Goal: Task Accomplishment & Management: Use online tool/utility

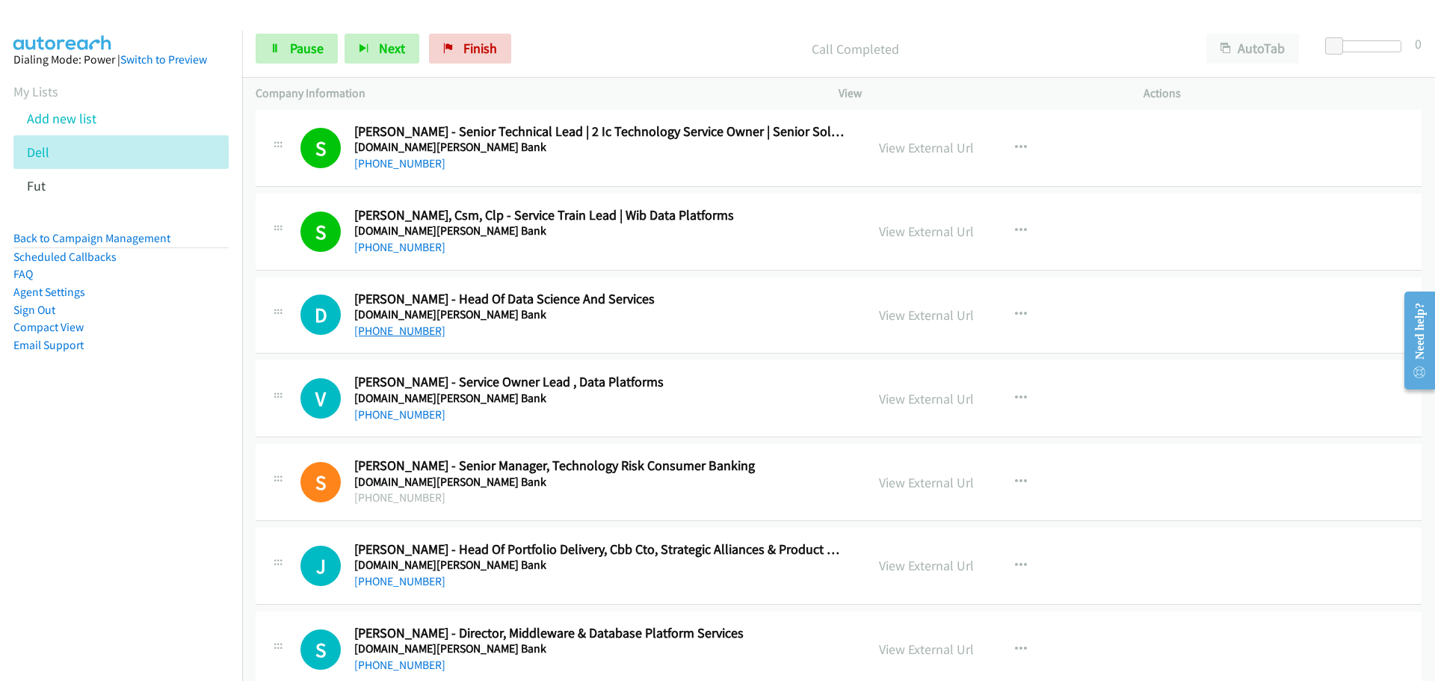
click at [388, 334] on link "+61 458 473 502" at bounding box center [399, 331] width 91 height 14
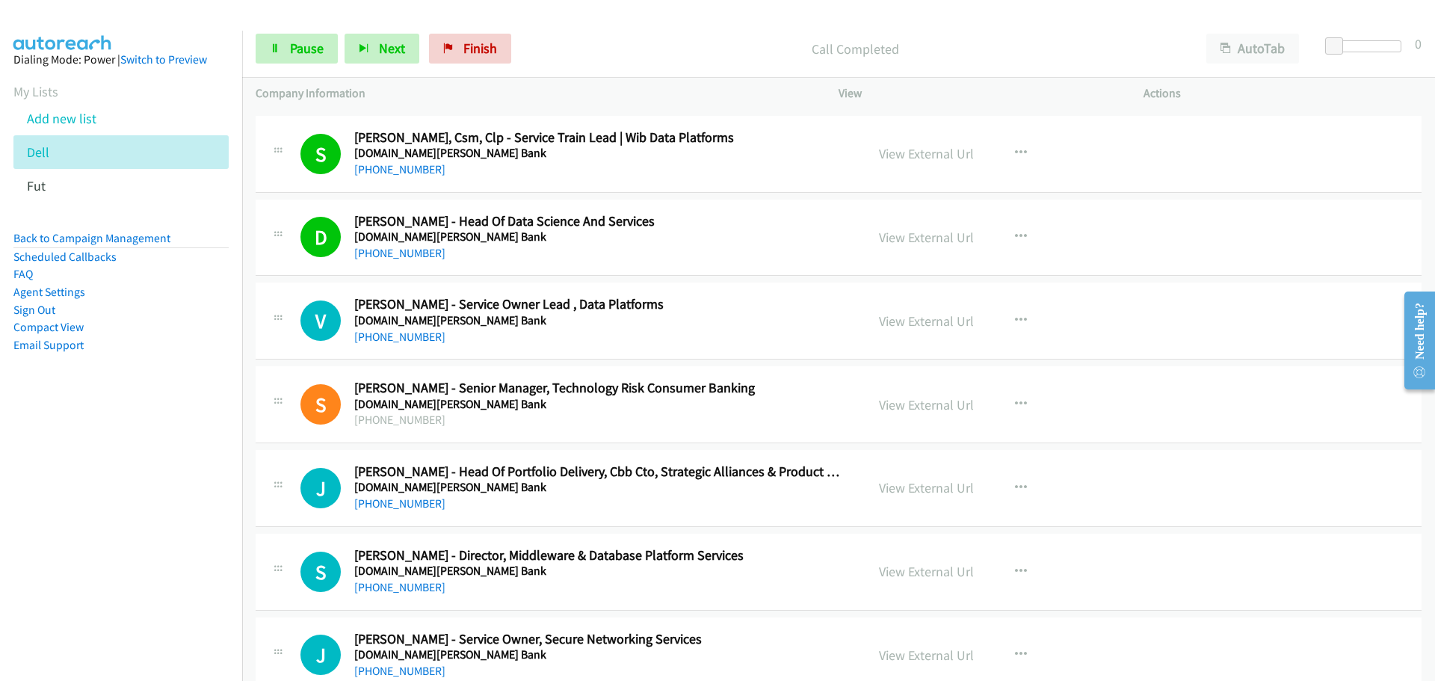
scroll to position [5458, 0]
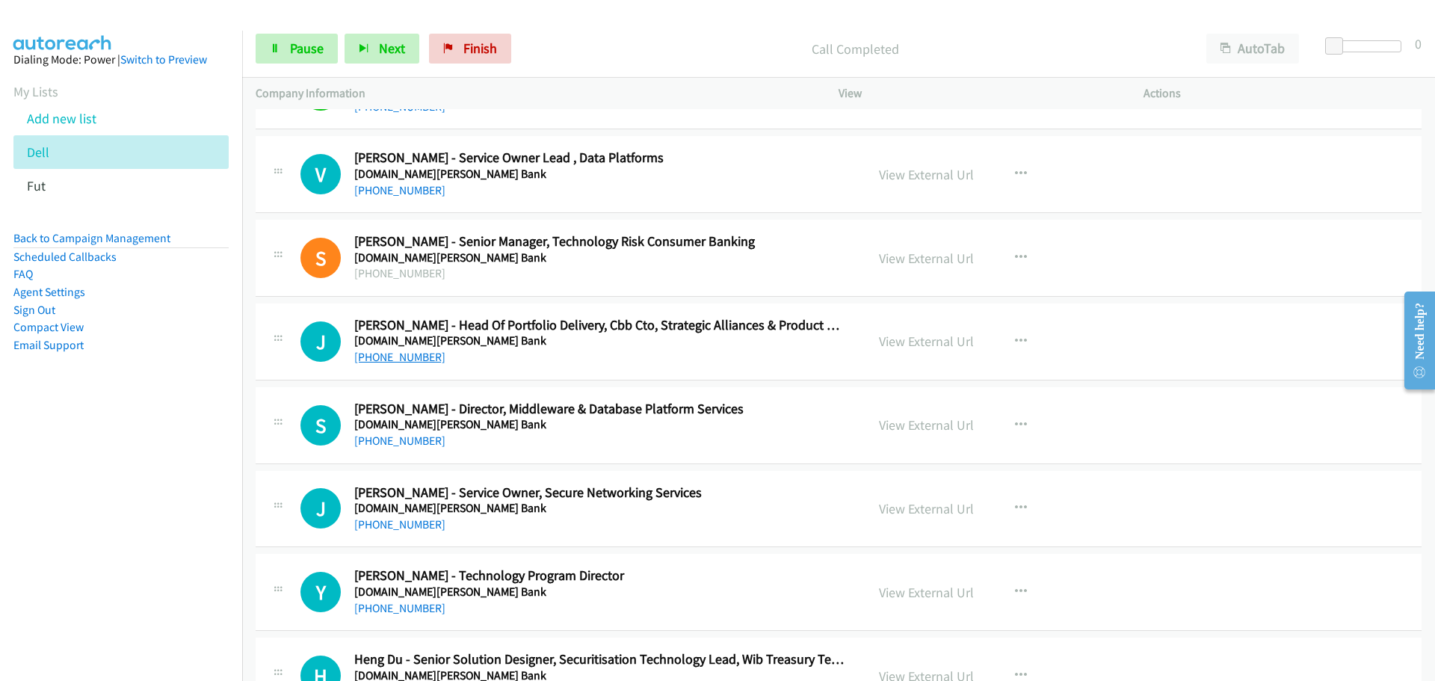
click at [401, 354] on link "+61 411 709 956" at bounding box center [399, 357] width 91 height 14
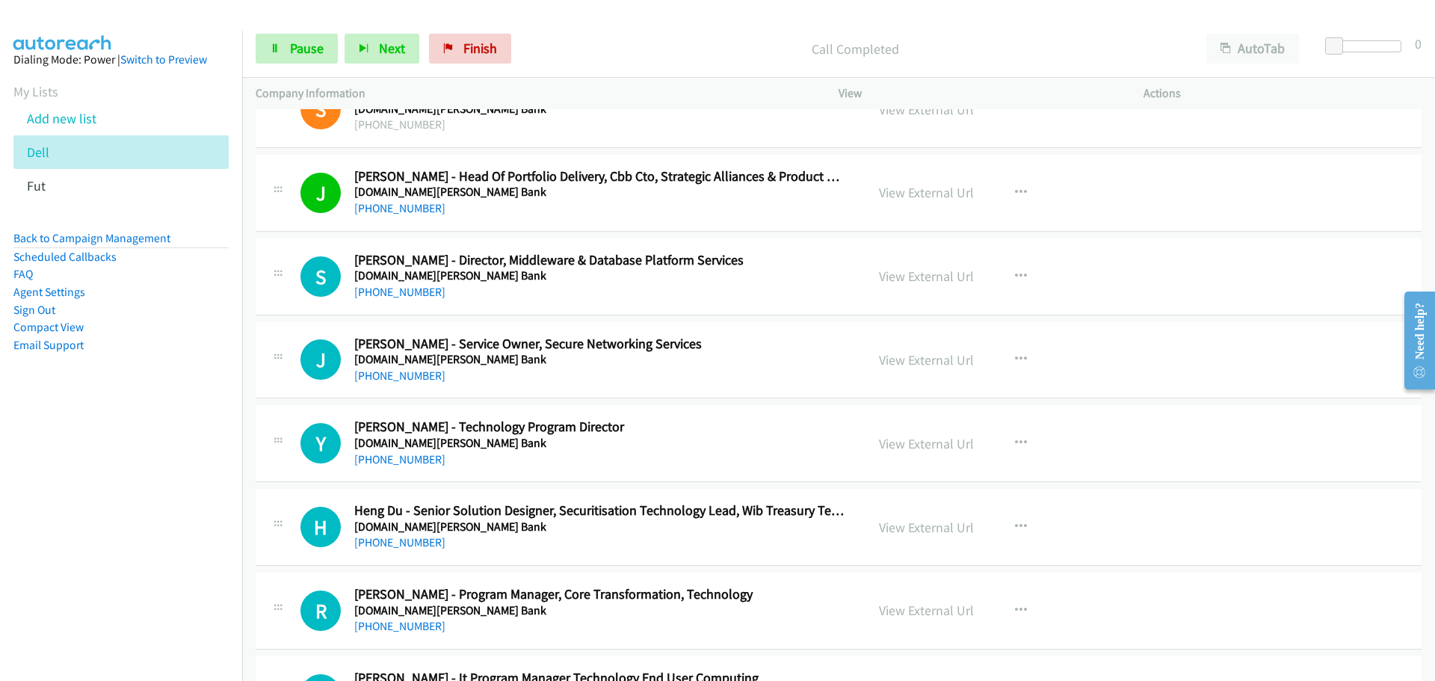
scroll to position [5607, 0]
drag, startPoint x: 407, startPoint y: 289, endPoint x: 491, endPoint y: 285, distance: 84.6
click at [407, 289] on link "+61 418 464 871" at bounding box center [399, 291] width 91 height 14
click at [393, 376] on link "+61 401 712 964" at bounding box center [399, 375] width 91 height 14
click at [403, 462] on link "+61 414 940 080" at bounding box center [399, 459] width 91 height 14
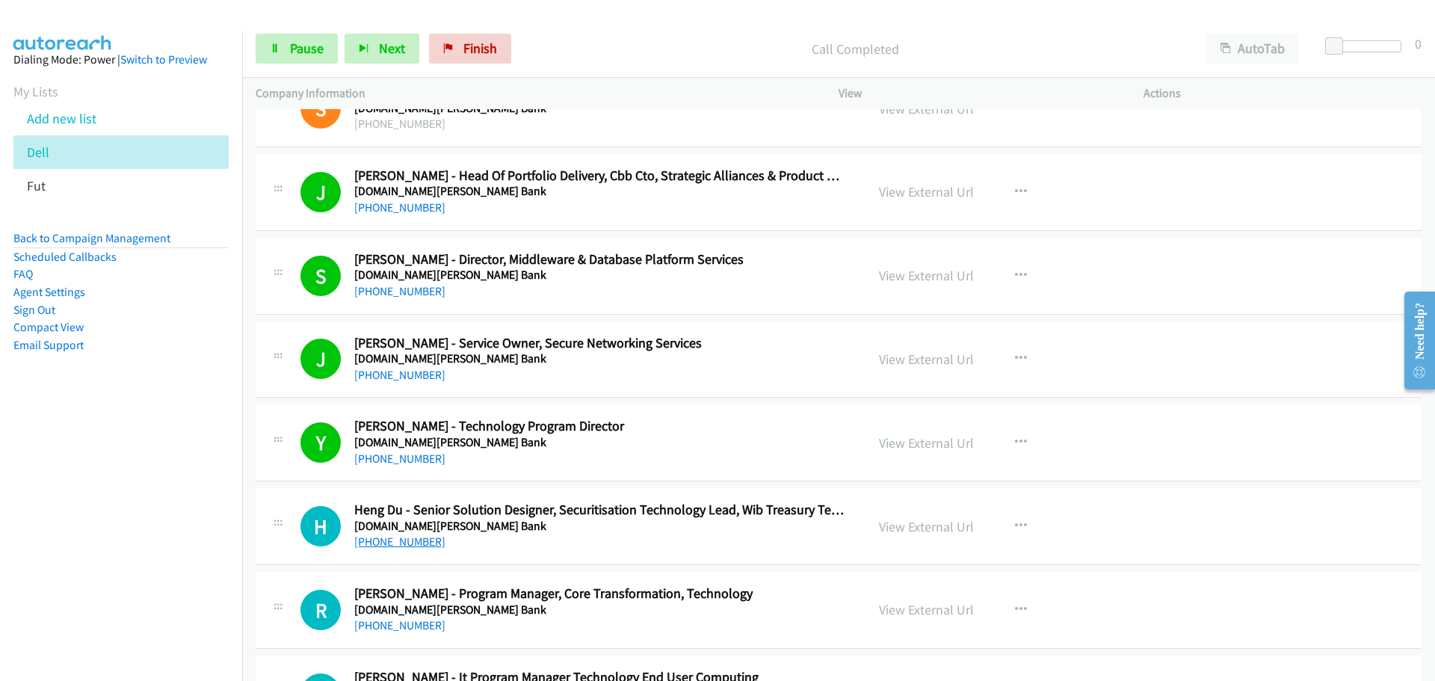
click at [384, 546] on link "+61 423 343 197" at bounding box center [399, 542] width 91 height 14
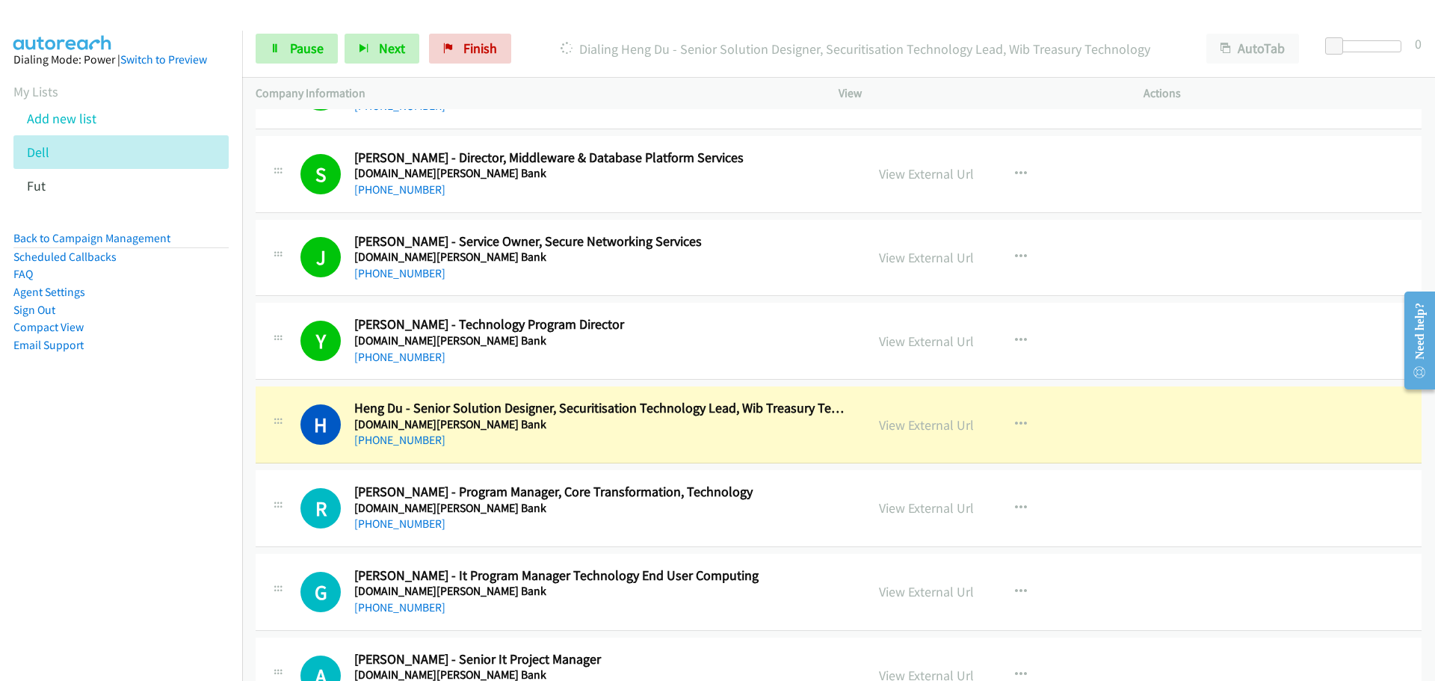
scroll to position [5906, 0]
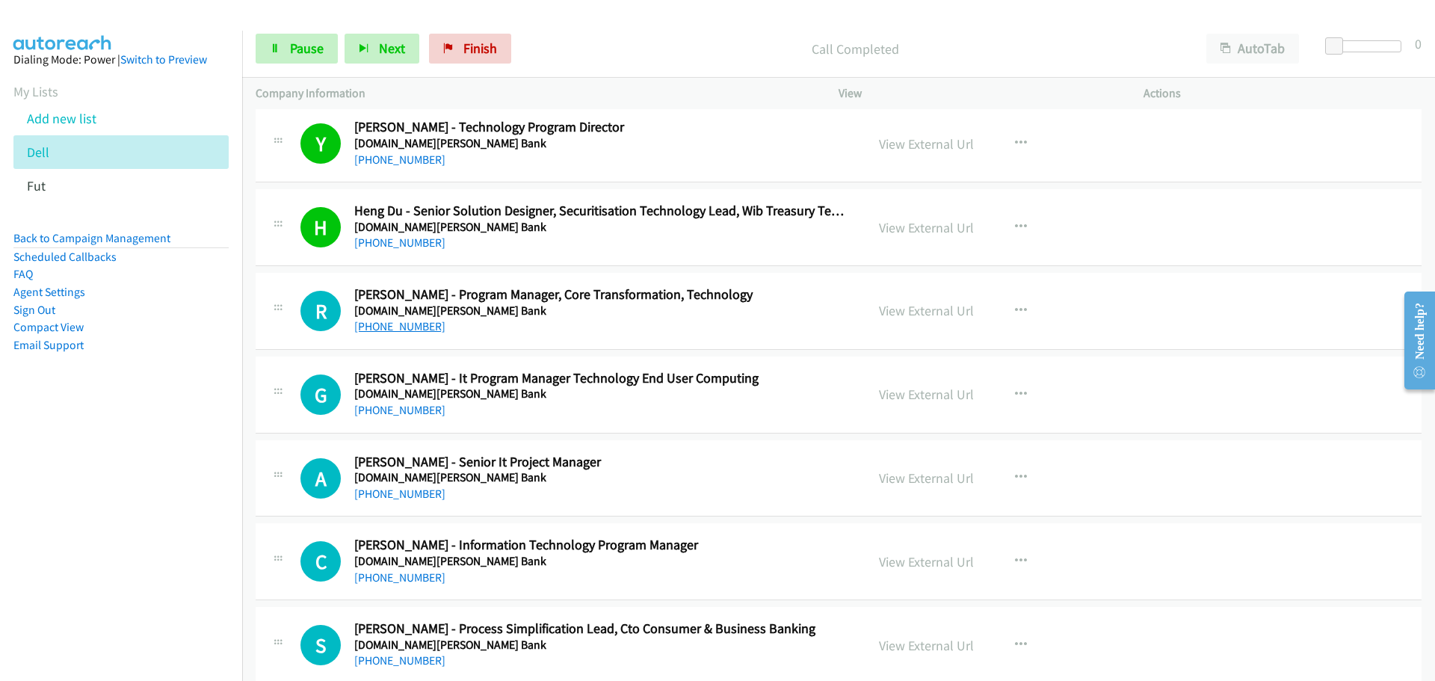
click at [420, 327] on link "+61 411 608 789" at bounding box center [399, 326] width 91 height 14
click at [387, 414] on link "+61 478 330 966" at bounding box center [399, 410] width 91 height 14
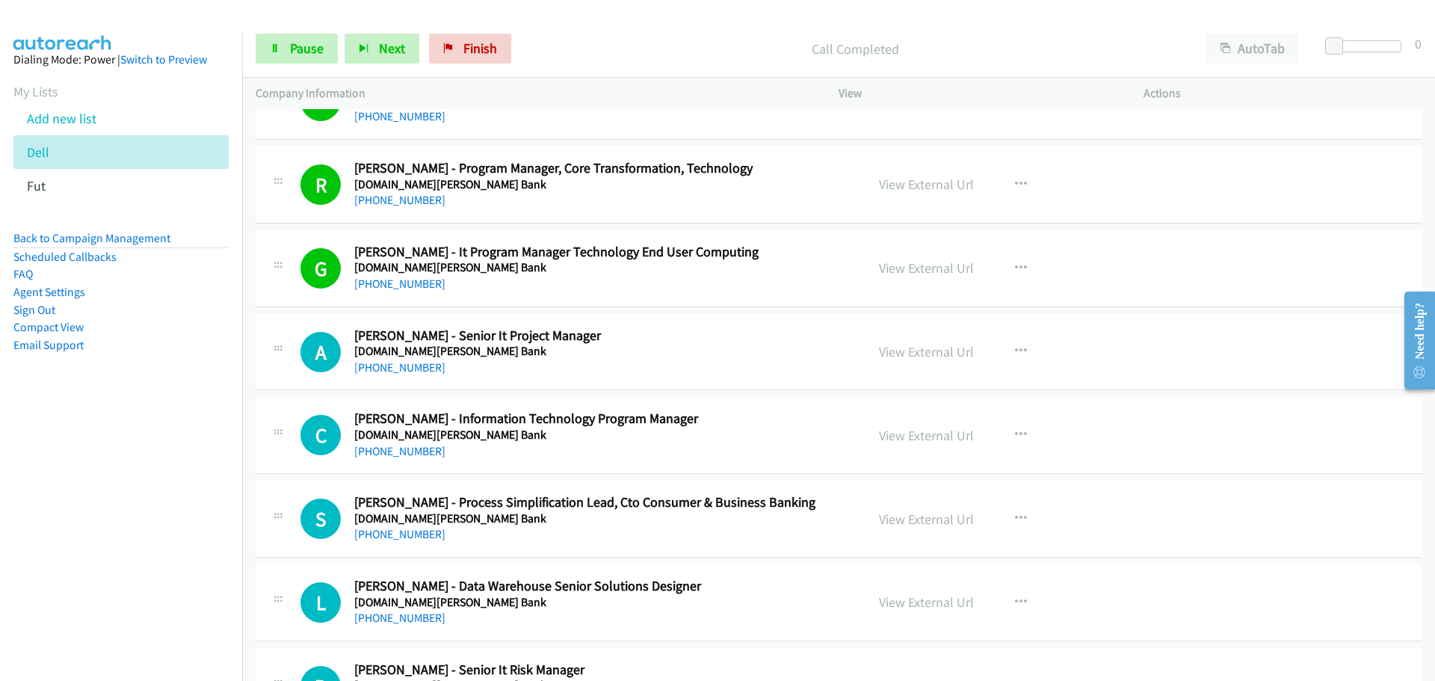
scroll to position [6131, 0]
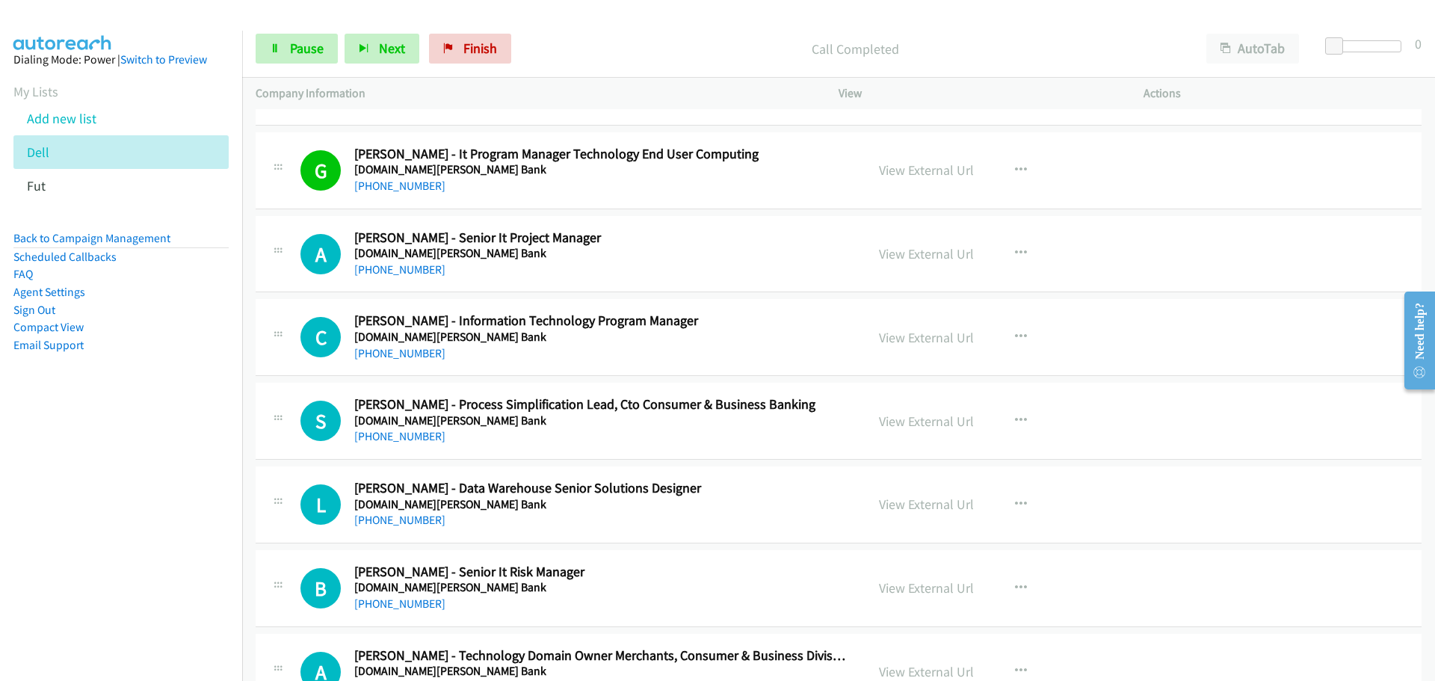
click at [407, 272] on link "+61 406 928 010" at bounding box center [399, 269] width 91 height 14
drag, startPoint x: 390, startPoint y: 348, endPoint x: 1243, endPoint y: 406, distance: 855.7
click at [390, 348] on link "+61 401 708 464" at bounding box center [399, 353] width 91 height 14
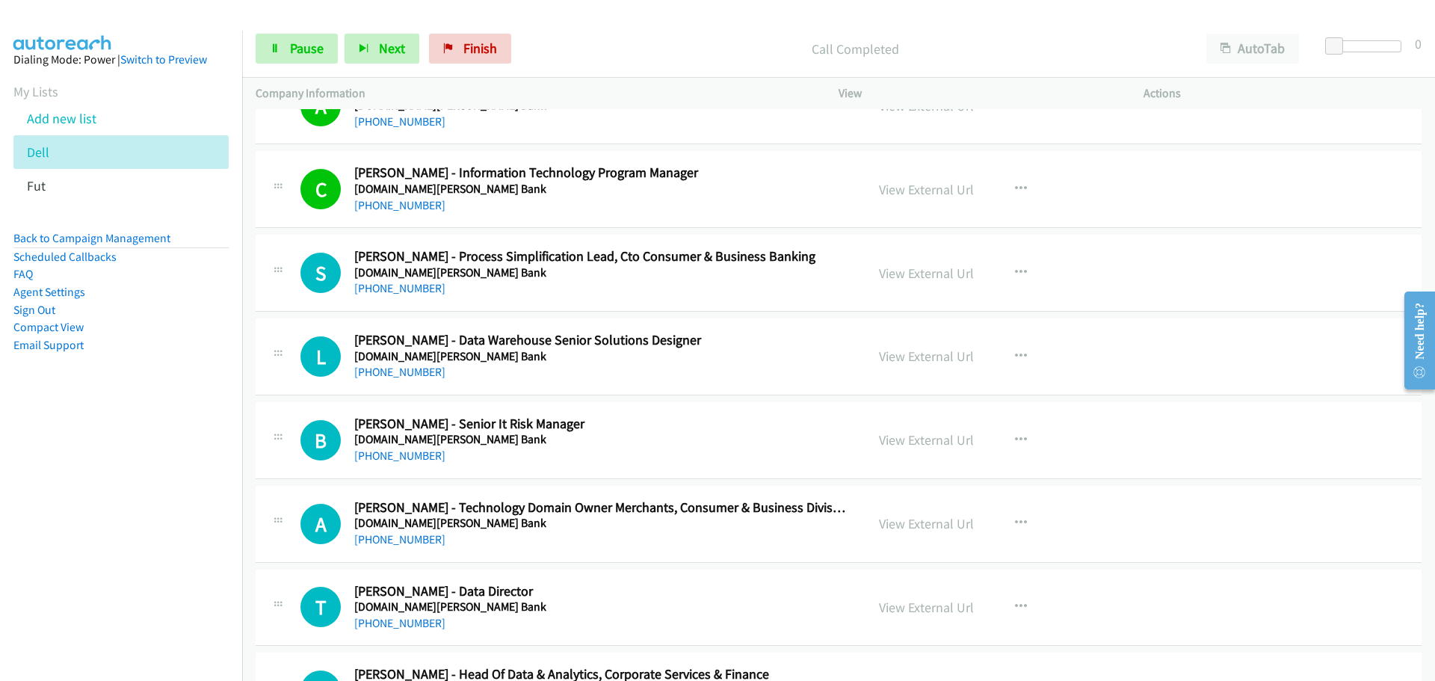
scroll to position [6280, 0]
click at [395, 374] on link "+61 422 841 084" at bounding box center [399, 370] width 91 height 14
click at [404, 452] on link "+61 2 9293 9270" at bounding box center [399, 454] width 91 height 14
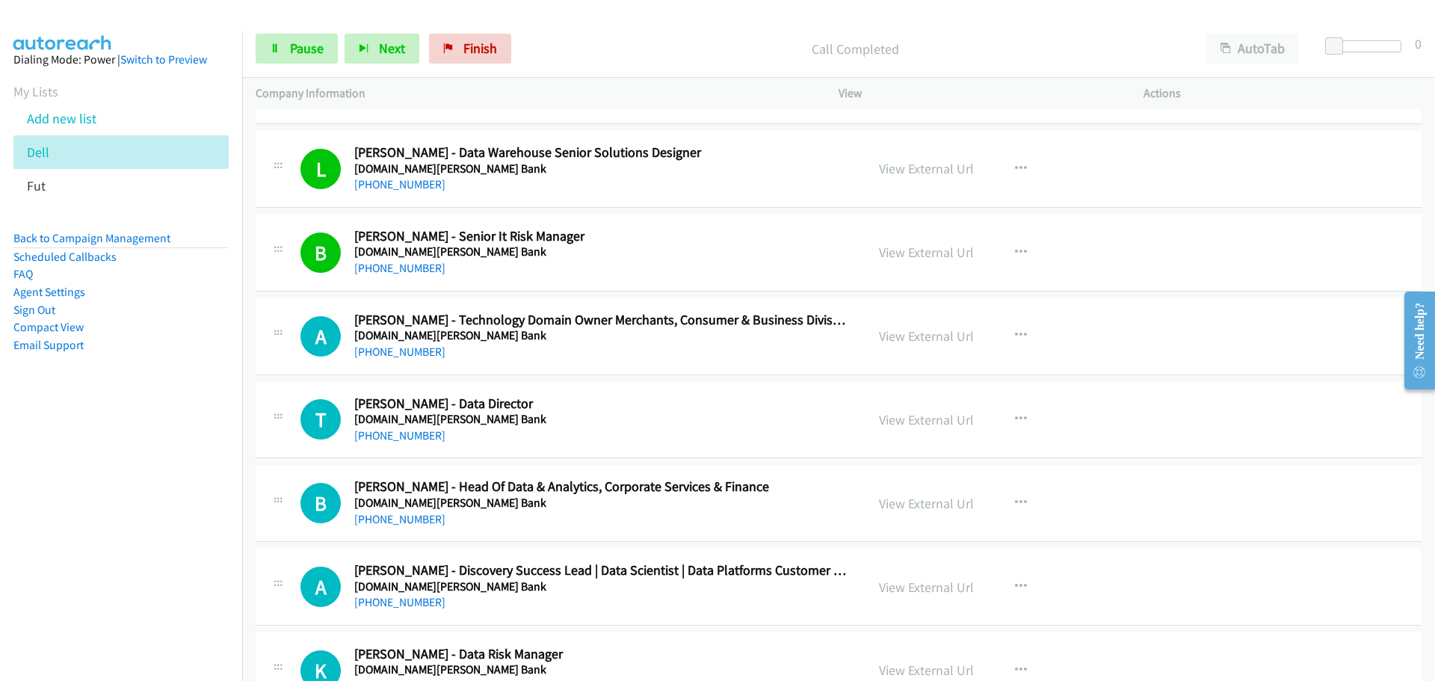
scroll to position [6504, 0]
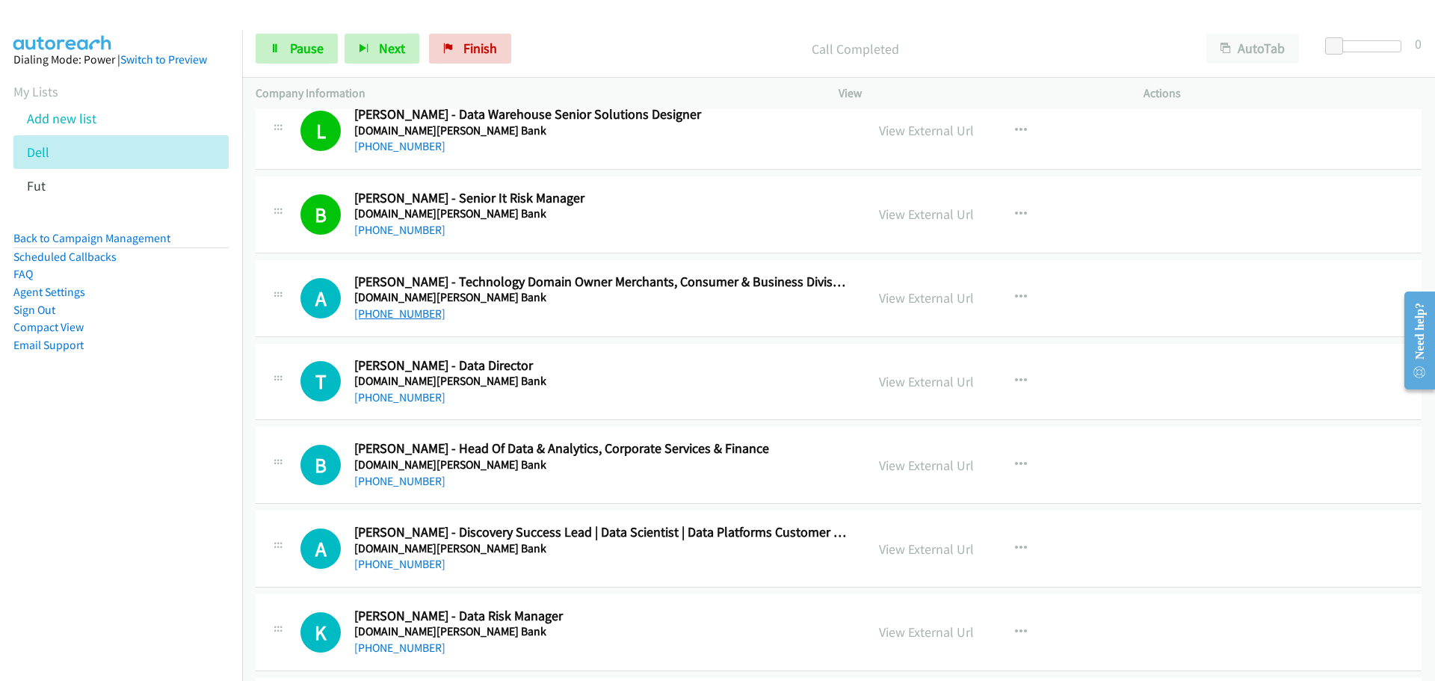
click at [416, 307] on link "+61 415 811 868" at bounding box center [399, 314] width 91 height 14
click at [396, 394] on link "+61 415 893 266" at bounding box center [399, 397] width 91 height 14
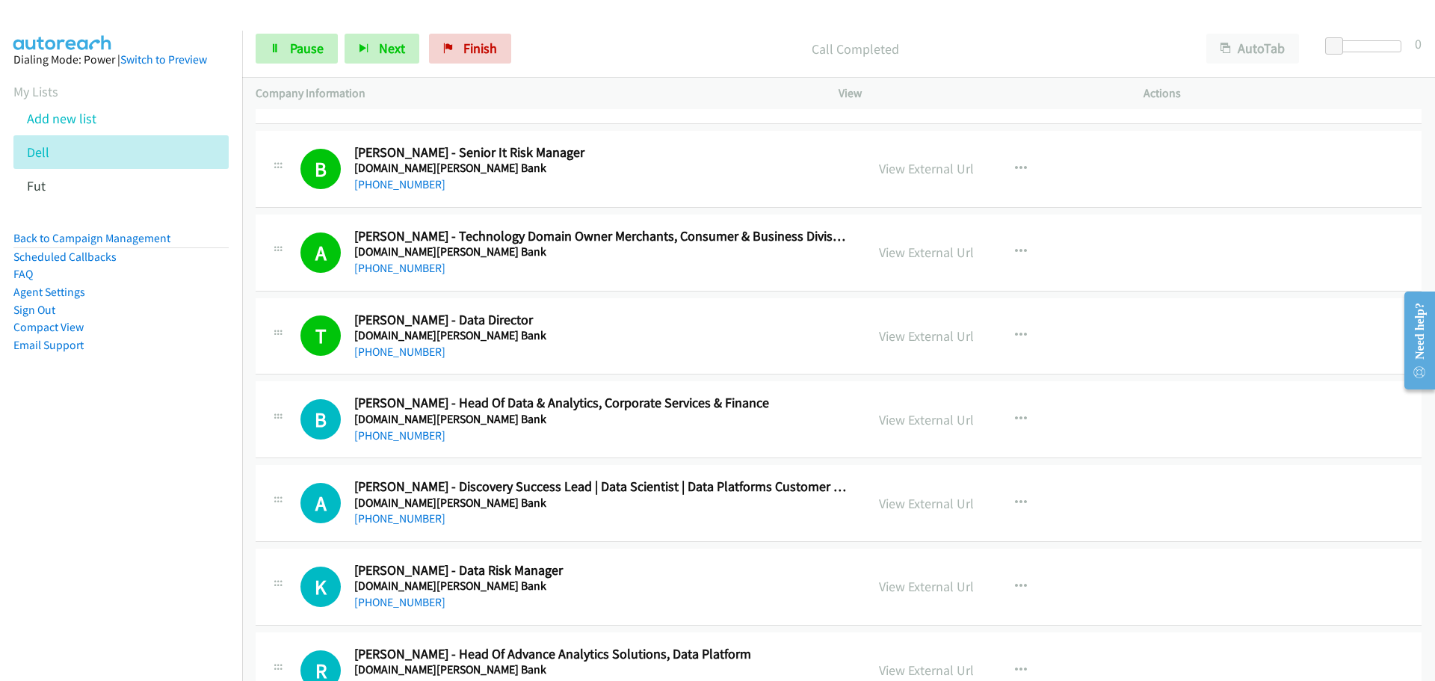
scroll to position [6654, 0]
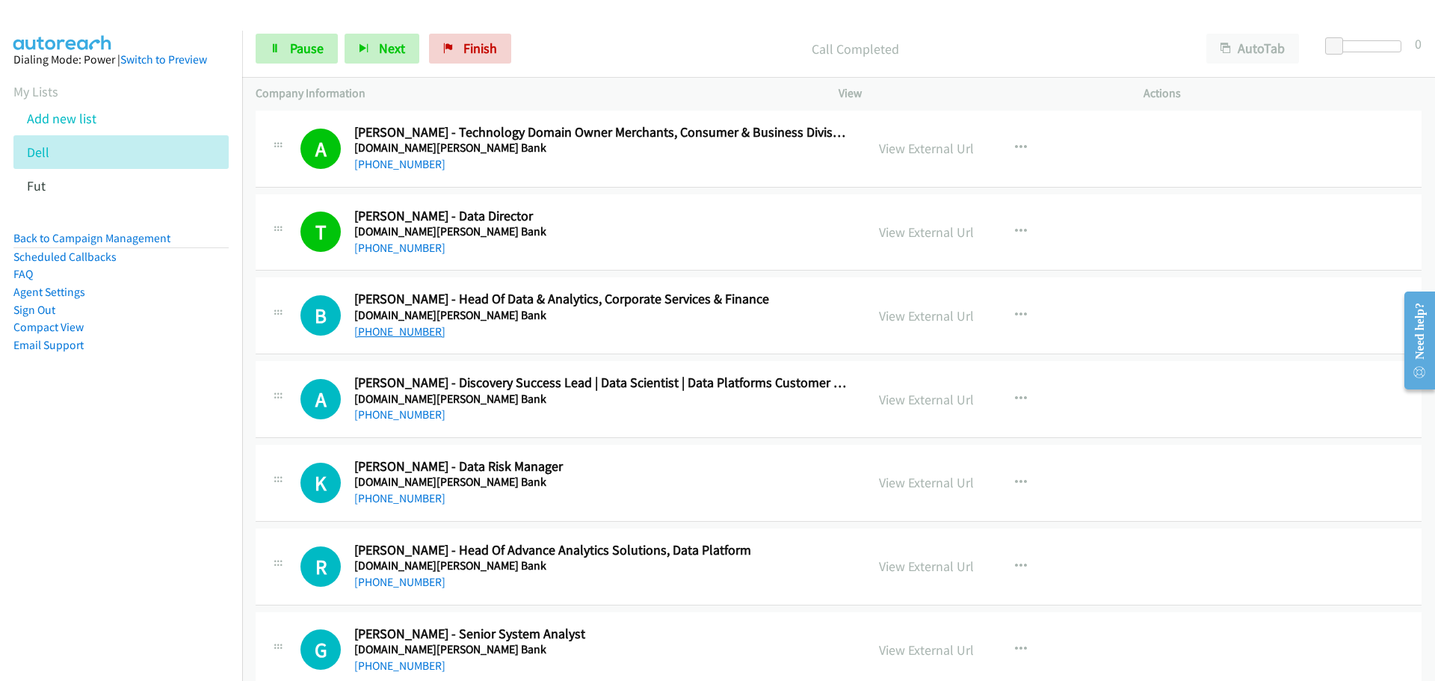
click at [407, 335] on link "+61 408 485 927" at bounding box center [399, 331] width 91 height 14
click at [417, 417] on link "+61 452 026 121" at bounding box center [399, 414] width 91 height 14
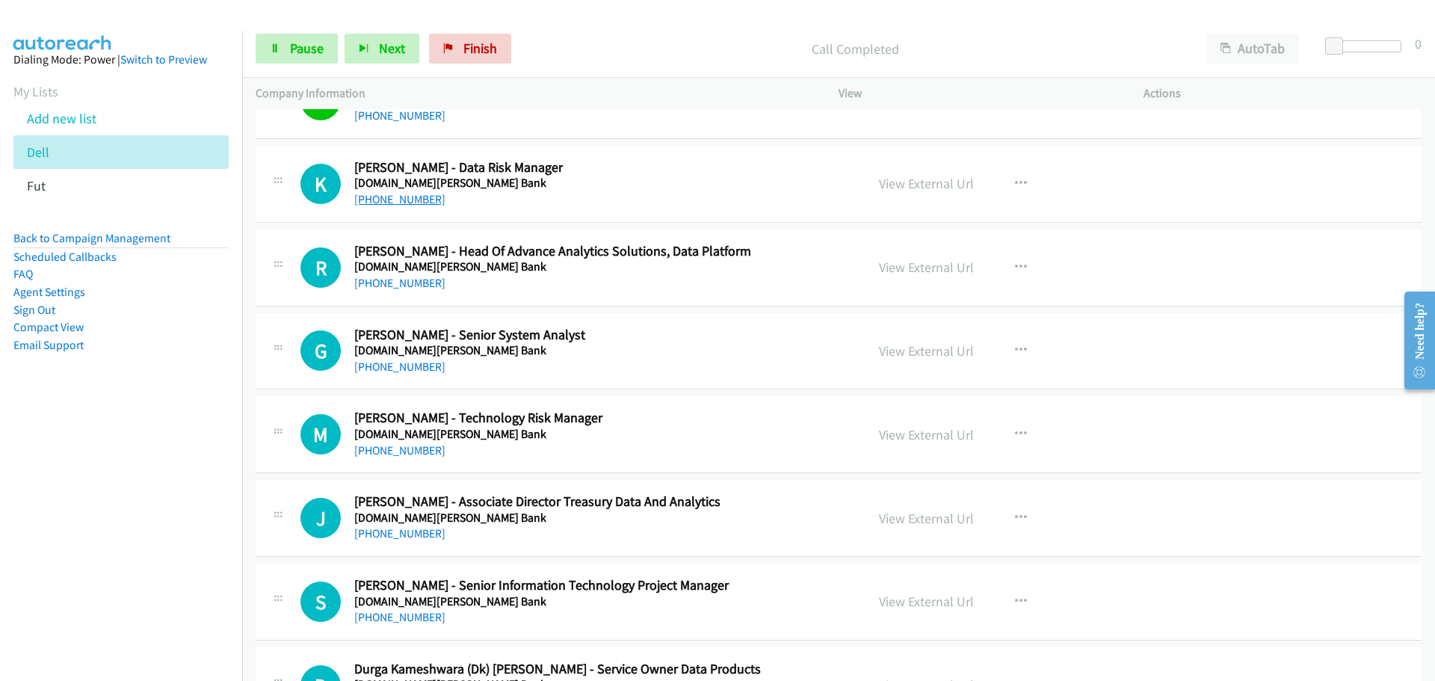
click at [413, 200] on link "+61 430 446 301" at bounding box center [399, 199] width 91 height 14
click at [389, 279] on link "+61 422 187 655" at bounding box center [399, 283] width 91 height 14
click at [406, 366] on link "+61 434 561 756" at bounding box center [399, 367] width 91 height 14
drag, startPoint x: 406, startPoint y: 453, endPoint x: 474, endPoint y: 452, distance: 68.0
click at [406, 453] on link "+61 484 255 667" at bounding box center [399, 450] width 91 height 14
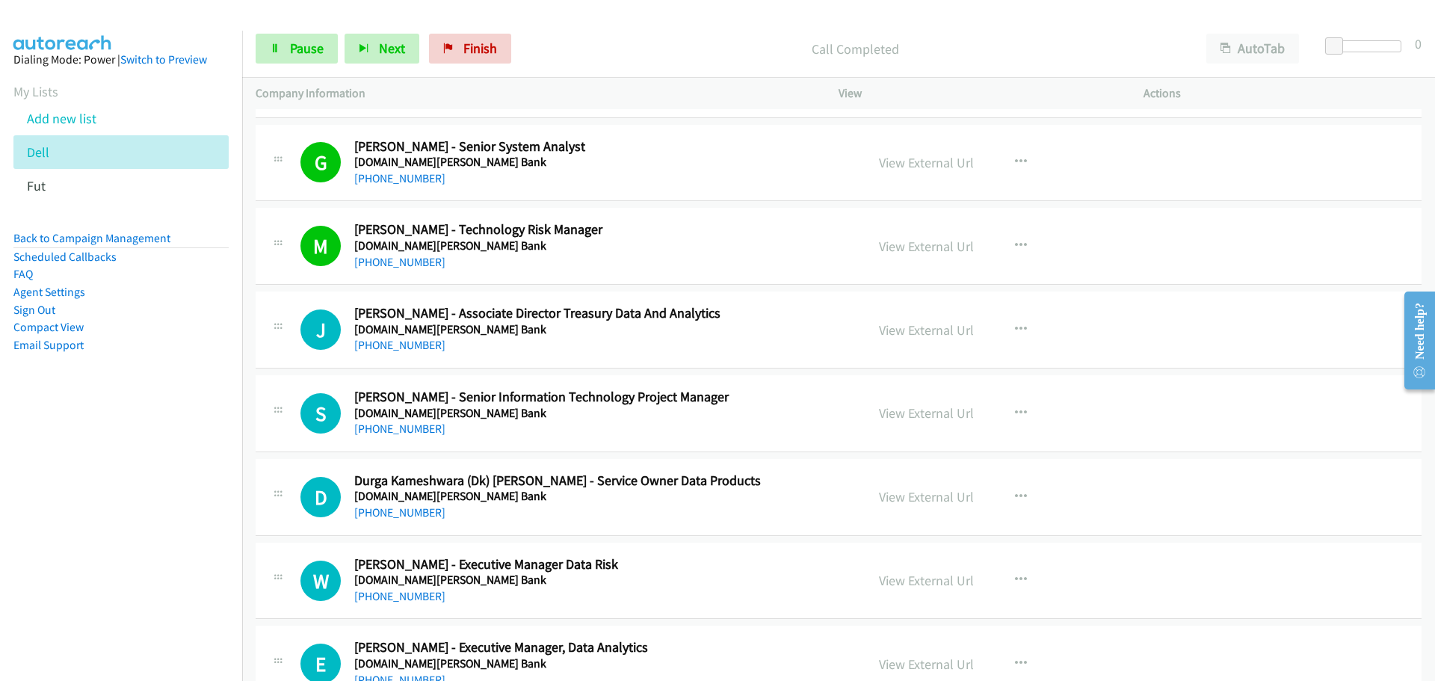
scroll to position [7177, 0]
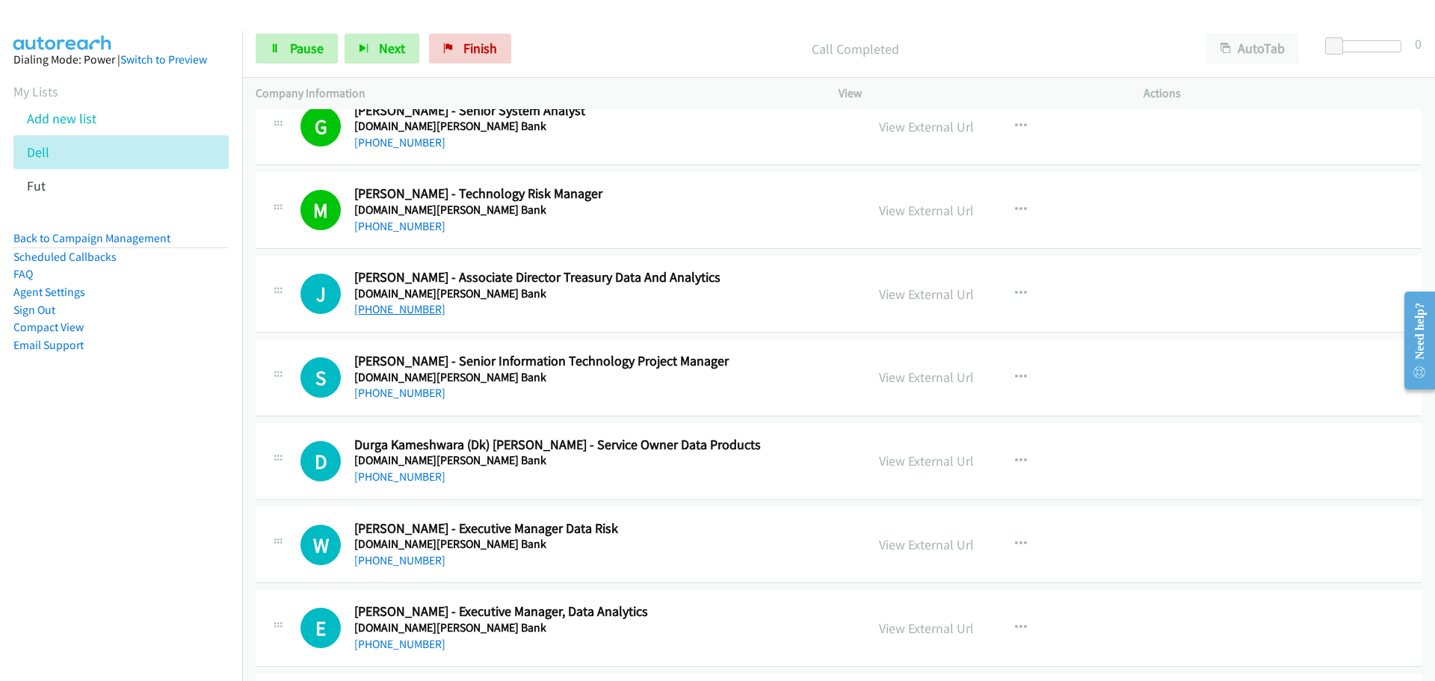
drag, startPoint x: 402, startPoint y: 307, endPoint x: 414, endPoint y: 304, distance: 12.3
click at [402, 307] on link "+61 433 959 500" at bounding box center [399, 309] width 91 height 14
click at [400, 393] on link "+61 449 173 371" at bounding box center [399, 393] width 91 height 14
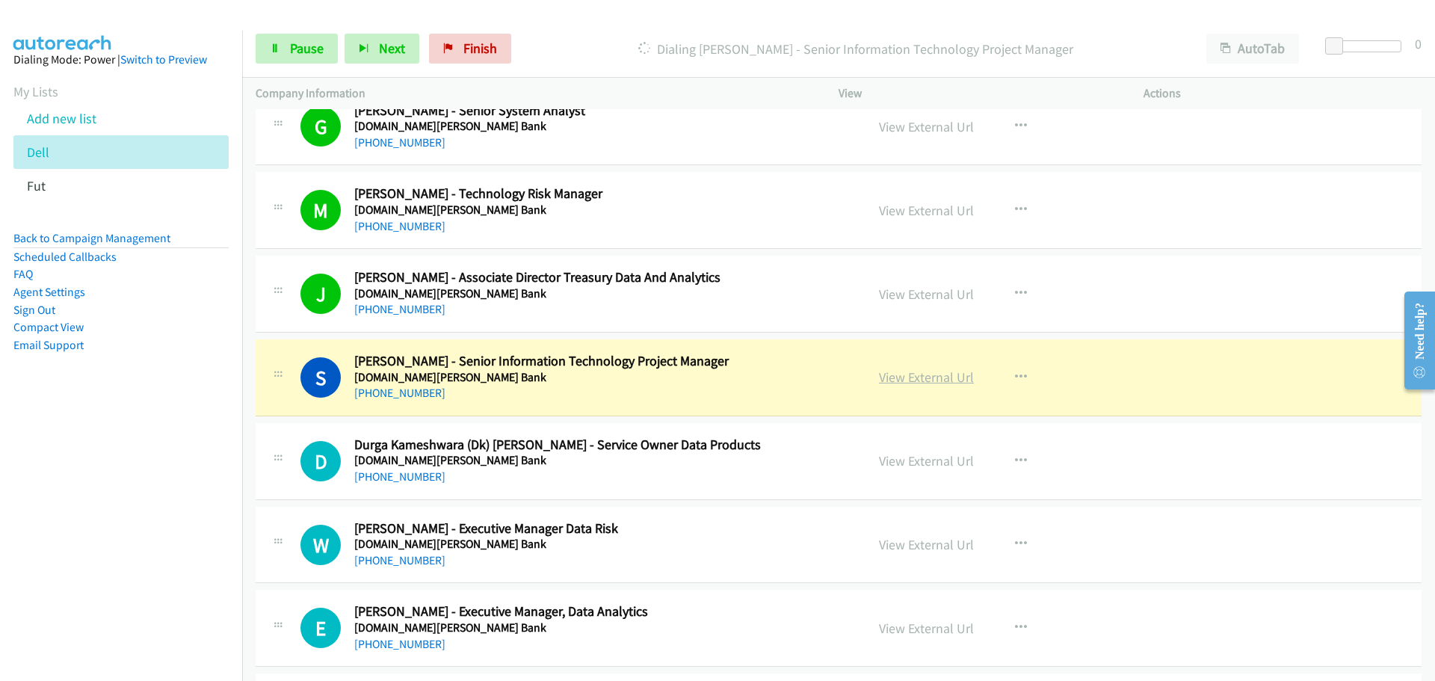
click at [942, 381] on link "View External Url" at bounding box center [926, 377] width 95 height 17
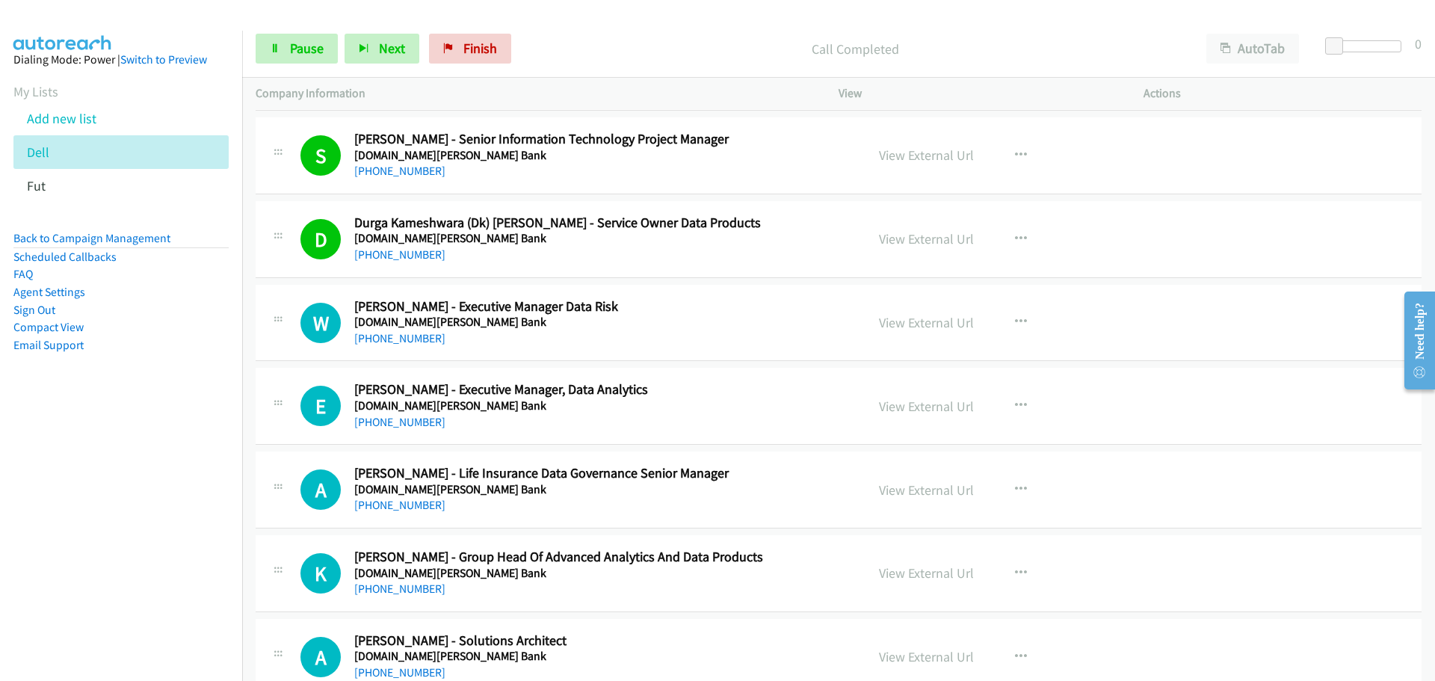
scroll to position [7476, 0]
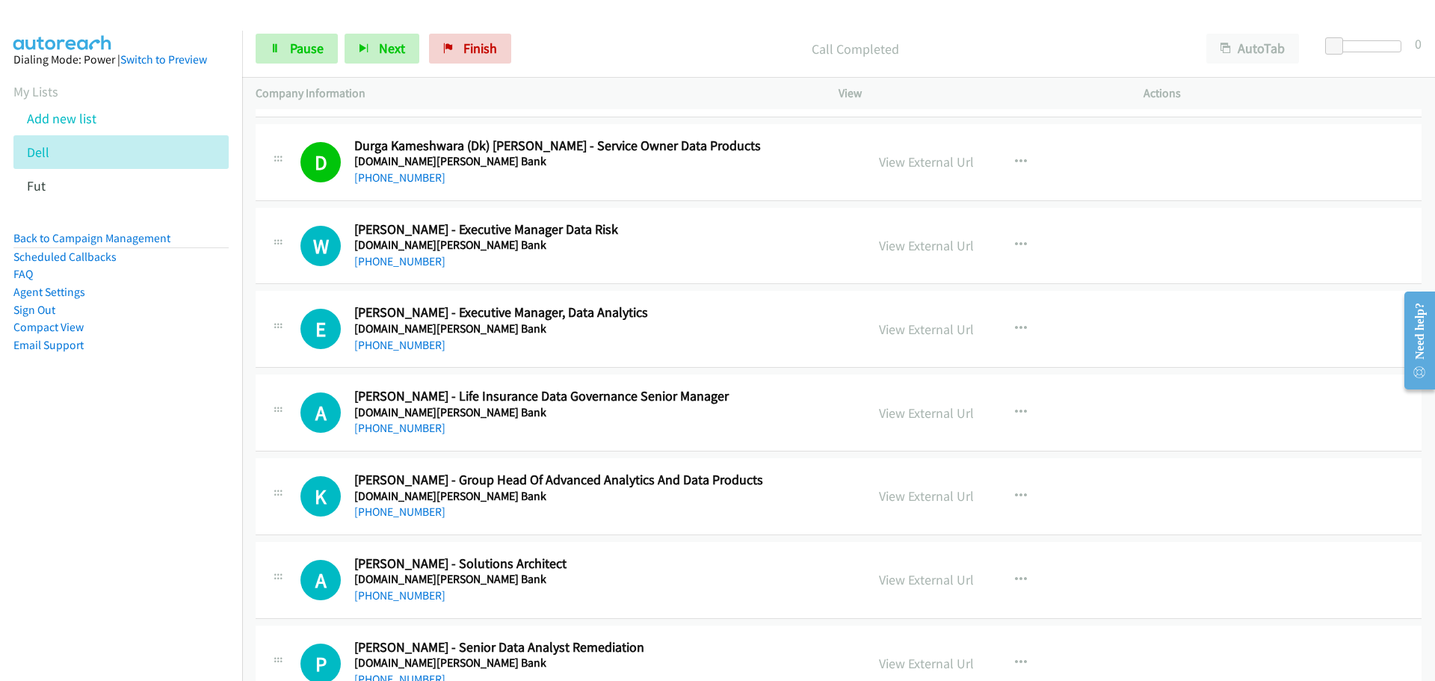
drag, startPoint x: 418, startPoint y: 265, endPoint x: 1246, endPoint y: 276, distance: 827.7
click at [418, 265] on link "+61 2 9118 2964" at bounding box center [399, 261] width 91 height 14
click at [390, 423] on link "+61 402 534 942" at bounding box center [399, 428] width 91 height 14
click at [417, 510] on link "+61 416 651 714" at bounding box center [399, 512] width 91 height 14
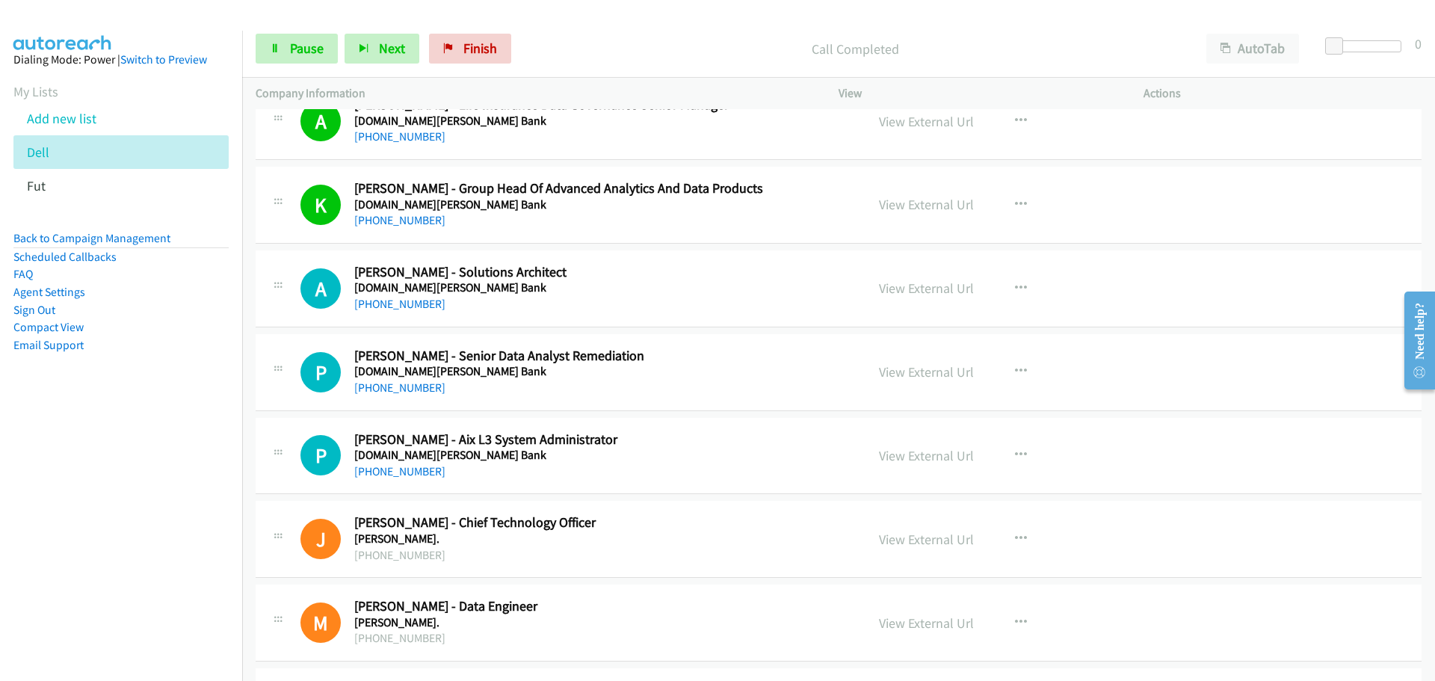
scroll to position [7775, 0]
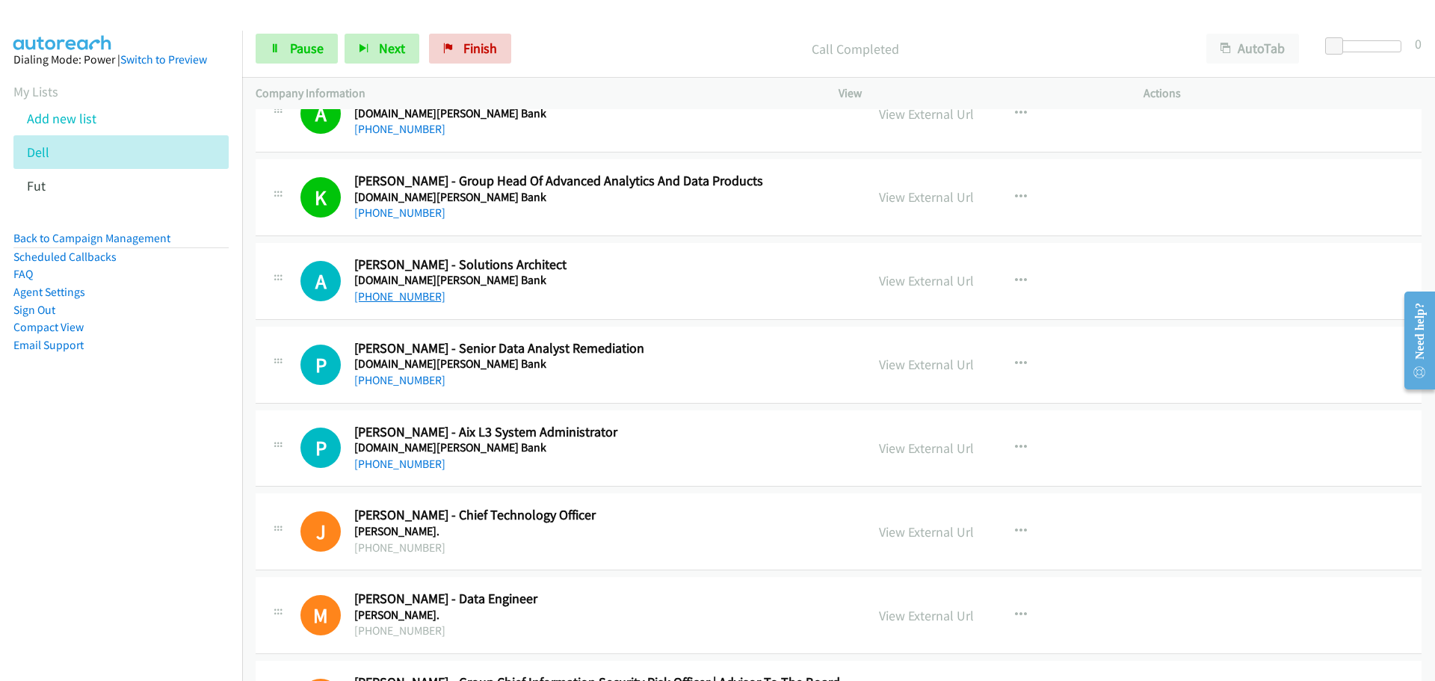
click at [385, 291] on link "+61 409 559 086" at bounding box center [399, 296] width 91 height 14
drag, startPoint x: 396, startPoint y: 382, endPoint x: 1435, endPoint y: 419, distance: 1039.1
click at [396, 382] on link "+61 415 330 860" at bounding box center [399, 380] width 91 height 14
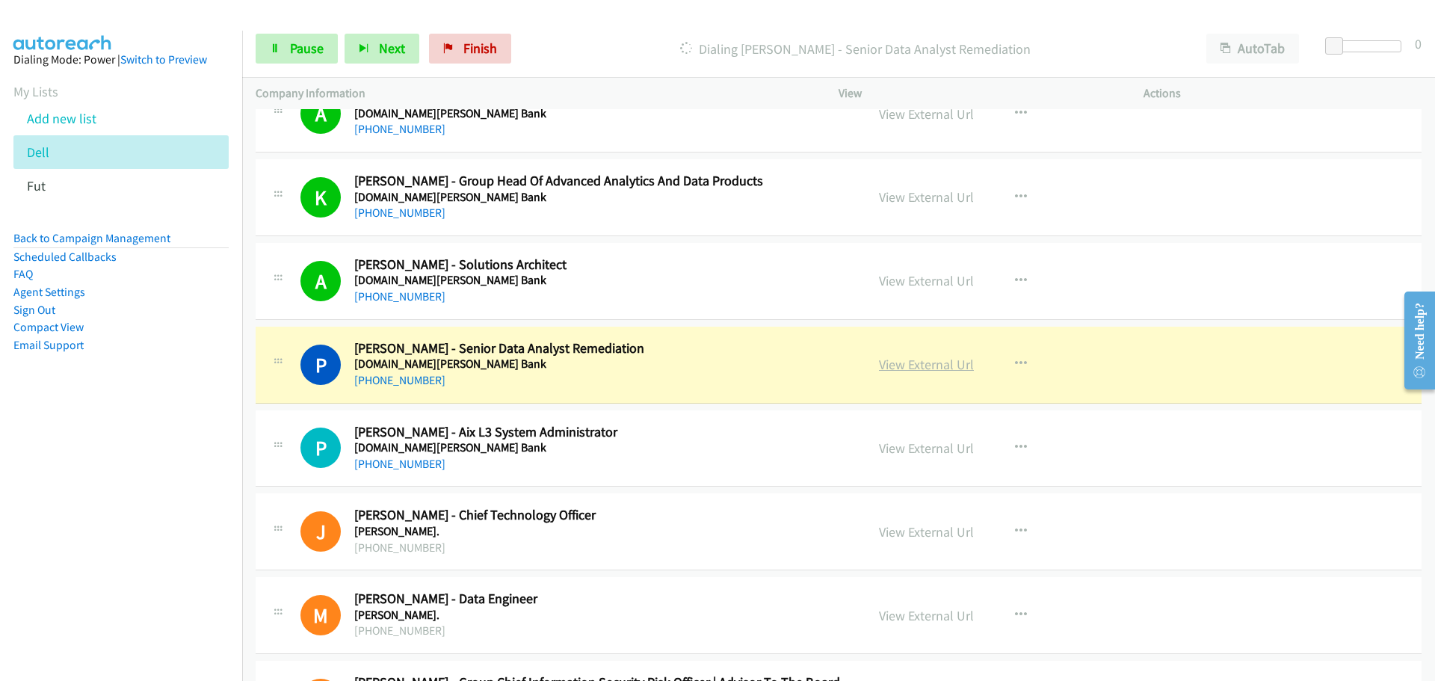
click at [938, 363] on link "View External Url" at bounding box center [926, 364] width 95 height 17
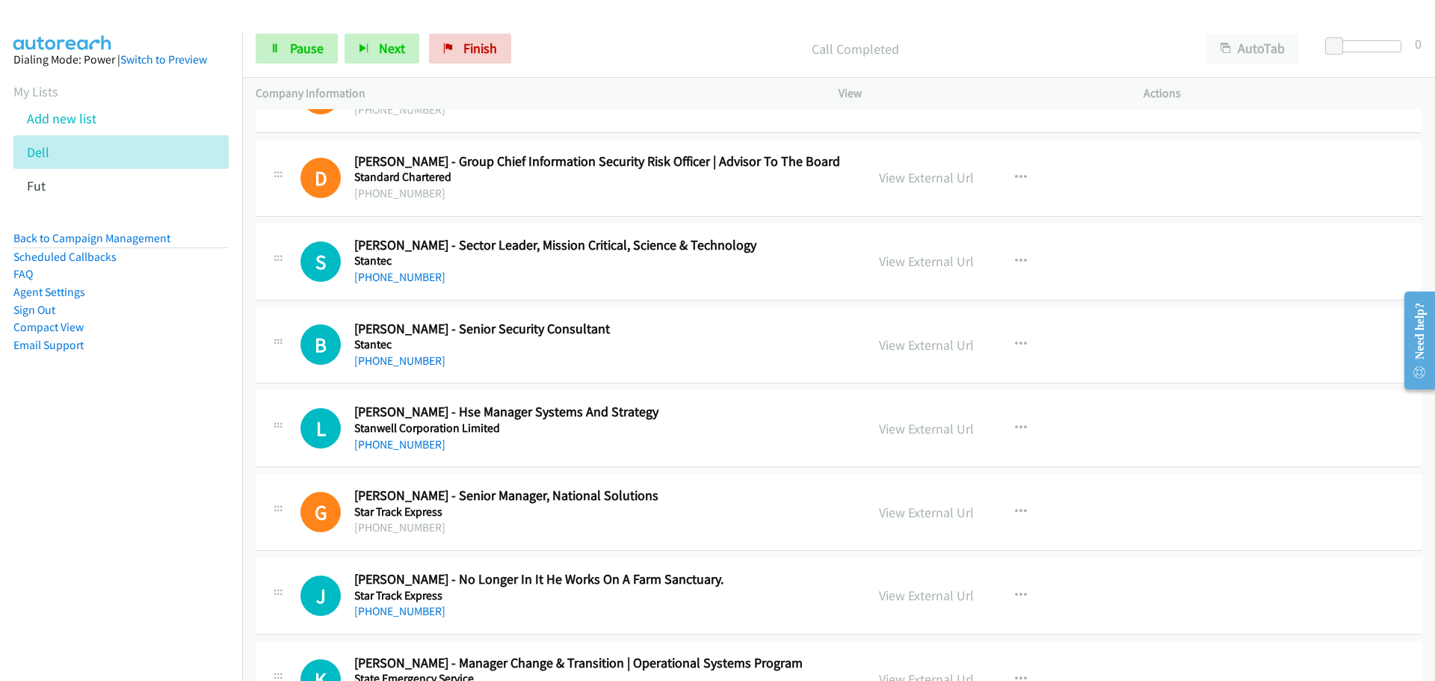
scroll to position [8299, 0]
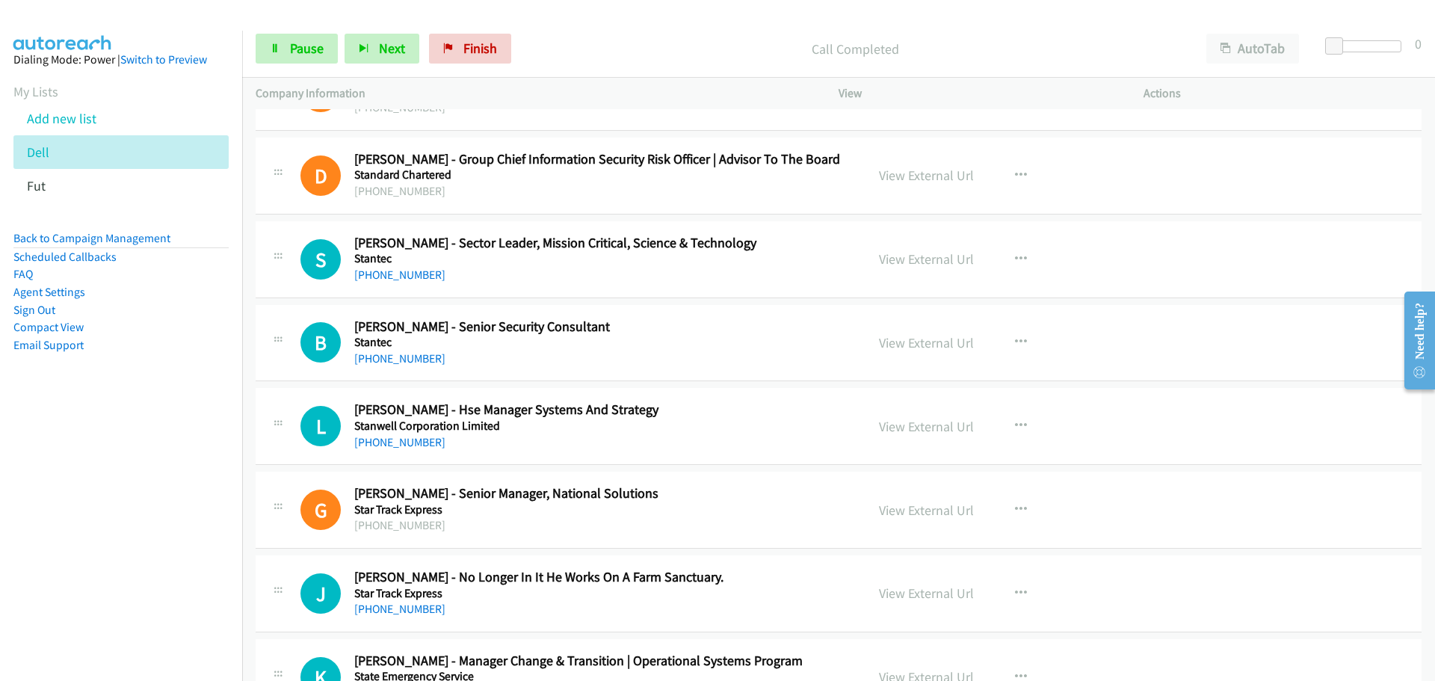
click at [407, 283] on div "+61 477 070 450" at bounding box center [600, 275] width 493 height 18
drag, startPoint x: 407, startPoint y: 272, endPoint x: 547, endPoint y: 273, distance: 139.8
click at [418, 276] on link "+61 477 070 450" at bounding box center [399, 275] width 91 height 14
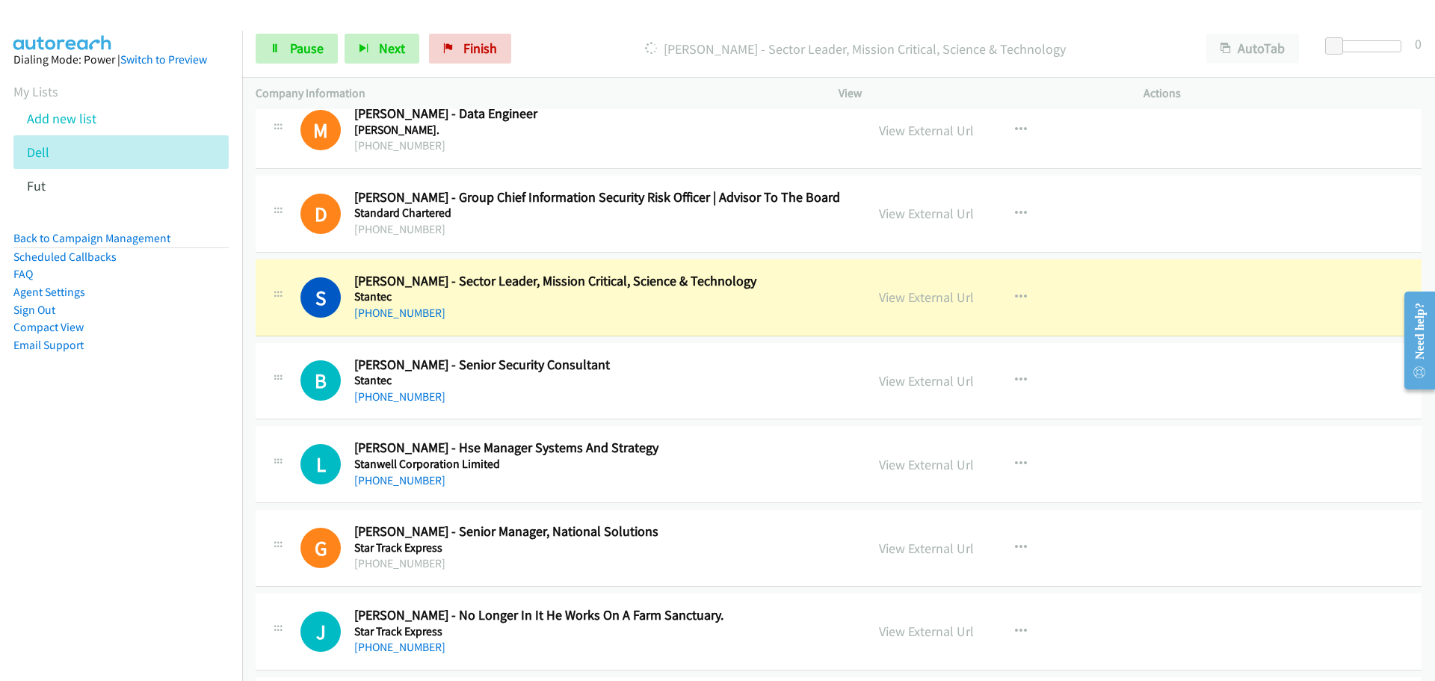
scroll to position [8224, 0]
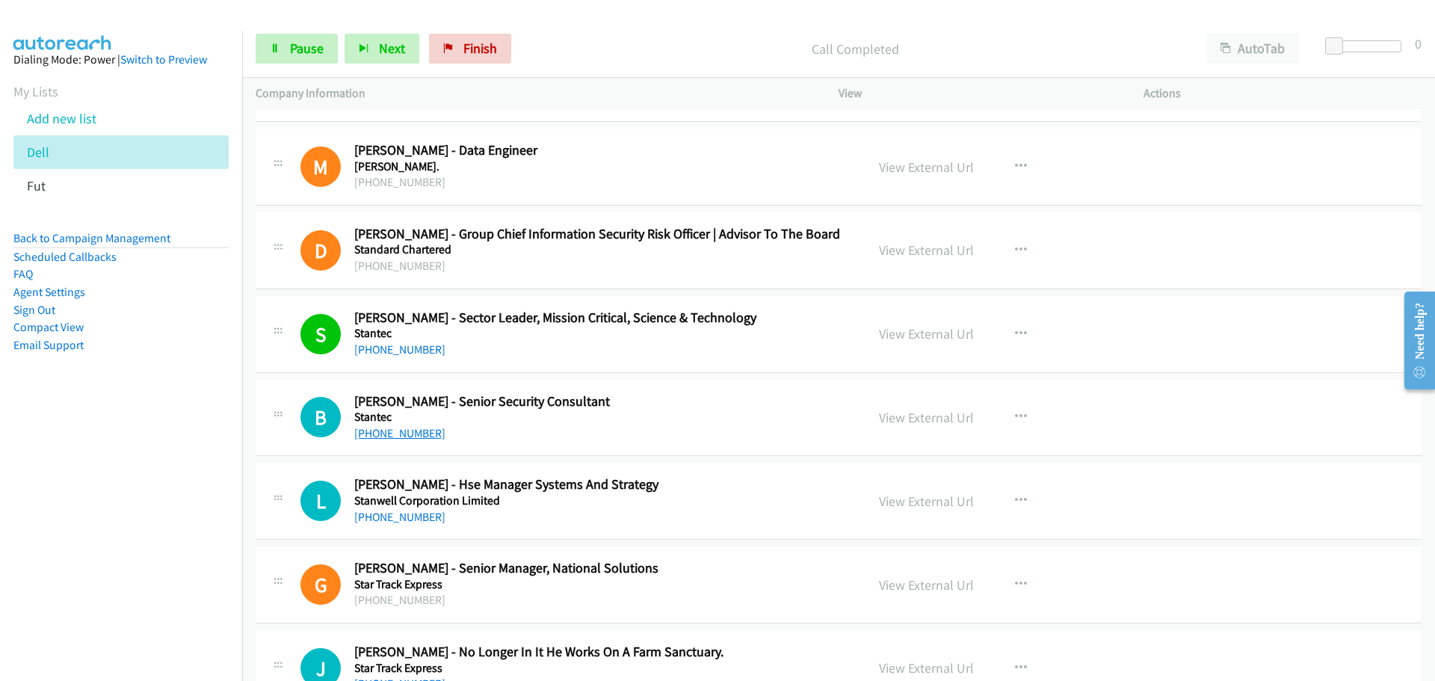
drag, startPoint x: 403, startPoint y: 434, endPoint x: 426, endPoint y: 428, distance: 23.9
click at [403, 434] on link "+61 2 8484 7043" at bounding box center [399, 433] width 91 height 14
click at [384, 517] on link "+61 7 4930 3219" at bounding box center [399, 517] width 91 height 14
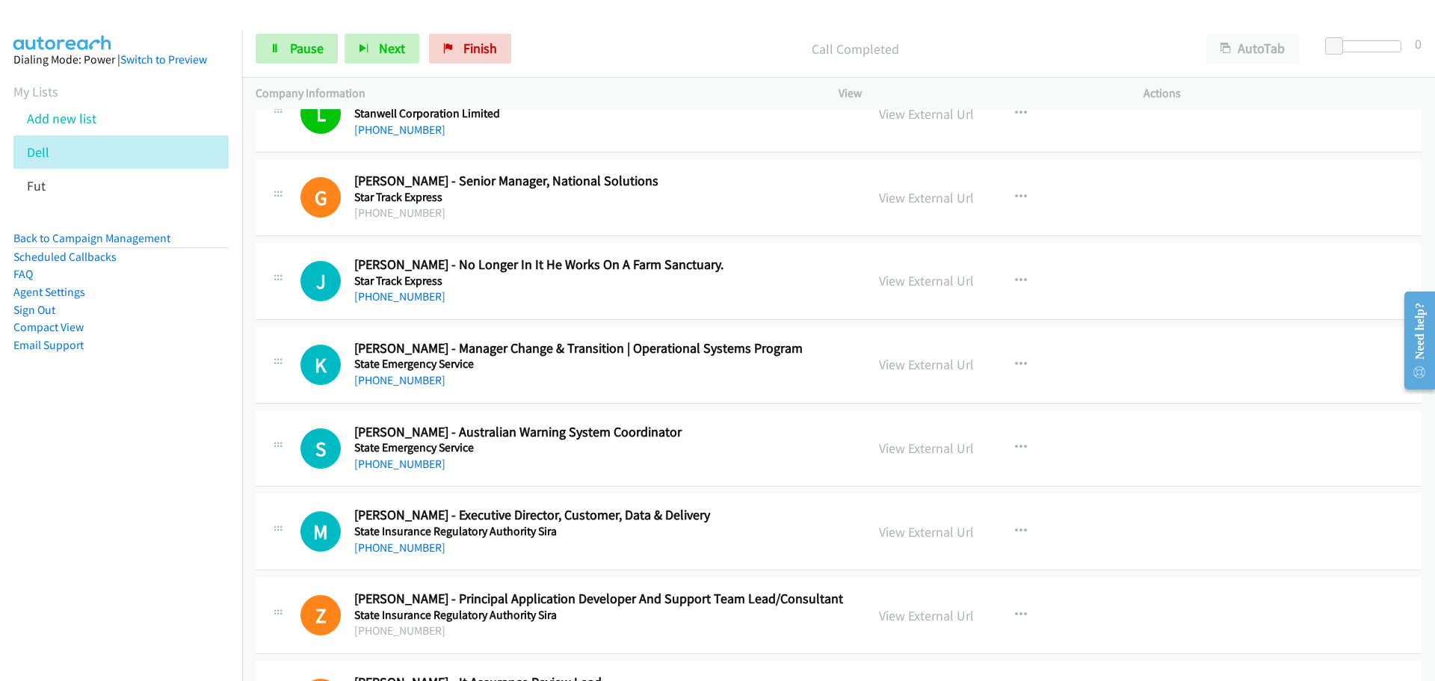
scroll to position [8747, 0]
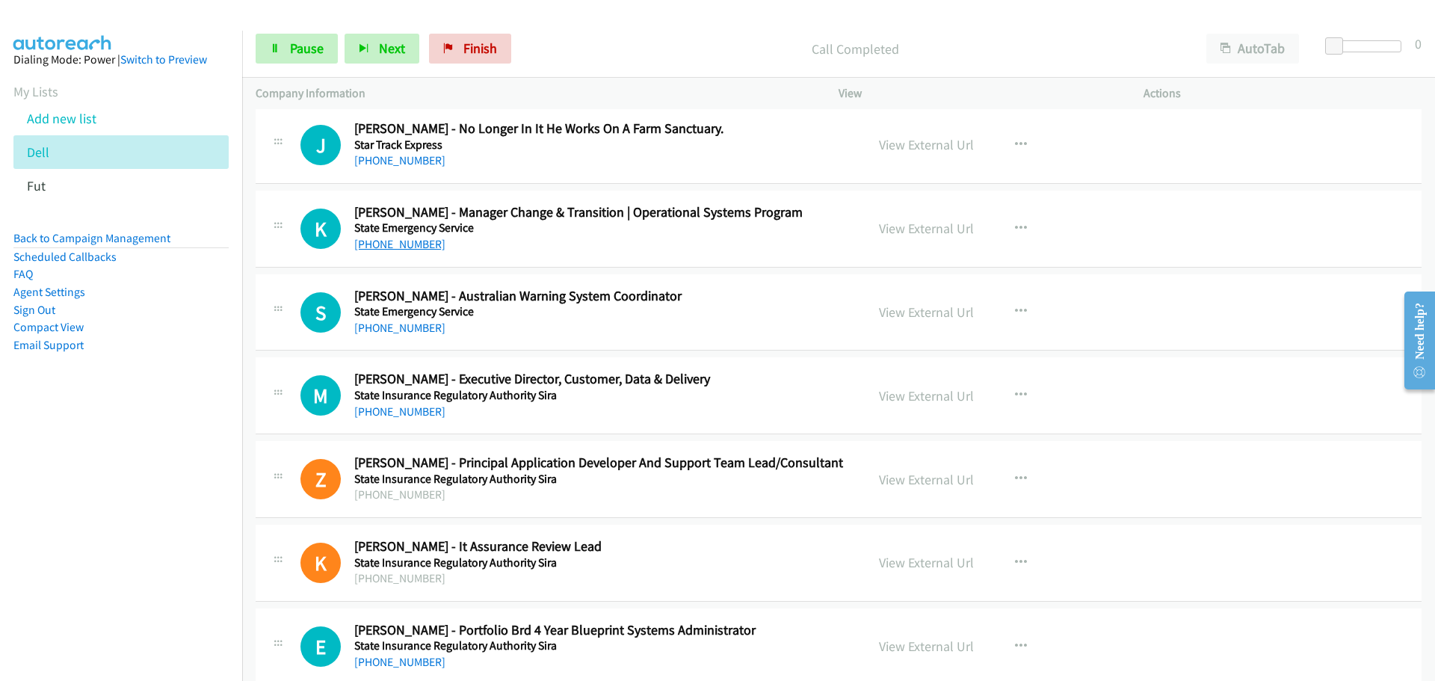
click at [401, 244] on link "+61 477 327 713" at bounding box center [399, 244] width 91 height 14
click at [410, 330] on link "+61 411 341 916" at bounding box center [399, 328] width 91 height 14
click at [395, 413] on link "+61 2 4321 5674" at bounding box center [399, 411] width 91 height 14
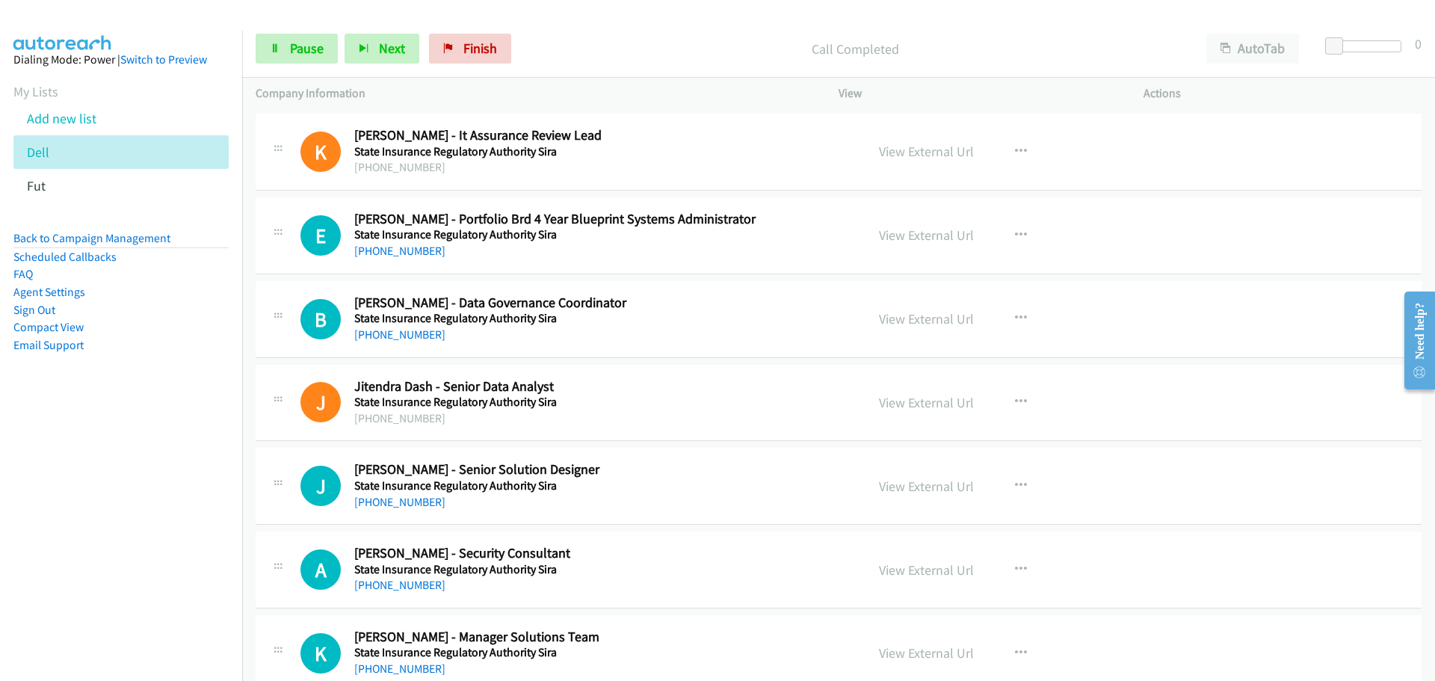
scroll to position [9196, 0]
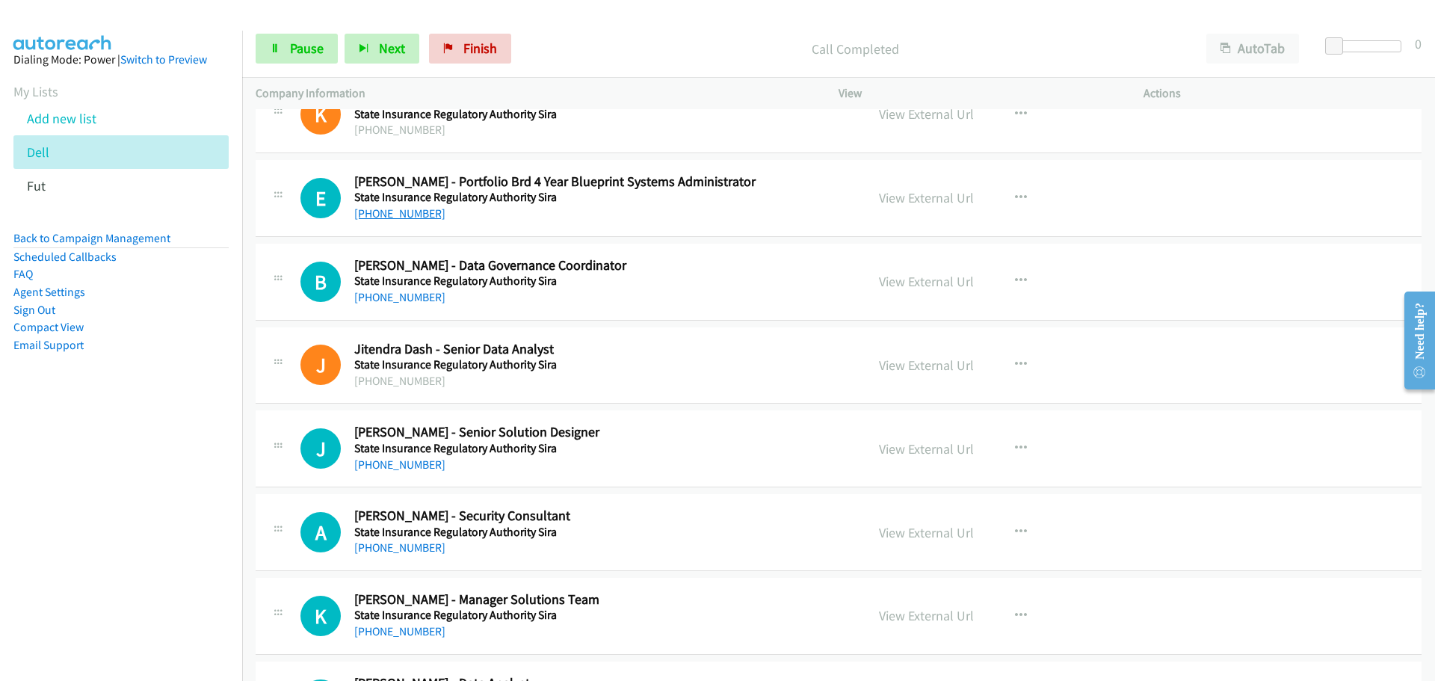
click at [378, 212] on link "+61 2 4321 5642" at bounding box center [399, 213] width 91 height 14
click at [399, 299] on link "+61 2 8935 7259" at bounding box center [399, 297] width 91 height 14
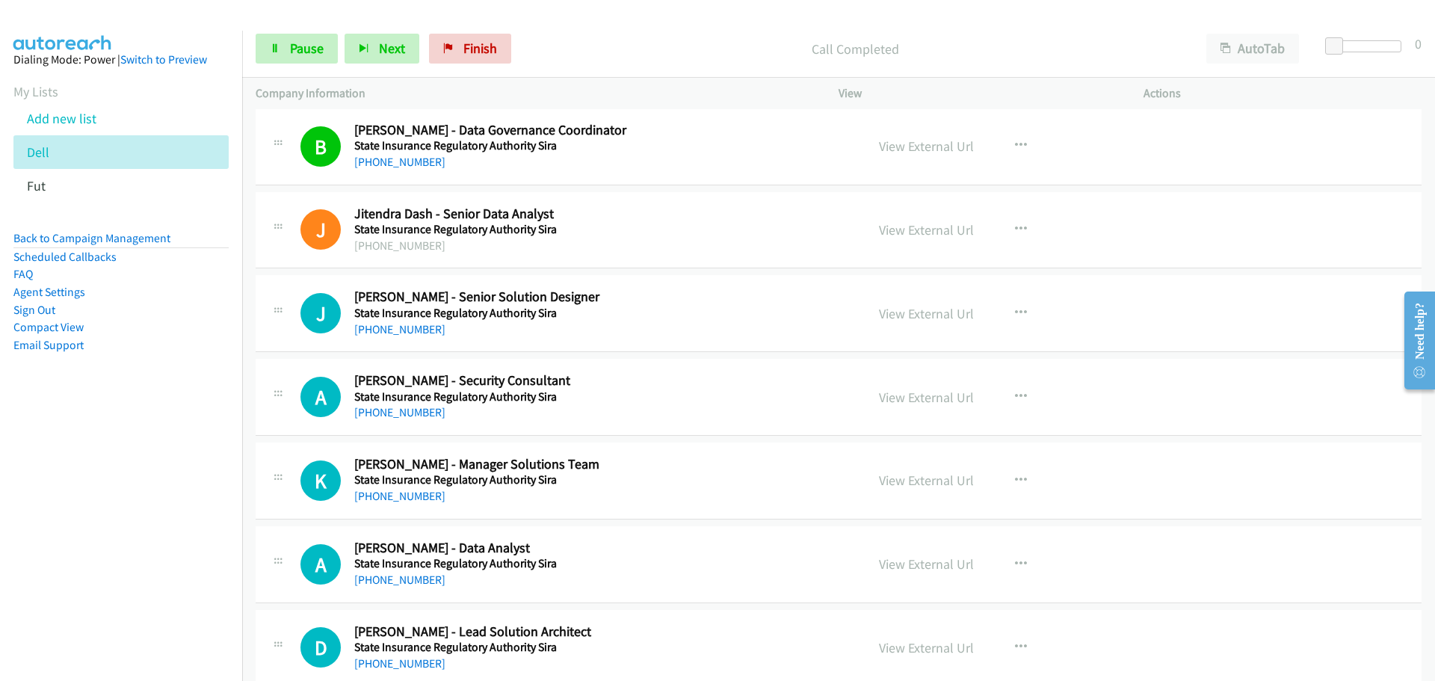
scroll to position [9420, 0]
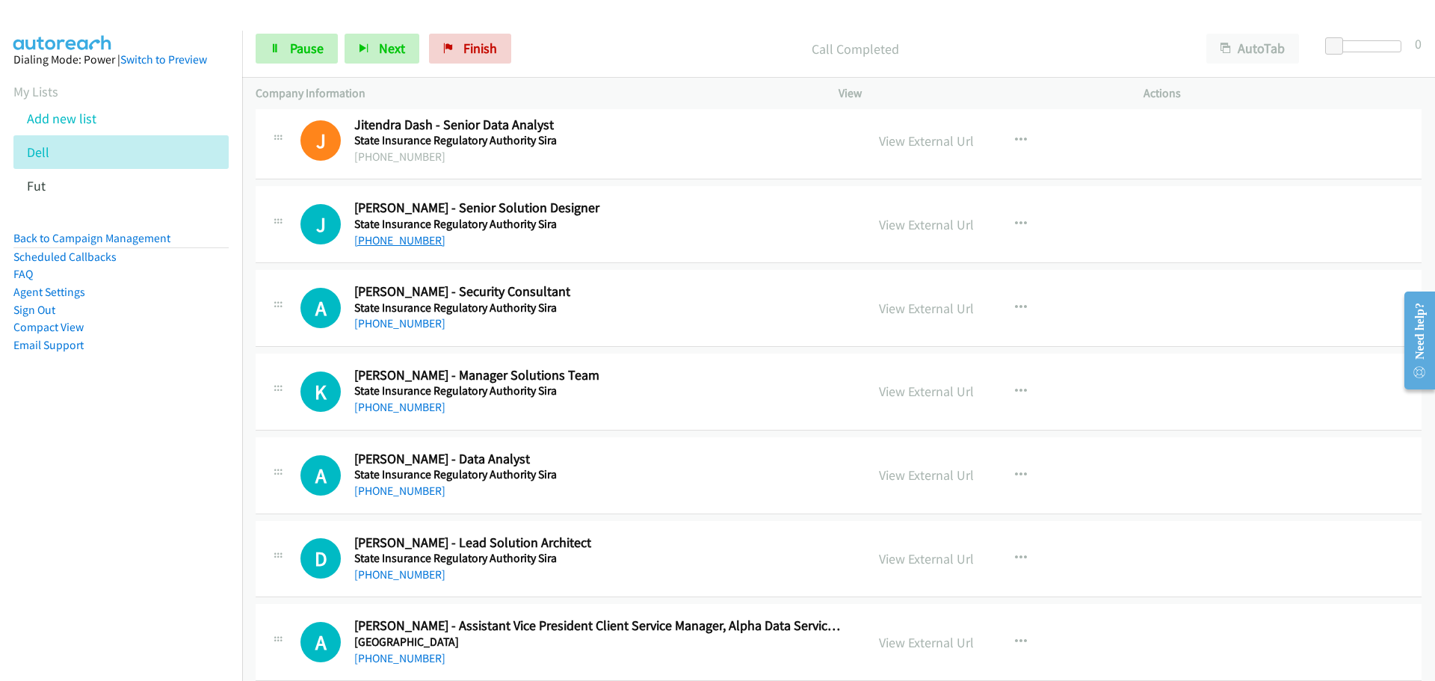
click at [391, 236] on link "+61 414 938 302" at bounding box center [399, 240] width 91 height 14
drag, startPoint x: 388, startPoint y: 321, endPoint x: 1026, endPoint y: 329, distance: 637.8
click at [388, 321] on link "+61 410 533 009" at bounding box center [399, 323] width 91 height 14
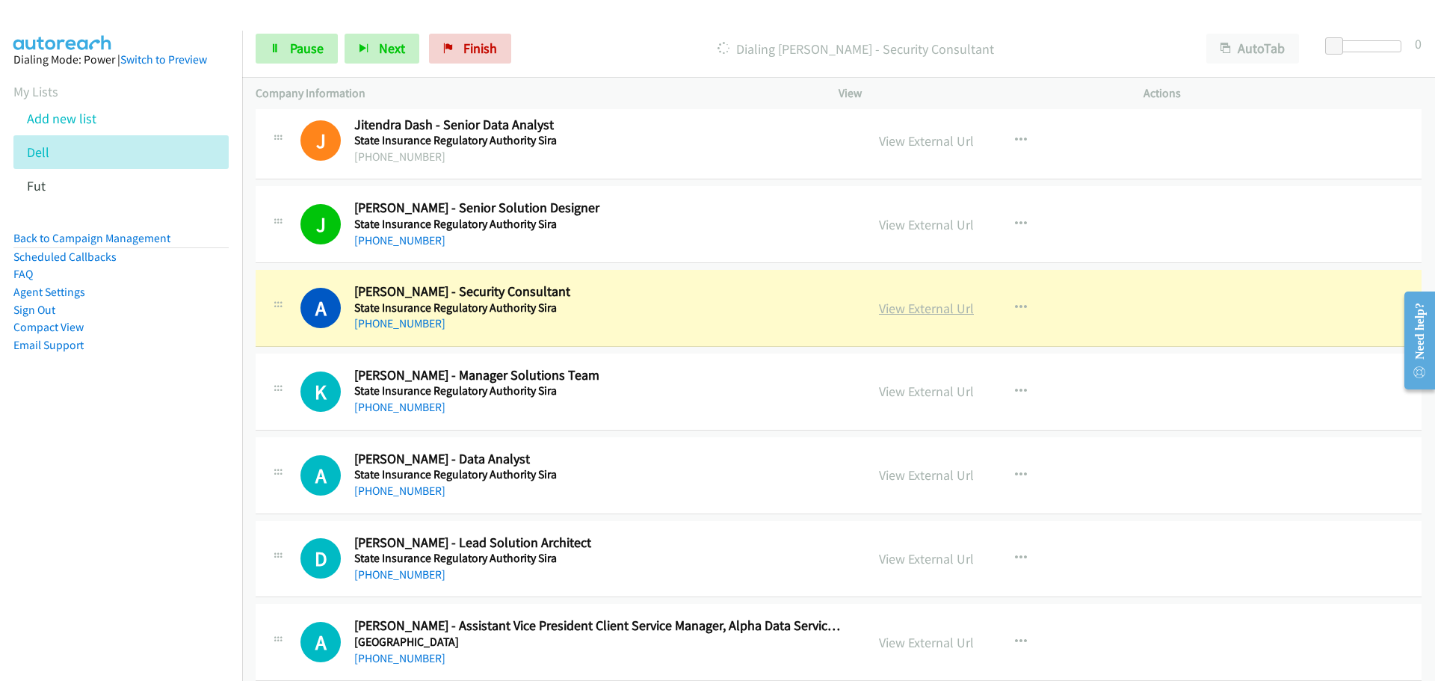
click at [896, 311] on link "View External Url" at bounding box center [926, 308] width 95 height 17
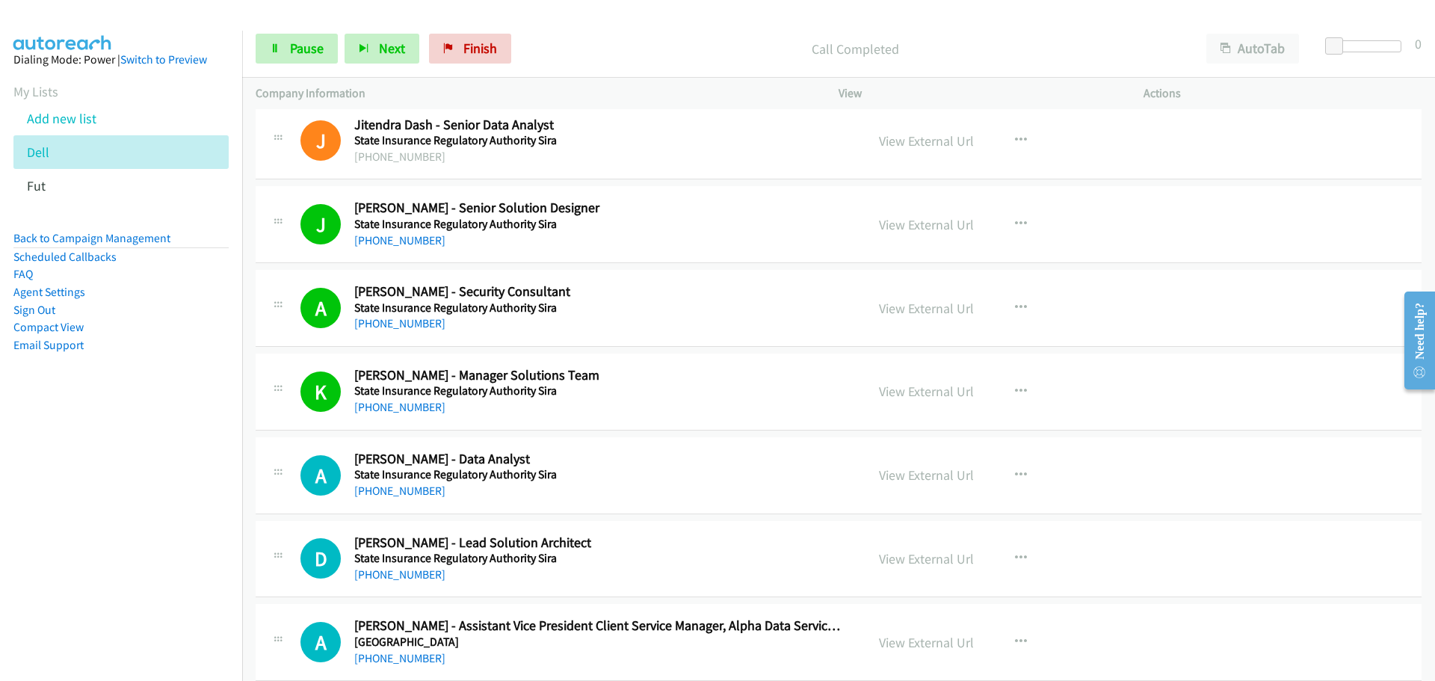
drag, startPoint x: 381, startPoint y: 489, endPoint x: 1423, endPoint y: 511, distance: 1043.2
click at [381, 489] on link "+61 2 4321 5700" at bounding box center [399, 491] width 91 height 14
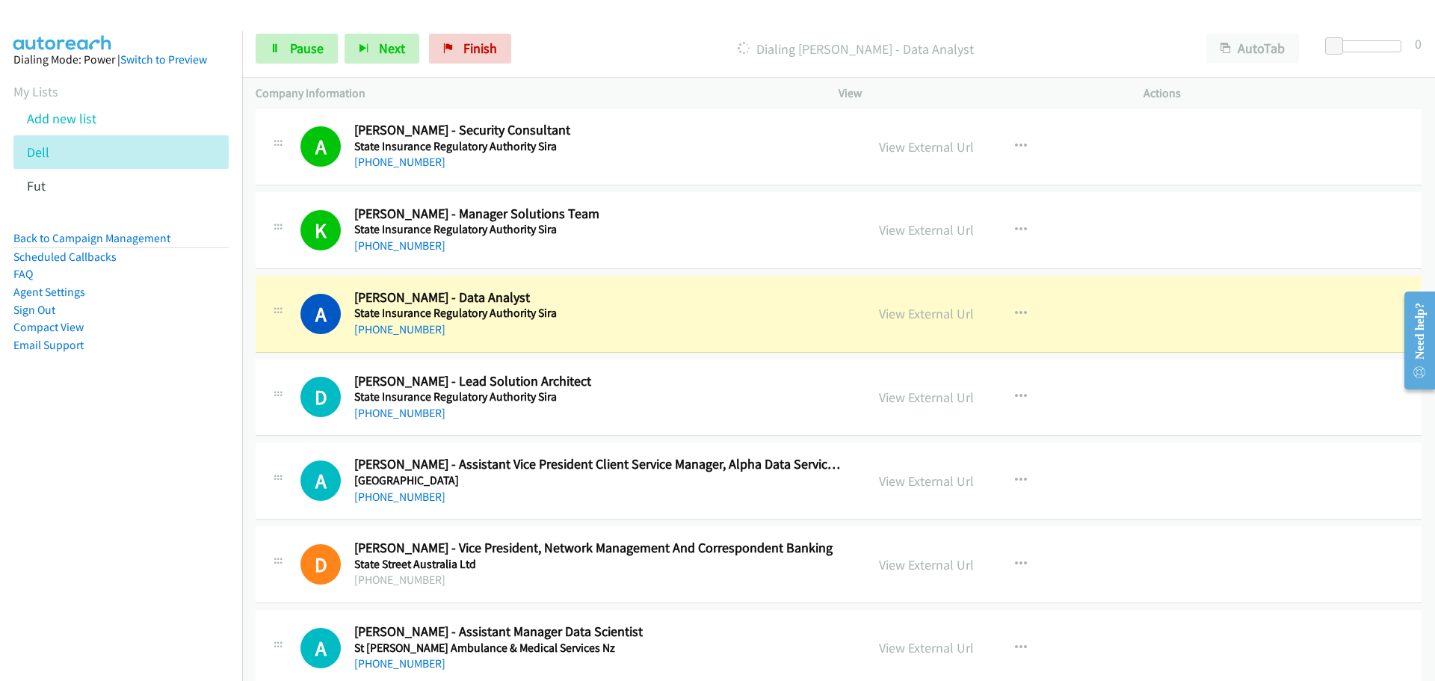
scroll to position [9719, 0]
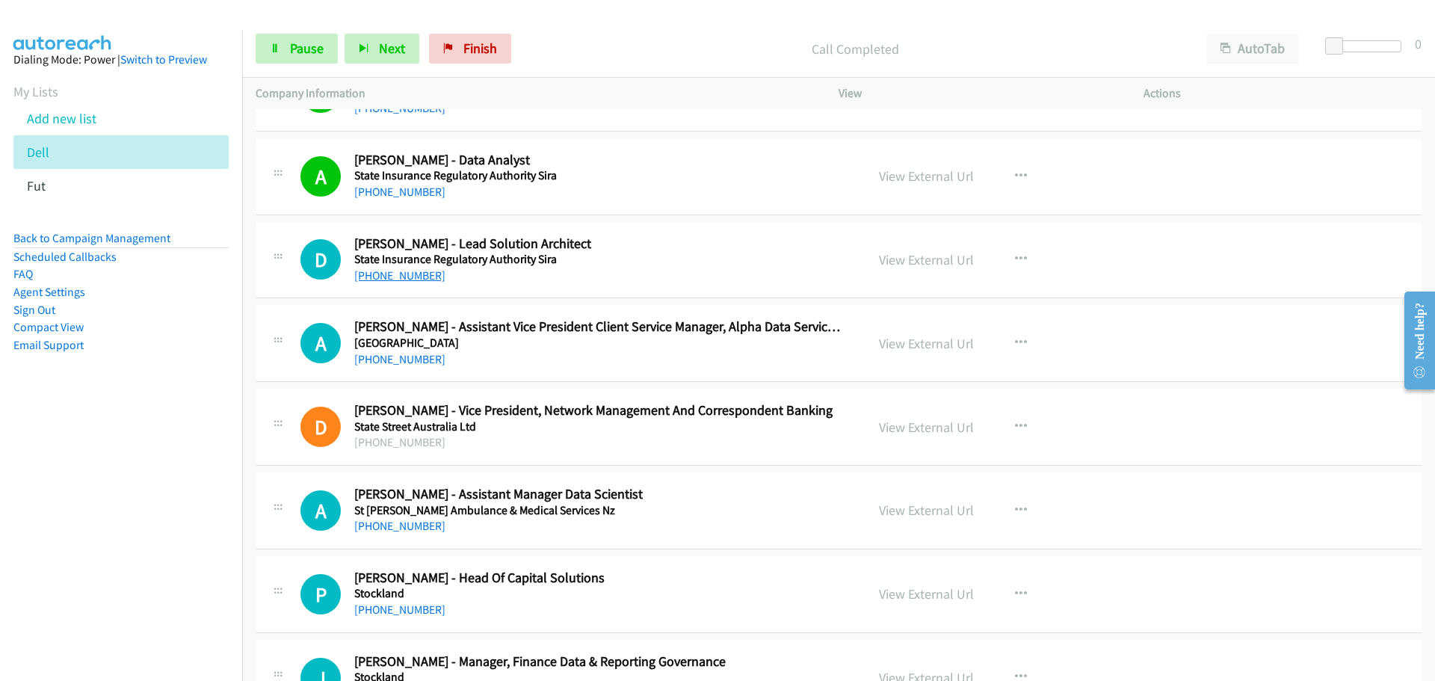
click at [380, 273] on link "+61 416 890 545" at bounding box center [399, 275] width 91 height 14
click at [397, 357] on link "+61 424 666 152" at bounding box center [399, 359] width 91 height 14
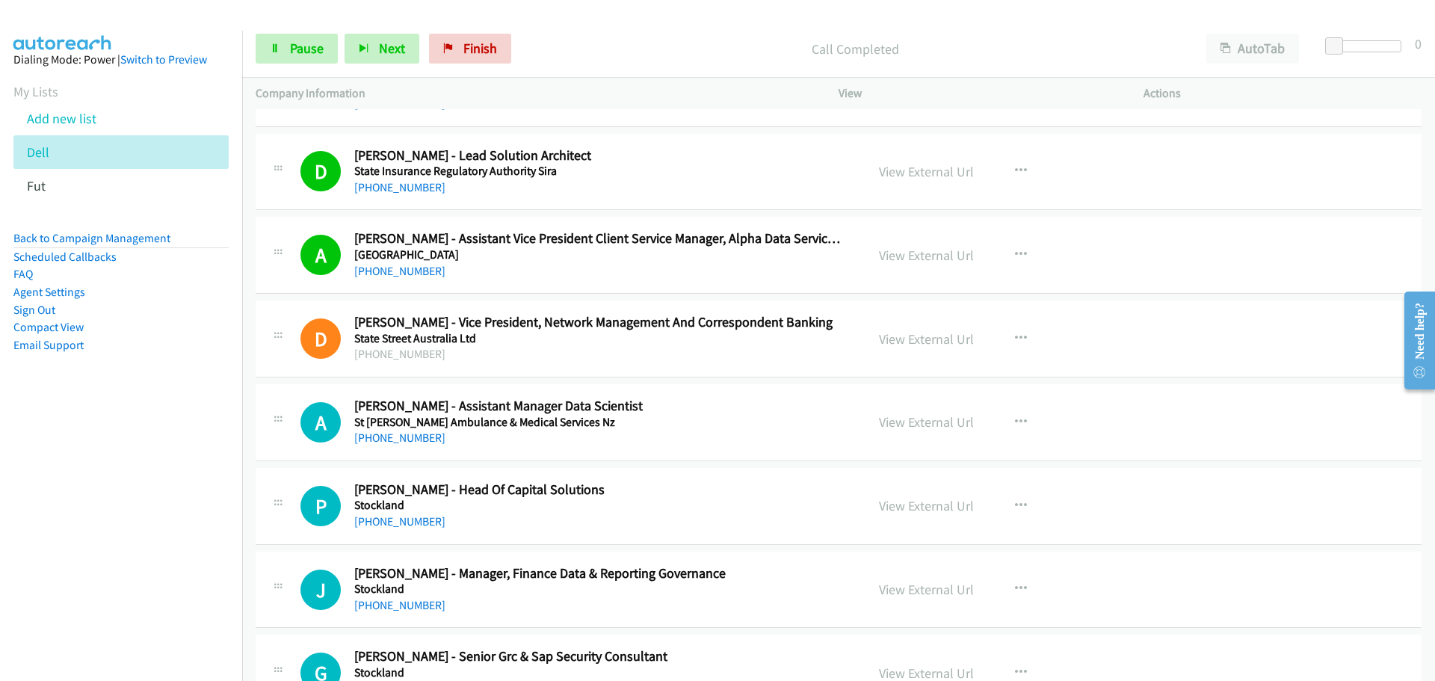
scroll to position [10018, 0]
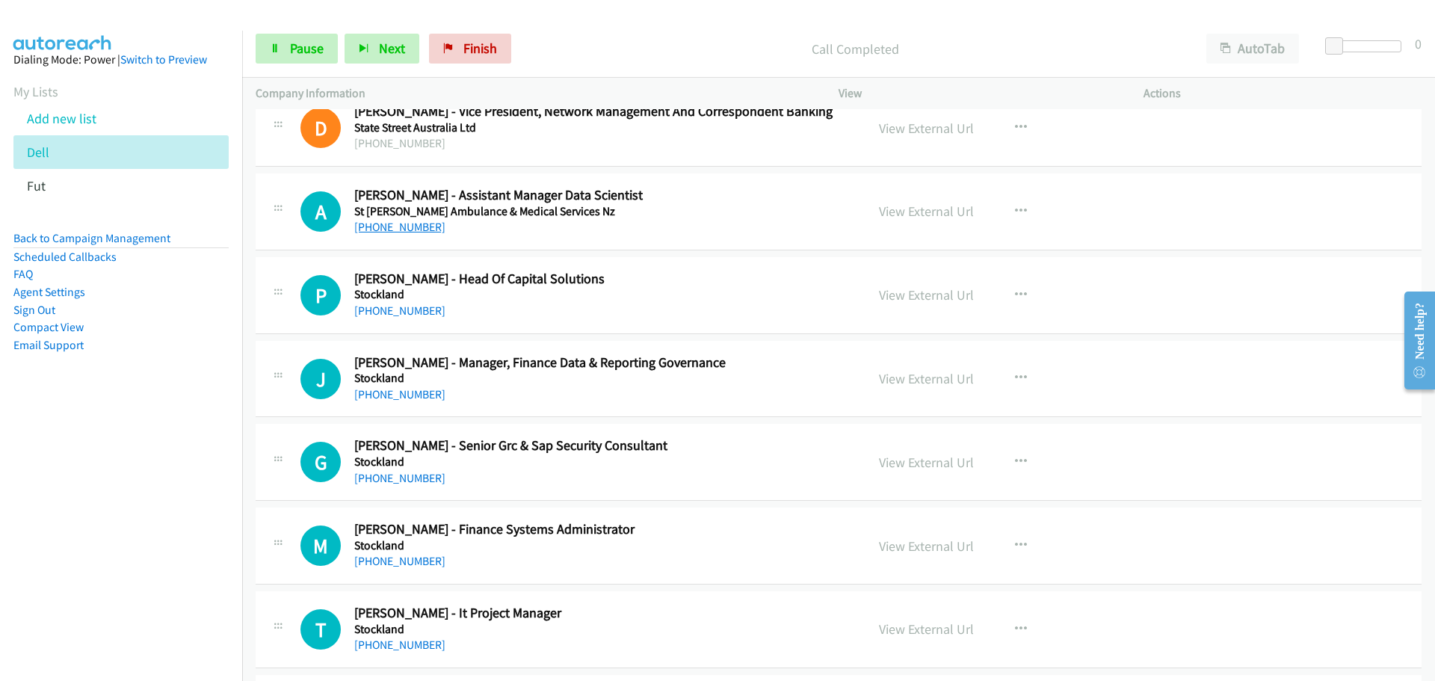
click at [404, 224] on link "+64 22 410 9397" at bounding box center [399, 227] width 91 height 14
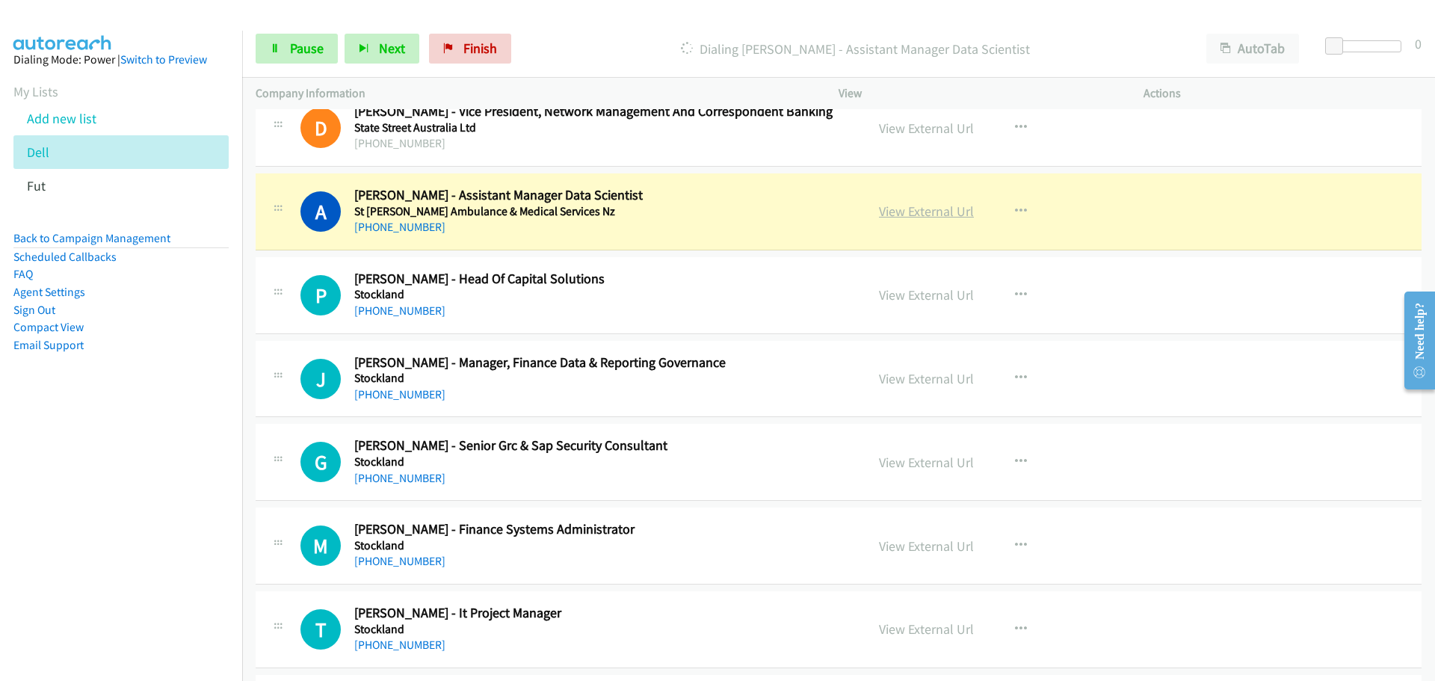
click at [914, 210] on link "View External Url" at bounding box center [926, 211] width 95 height 17
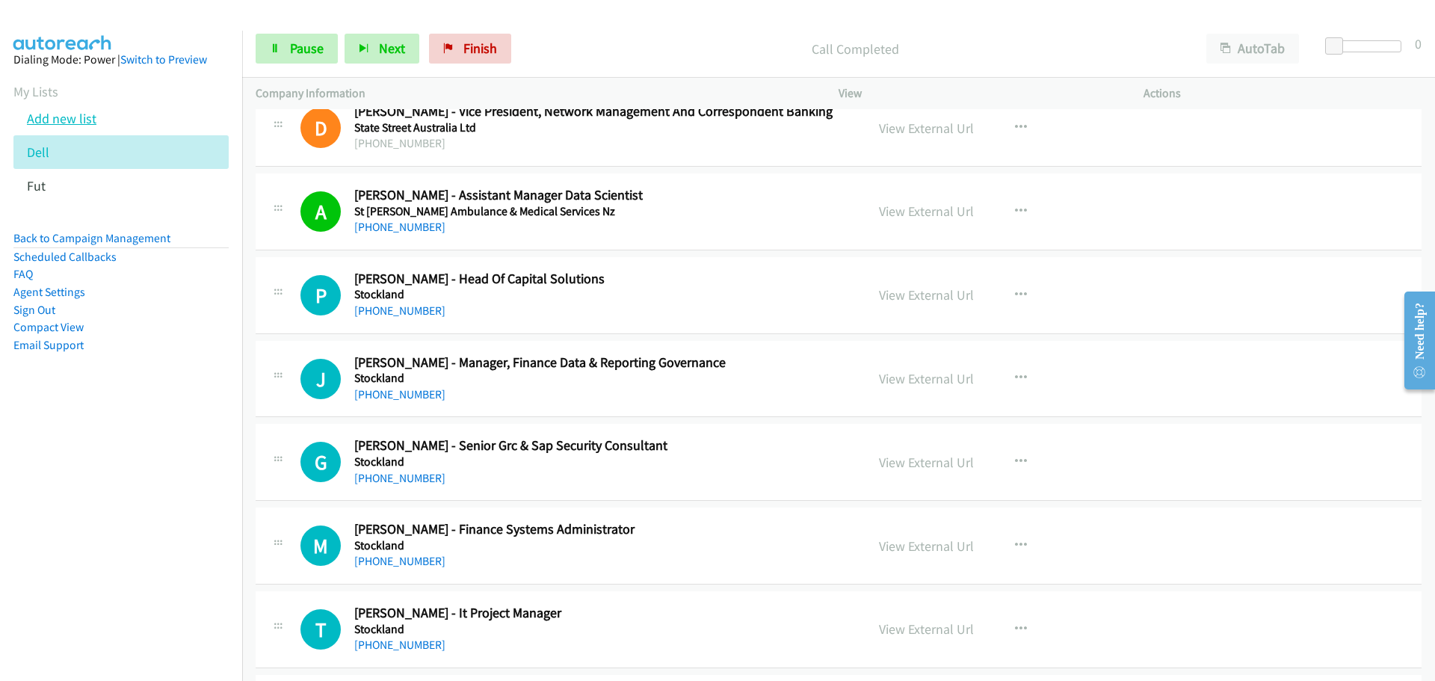
click at [52, 111] on link "Add new list" at bounding box center [62, 118] width 70 height 17
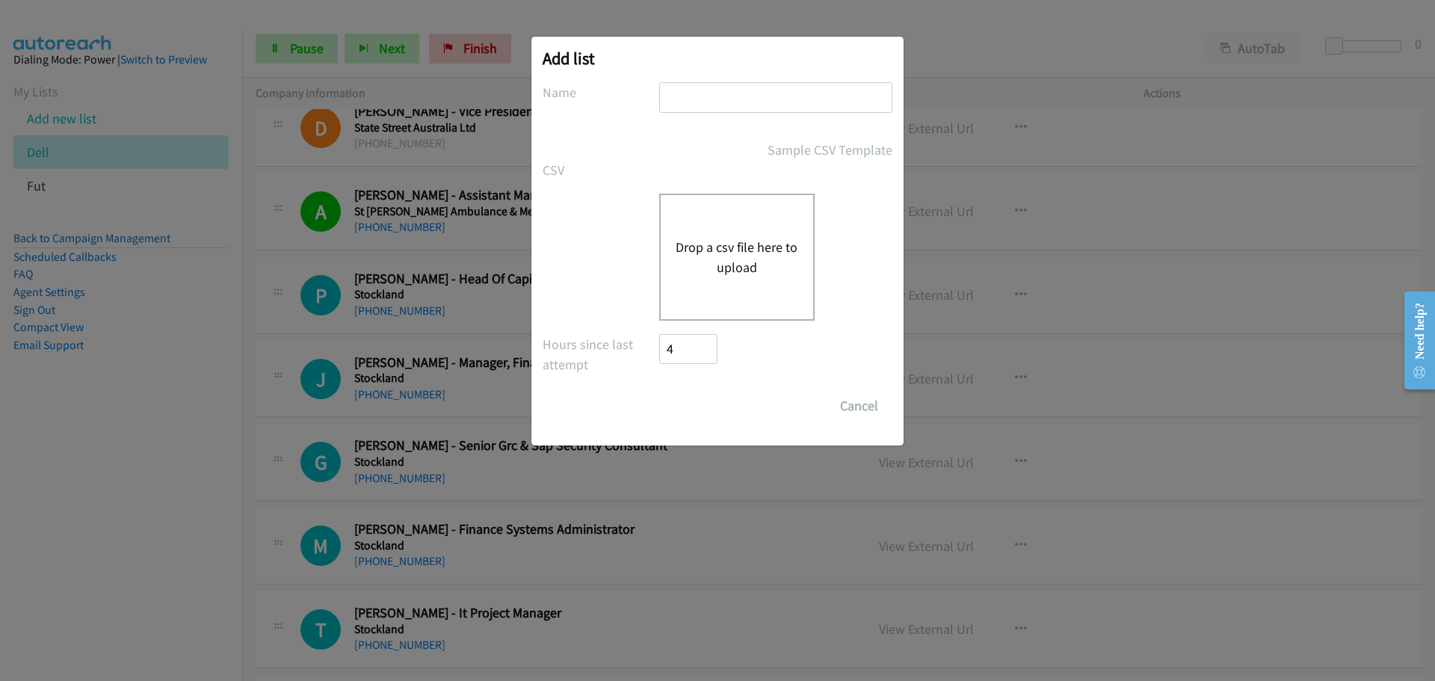
click at [747, 87] on input "text" at bounding box center [775, 97] width 233 height 31
type input "dell"
click at [763, 234] on div "Drop a csv file here to upload" at bounding box center [737, 257] width 156 height 127
click at [734, 248] on button "Drop a csv file here to upload" at bounding box center [737, 257] width 123 height 40
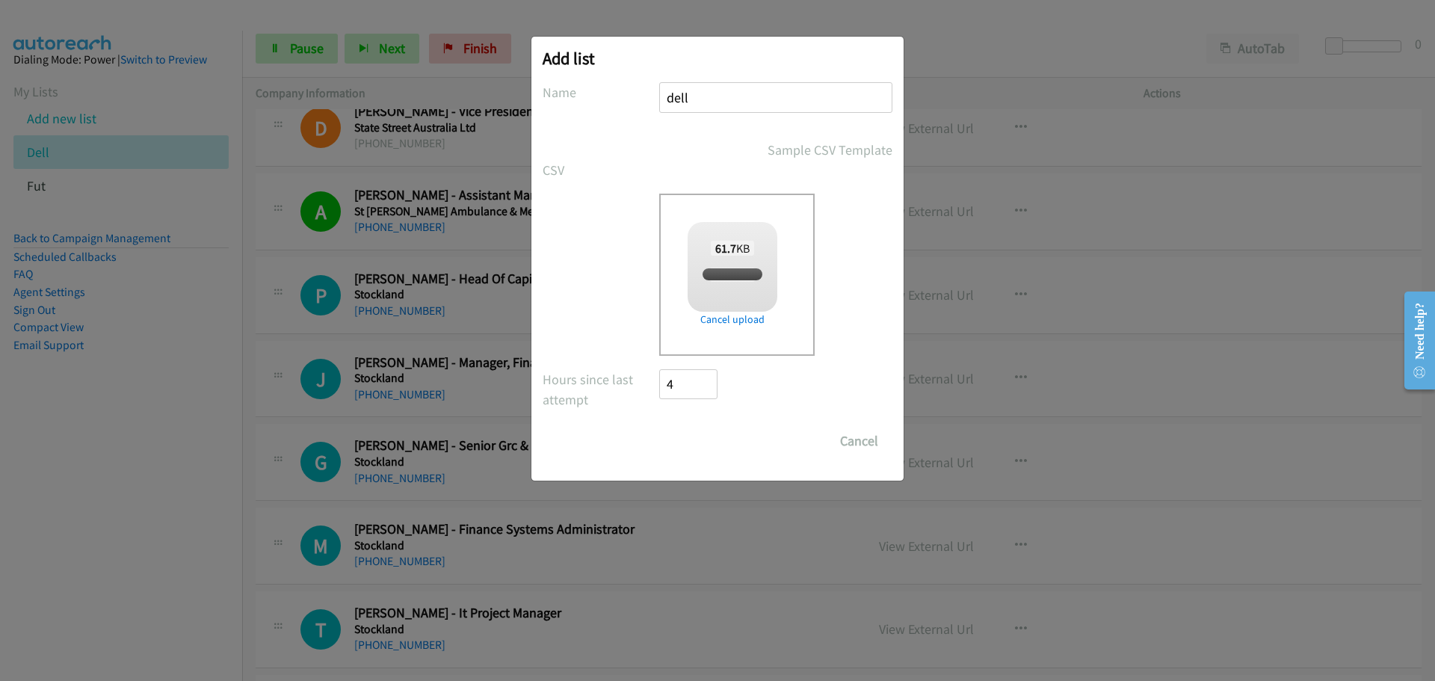
checkbox input "true"
click at [711, 444] on input "Save List" at bounding box center [698, 441] width 79 height 30
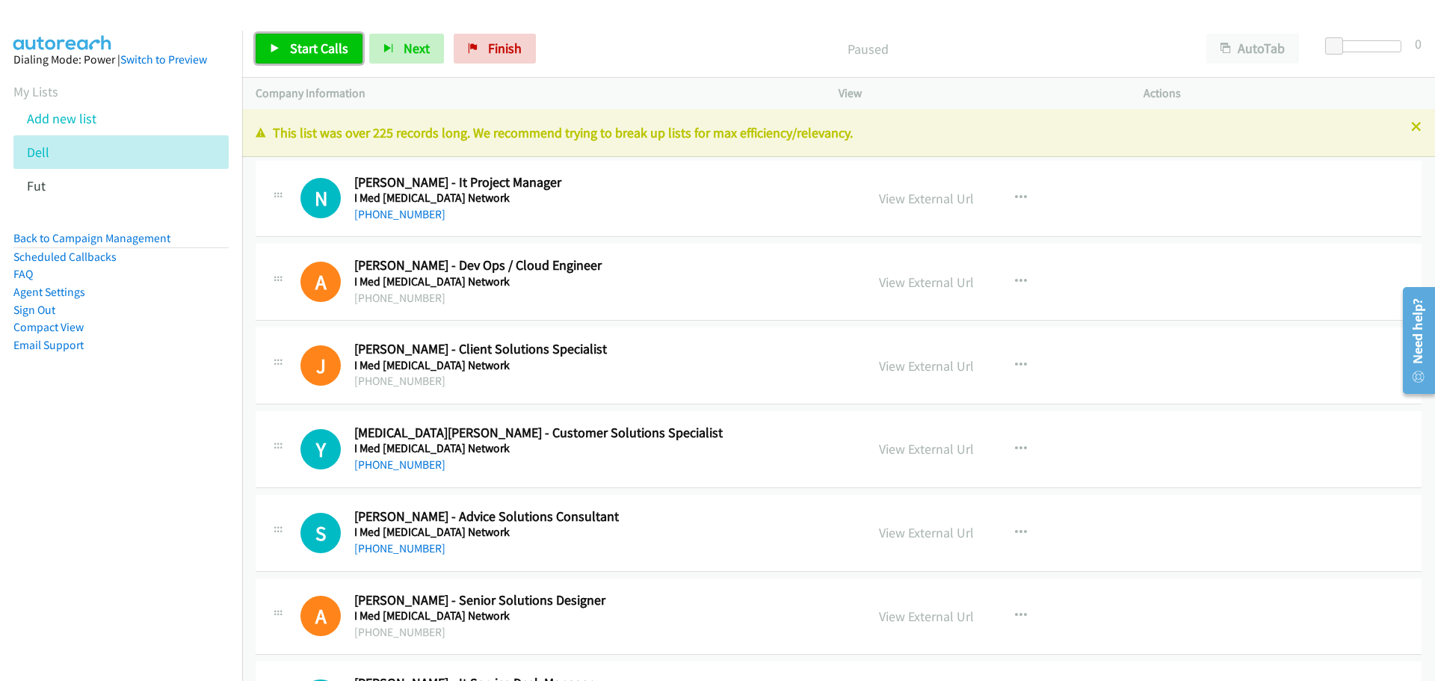
click at [283, 48] on link "Start Calls" at bounding box center [309, 49] width 107 height 30
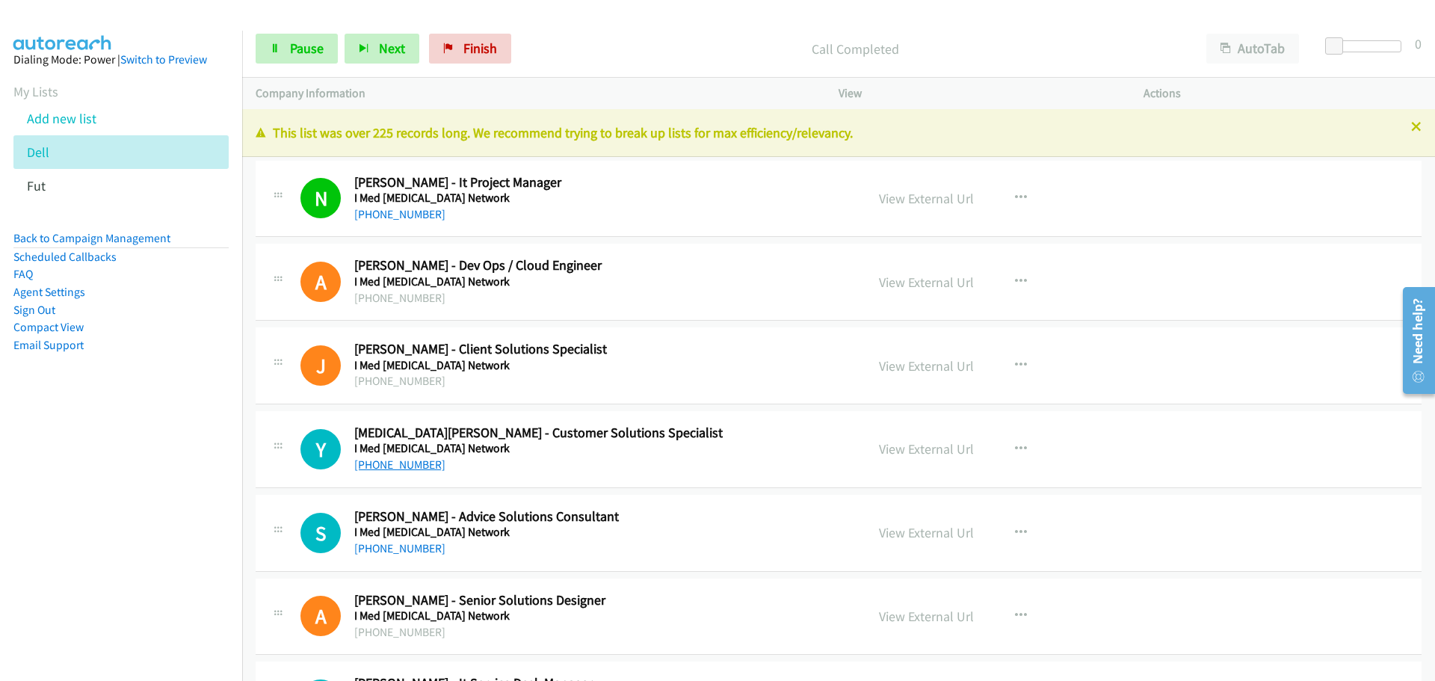
click at [421, 466] on link "+61 450 282 830" at bounding box center [399, 465] width 91 height 14
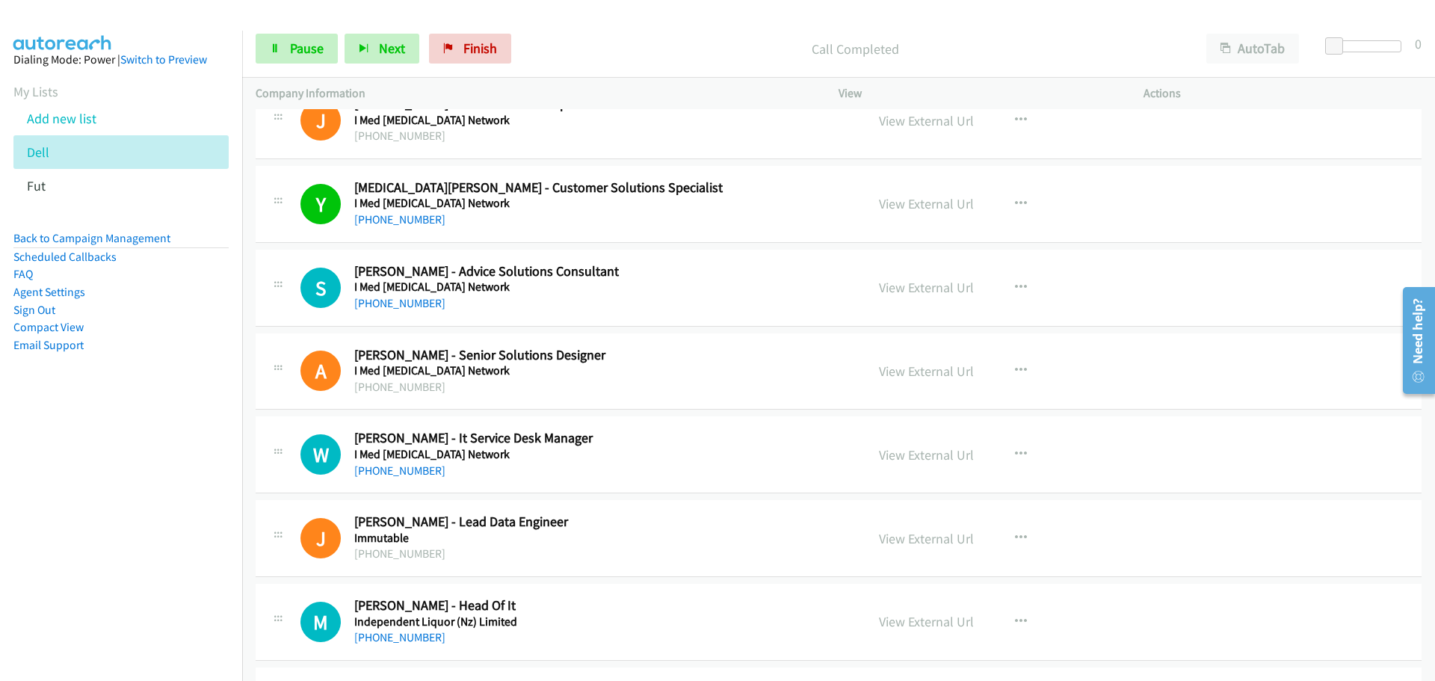
scroll to position [299, 0]
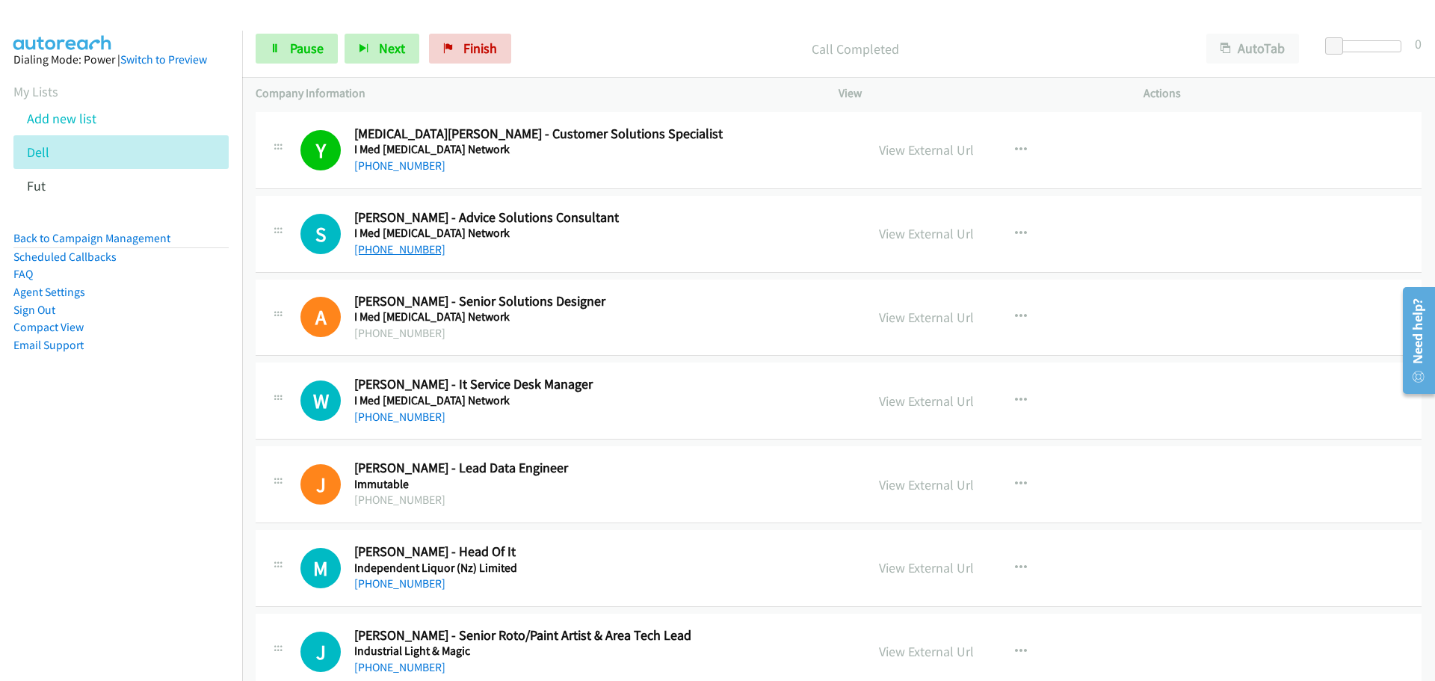
click at [407, 247] on link "+61 436 676 931" at bounding box center [399, 249] width 91 height 14
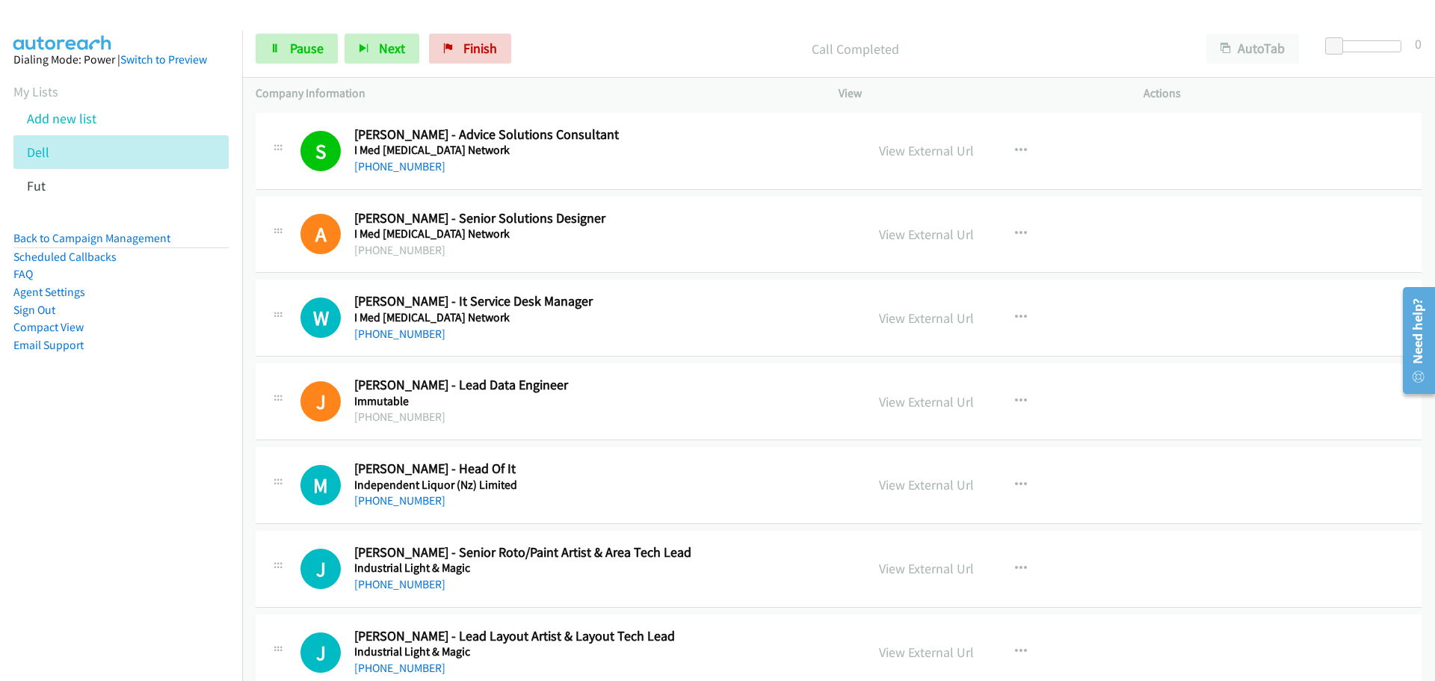
scroll to position [523, 0]
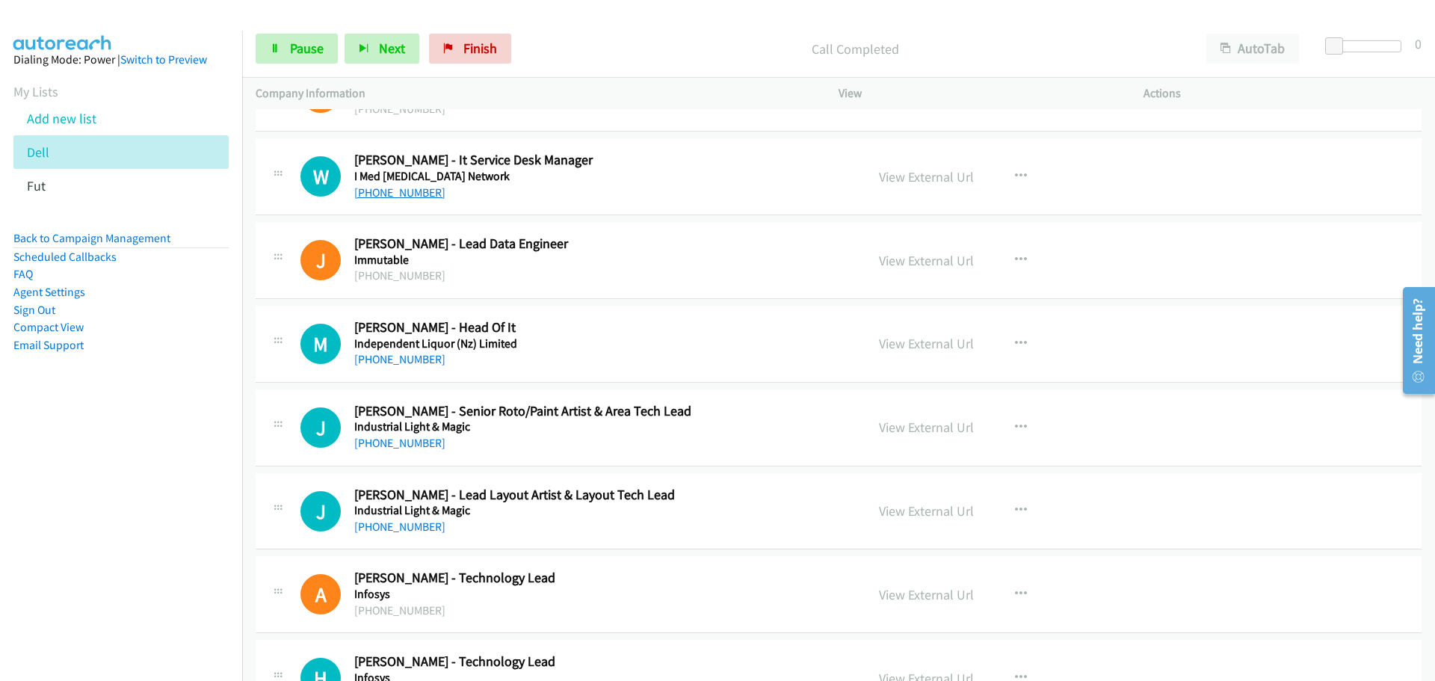
click at [378, 192] on link "+61 419 599 247" at bounding box center [399, 192] width 91 height 14
click at [387, 360] on link "+61 2 9675 8400" at bounding box center [399, 359] width 91 height 14
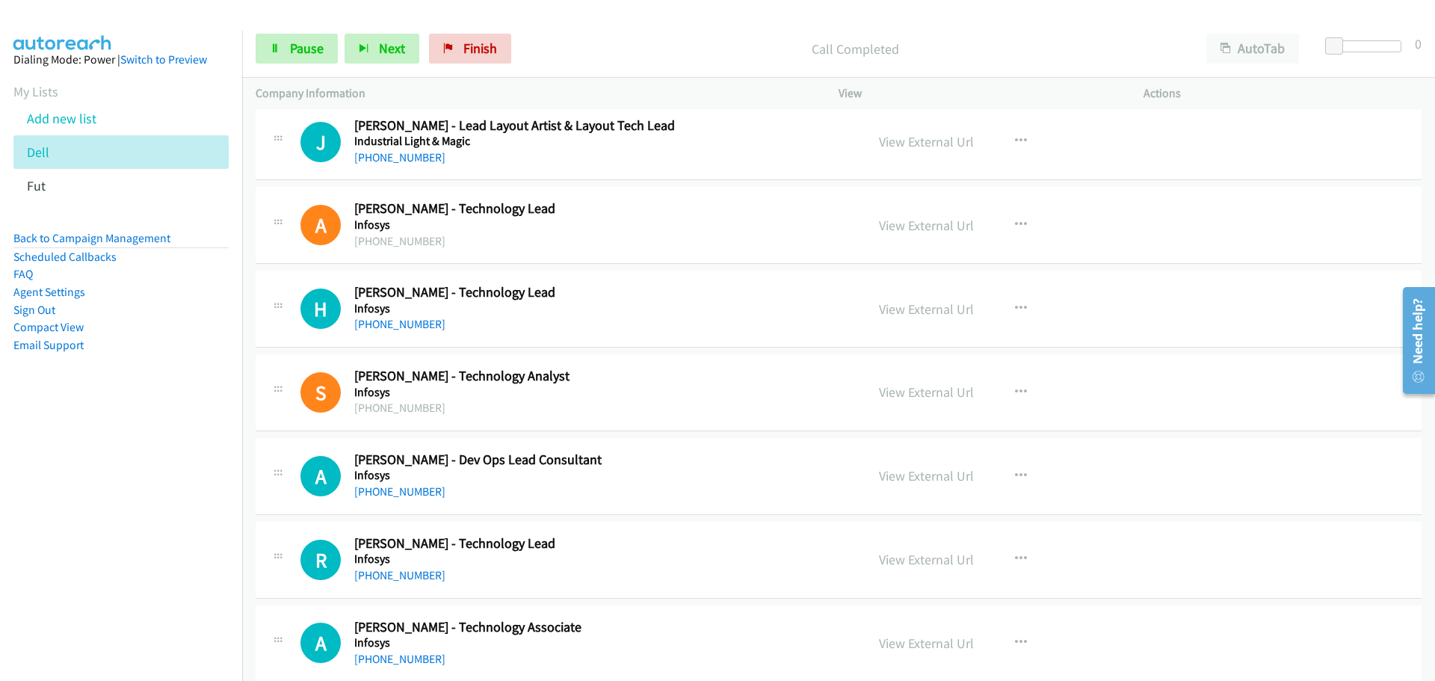
scroll to position [897, 0]
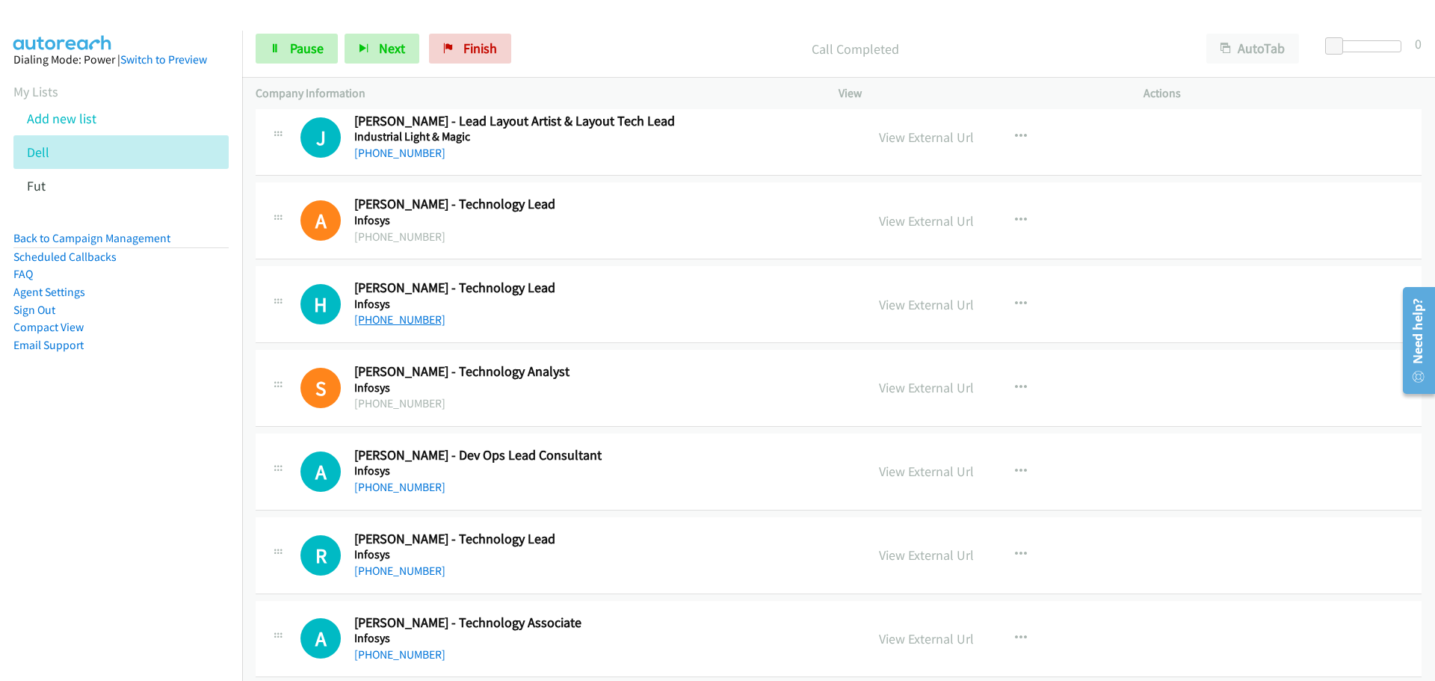
click at [390, 316] on link "+61 478 111 783" at bounding box center [399, 320] width 91 height 14
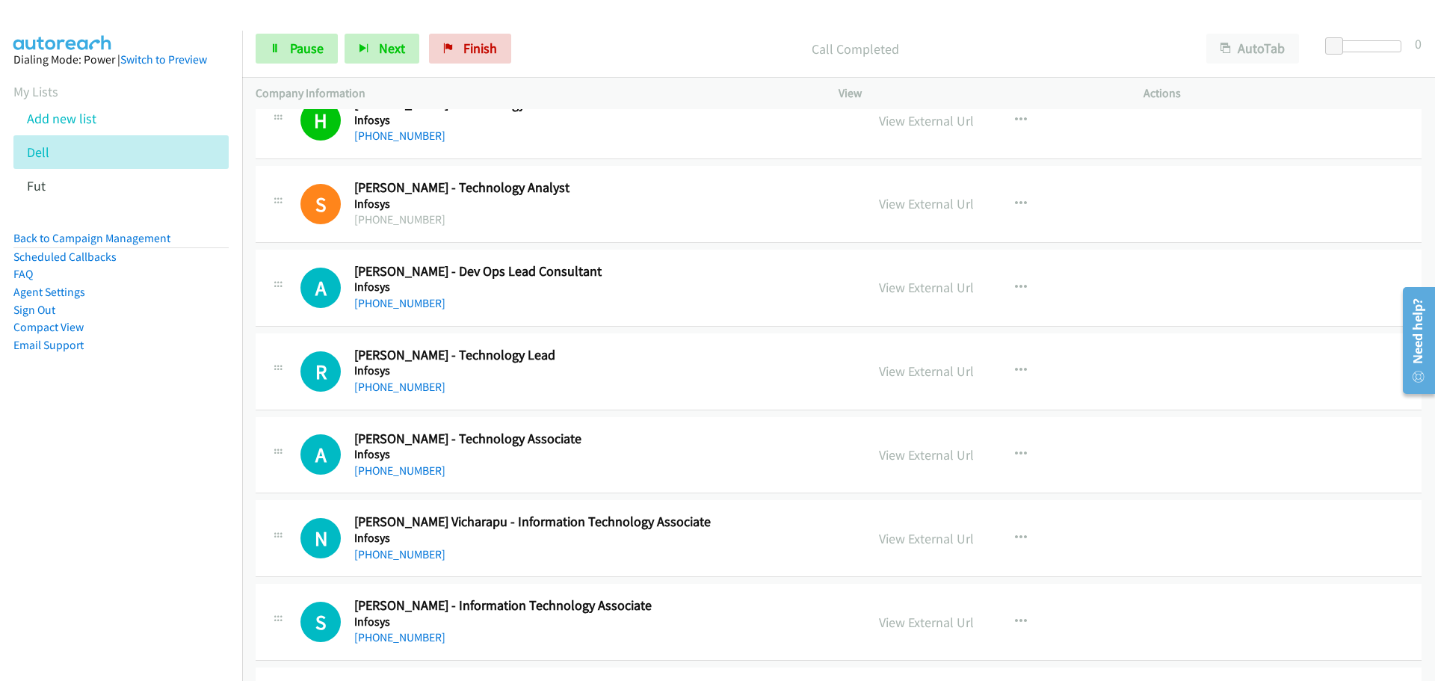
scroll to position [1121, 0]
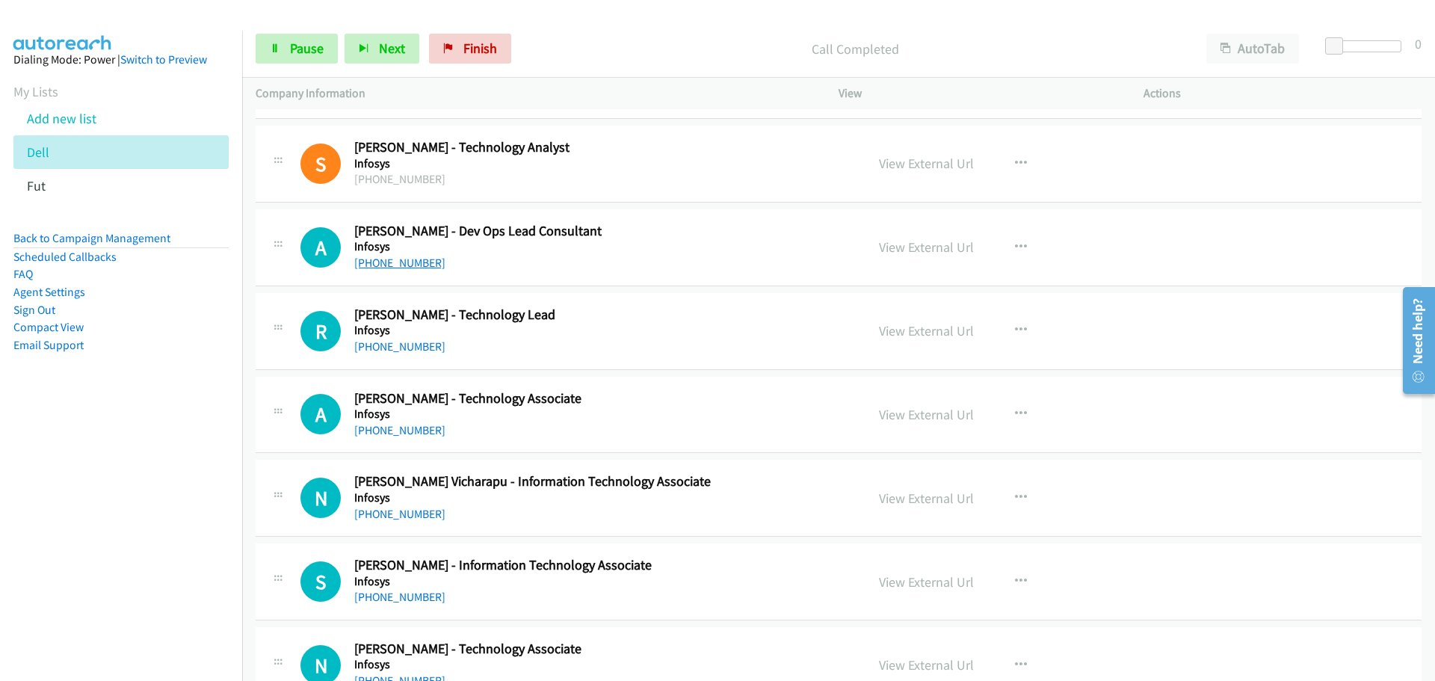
drag, startPoint x: 405, startPoint y: 263, endPoint x: 417, endPoint y: 262, distance: 12.0
click at [405, 263] on link "+61 2 1151 8296" at bounding box center [399, 263] width 91 height 14
click at [407, 351] on link "+61 415 515 280" at bounding box center [399, 346] width 91 height 14
click at [392, 427] on link "+61 409 637 979" at bounding box center [399, 430] width 91 height 14
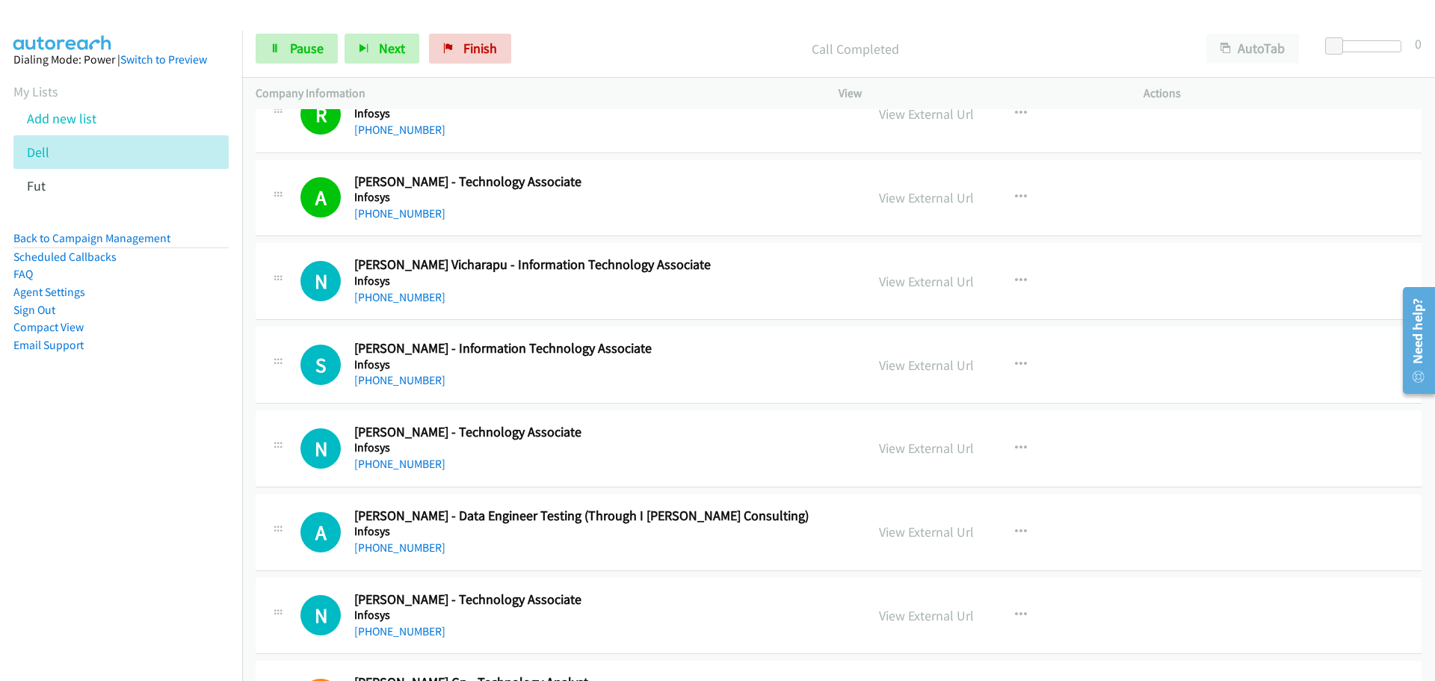
scroll to position [1346, 0]
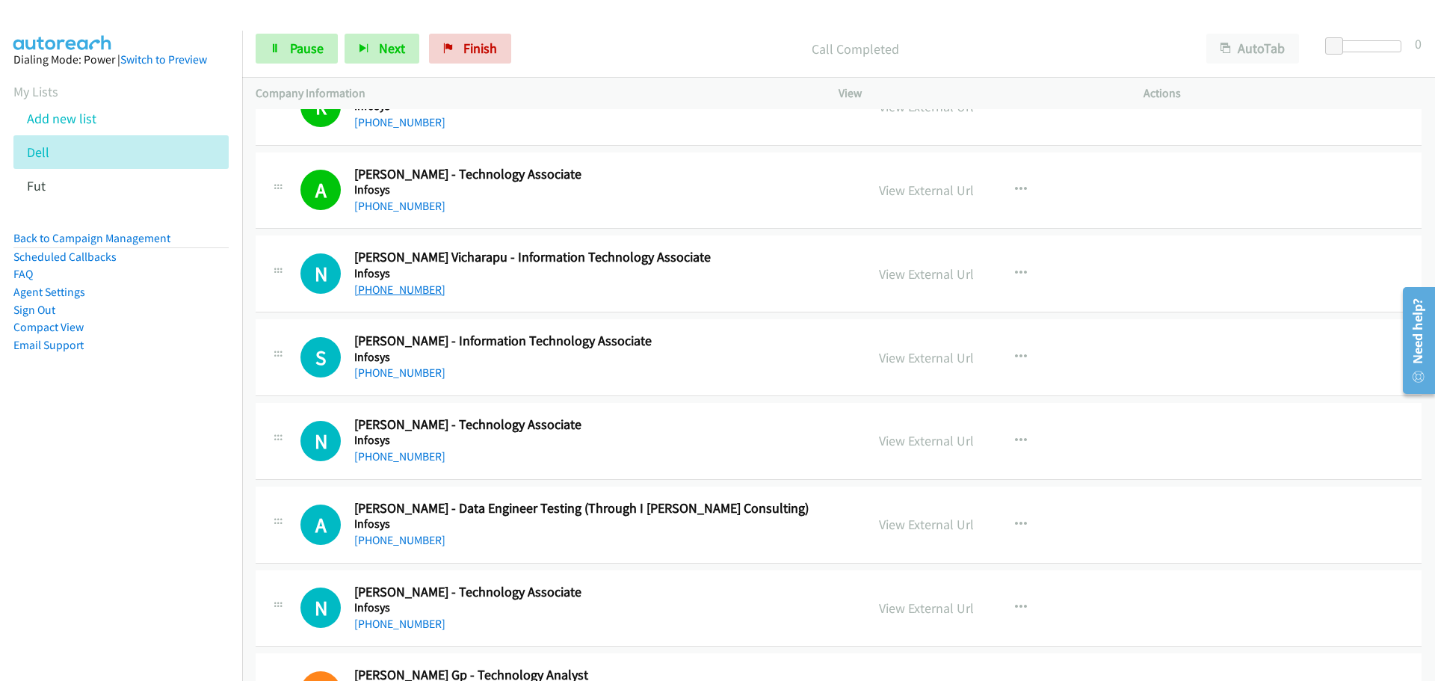
drag, startPoint x: 398, startPoint y: 289, endPoint x: 391, endPoint y: 284, distance: 8.1
click at [398, 289] on link "+61 470 242 508" at bounding box center [399, 290] width 91 height 14
click at [387, 372] on link "+61 406 902 473" at bounding box center [399, 373] width 91 height 14
click at [392, 453] on link "+61 423 910 006" at bounding box center [399, 456] width 91 height 14
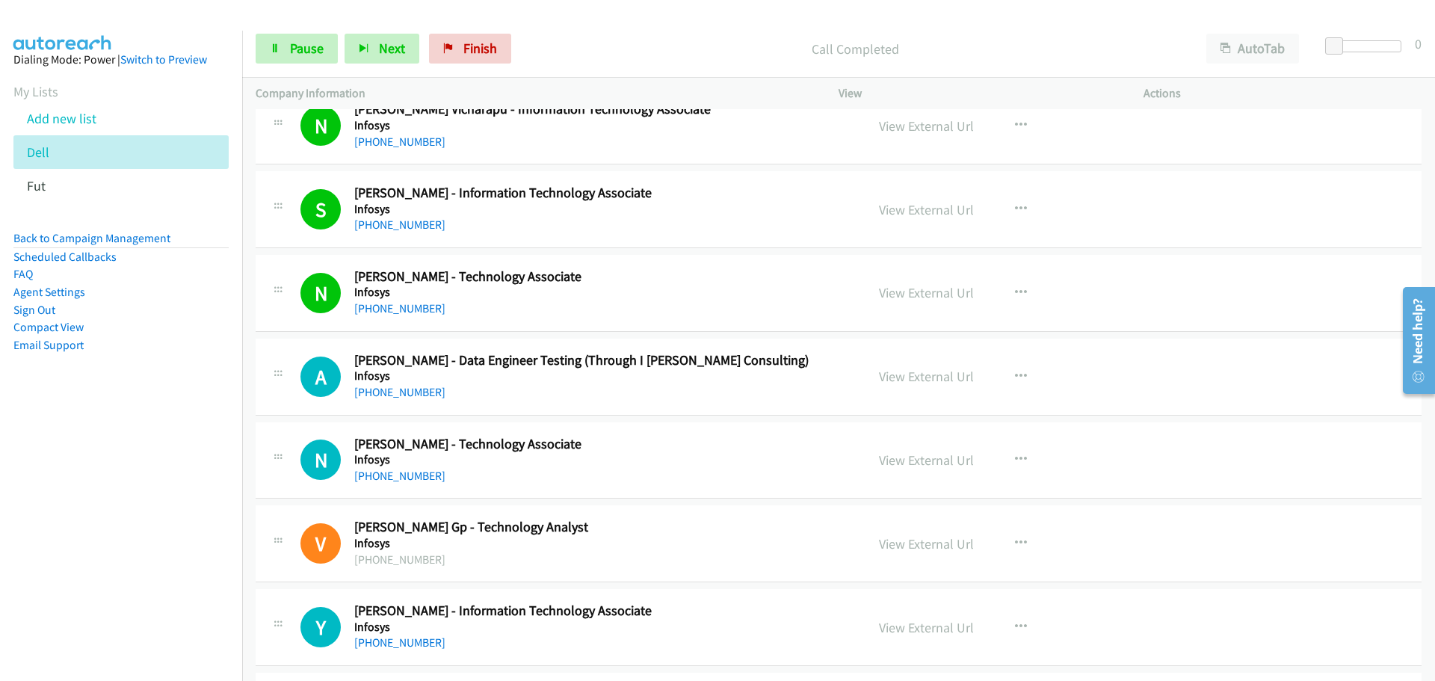
scroll to position [1495, 0]
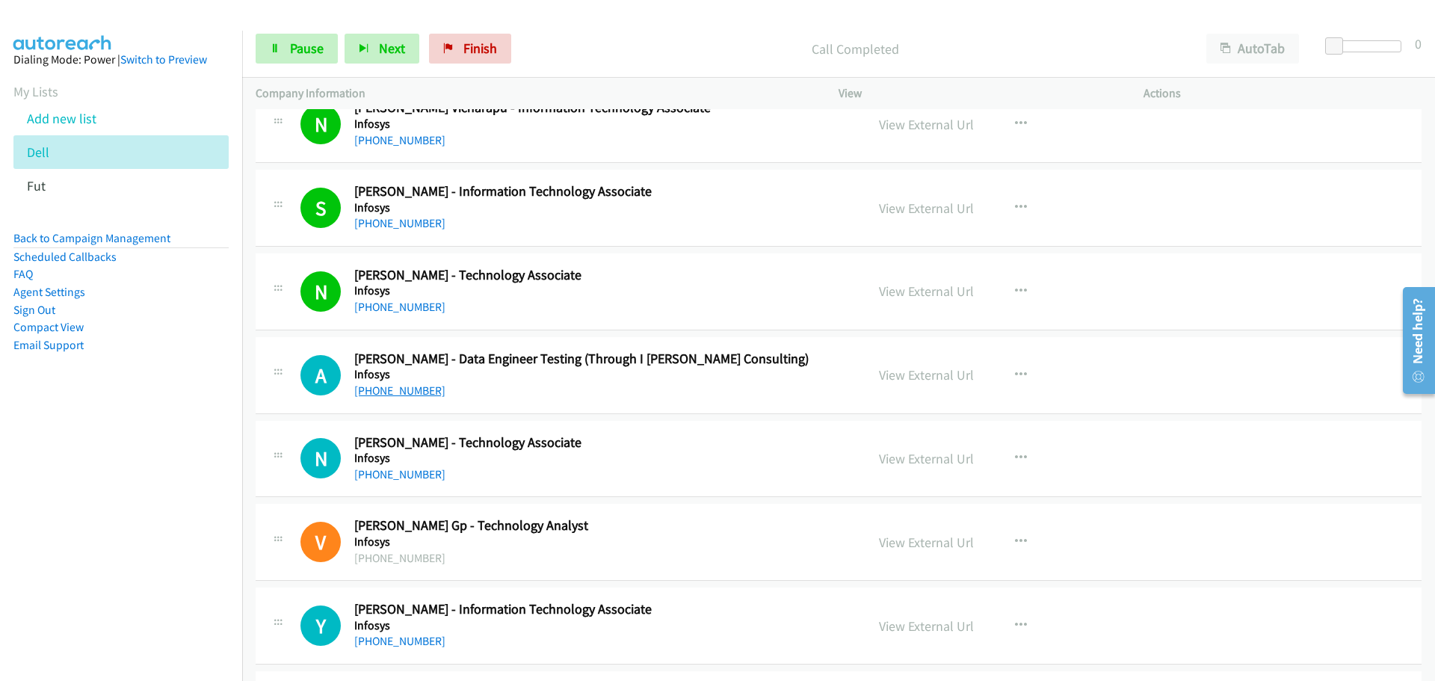
click at [410, 387] on link "+61 481 313 493" at bounding box center [399, 391] width 91 height 14
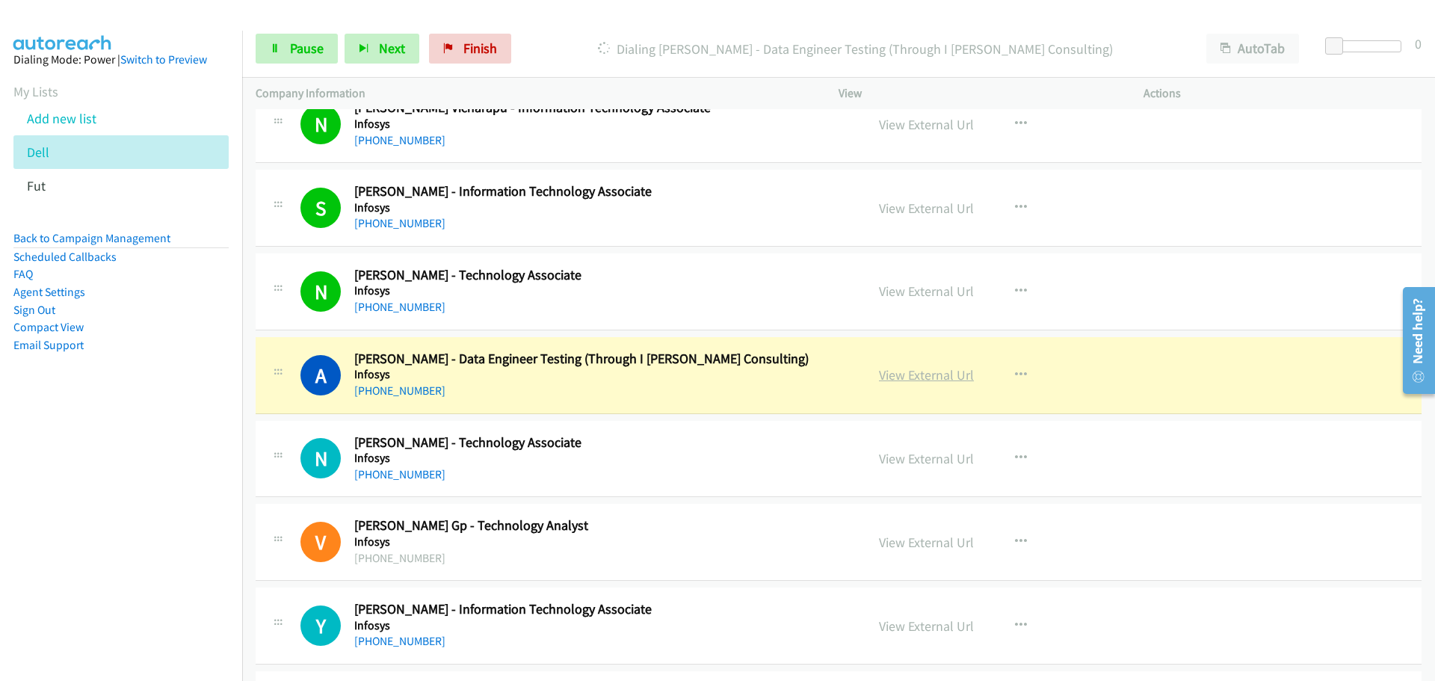
click at [936, 381] on link "View External Url" at bounding box center [926, 374] width 95 height 17
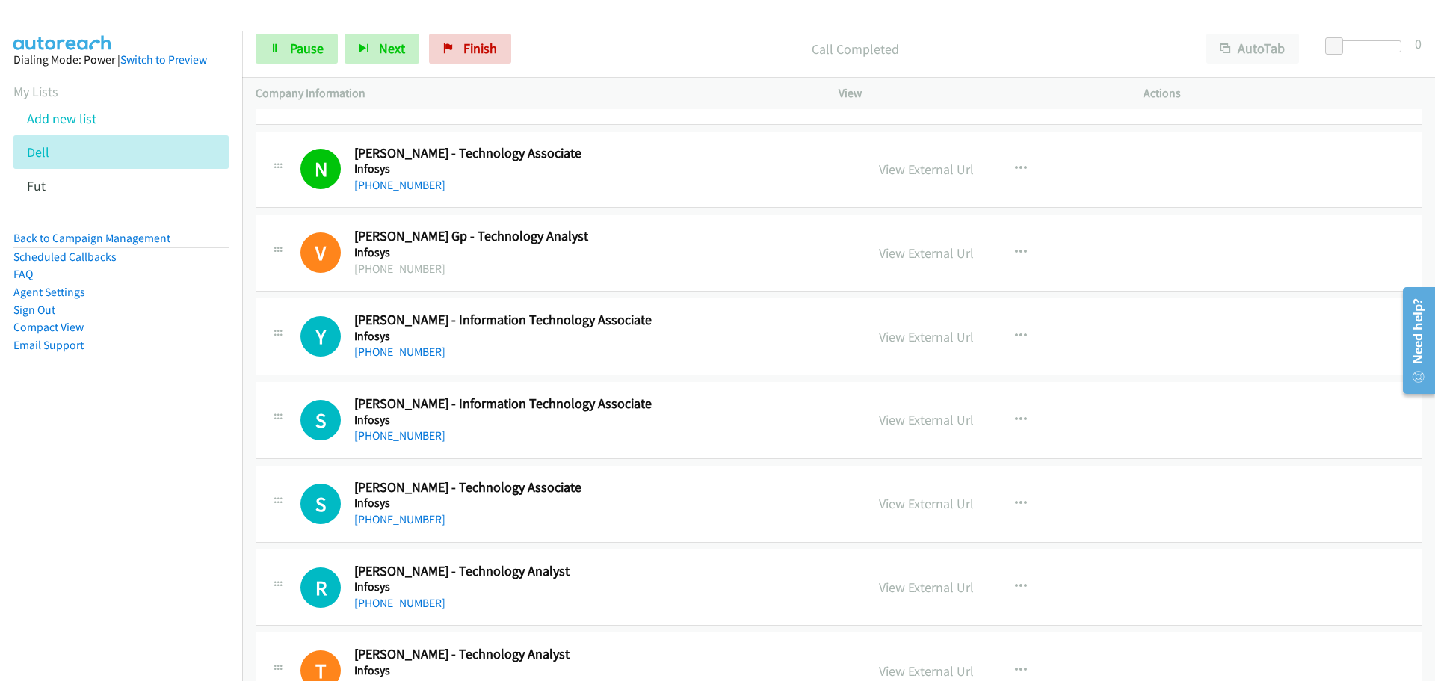
scroll to position [1869, 0]
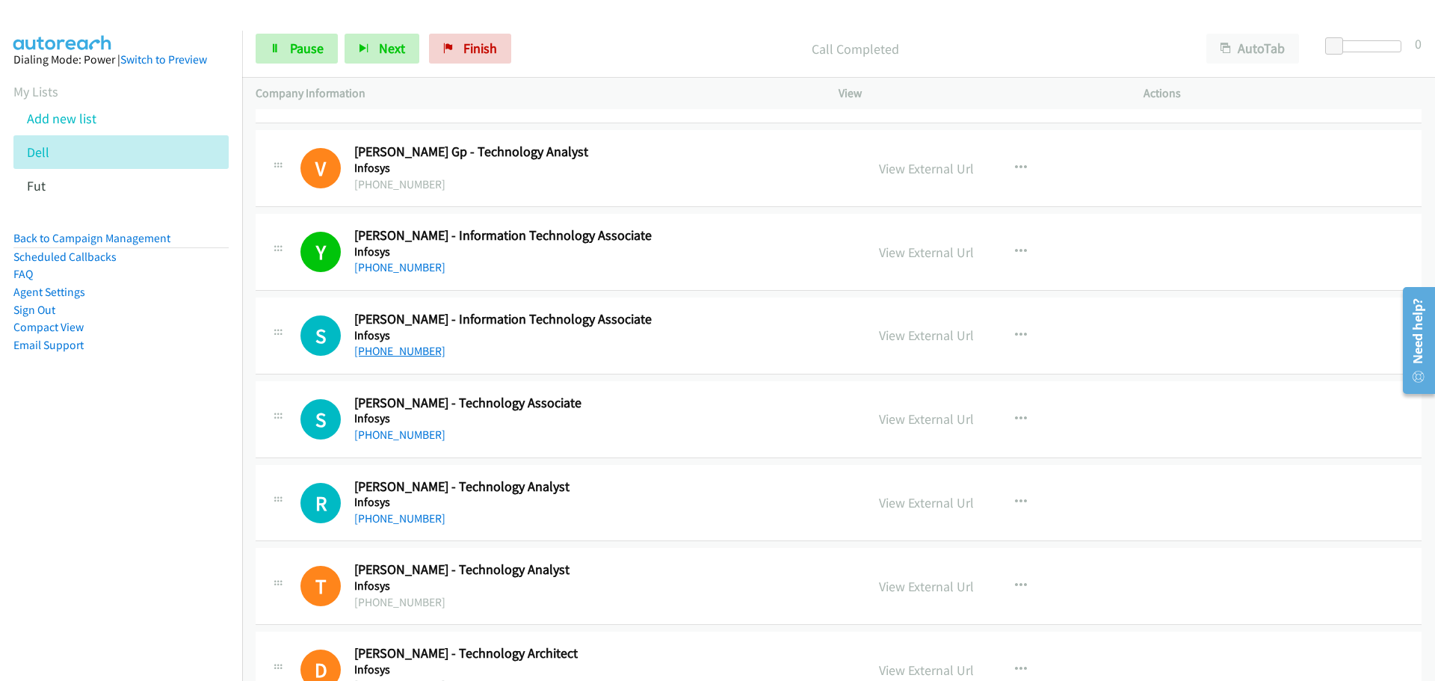
click at [405, 353] on link "+61 452 502 856" at bounding box center [399, 351] width 91 height 14
click at [382, 357] on link "+61 452 502 856" at bounding box center [399, 351] width 91 height 14
drag, startPoint x: 410, startPoint y: 434, endPoint x: 470, endPoint y: 430, distance: 60.7
click at [410, 434] on link "+61 475 752 609" at bounding box center [399, 435] width 91 height 14
click at [1026, 624] on div "T Callback Scheduled Toshit Sarathe - Technology Analyst Infosys Indian/Cocos +…" at bounding box center [839, 586] width 1166 height 77
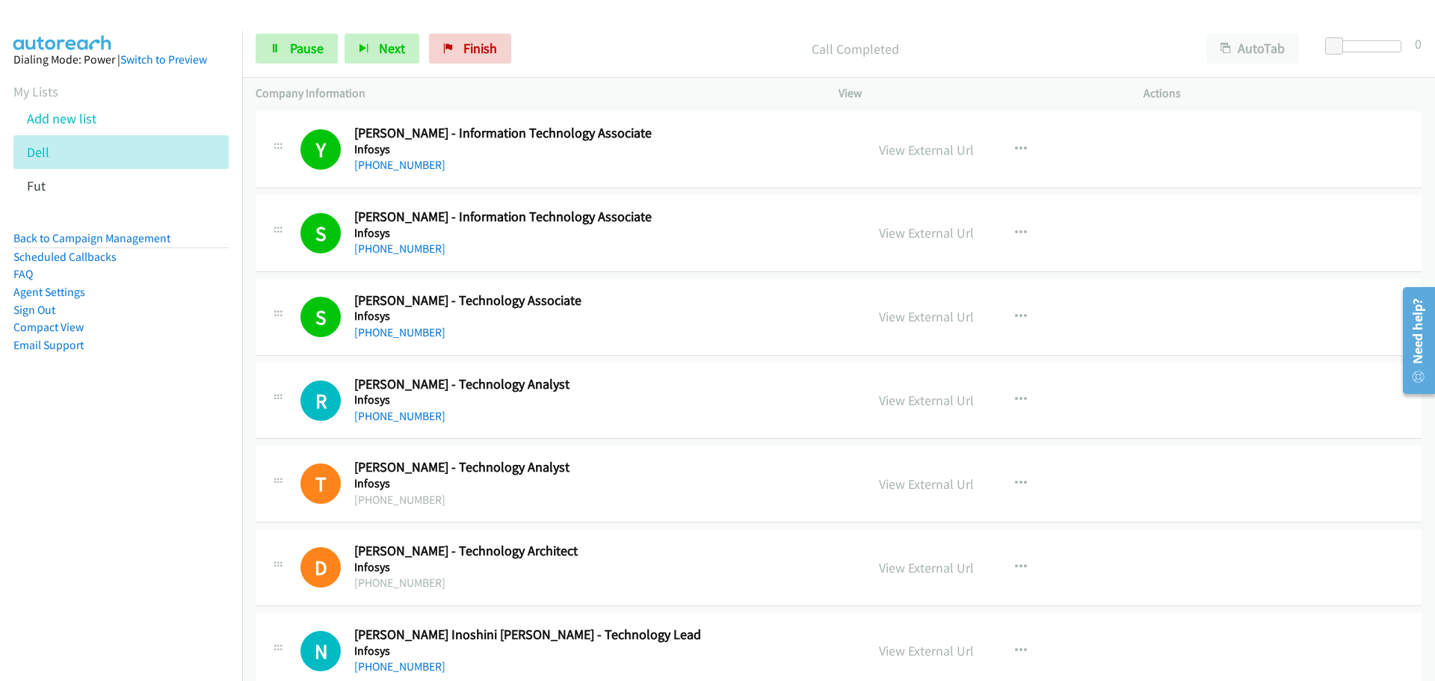
scroll to position [2168, 0]
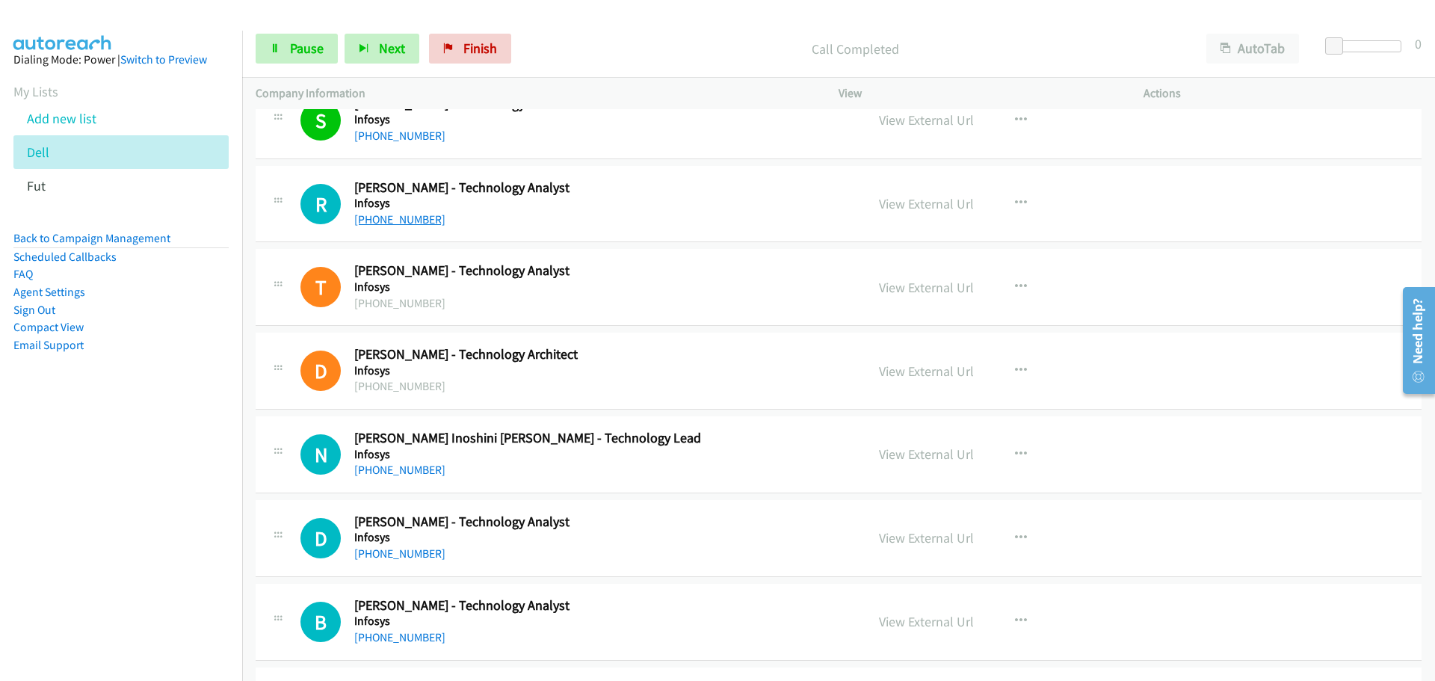
drag, startPoint x: 388, startPoint y: 224, endPoint x: 402, endPoint y: 219, distance: 14.9
click at [388, 224] on link "+61 475 263 931" at bounding box center [399, 219] width 91 height 14
drag, startPoint x: 384, startPoint y: 470, endPoint x: 1391, endPoint y: 494, distance: 1007.4
click at [384, 470] on link "+61 480 416 086" at bounding box center [399, 470] width 91 height 14
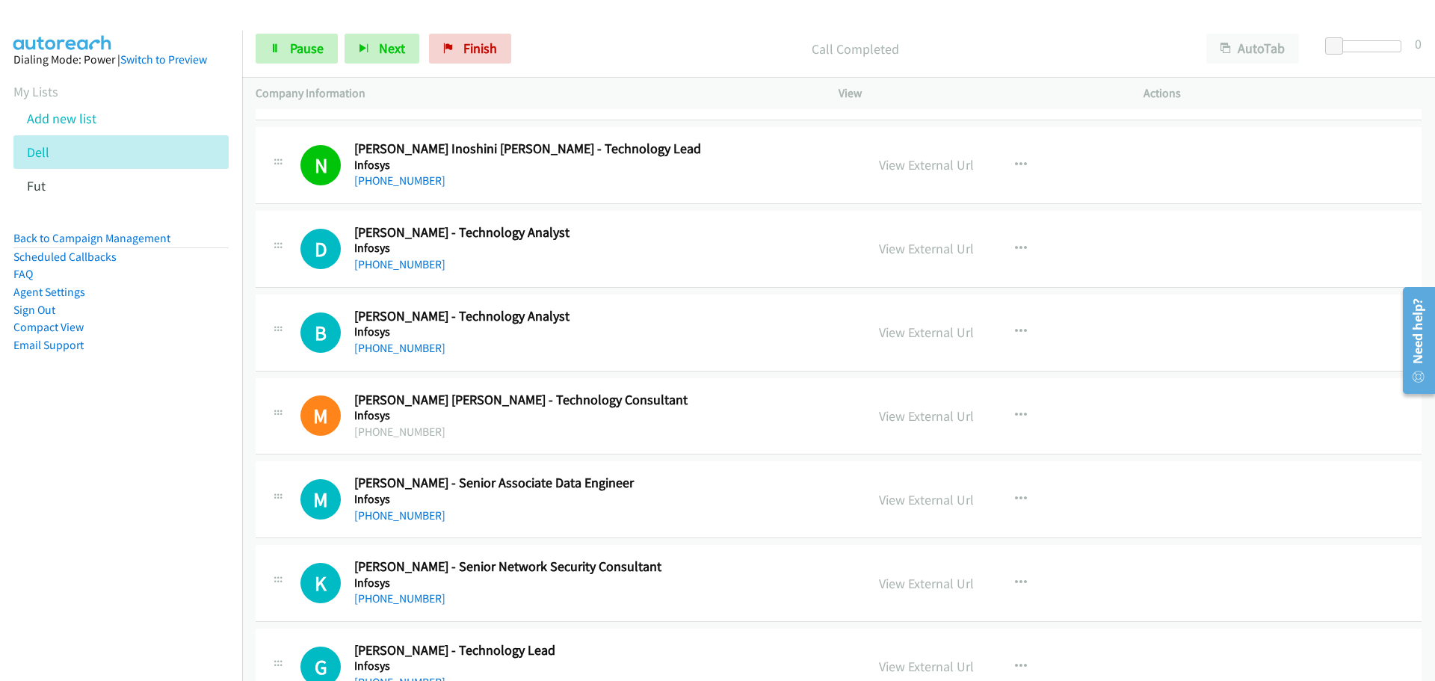
scroll to position [2467, 0]
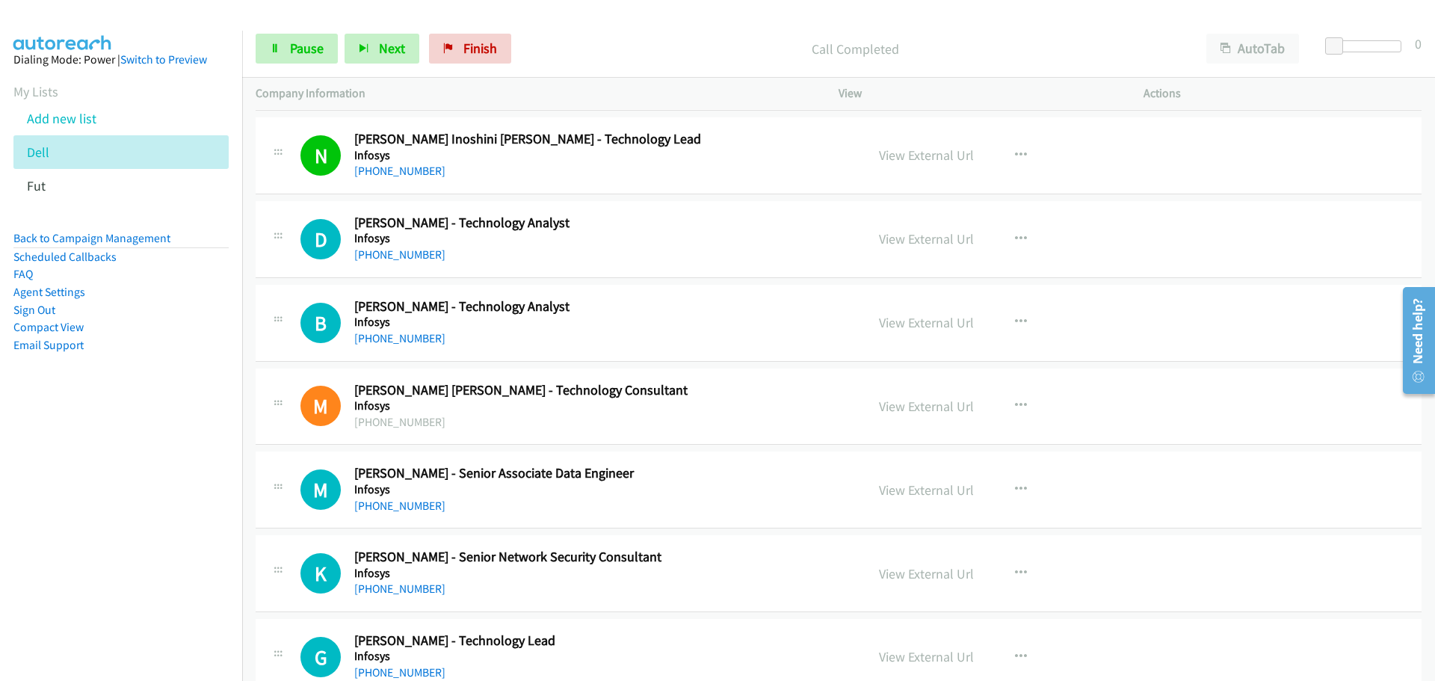
drag, startPoint x: 416, startPoint y: 250, endPoint x: 1339, endPoint y: 244, distance: 922.6
click at [416, 250] on link "+61 469 394 218" at bounding box center [399, 254] width 91 height 14
click at [374, 339] on link "+61 451 227 596" at bounding box center [399, 338] width 91 height 14
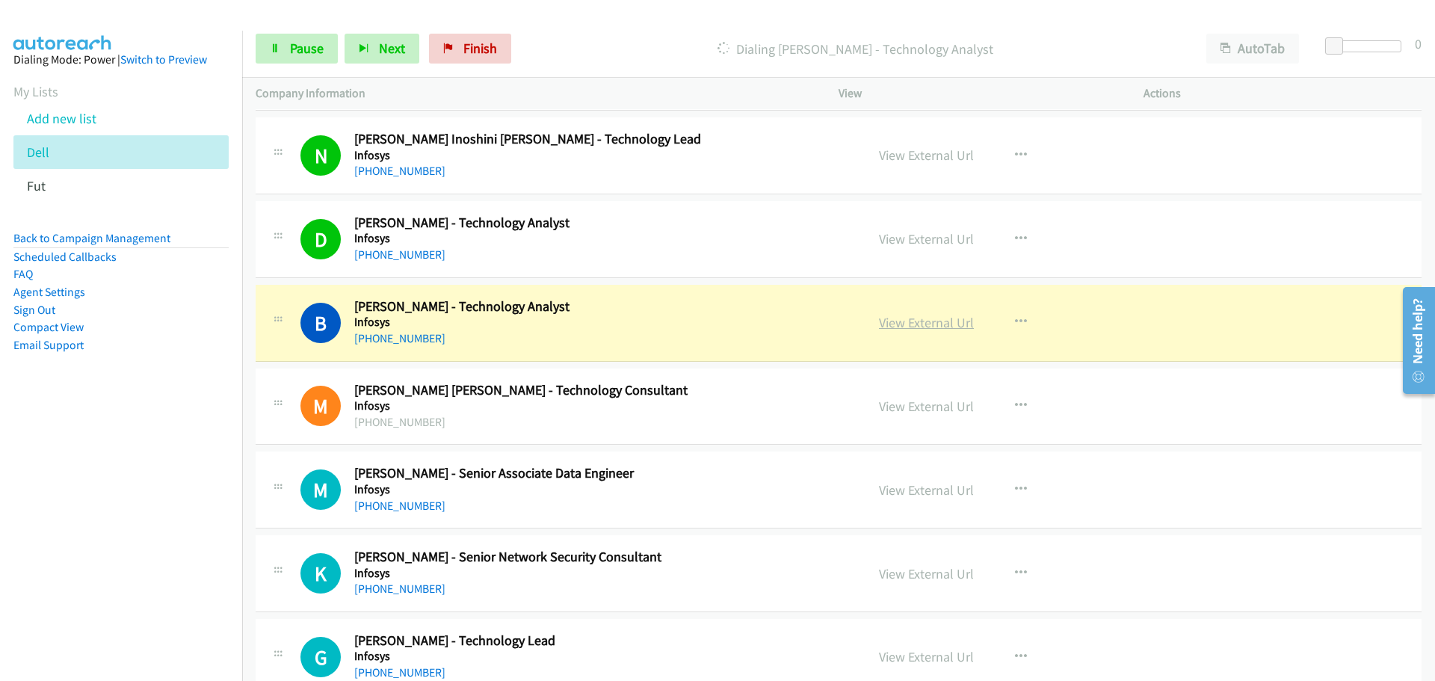
click at [925, 324] on link "View External Url" at bounding box center [926, 322] width 95 height 17
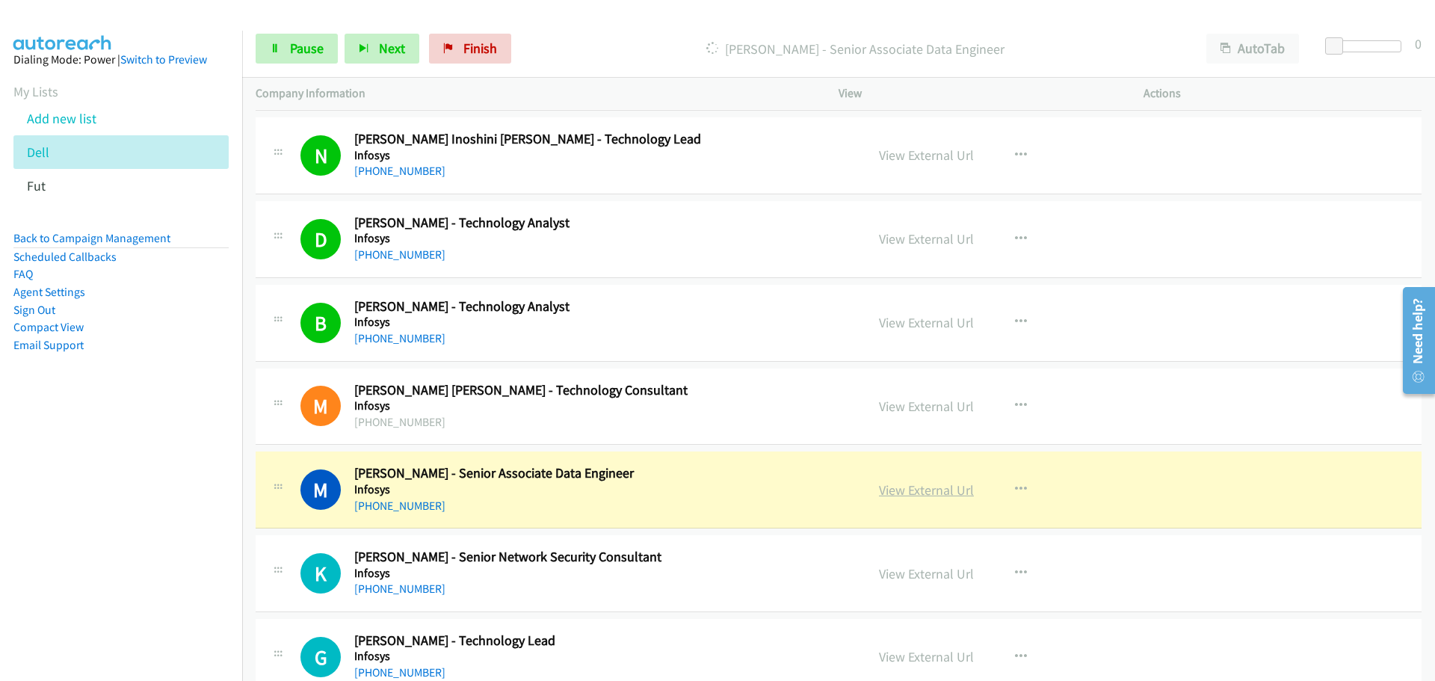
click at [946, 487] on link "View External Url" at bounding box center [926, 489] width 95 height 17
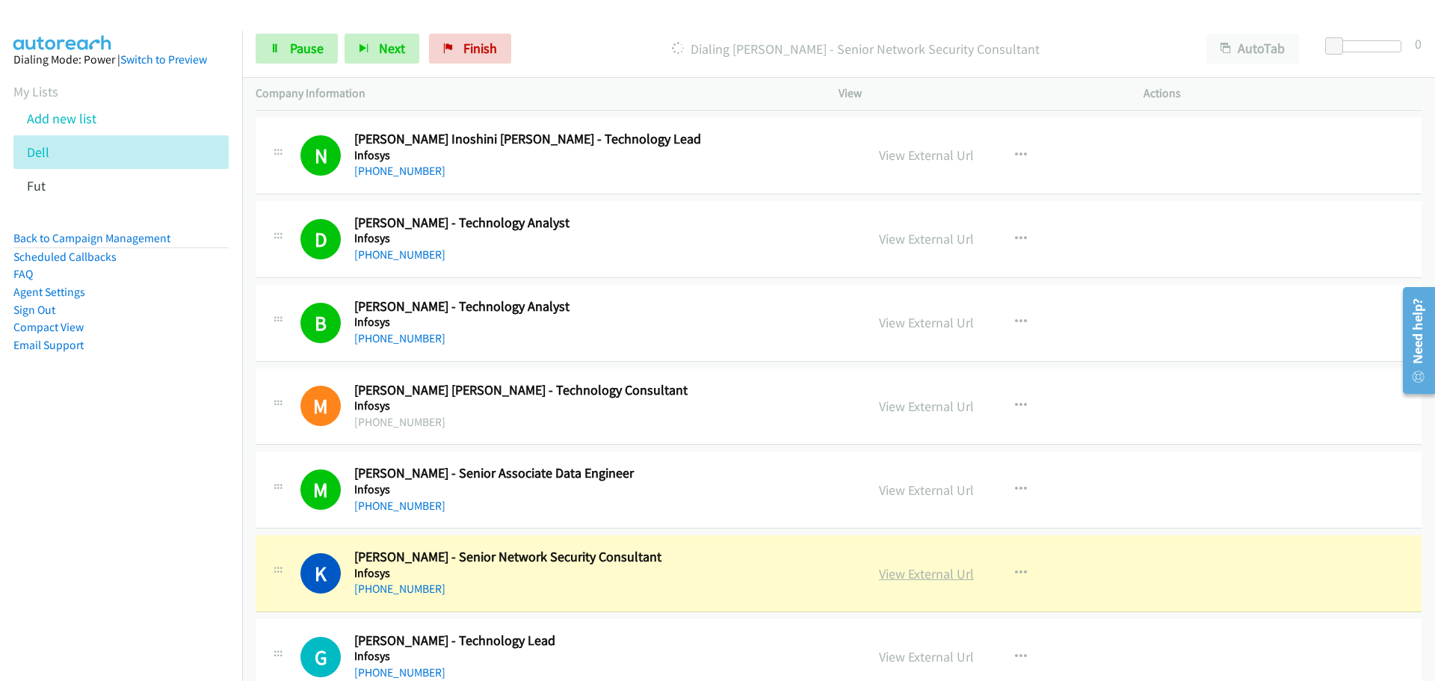
click at [916, 576] on link "View External Url" at bounding box center [926, 573] width 95 height 17
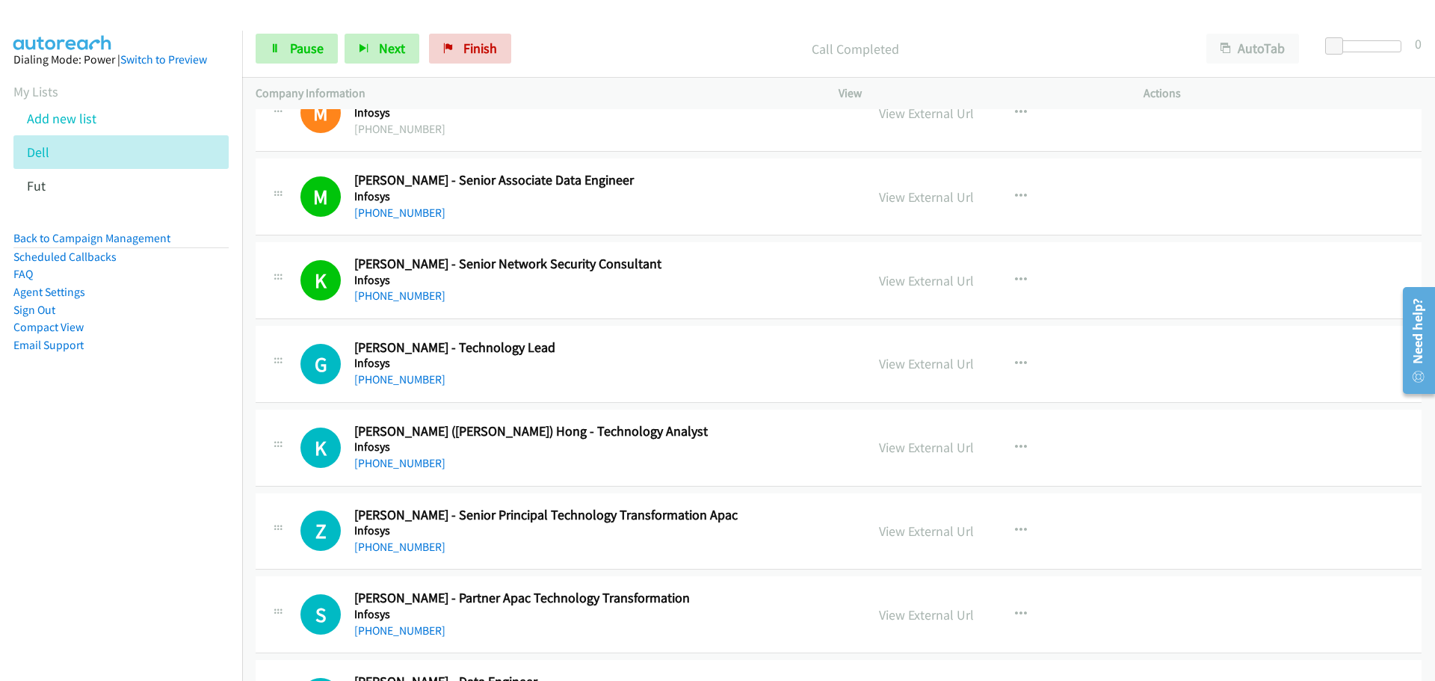
scroll to position [2916, 0]
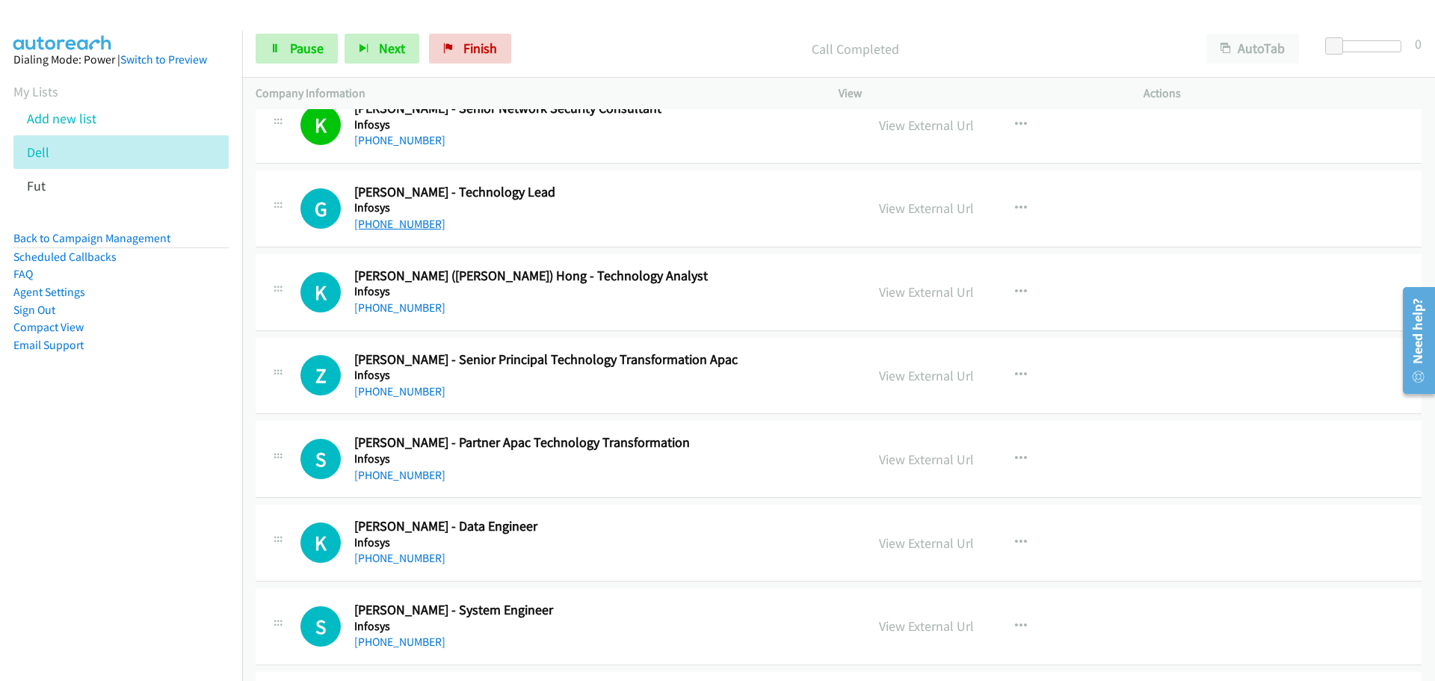
click at [402, 222] on link "+61 431 448 784" at bounding box center [399, 224] width 91 height 14
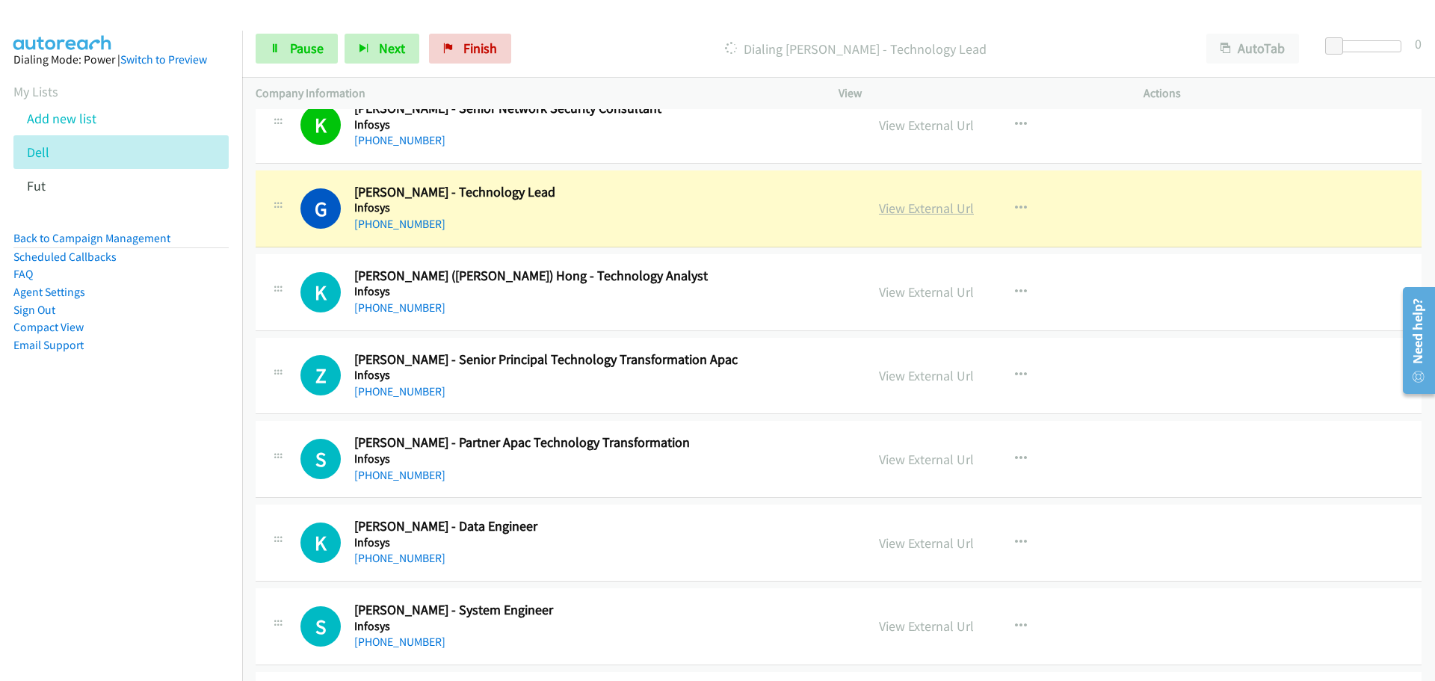
click at [956, 210] on link "View External Url" at bounding box center [926, 208] width 95 height 17
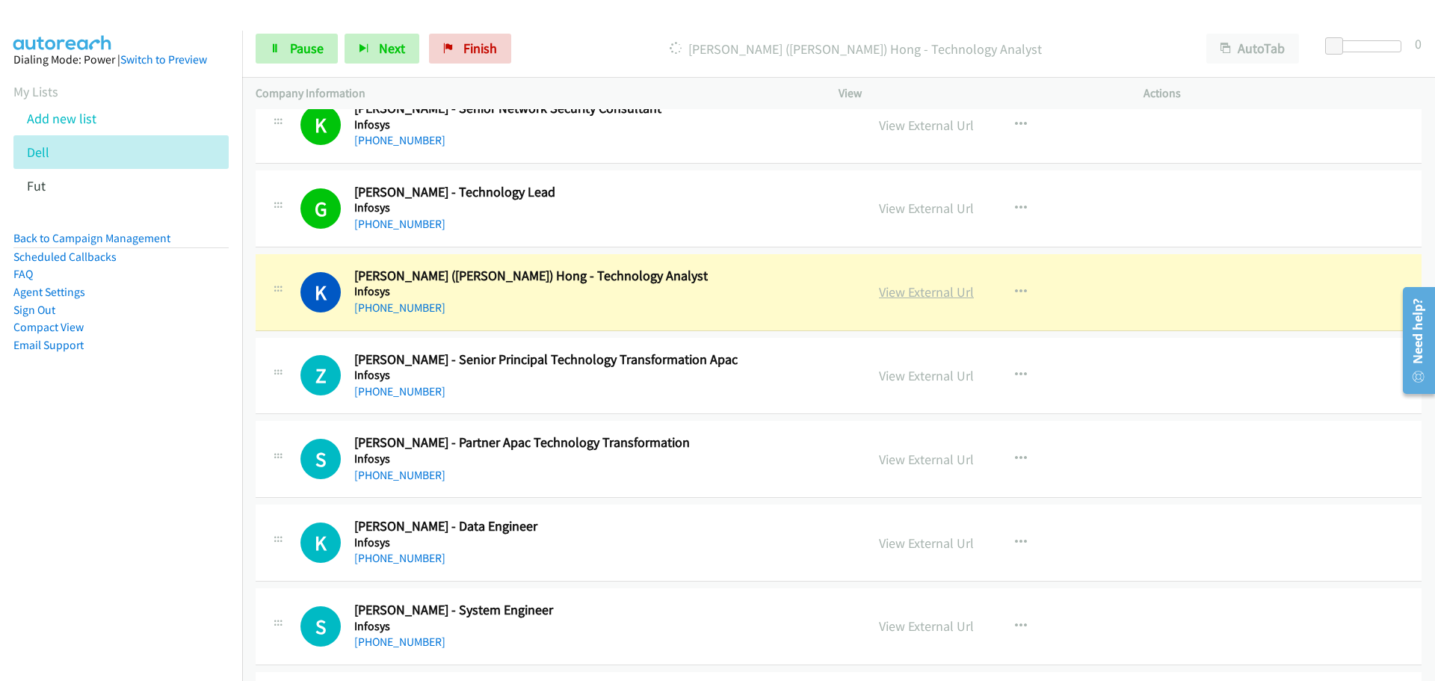
click at [927, 288] on link "View External Url" at bounding box center [926, 291] width 95 height 17
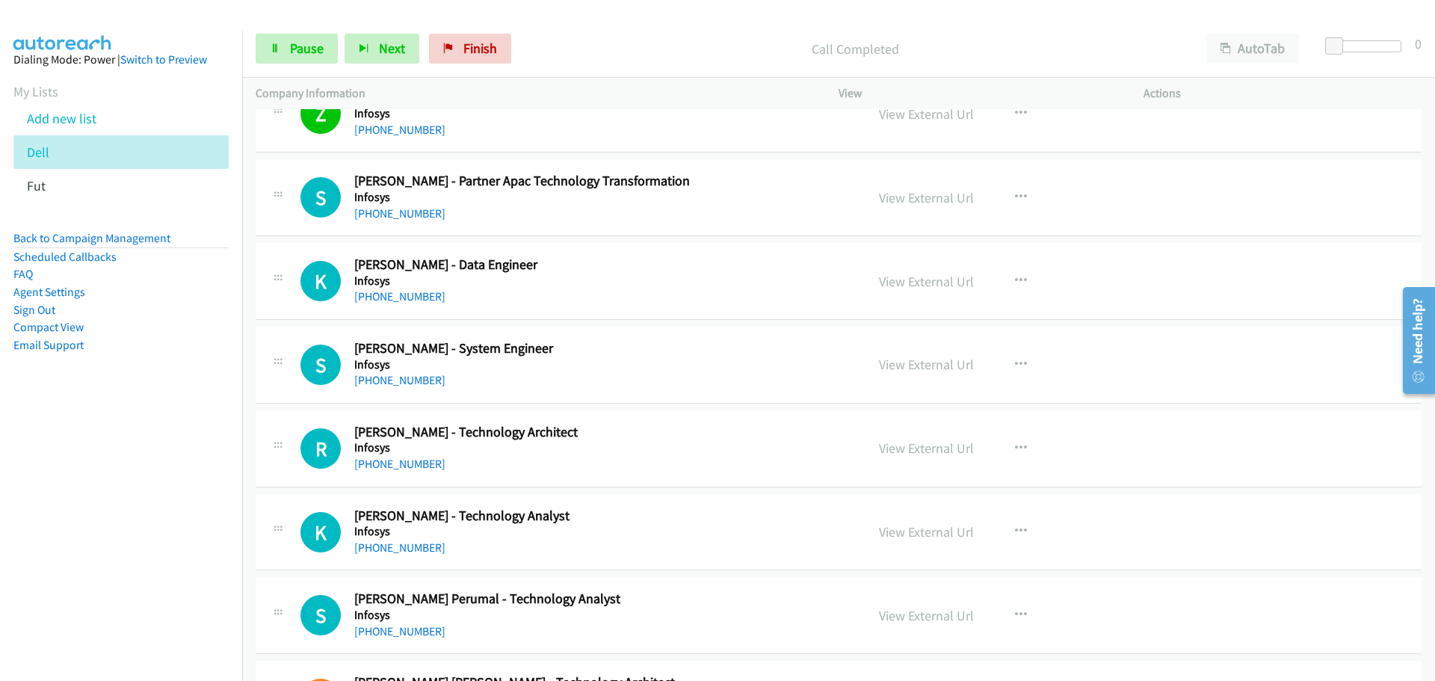
scroll to position [3065, 0]
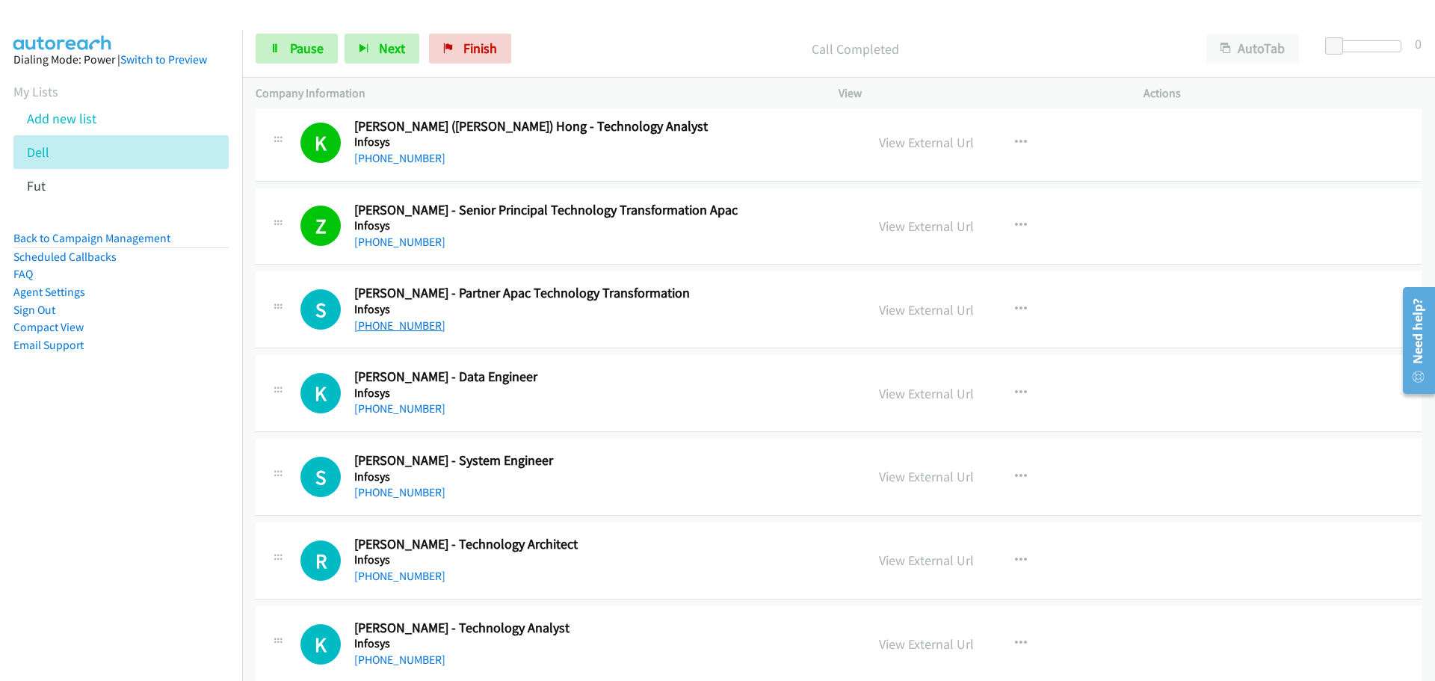
click at [402, 324] on link "+61 428 150 613" at bounding box center [399, 325] width 91 height 14
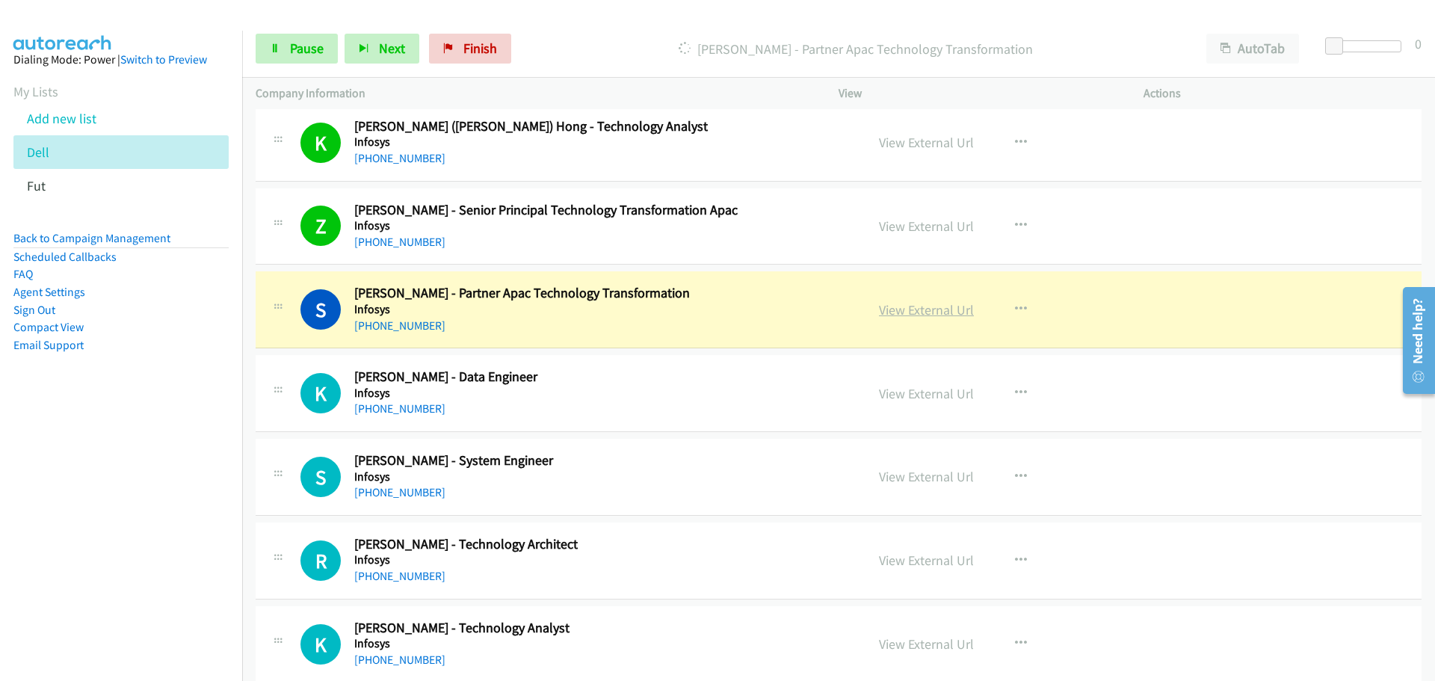
click at [914, 304] on link "View External Url" at bounding box center [926, 309] width 95 height 17
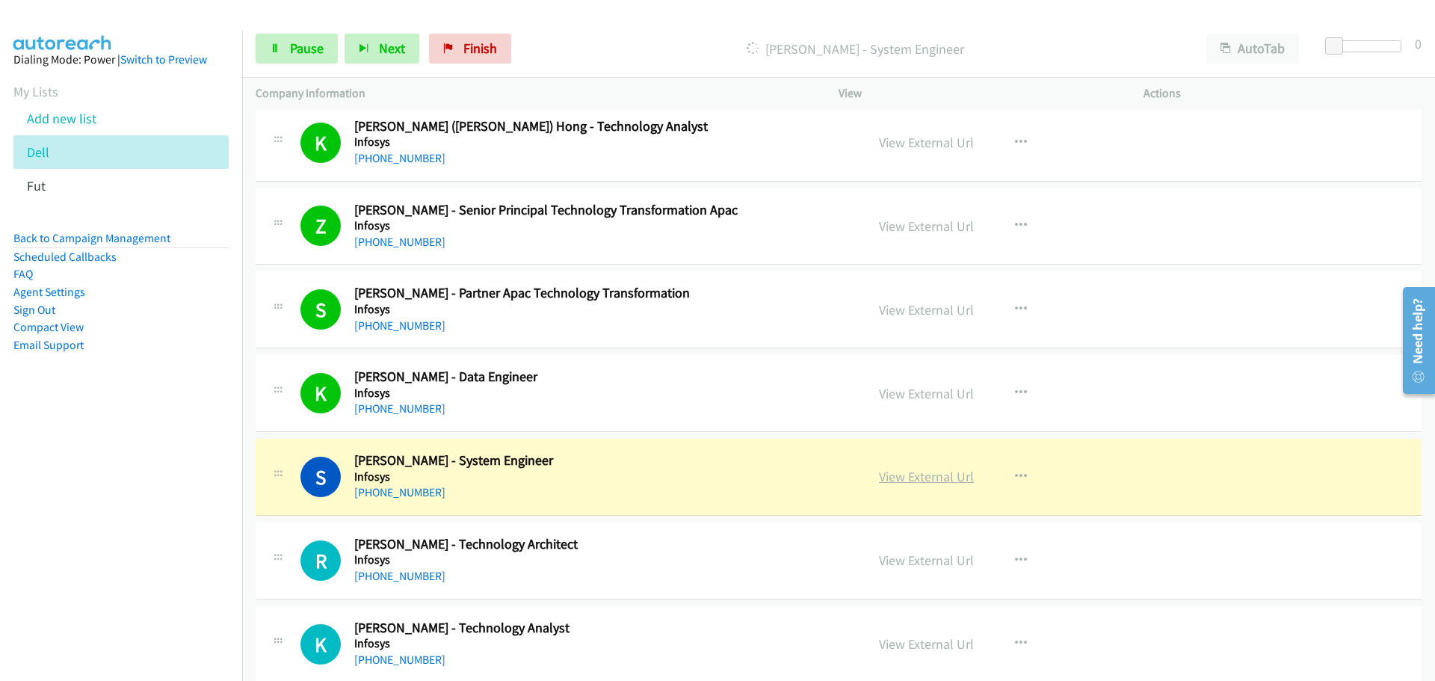
click at [954, 484] on link "View External Url" at bounding box center [926, 476] width 95 height 17
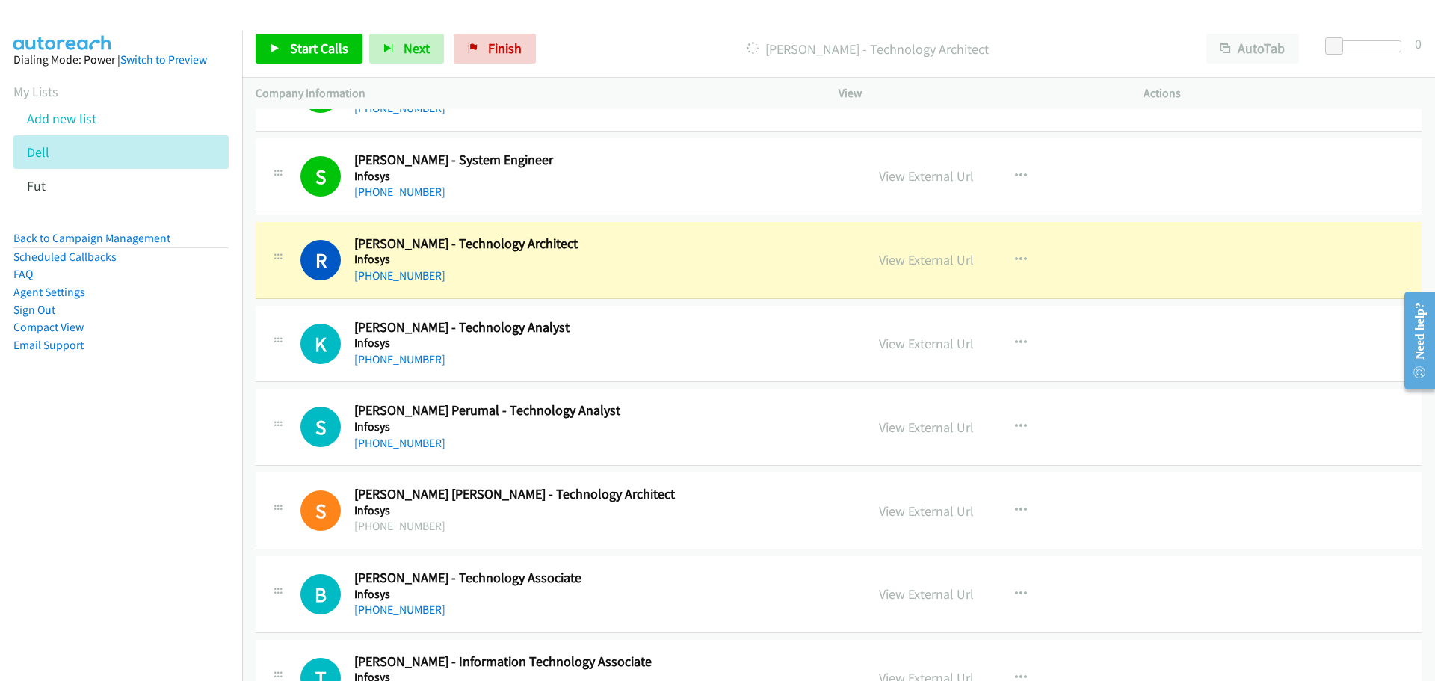
scroll to position [3364, 0]
click at [963, 265] on link "View External Url" at bounding box center [926, 261] width 95 height 17
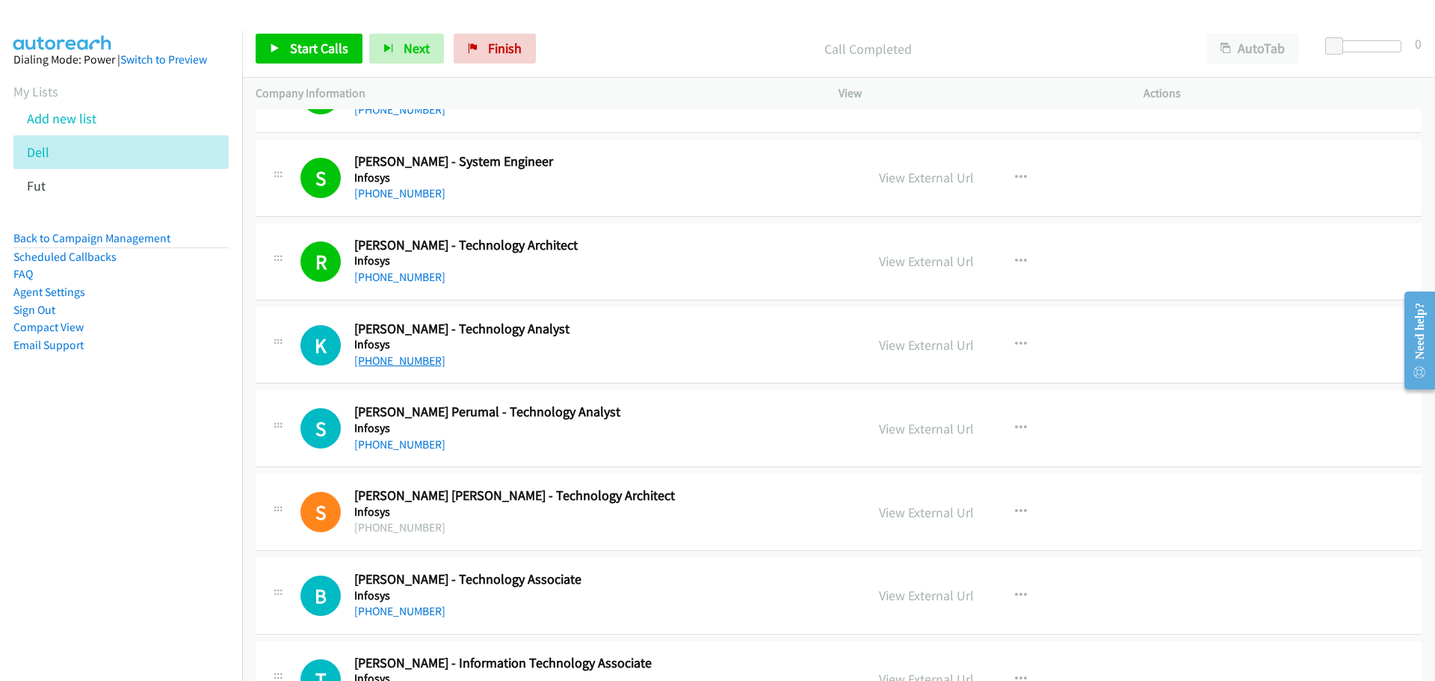
click at [387, 357] on link "+61 403 441 079" at bounding box center [399, 361] width 91 height 14
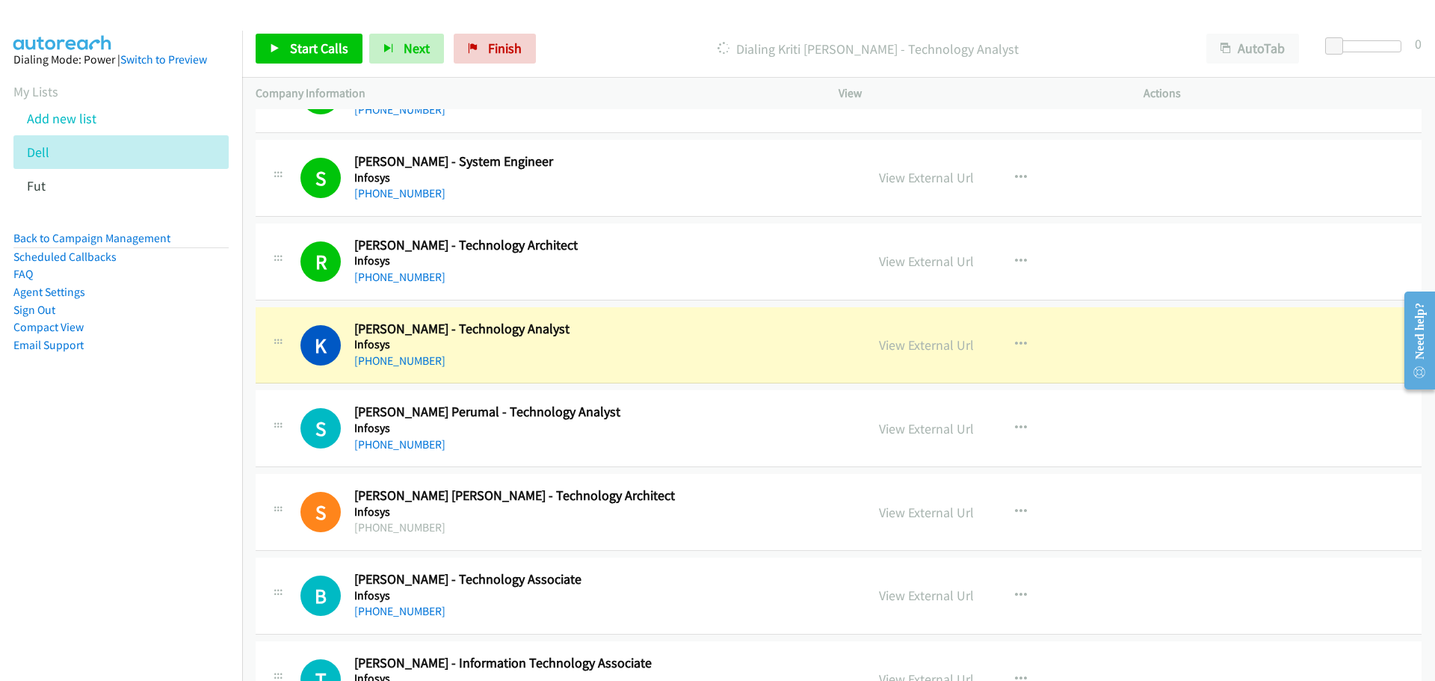
drag, startPoint x: 927, startPoint y: 350, endPoint x: 738, endPoint y: 22, distance: 378.8
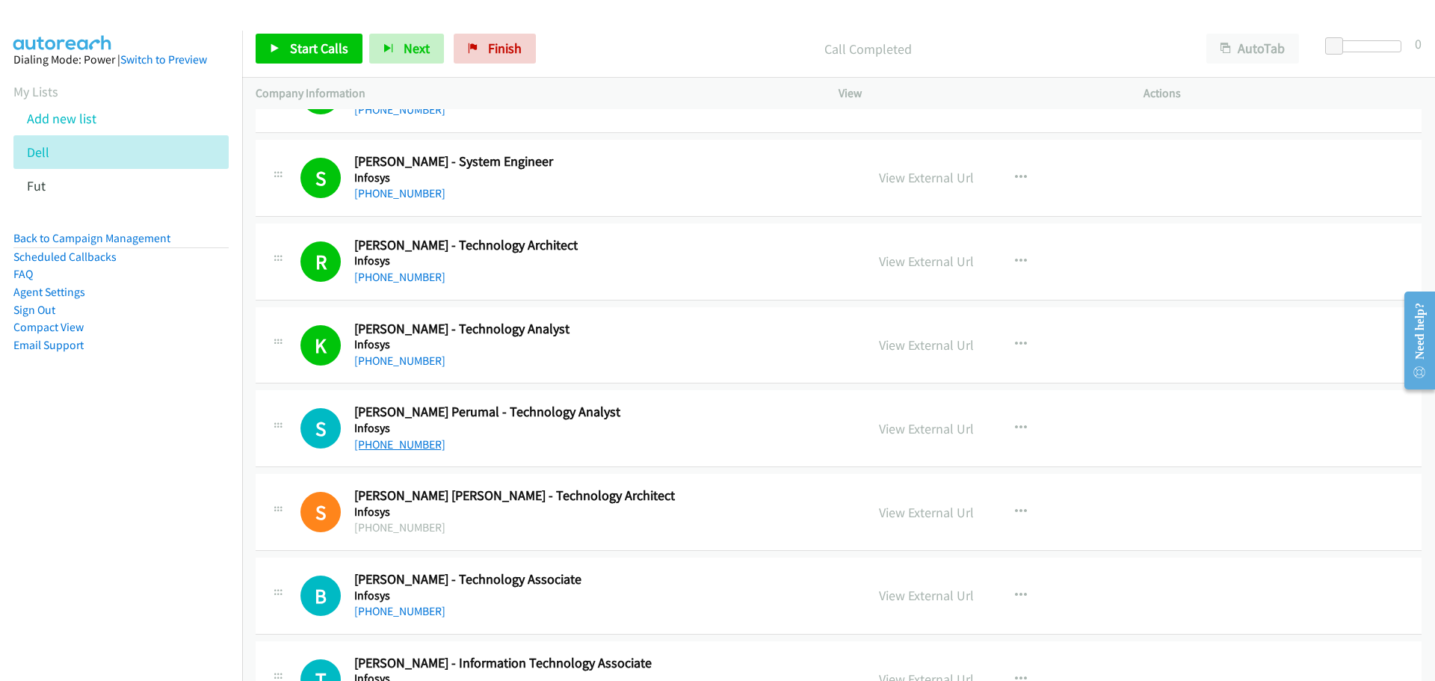
drag, startPoint x: 413, startPoint y: 444, endPoint x: 419, endPoint y: 439, distance: 7.9
click at [413, 444] on link "+61 410 126 735" at bounding box center [399, 444] width 91 height 14
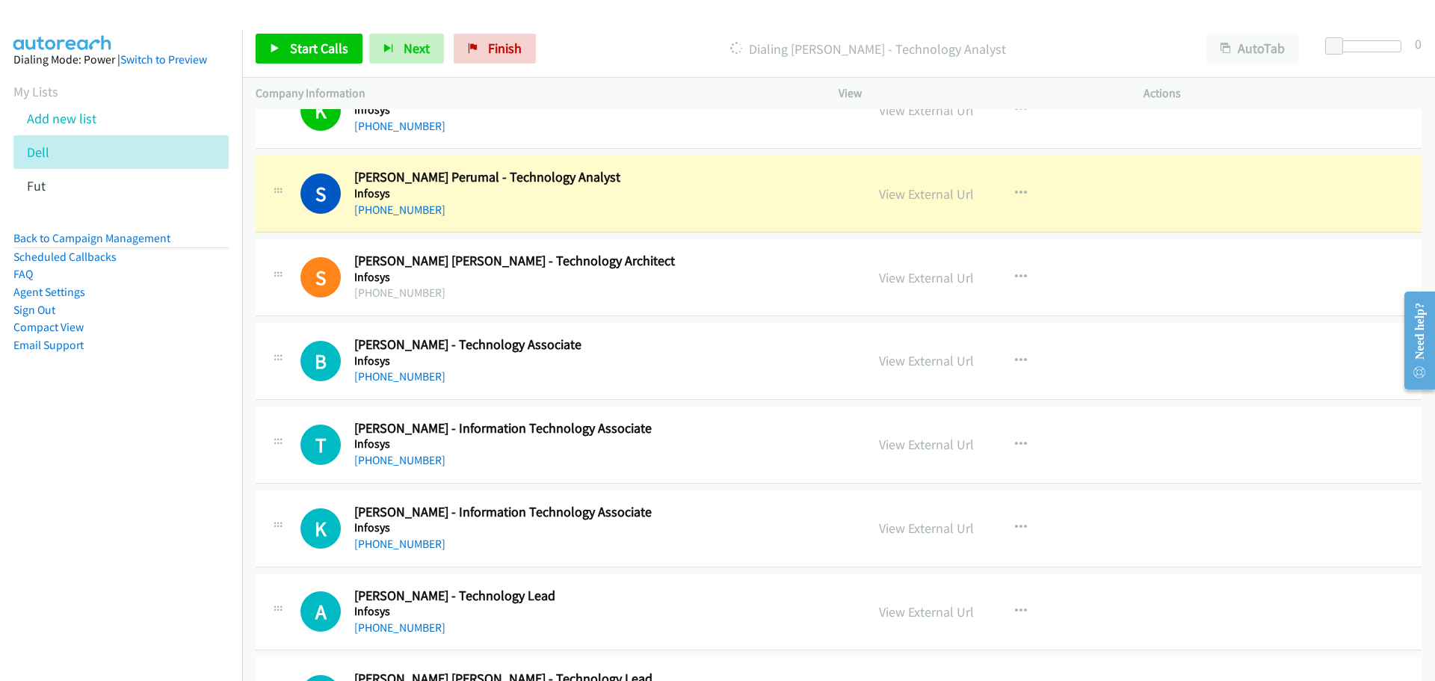
scroll to position [3589, 0]
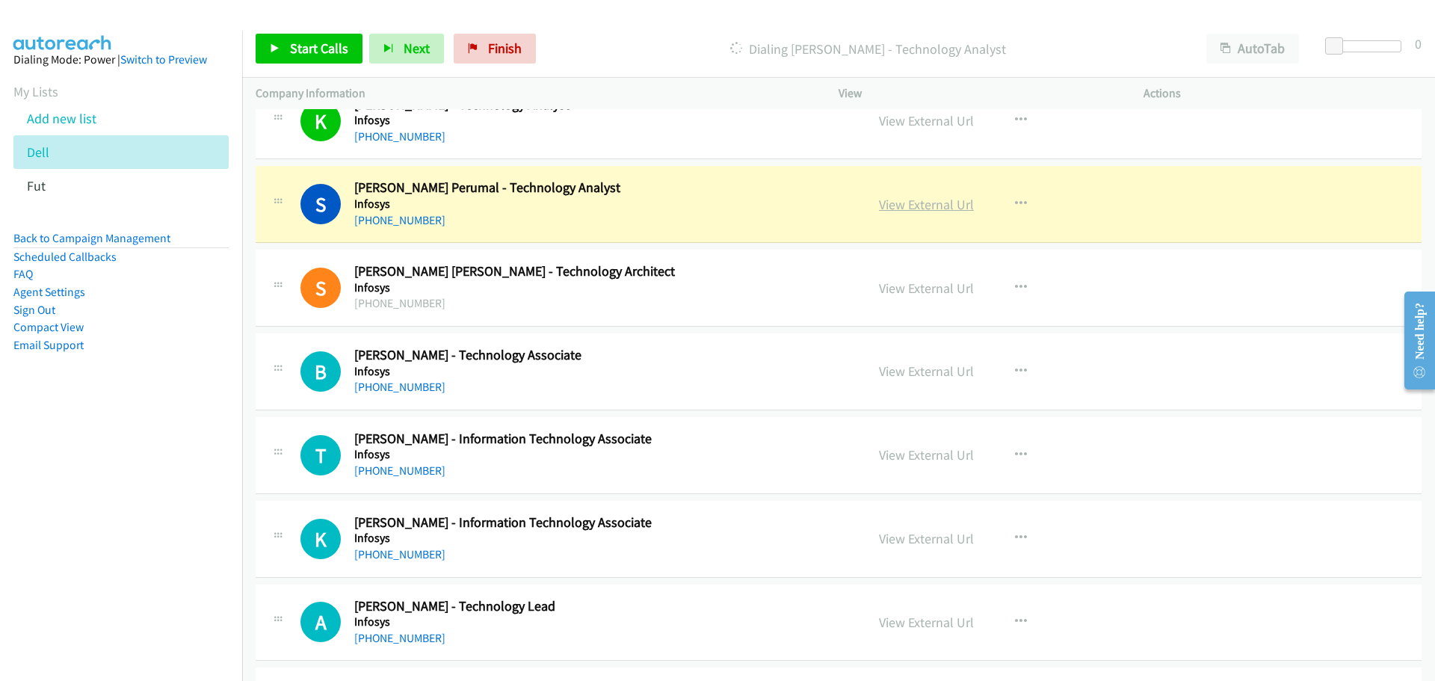
click at [941, 207] on link "View External Url" at bounding box center [926, 204] width 95 height 17
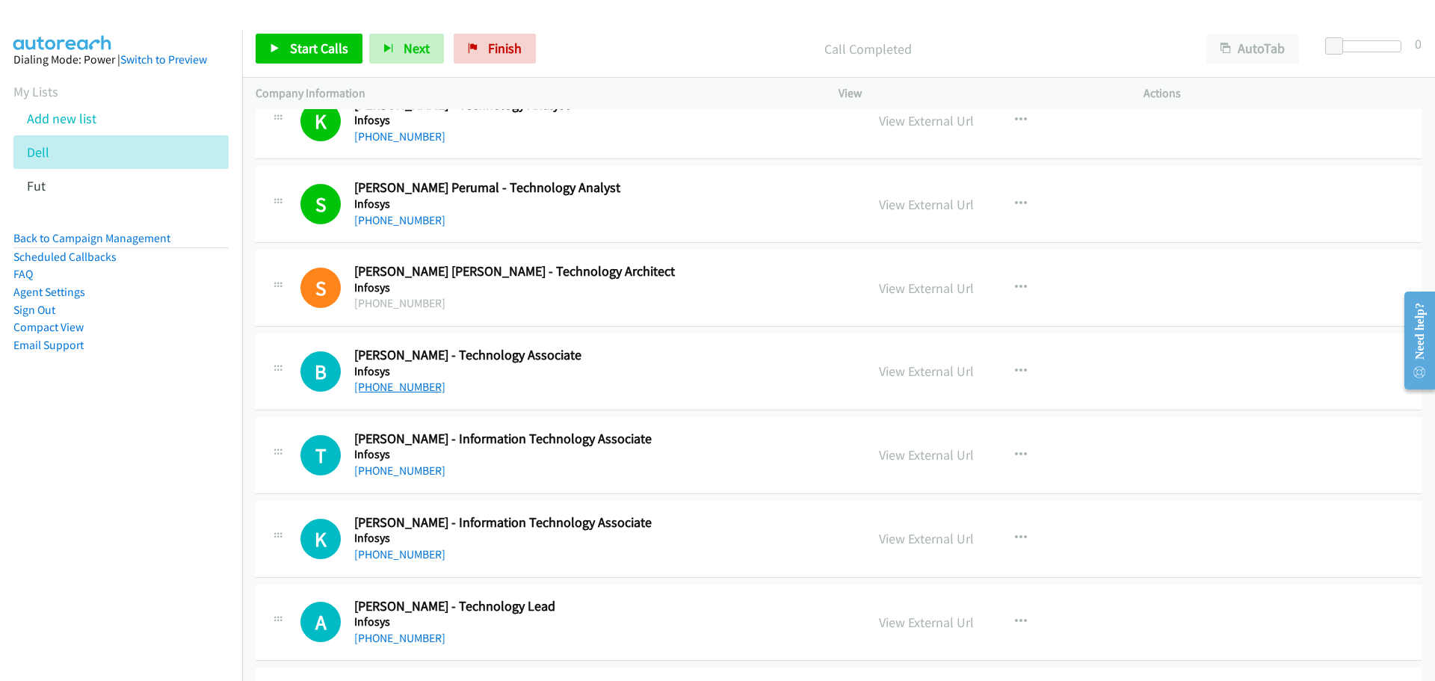
drag, startPoint x: 378, startPoint y: 388, endPoint x: 405, endPoint y: 383, distance: 28.2
click at [378, 388] on link "+61 424 513 545" at bounding box center [399, 387] width 91 height 14
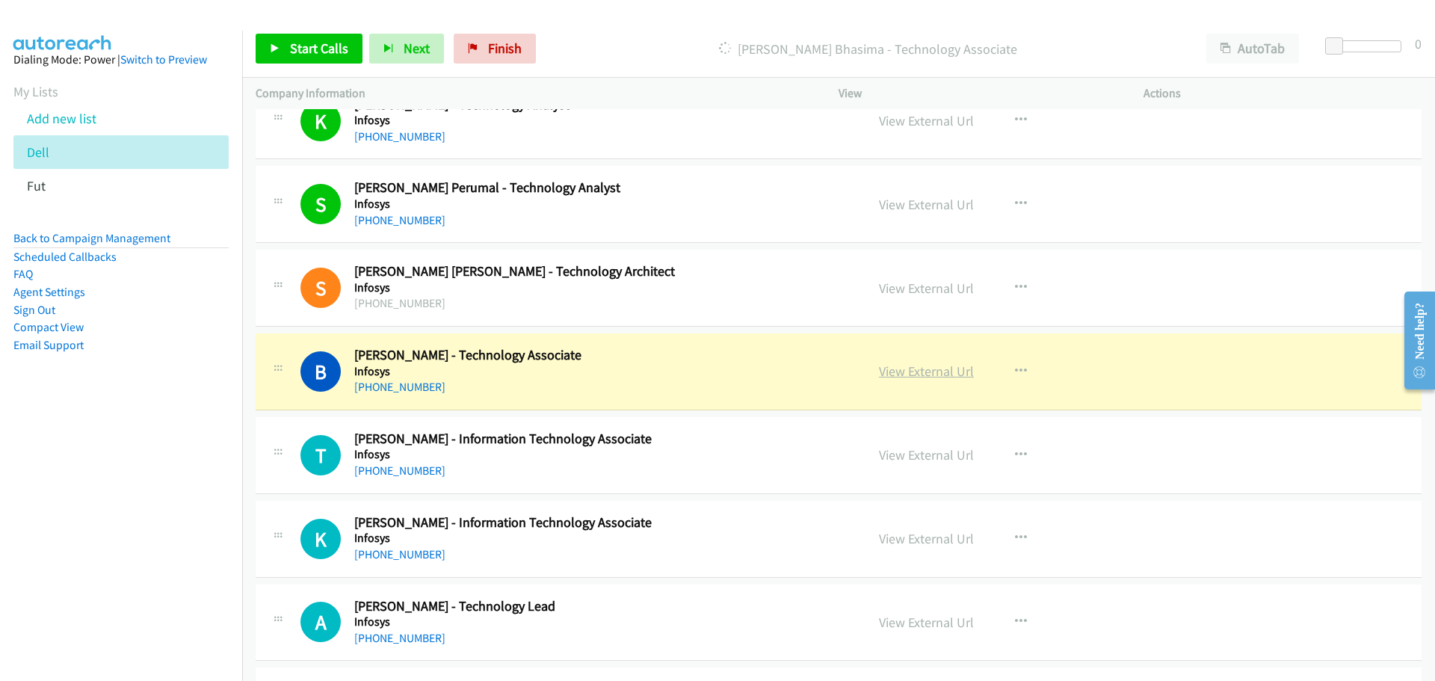
click at [916, 375] on link "View External Url" at bounding box center [926, 371] width 95 height 17
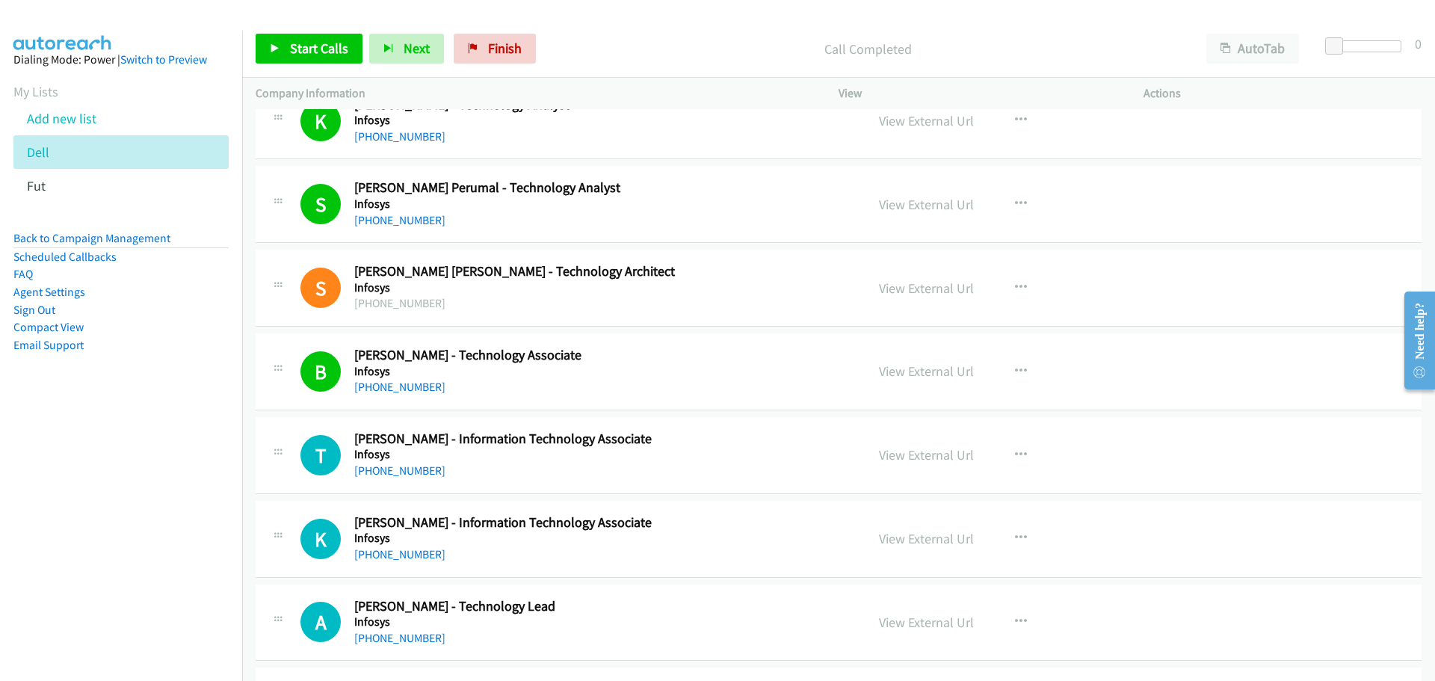
drag, startPoint x: 429, startPoint y: 470, endPoint x: 680, endPoint y: 467, distance: 251.2
click at [429, 470] on link "+61 451 994 577" at bounding box center [399, 471] width 91 height 14
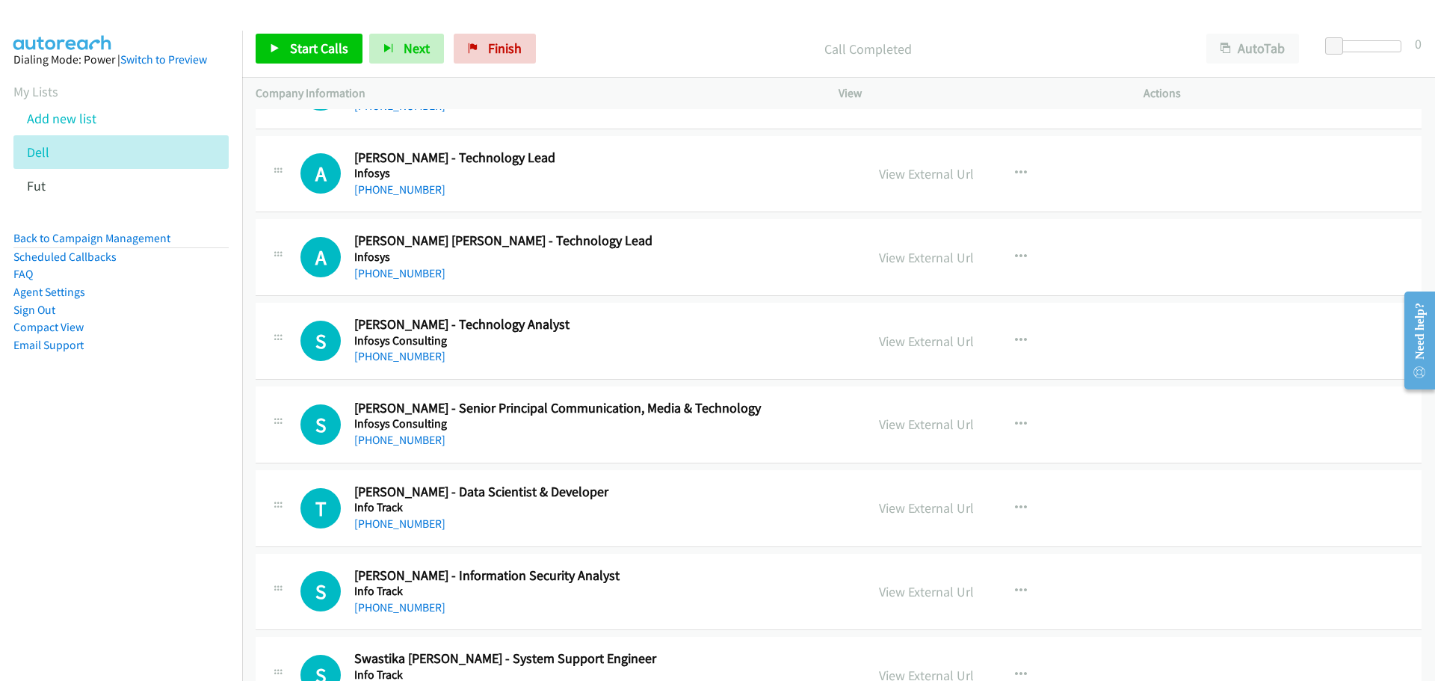
scroll to position [3888, 0]
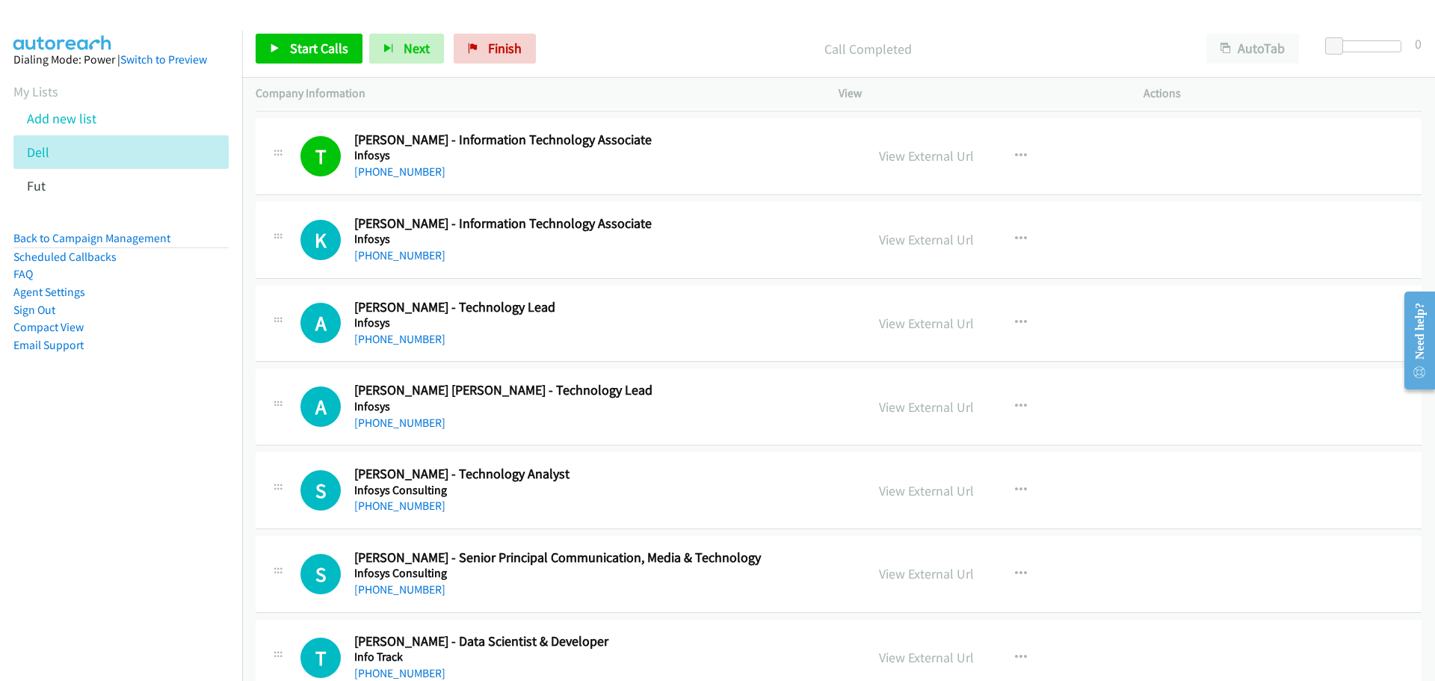
drag, startPoint x: 413, startPoint y: 250, endPoint x: 450, endPoint y: 236, distance: 40.0
click at [413, 250] on link "+61 452 497 749" at bounding box center [399, 255] width 91 height 14
click at [370, 337] on link "+61 417 736 454" at bounding box center [399, 339] width 91 height 14
click at [402, 423] on link "+61 490 870 553" at bounding box center [399, 423] width 91 height 14
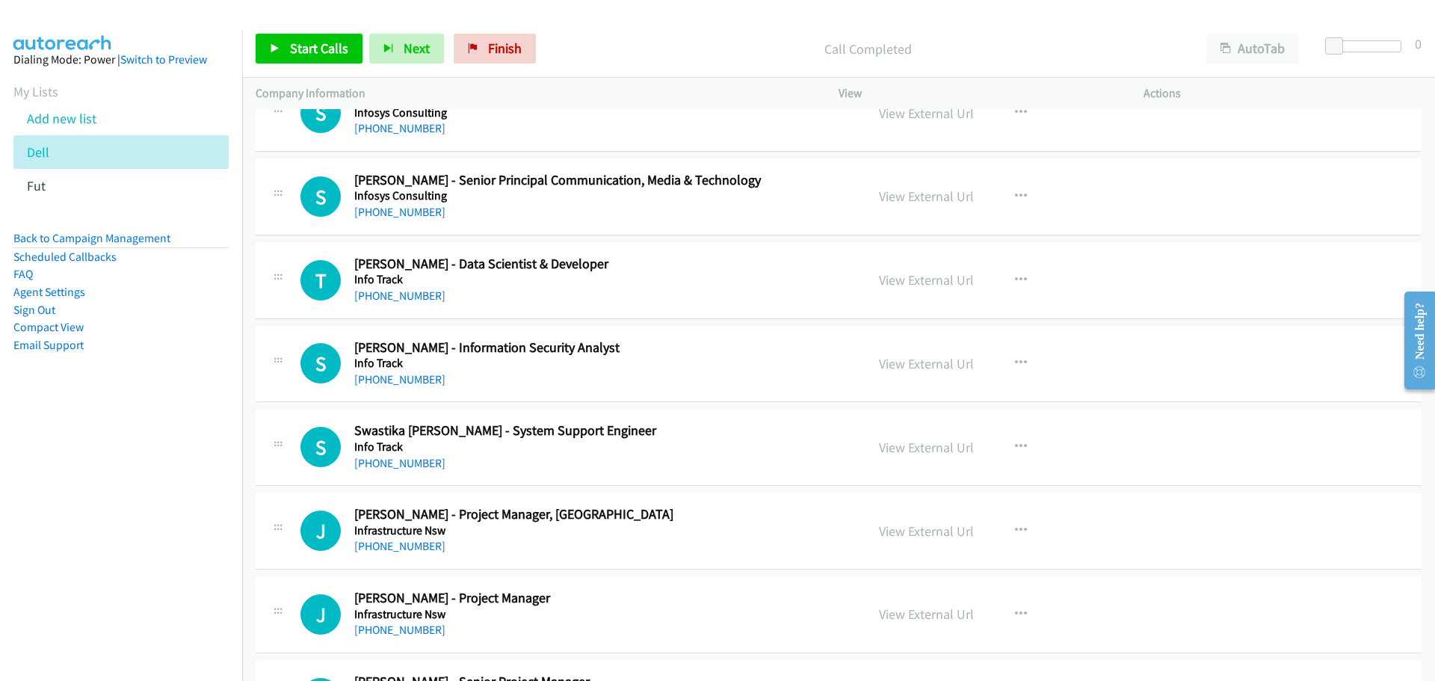
scroll to position [4187, 0]
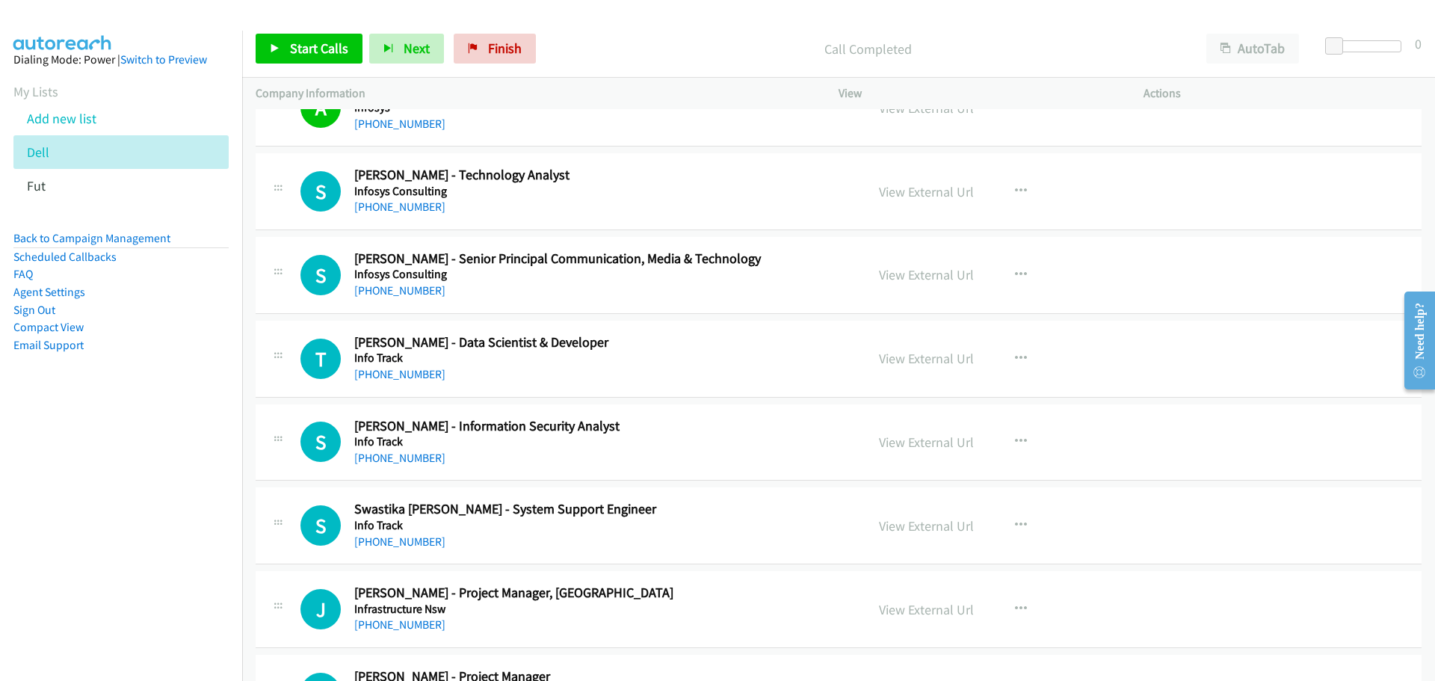
click at [402, 200] on link "+61 405 012 773" at bounding box center [399, 207] width 91 height 14
click at [381, 288] on link "+61 408 774 317" at bounding box center [399, 290] width 91 height 14
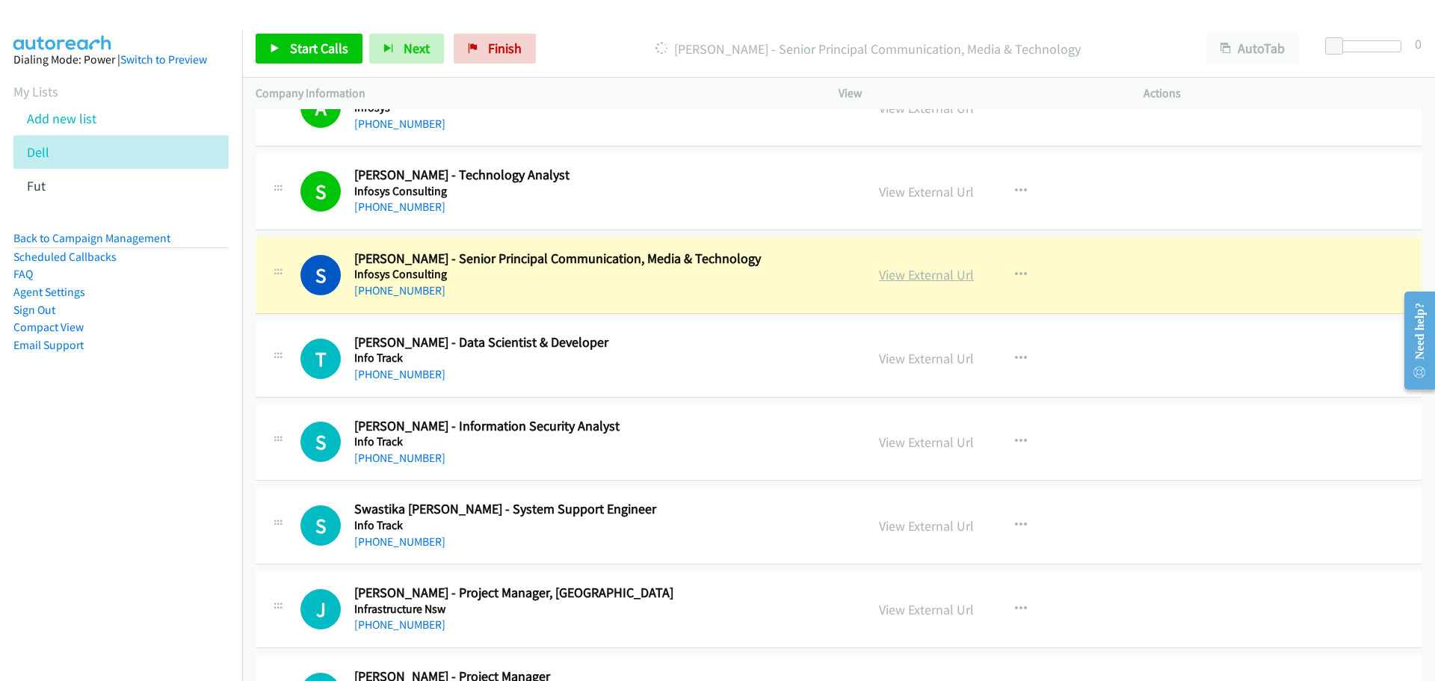
click at [938, 271] on link "View External Url" at bounding box center [926, 274] width 95 height 17
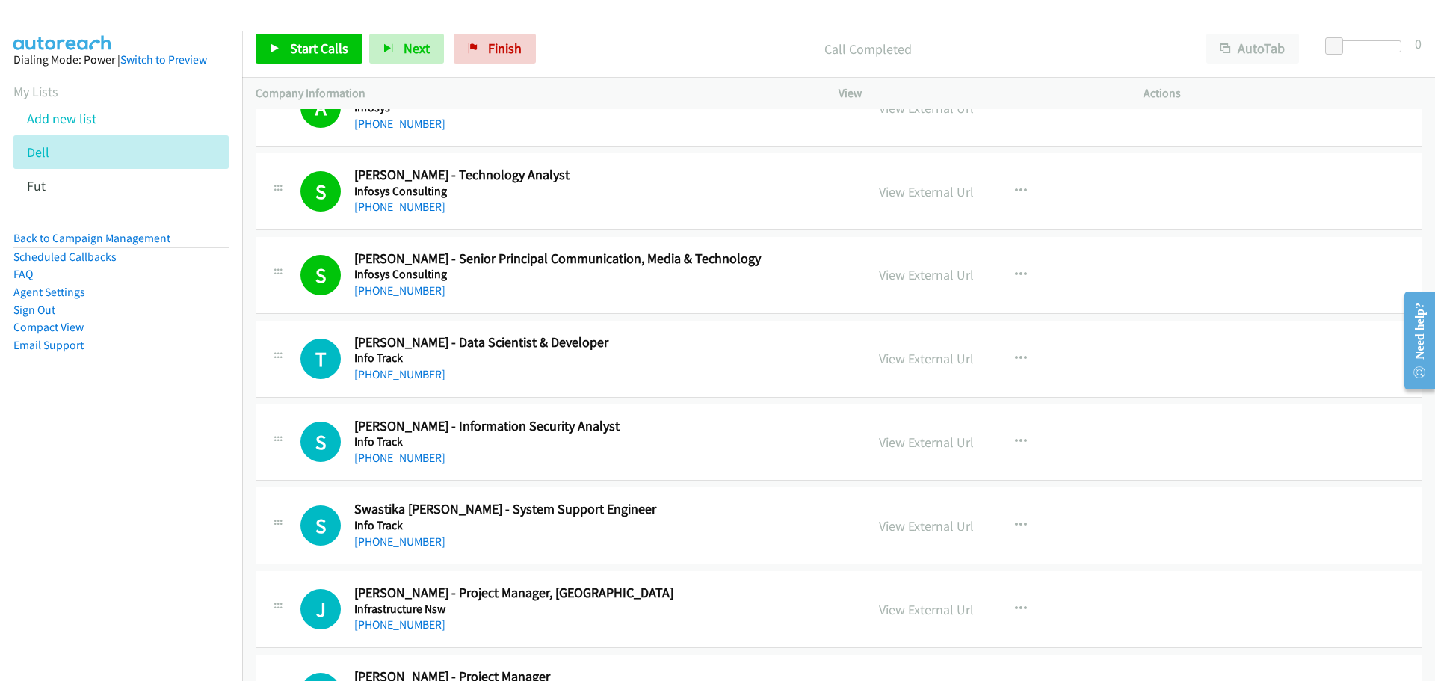
click at [413, 371] on link "+61 2 9099 7600" at bounding box center [399, 374] width 91 height 14
click at [56, 123] on link "Add new list" at bounding box center [62, 118] width 70 height 17
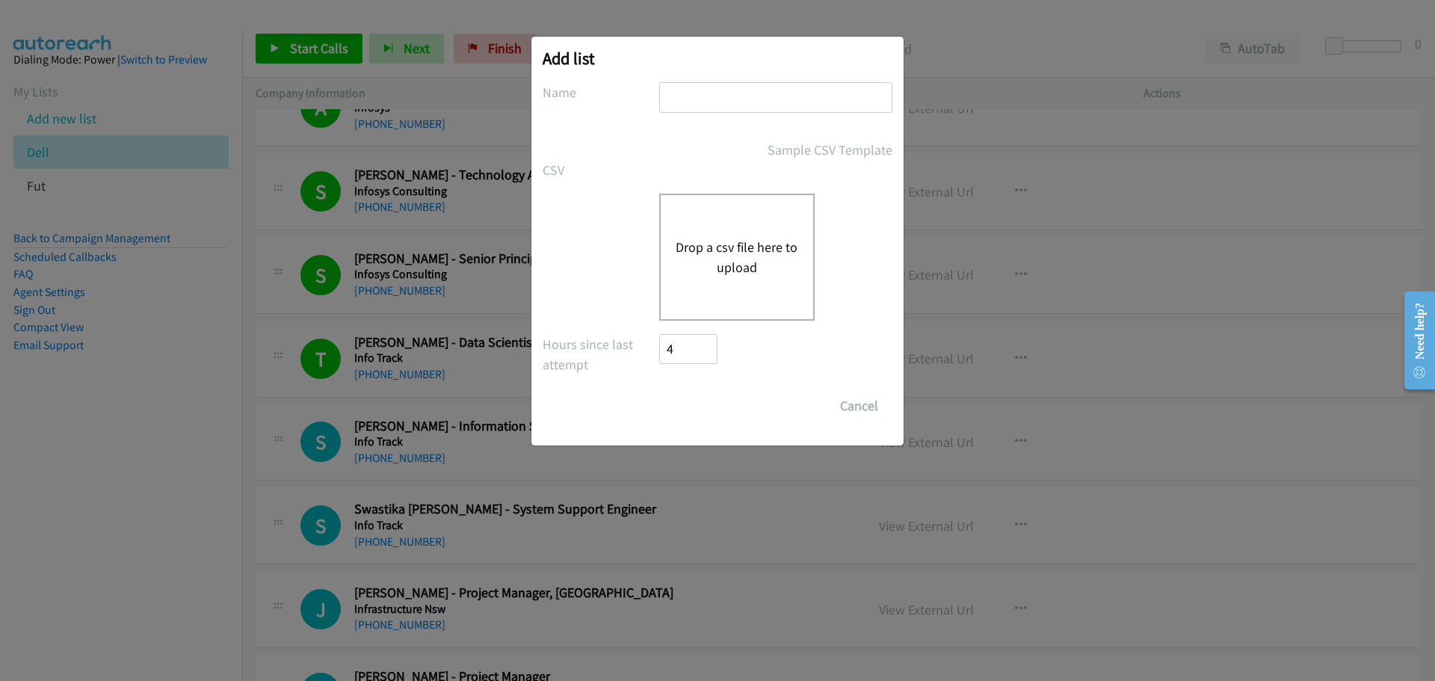
click at [680, 107] on input "text" at bounding box center [775, 97] width 233 height 31
type input "dell"
click at [733, 259] on button "Drop a csv file here to upload" at bounding box center [737, 257] width 123 height 40
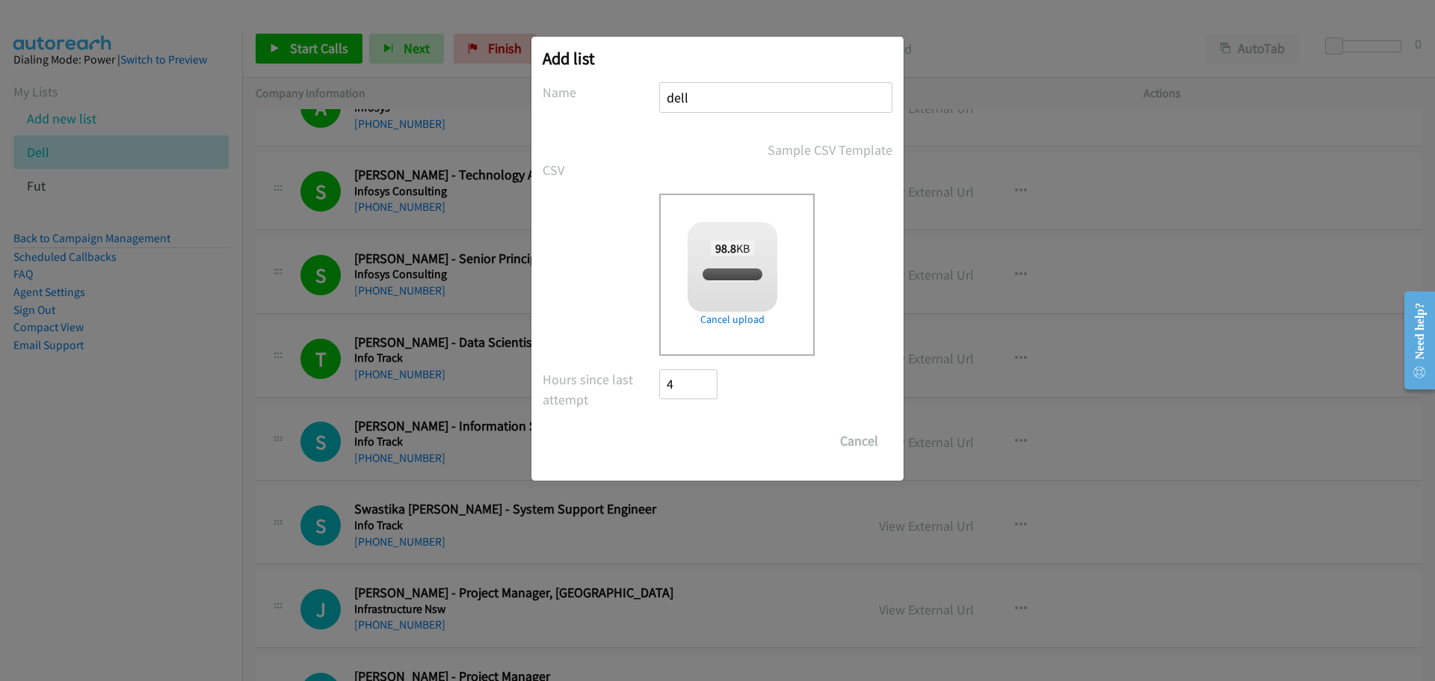
checkbox input "true"
click at [719, 438] on input "Save List" at bounding box center [698, 441] width 79 height 30
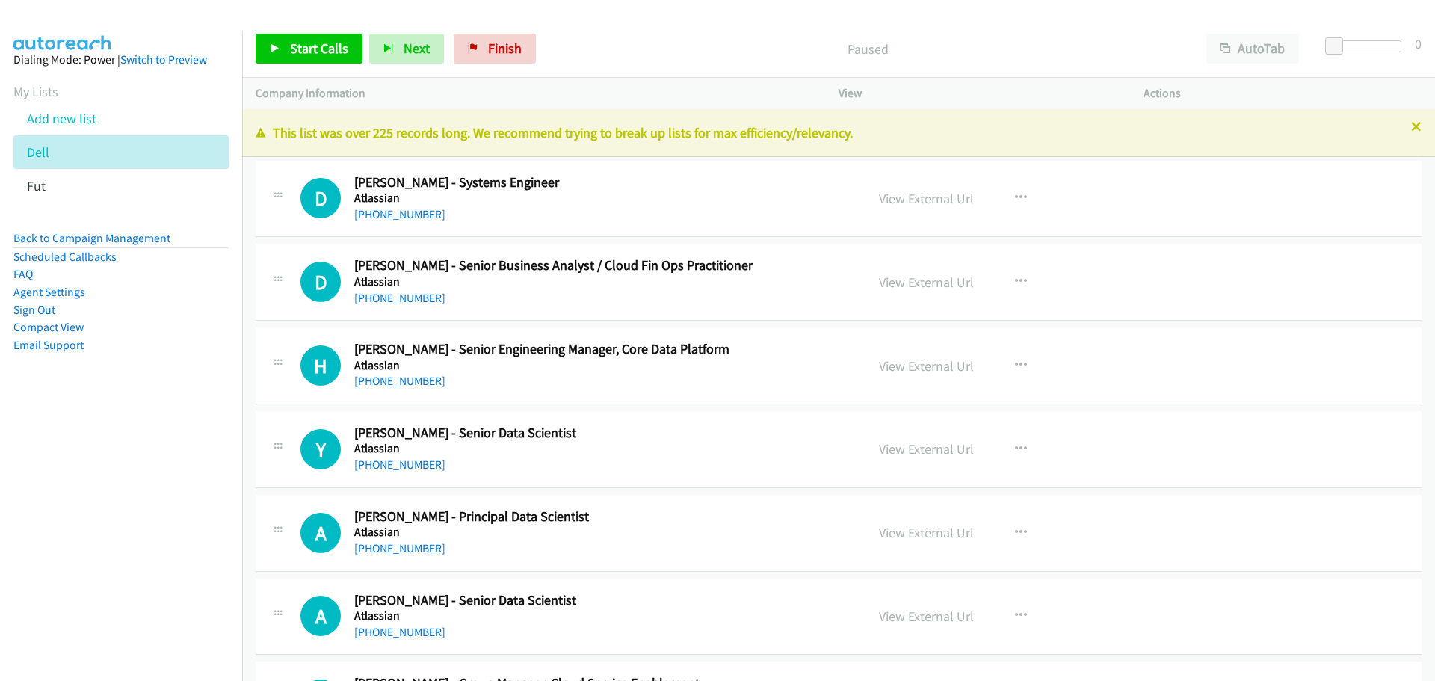
click at [332, 0] on div "Start Calls Pause Next Finish Paused AutoTab AutoTab 0 Company Information Info…" at bounding box center [717, 0] width 1435 height 0
click at [333, 53] on span "Start Calls" at bounding box center [319, 48] width 58 height 17
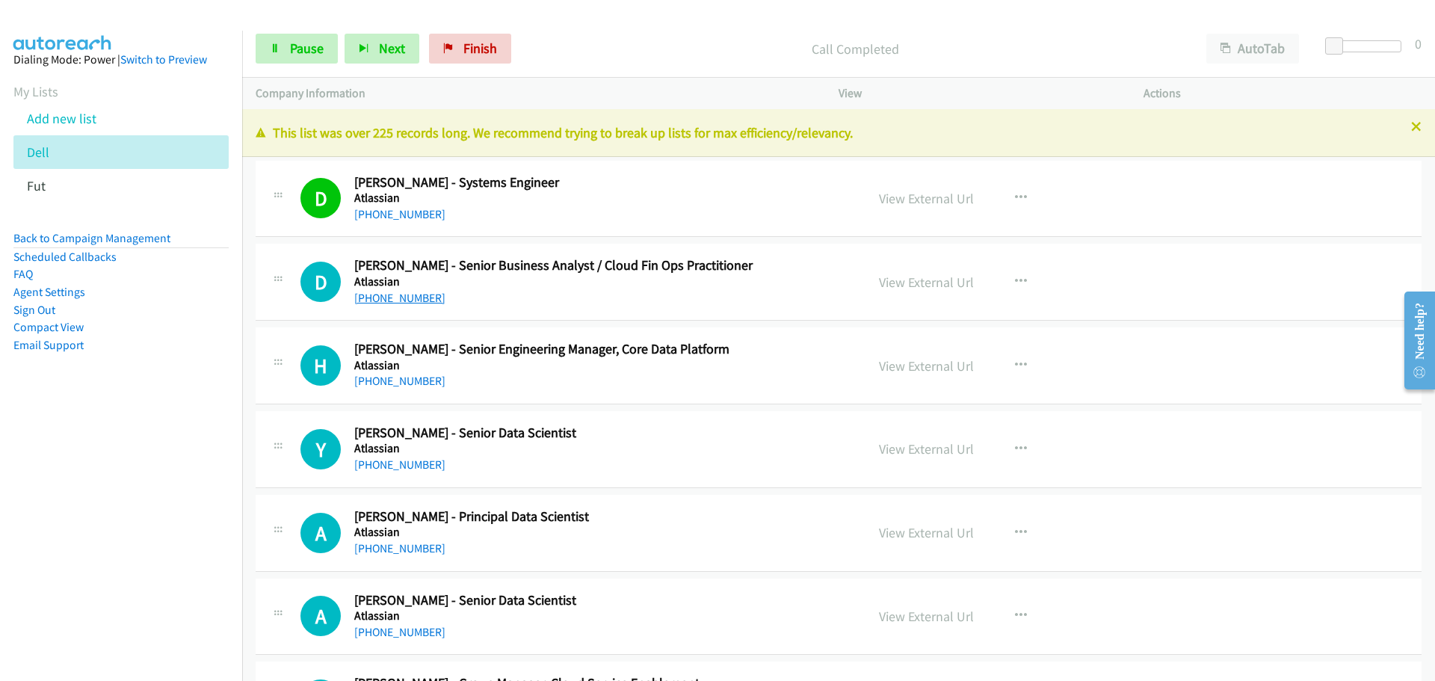
click at [416, 296] on link "[PHONE_NUMBER]" at bounding box center [399, 298] width 91 height 14
click at [395, 380] on link "[PHONE_NUMBER]" at bounding box center [399, 381] width 91 height 14
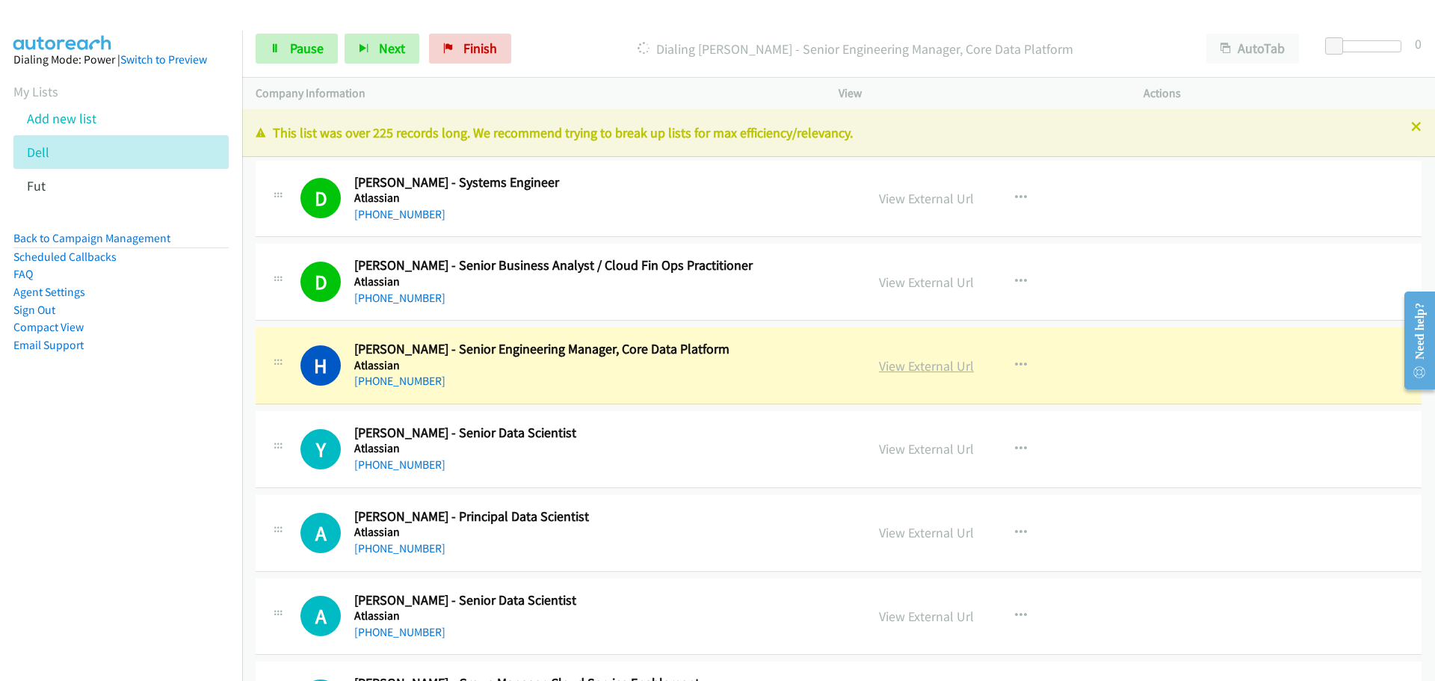
click at [928, 363] on link "View External Url" at bounding box center [926, 365] width 95 height 17
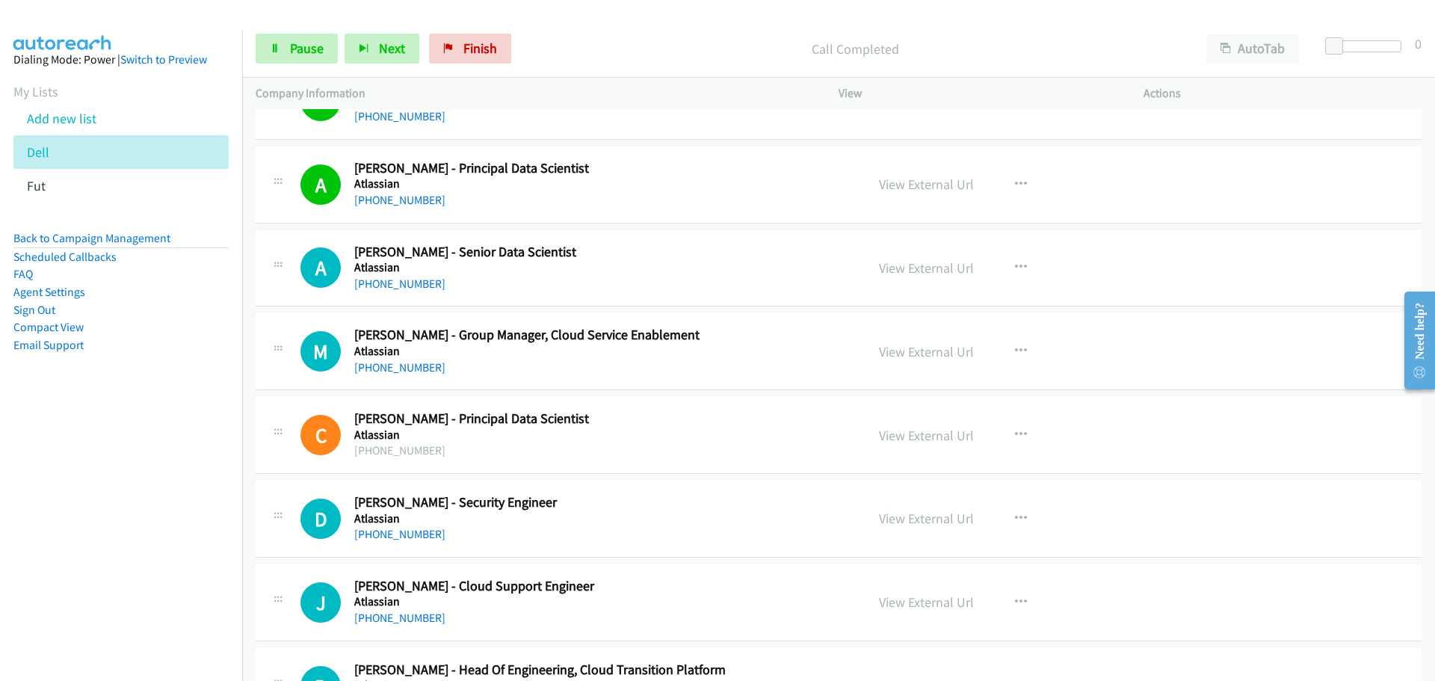
scroll to position [374, 0]
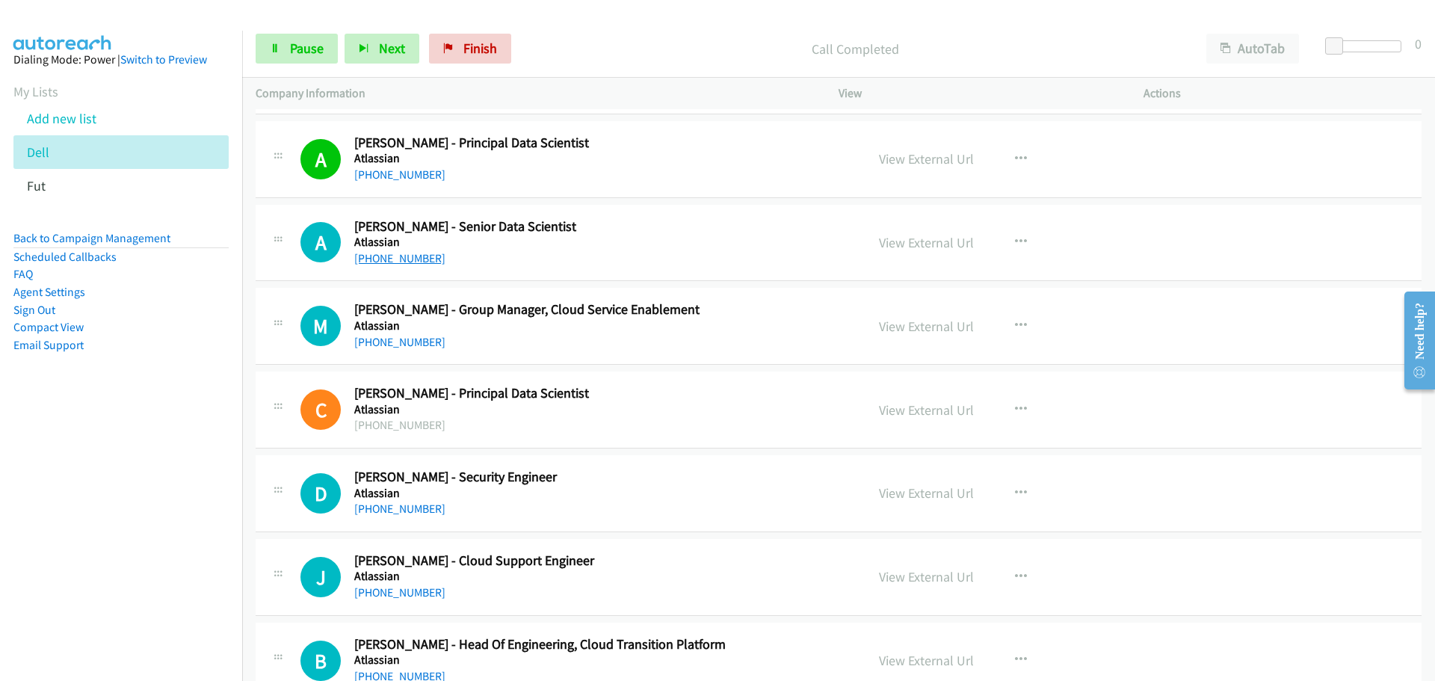
click at [419, 263] on link "[PHONE_NUMBER]" at bounding box center [399, 258] width 91 height 14
click at [400, 341] on link "[PHONE_NUMBER]" at bounding box center [399, 342] width 91 height 14
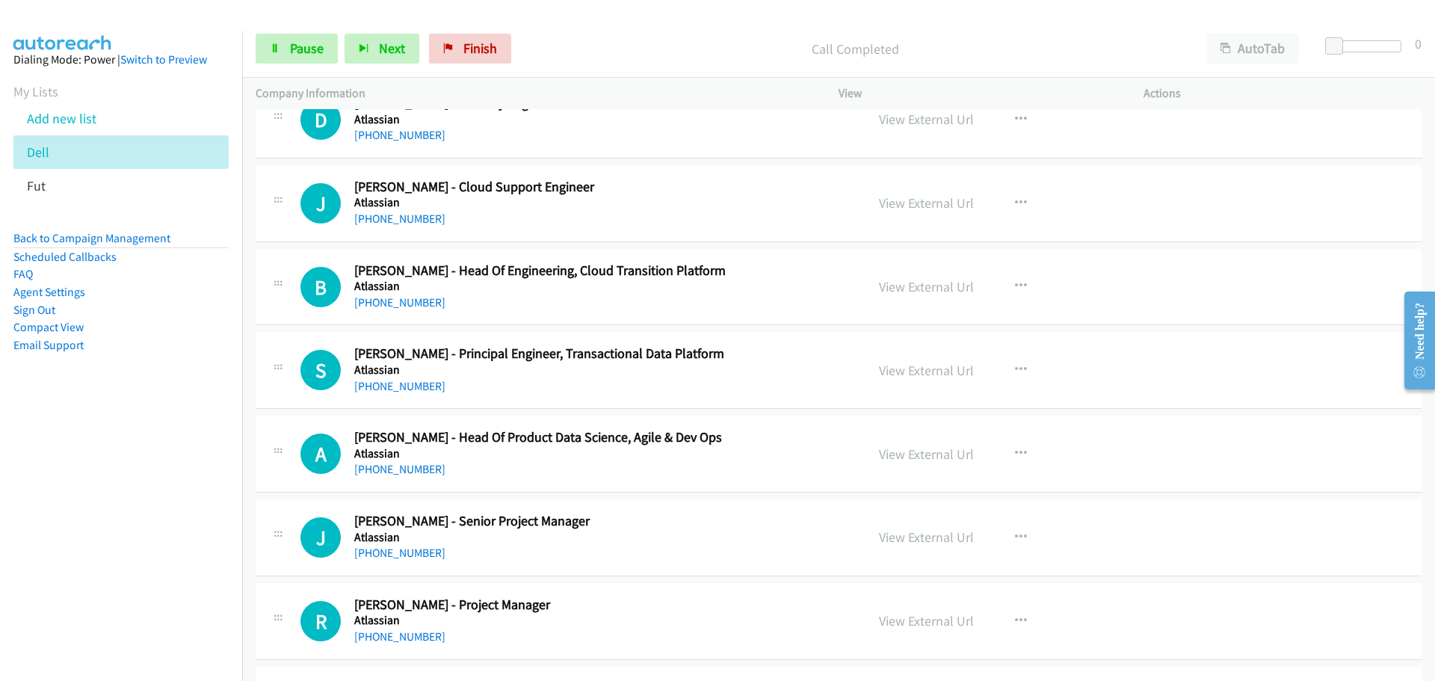
scroll to position [673, 0]
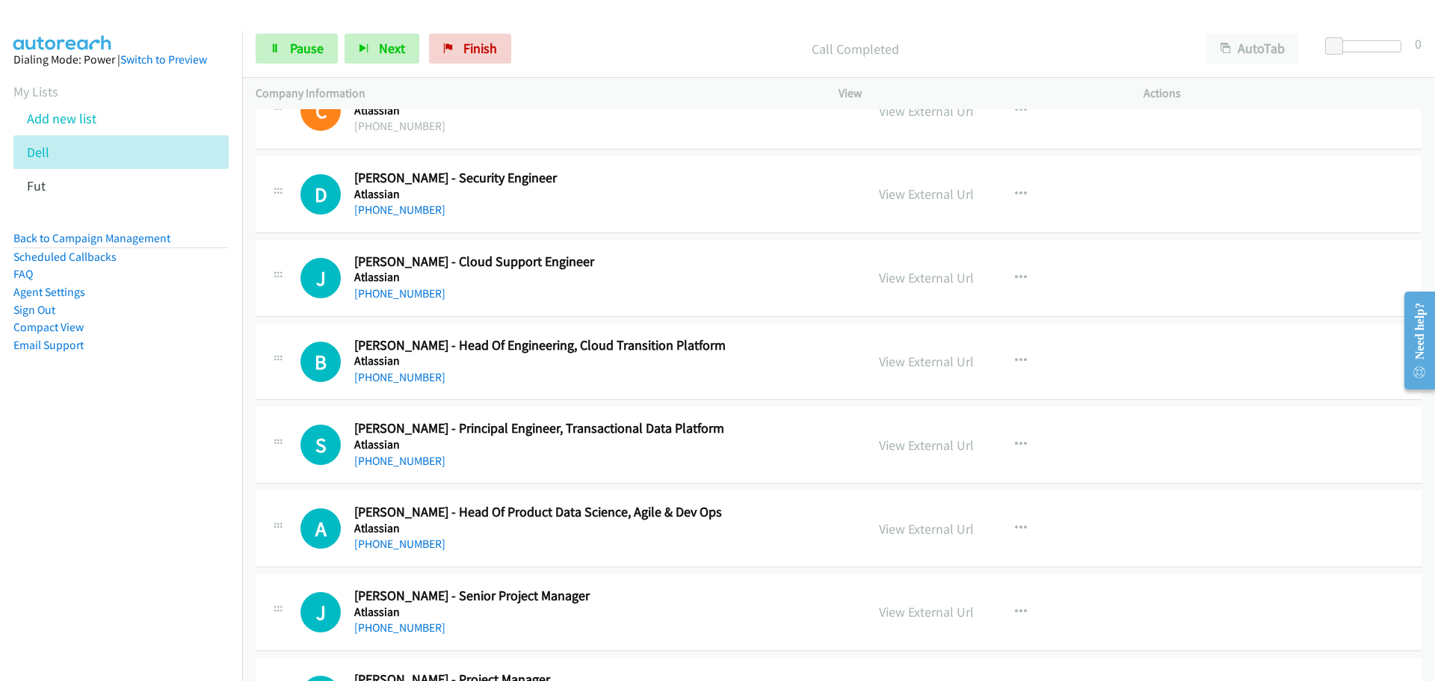
drag, startPoint x: 395, startPoint y: 203, endPoint x: 770, endPoint y: 194, distance: 374.7
click at [395, 203] on link "[PHONE_NUMBER]" at bounding box center [399, 210] width 91 height 14
click at [388, 292] on link "[PHONE_NUMBER]" at bounding box center [399, 293] width 91 height 14
click at [387, 375] on link "[PHONE_NUMBER]" at bounding box center [399, 377] width 91 height 14
click at [394, 463] on link "[PHONE_NUMBER]" at bounding box center [399, 461] width 91 height 14
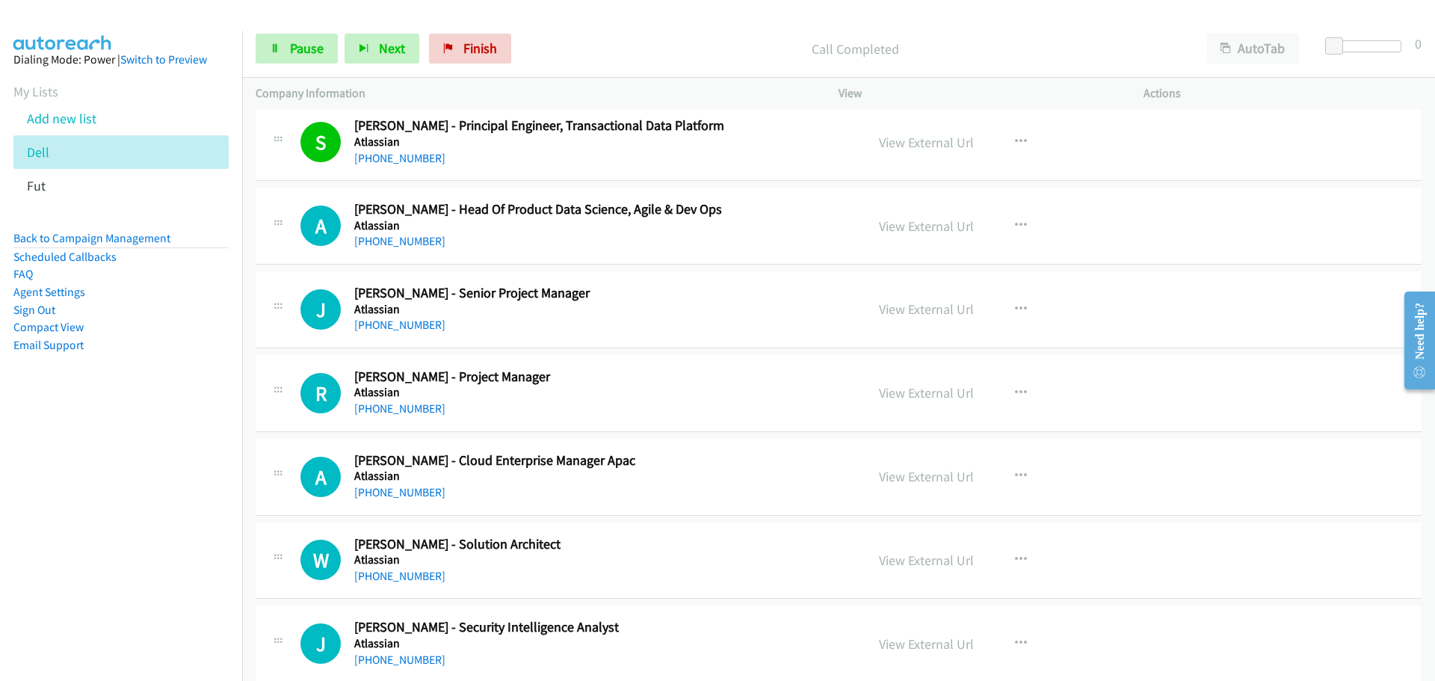
scroll to position [1047, 0]
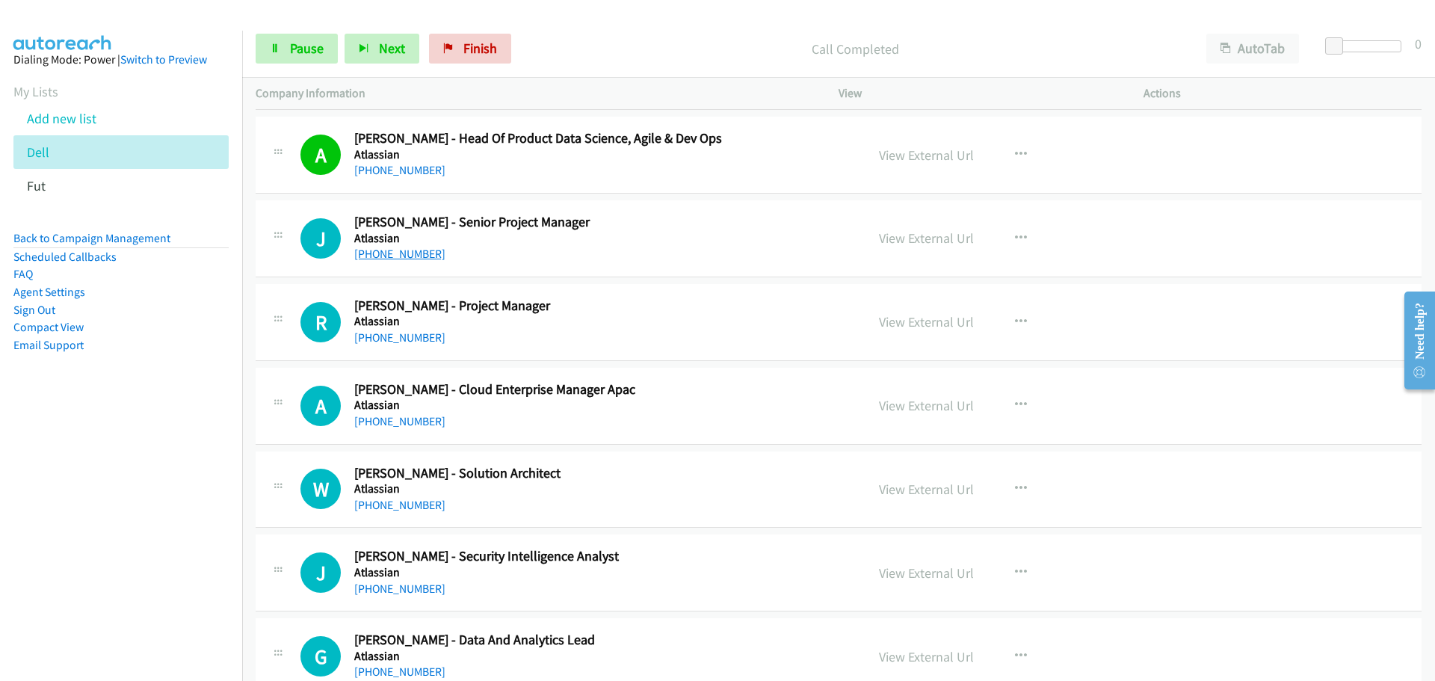
click at [398, 247] on link "[PHONE_NUMBER]" at bounding box center [399, 254] width 91 height 14
drag, startPoint x: 399, startPoint y: 336, endPoint x: 1400, endPoint y: 424, distance: 1004.2
click at [410, 334] on link "[PHONE_NUMBER]" at bounding box center [399, 337] width 91 height 14
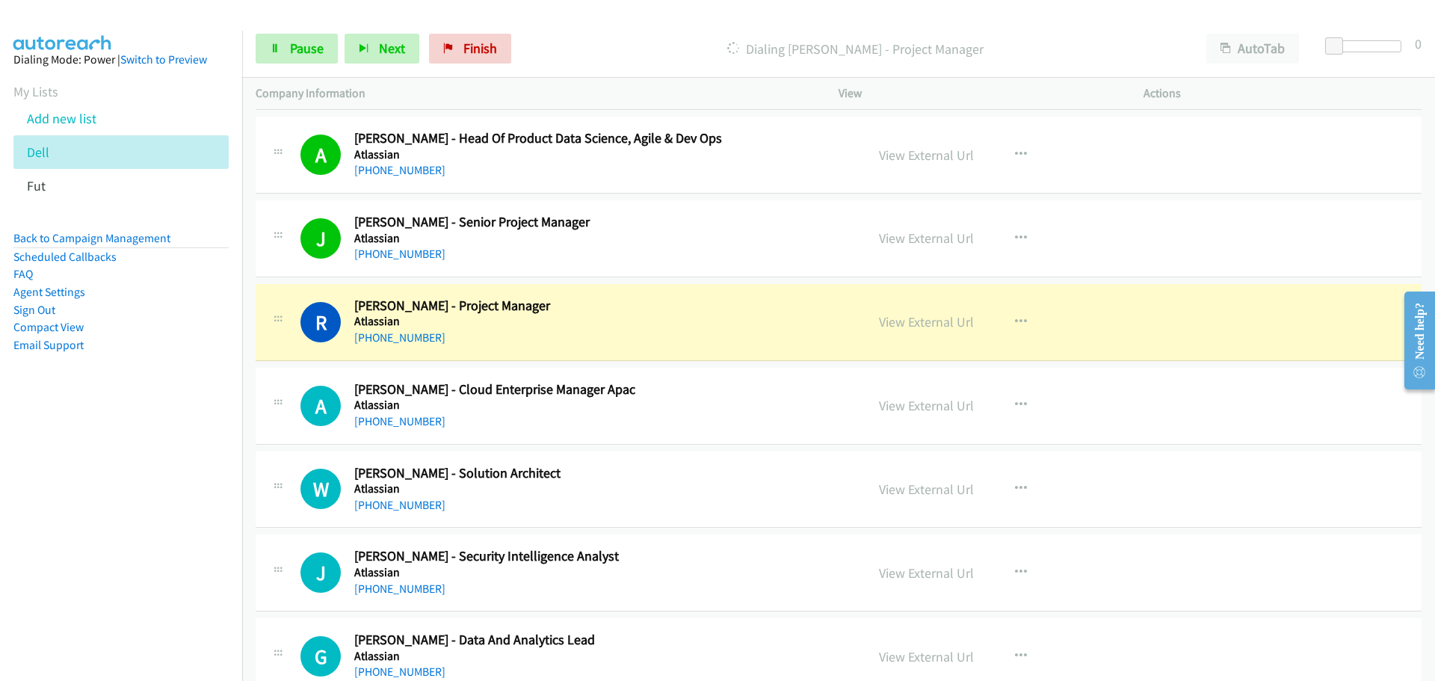
scroll to position [1196, 0]
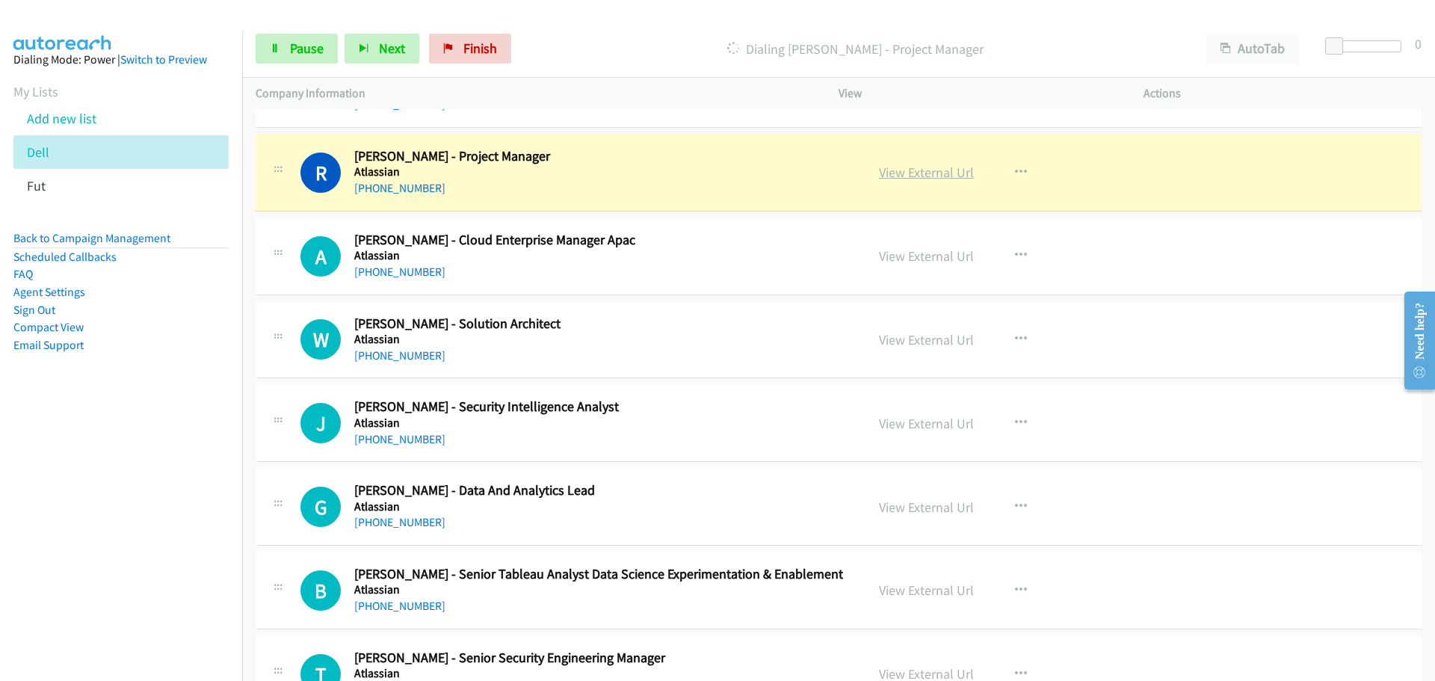
click at [899, 173] on link "View External Url" at bounding box center [926, 172] width 95 height 17
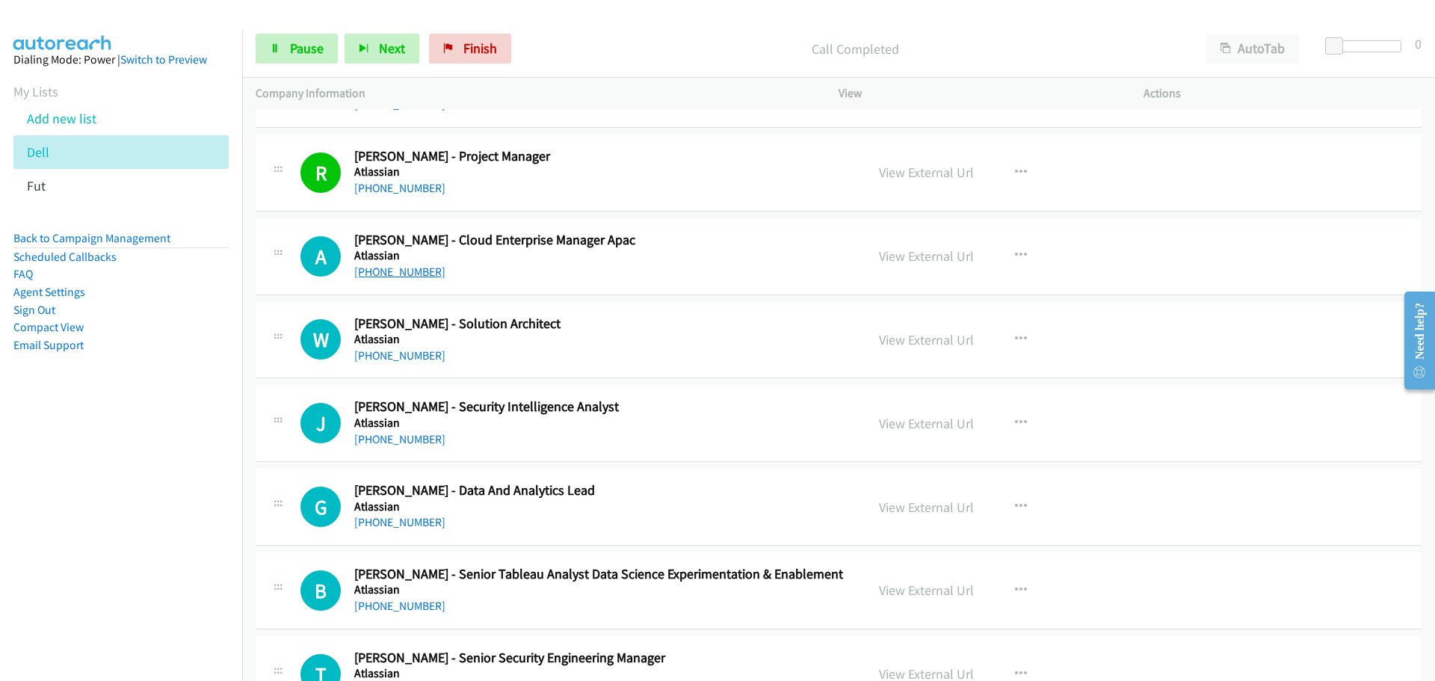
click at [400, 272] on link "[PHONE_NUMBER]" at bounding box center [399, 272] width 91 height 14
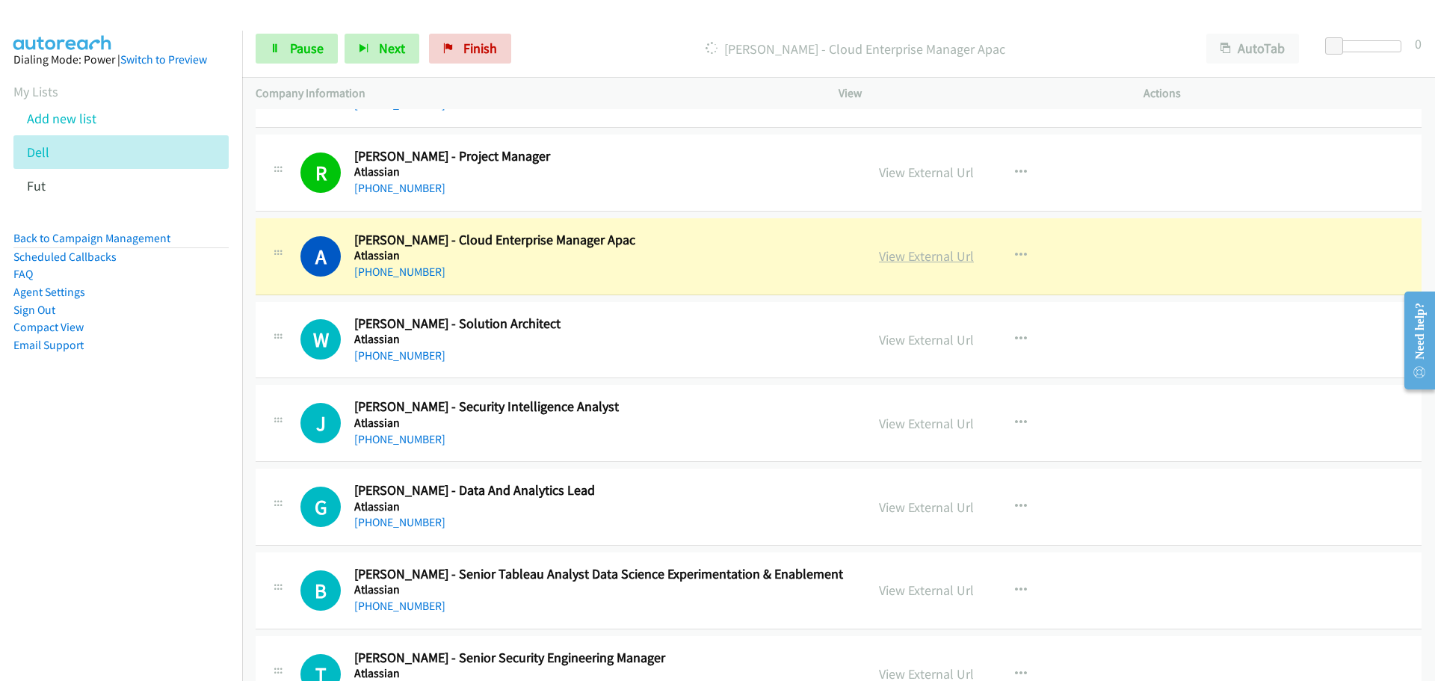
click at [926, 256] on link "View External Url" at bounding box center [926, 255] width 95 height 17
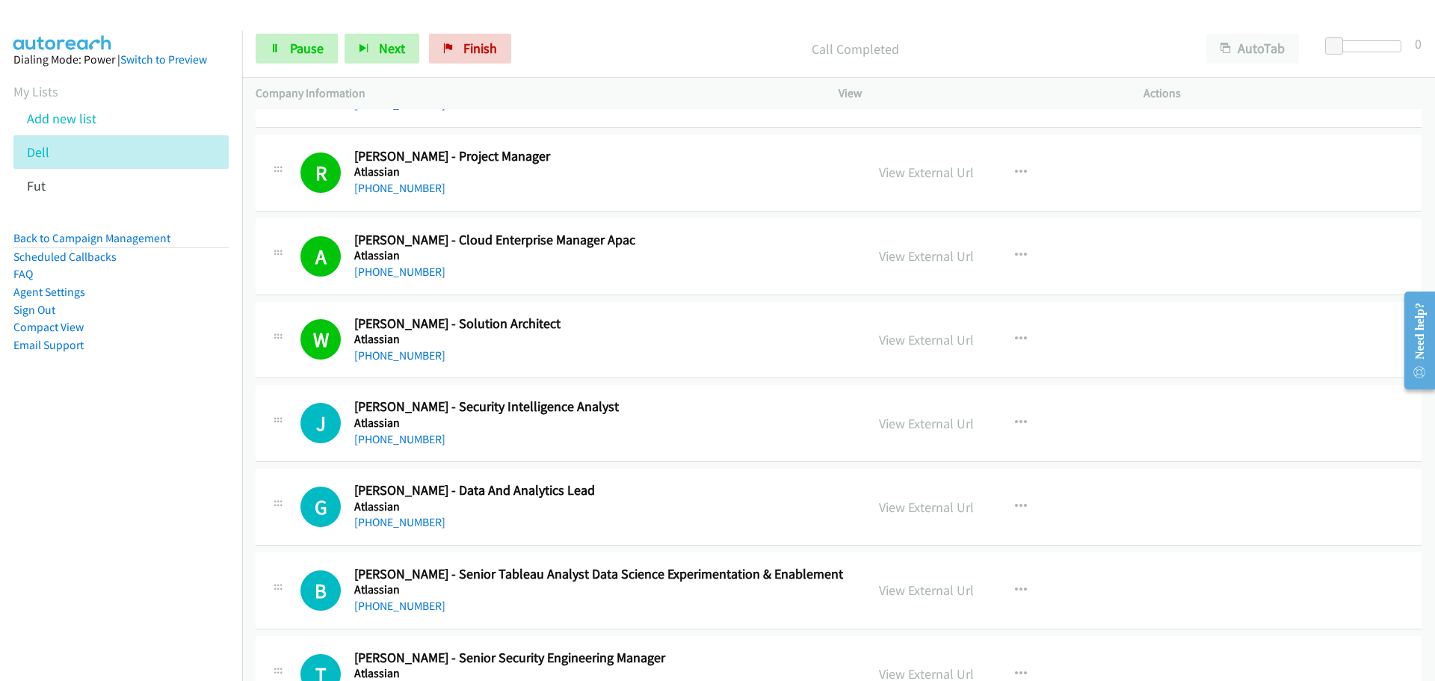
drag, startPoint x: 389, startPoint y: 442, endPoint x: 1397, endPoint y: 469, distance: 1008.9
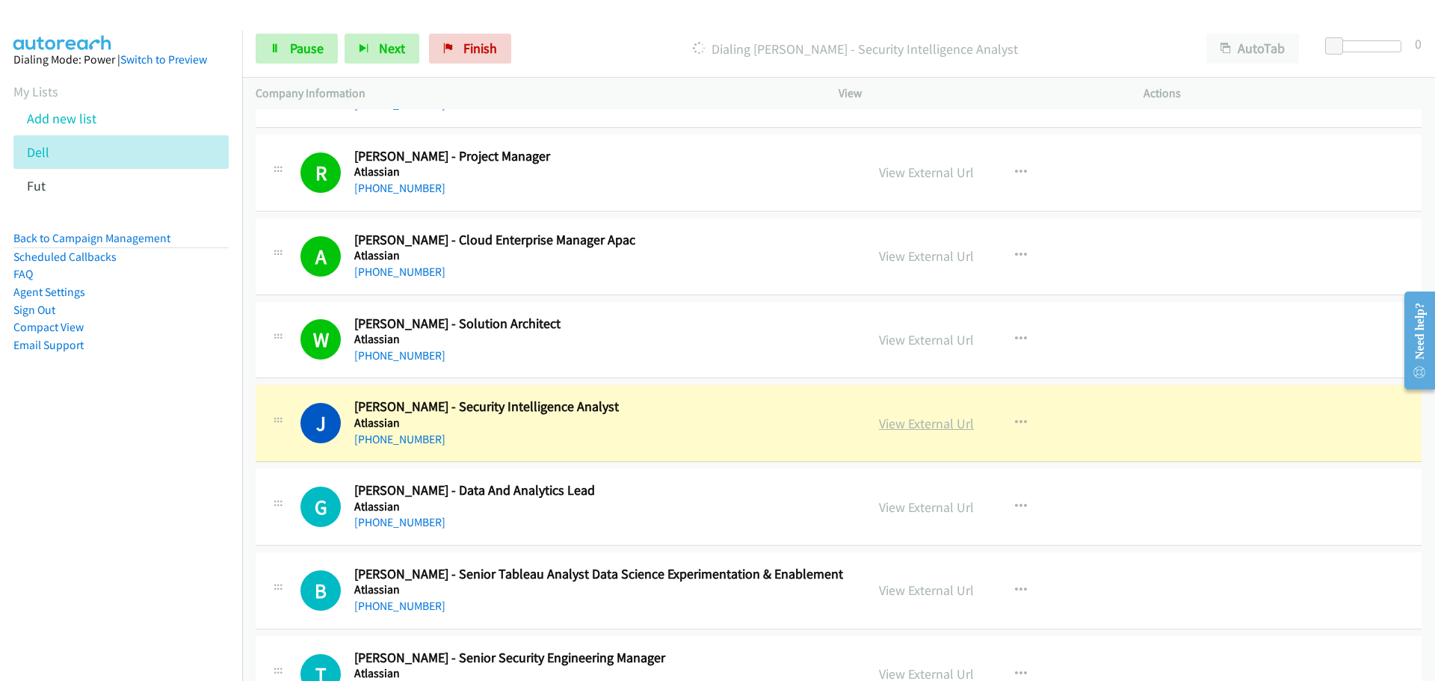
click at [899, 424] on link "View External Url" at bounding box center [926, 423] width 95 height 17
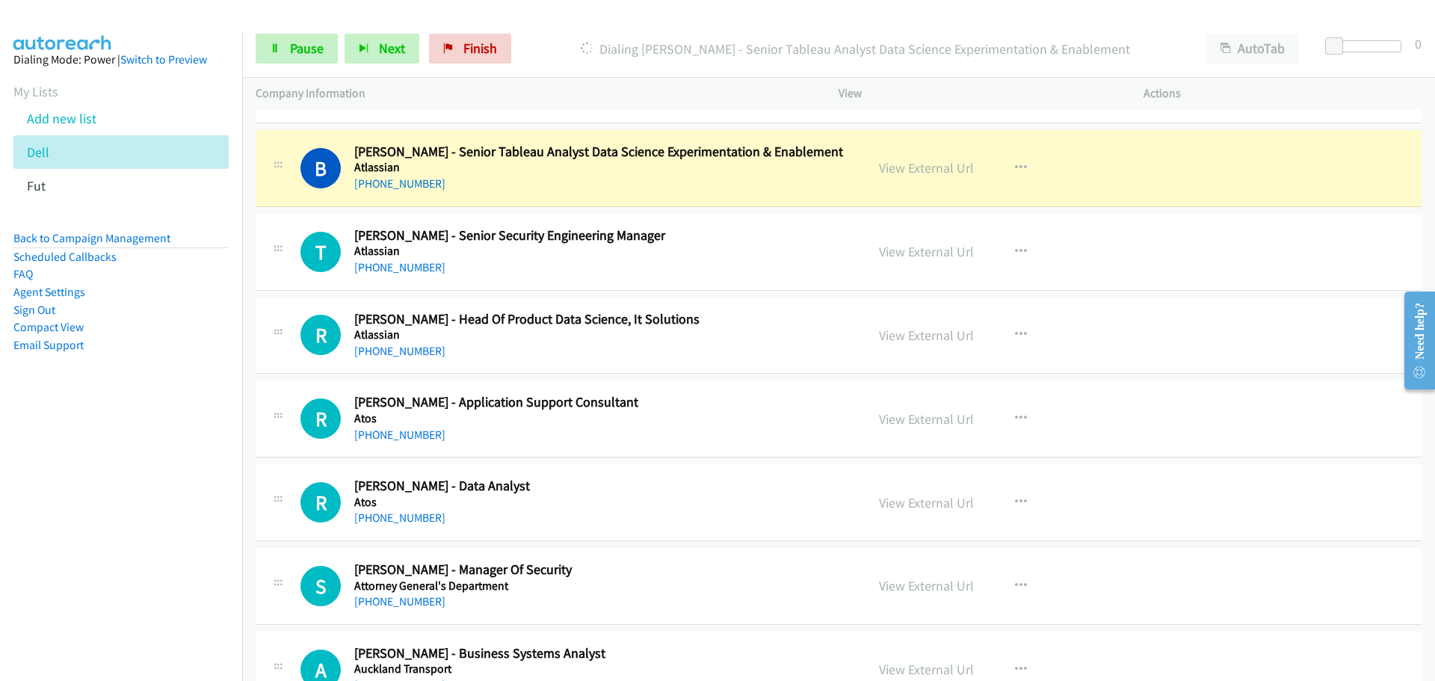
scroll to position [1645, 0]
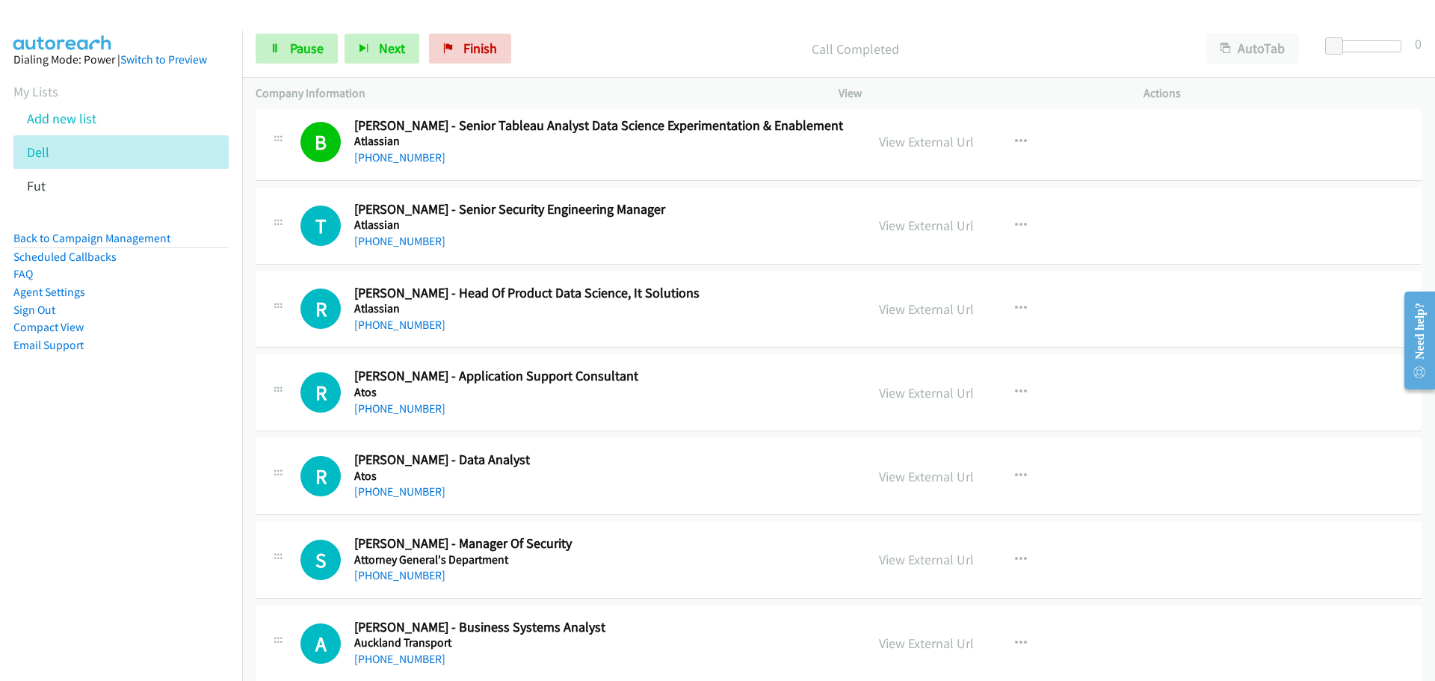
drag, startPoint x: 393, startPoint y: 238, endPoint x: 742, endPoint y: 298, distance: 353.5
click at [393, 238] on link "[PHONE_NUMBER]" at bounding box center [399, 241] width 91 height 14
drag, startPoint x: 408, startPoint y: 326, endPoint x: 414, endPoint y: 334, distance: 10.2
click at [394, 407] on link "[PHONE_NUMBER]" at bounding box center [399, 408] width 91 height 14
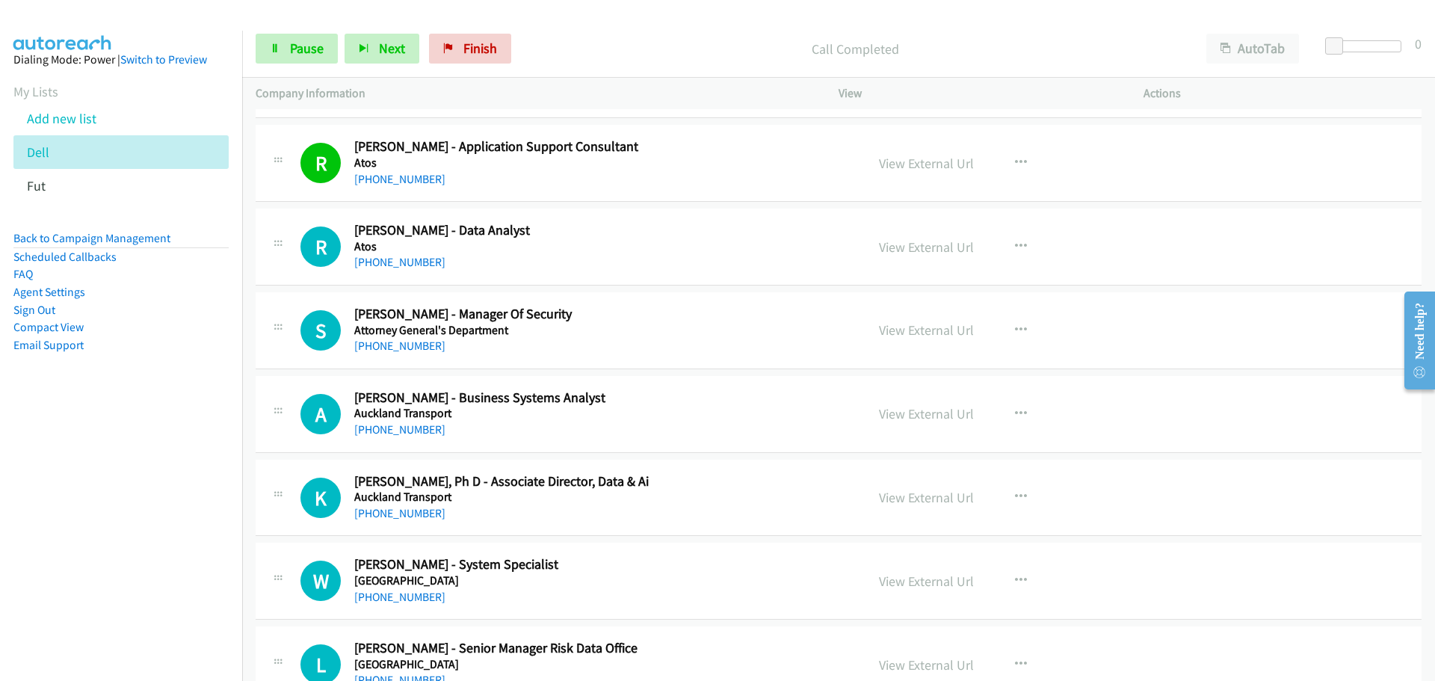
scroll to position [1944, 0]
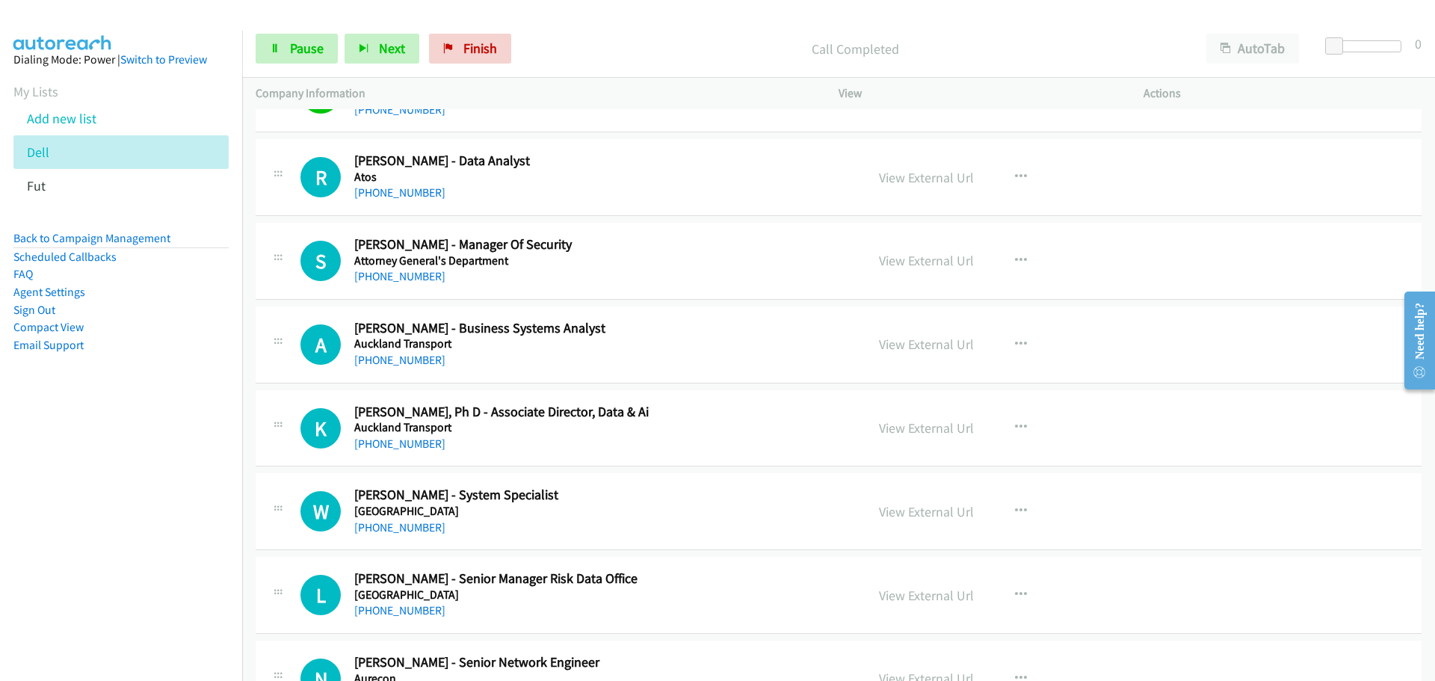
click at [405, 189] on link "[PHONE_NUMBER]" at bounding box center [399, 192] width 91 height 14
click at [404, 280] on link "[PHONE_NUMBER]" at bounding box center [399, 276] width 91 height 14
click at [400, 358] on link "[PHONE_NUMBER]" at bounding box center [399, 360] width 91 height 14
click at [410, 448] on link "[PHONE_NUMBER]" at bounding box center [399, 444] width 91 height 14
click at [981, 613] on div "View External Url View External Url Schedule/Manage Callback Start Calls Here R…" at bounding box center [1025, 594] width 318 height 49
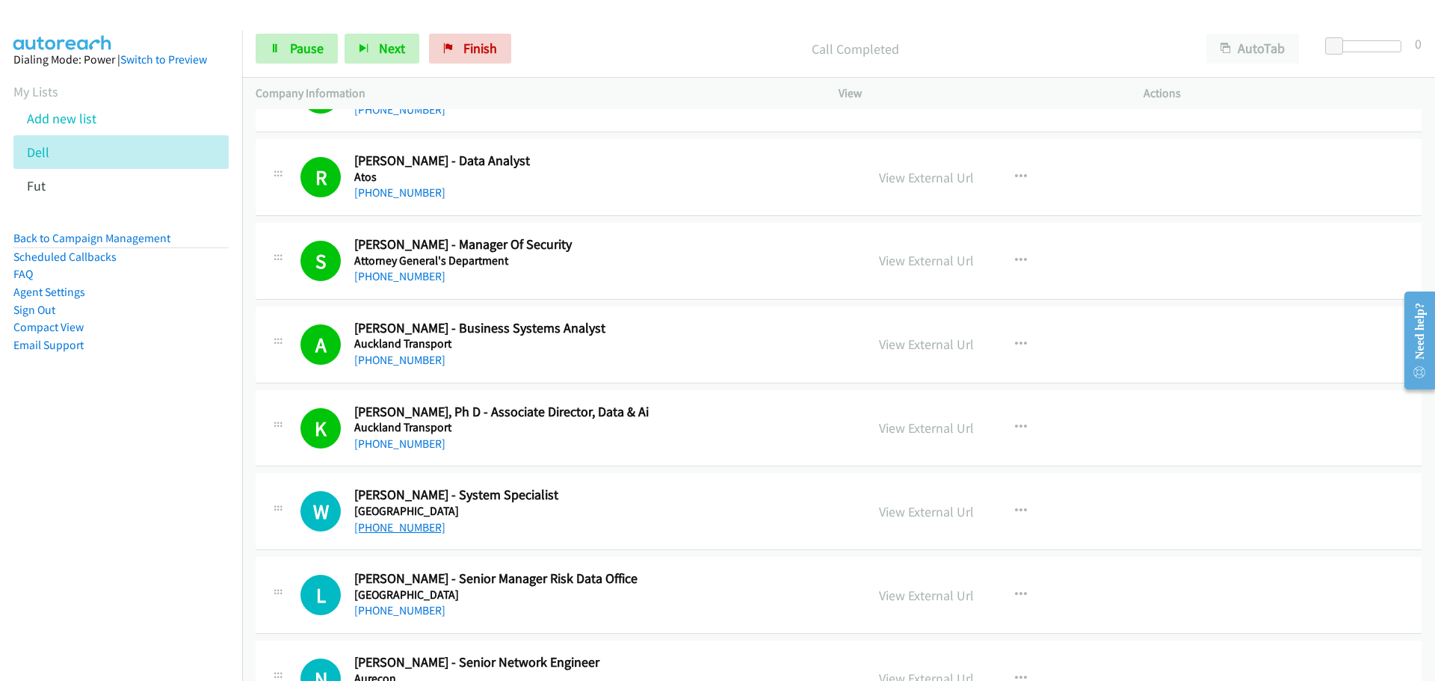
click at [395, 526] on link "[PHONE_NUMBER]" at bounding box center [399, 527] width 91 height 14
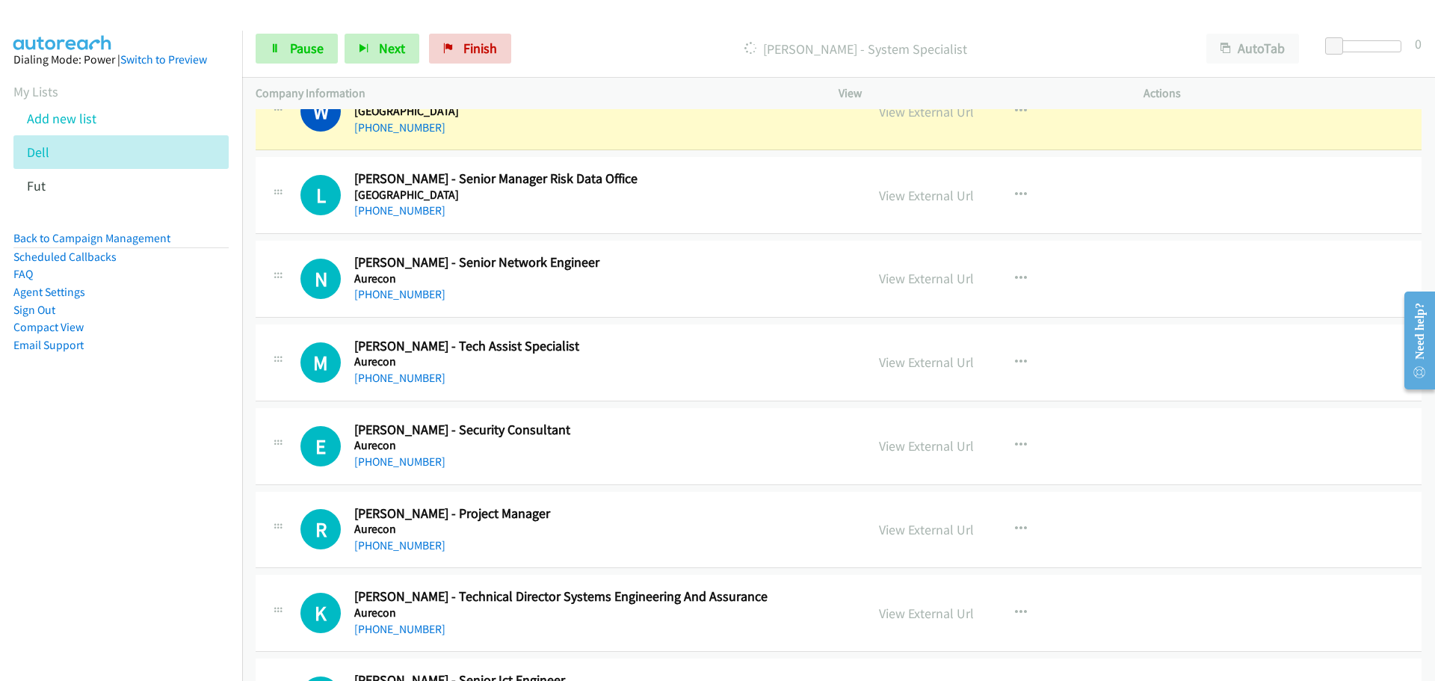
scroll to position [2318, 0]
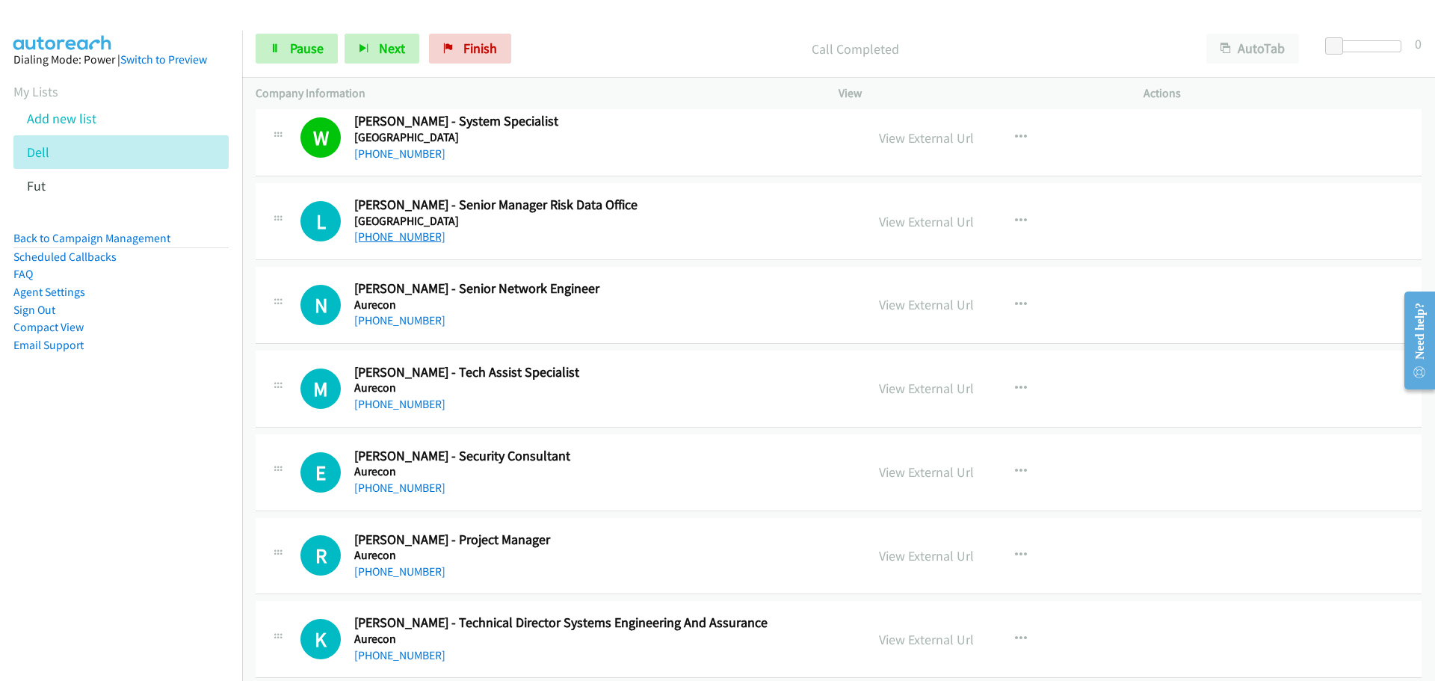
click at [399, 237] on link "[PHONE_NUMBER]" at bounding box center [399, 237] width 91 height 14
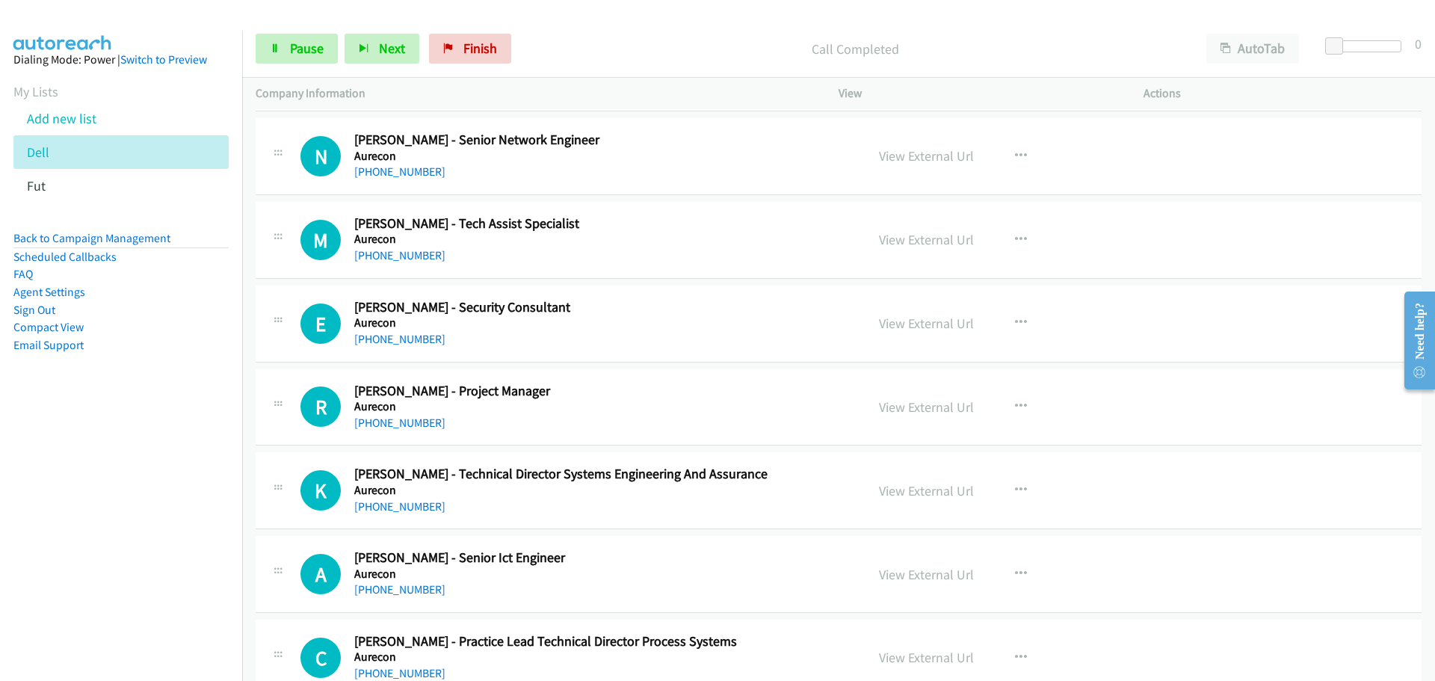
scroll to position [2467, 0]
click at [921, 633] on div "View External Url View External Url Schedule/Manage Callback Start Calls Here R…" at bounding box center [1025, 656] width 318 height 49
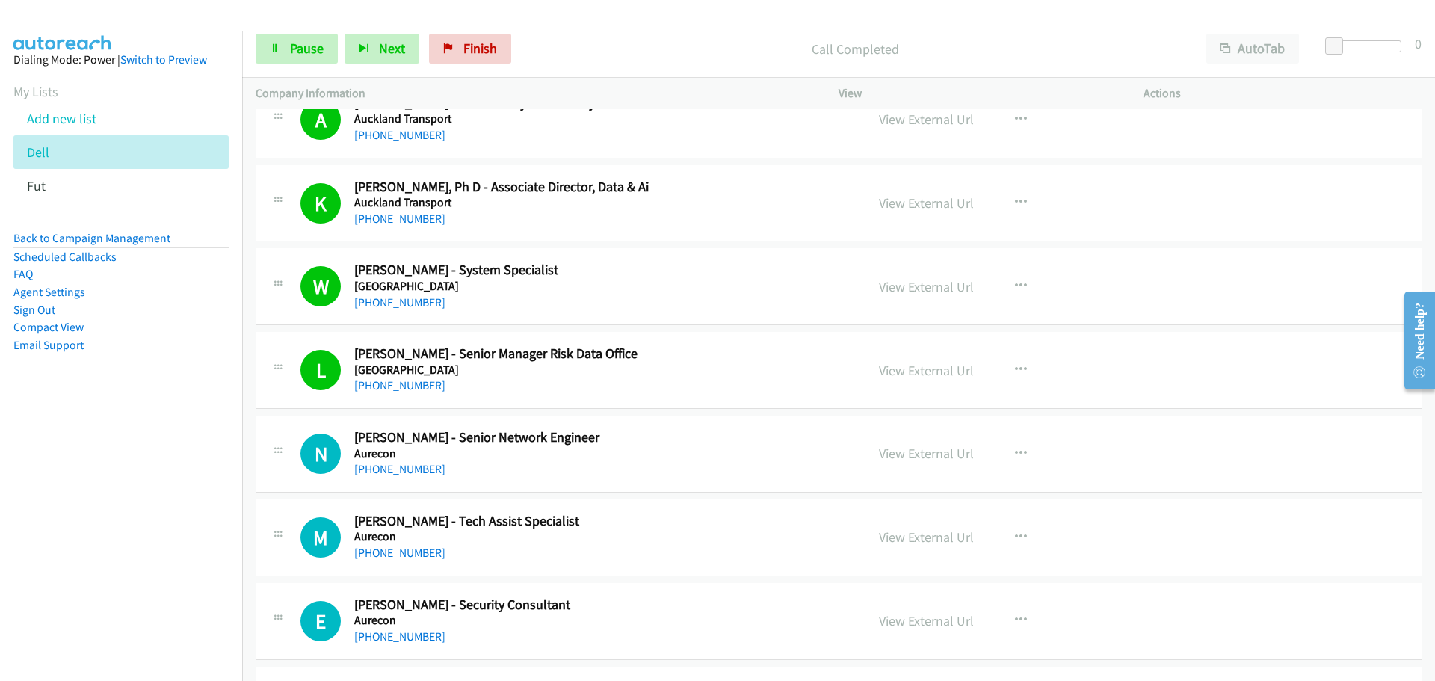
scroll to position [2168, 0]
click at [401, 472] on link "[PHONE_NUMBER]" at bounding box center [399, 470] width 91 height 14
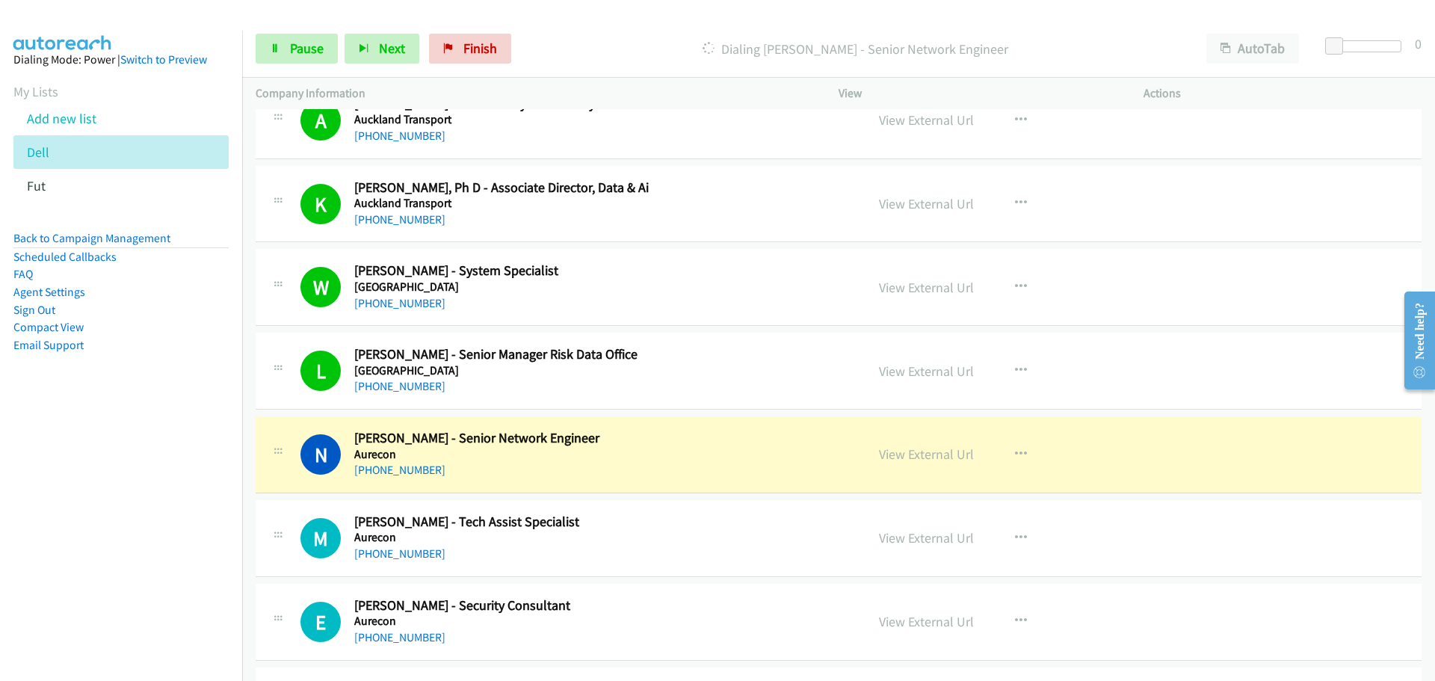
click at [804, 620] on h5 "Aurecon" at bounding box center [600, 621] width 493 height 15
click at [914, 456] on link "View External Url" at bounding box center [926, 454] width 95 height 17
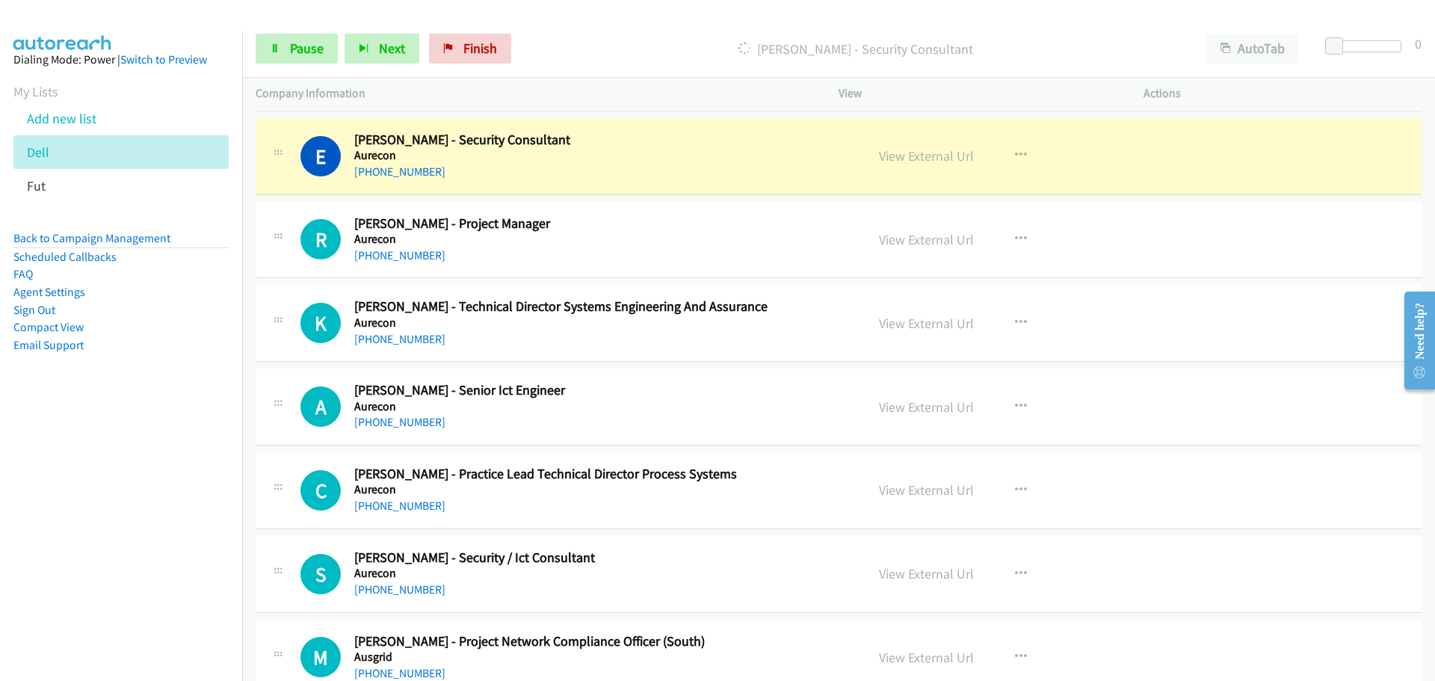
scroll to position [2617, 0]
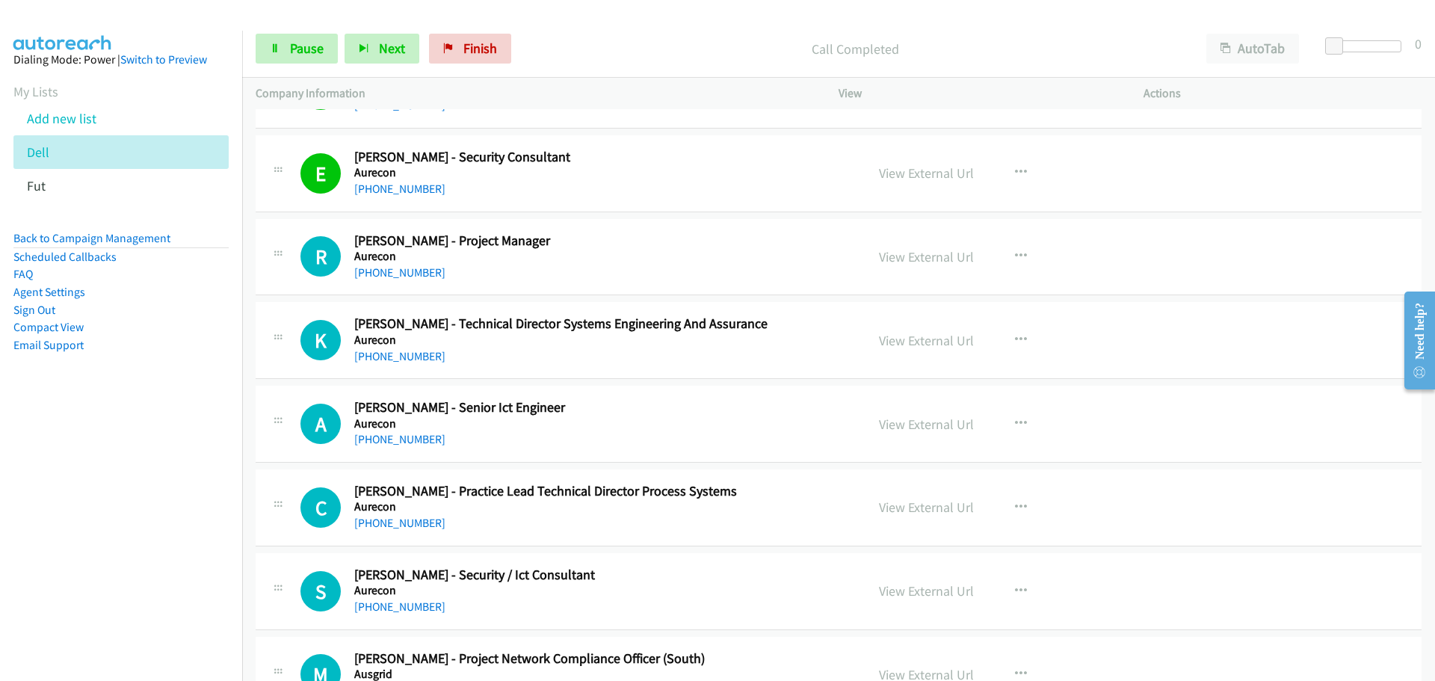
drag, startPoint x: 403, startPoint y: 268, endPoint x: 571, endPoint y: 259, distance: 168.5
click at [403, 268] on link "[PHONE_NUMBER]" at bounding box center [399, 272] width 91 height 14
click at [191, 248] on li "Scheduled Callbacks" at bounding box center [120, 257] width 215 height 18
click at [396, 357] on link "[PHONE_NUMBER]" at bounding box center [399, 356] width 91 height 14
click at [1175, 610] on div "View External Url View External Url Schedule/Manage Callback Start Calls Here R…" at bounding box center [1025, 591] width 318 height 49
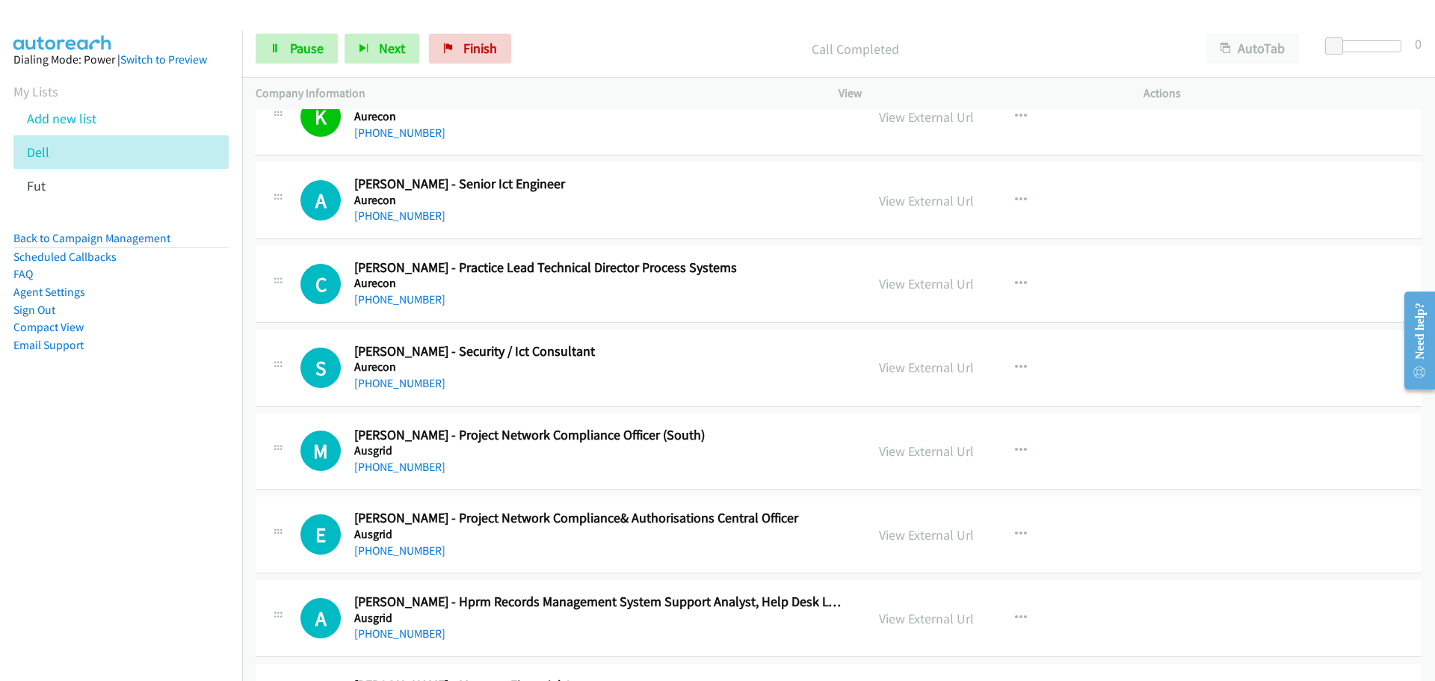
scroll to position [2841, 0]
drag, startPoint x: 397, startPoint y: 209, endPoint x: 724, endPoint y: 224, distance: 327.8
click at [397, 209] on link "[PHONE_NUMBER]" at bounding box center [399, 215] width 91 height 14
click at [1038, 635] on div "View External Url View External Url Schedule/Manage Callback Start Calls Here R…" at bounding box center [1025, 617] width 318 height 49
click at [424, 303] on link "[PHONE_NUMBER]" at bounding box center [399, 299] width 91 height 14
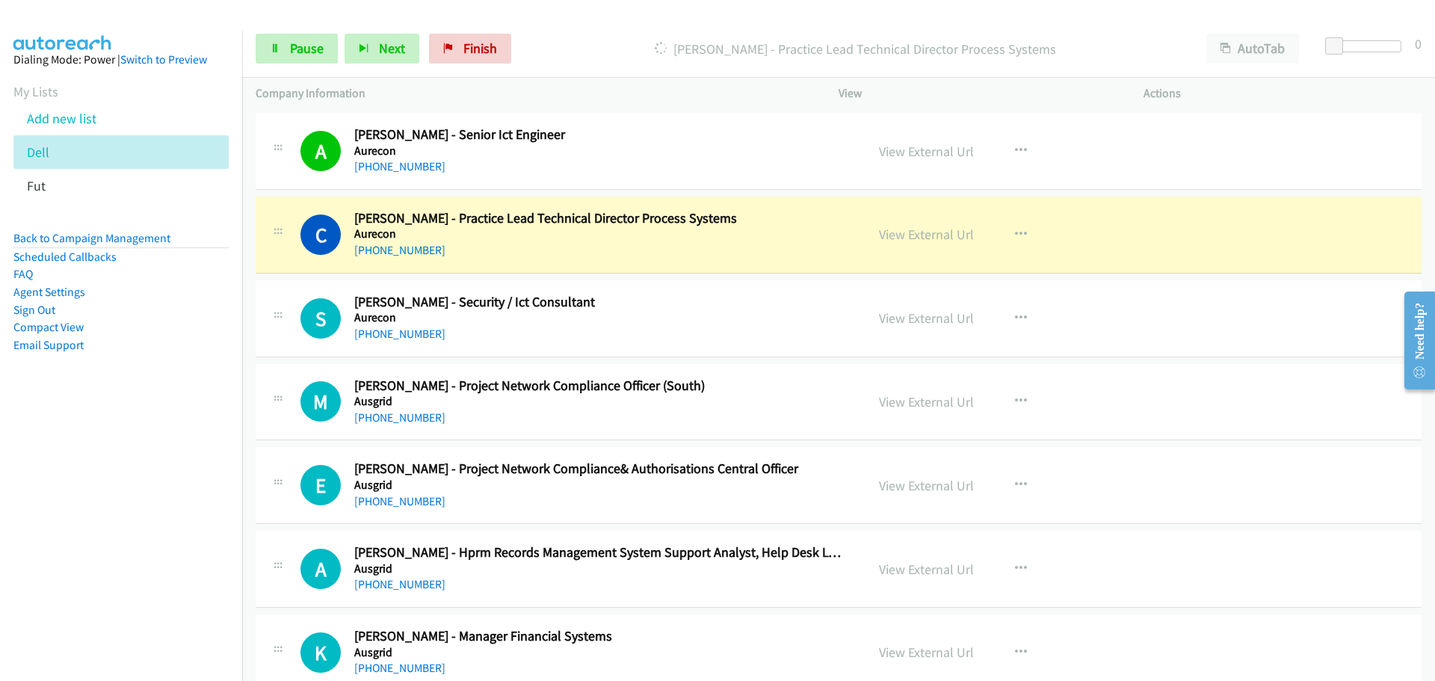
scroll to position [2916, 0]
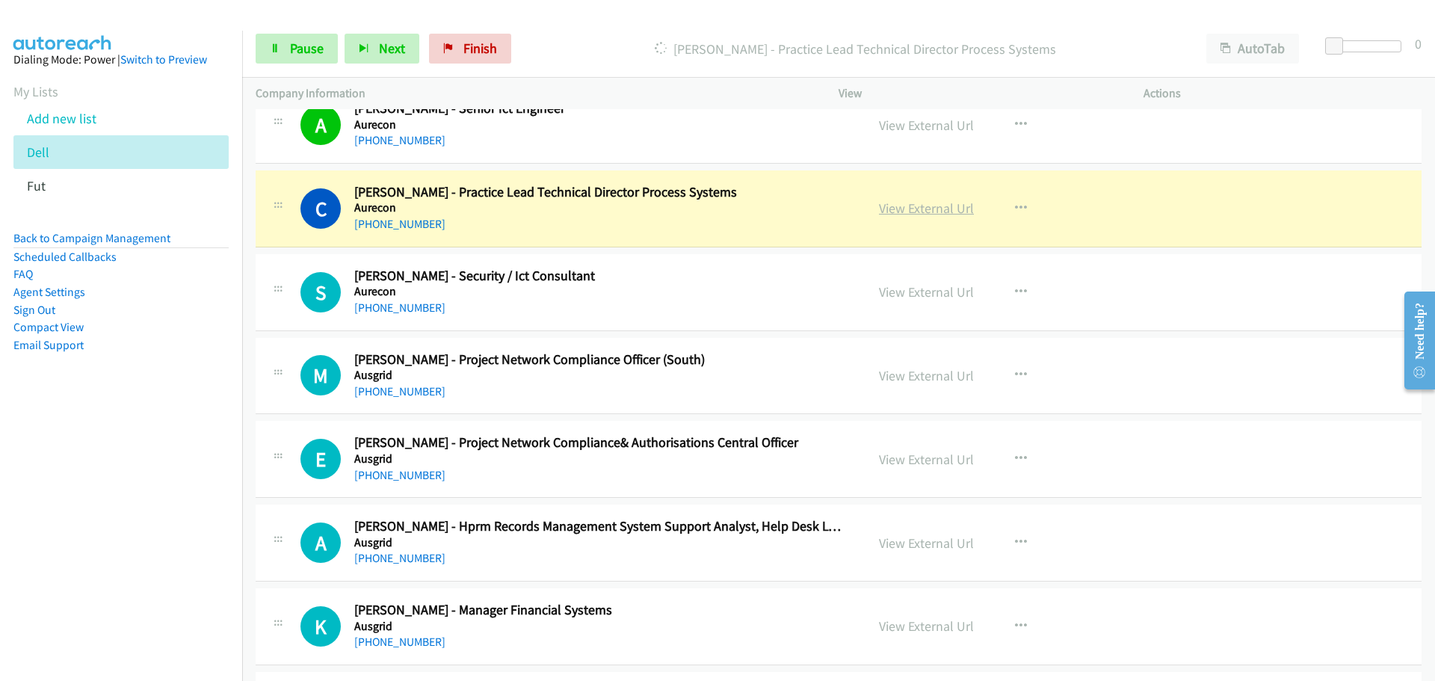
click at [939, 214] on link "View External Url" at bounding box center [926, 208] width 95 height 17
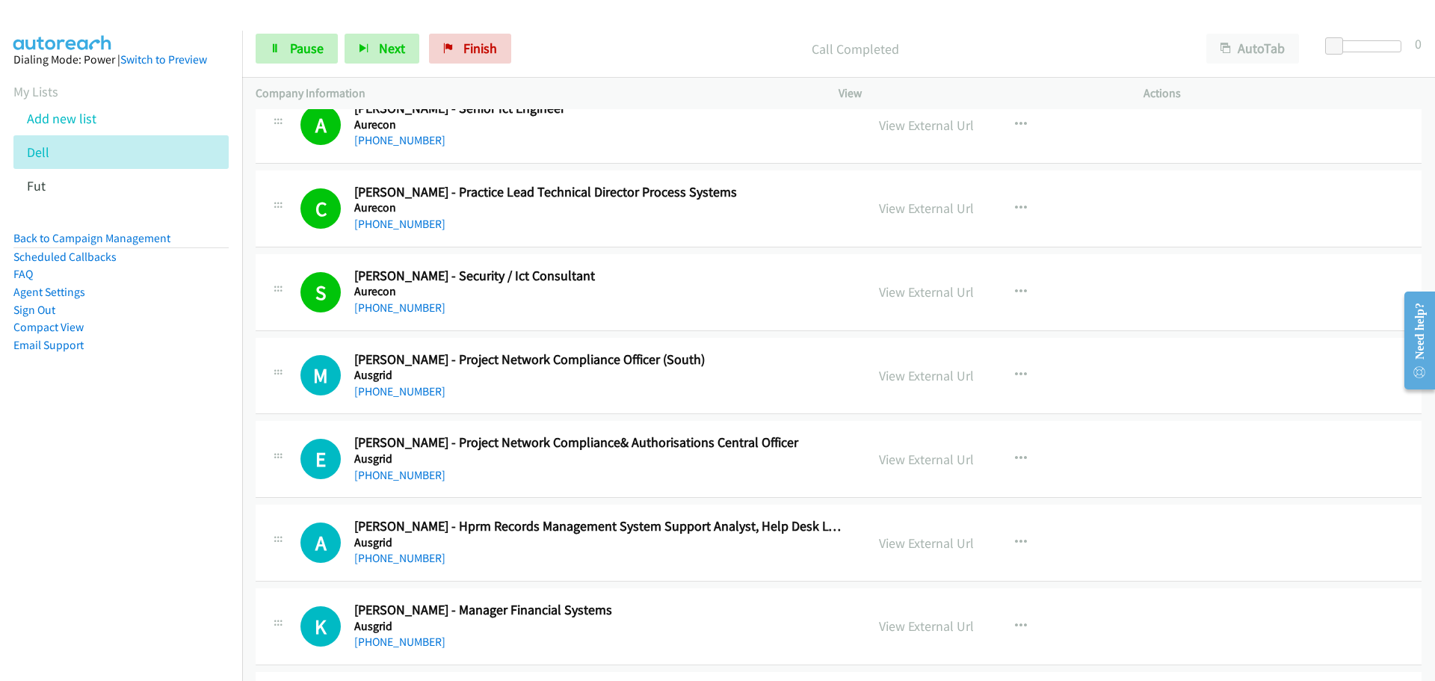
drag, startPoint x: 389, startPoint y: 393, endPoint x: 613, endPoint y: 425, distance: 226.6
click at [389, 393] on link "[PHONE_NUMBER]" at bounding box center [399, 391] width 91 height 14
click at [1021, 632] on button "button" at bounding box center [1021, 627] width 40 height 30
click at [1259, 596] on div at bounding box center [717, 340] width 1435 height 681
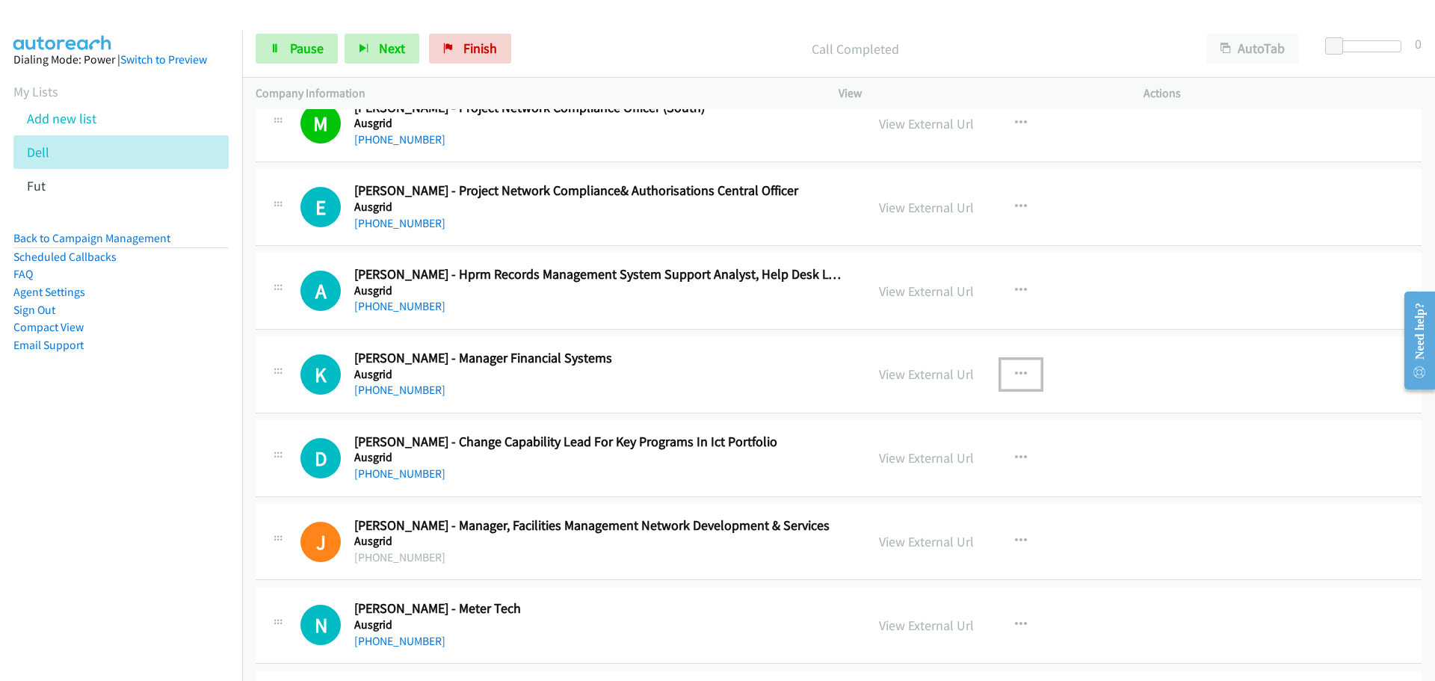
scroll to position [3215, 0]
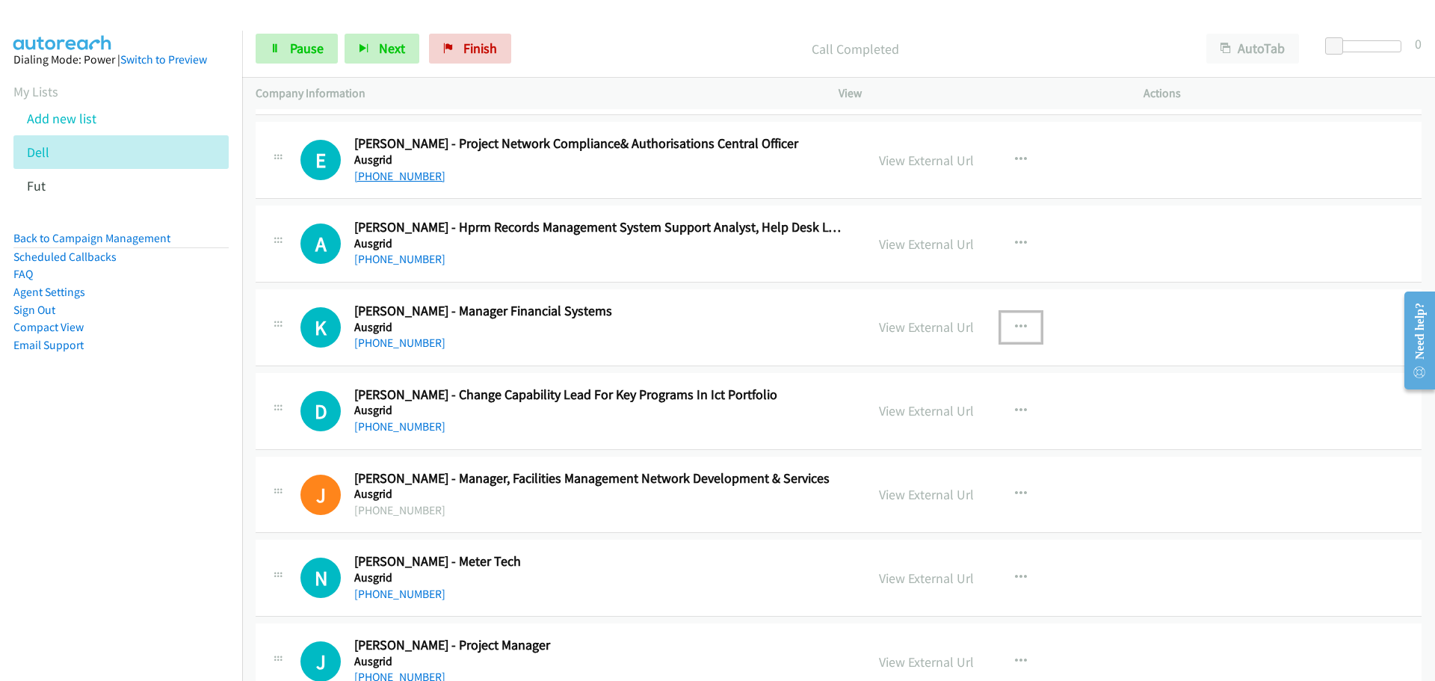
click at [366, 174] on link "[PHONE_NUMBER]" at bounding box center [399, 176] width 91 height 14
drag, startPoint x: 407, startPoint y: 262, endPoint x: 791, endPoint y: 257, distance: 384.3
click at [407, 262] on link "[PHONE_NUMBER]" at bounding box center [399, 259] width 91 height 14
click at [412, 348] on link "[PHONE_NUMBER]" at bounding box center [399, 343] width 91 height 14
drag, startPoint x: 404, startPoint y: 422, endPoint x: 736, endPoint y: 474, distance: 336.0
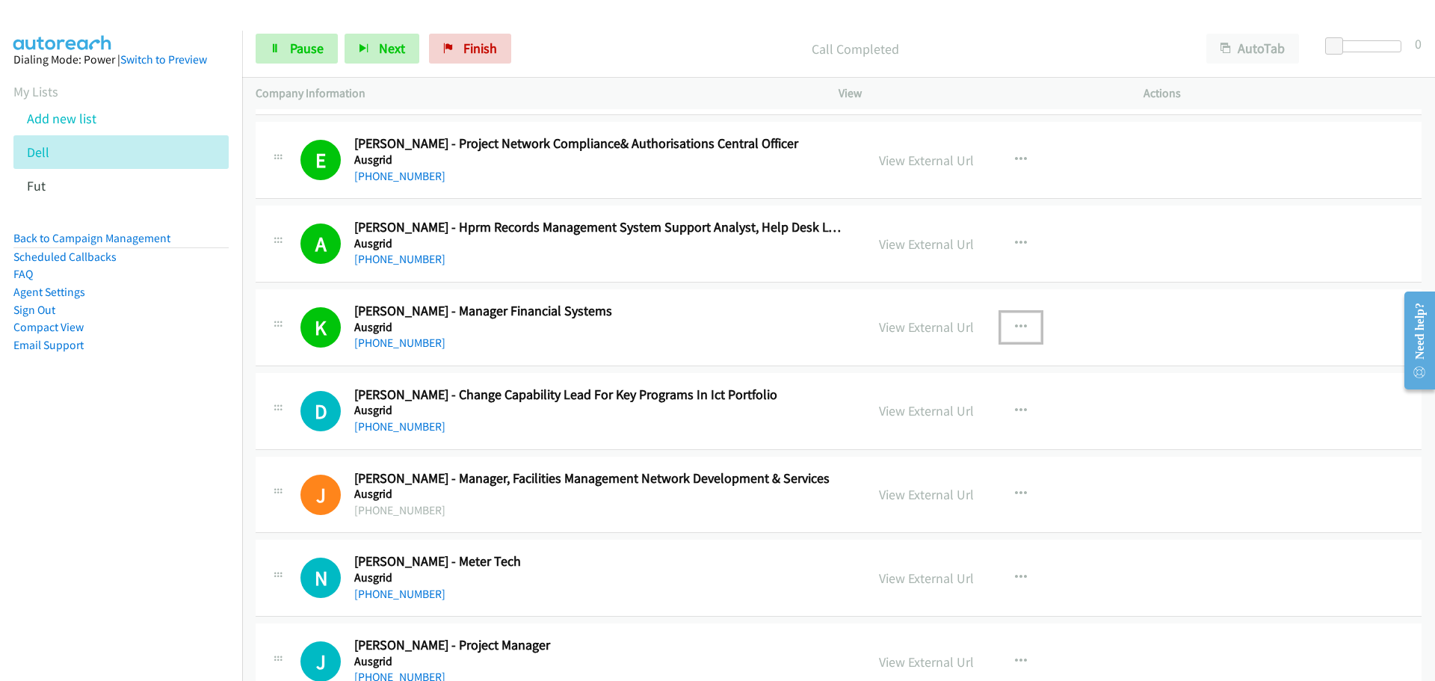
click at [404, 422] on link "[PHONE_NUMBER]" at bounding box center [399, 426] width 91 height 14
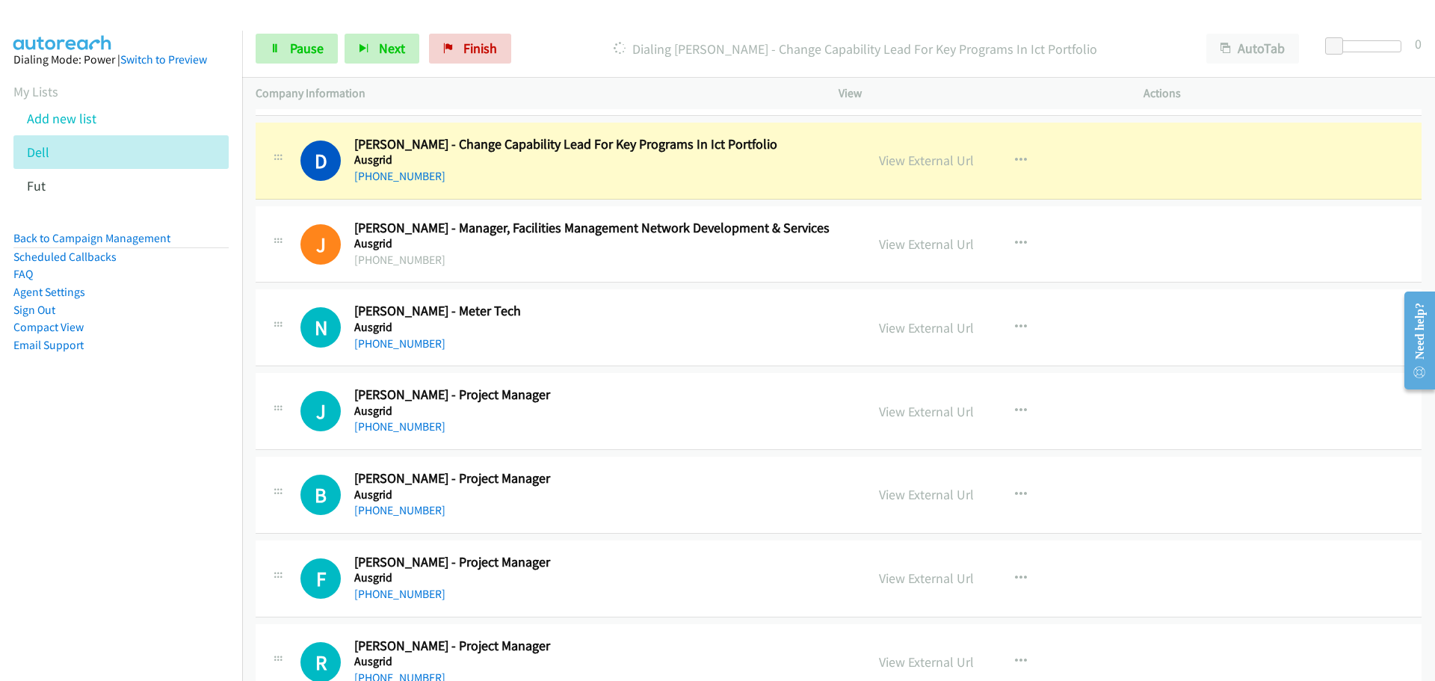
scroll to position [3439, 0]
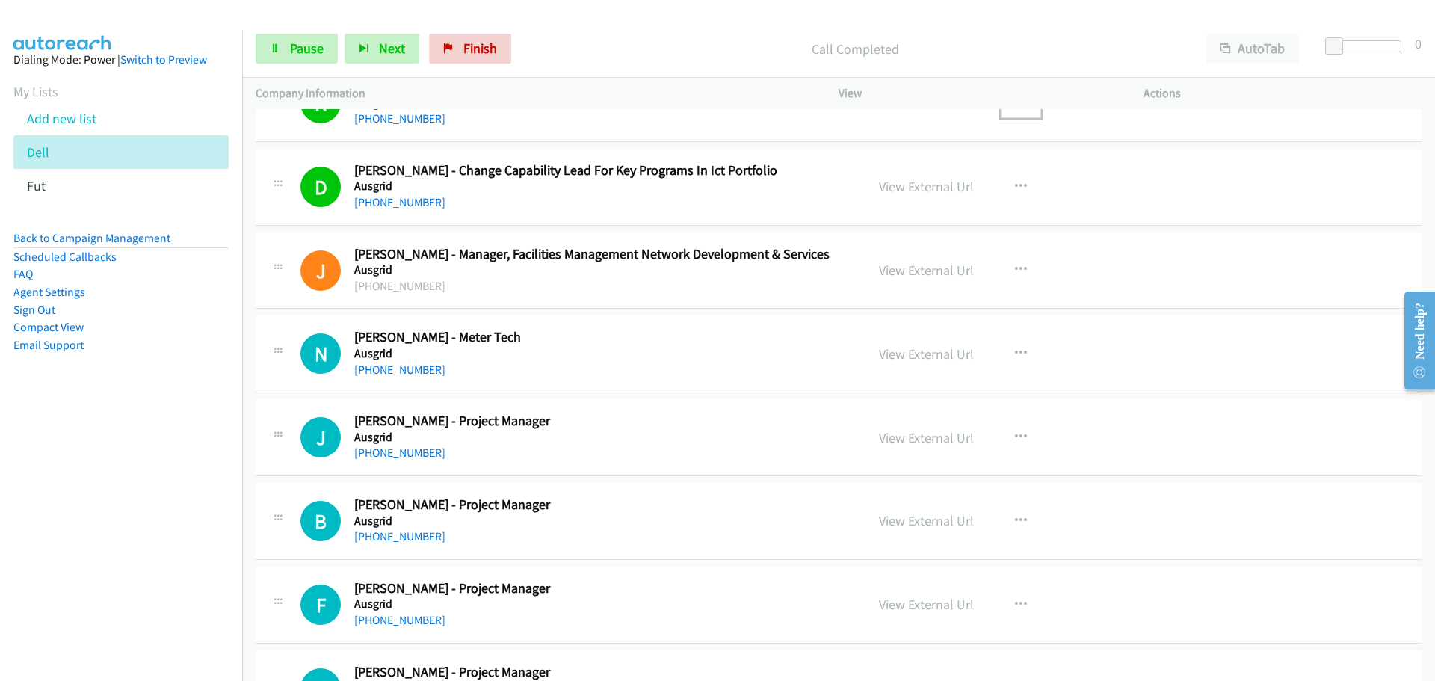
click at [410, 371] on link "[PHONE_NUMBER]" at bounding box center [399, 370] width 91 height 14
drag, startPoint x: 389, startPoint y: 450, endPoint x: 1432, endPoint y: 457, distance: 1043.0
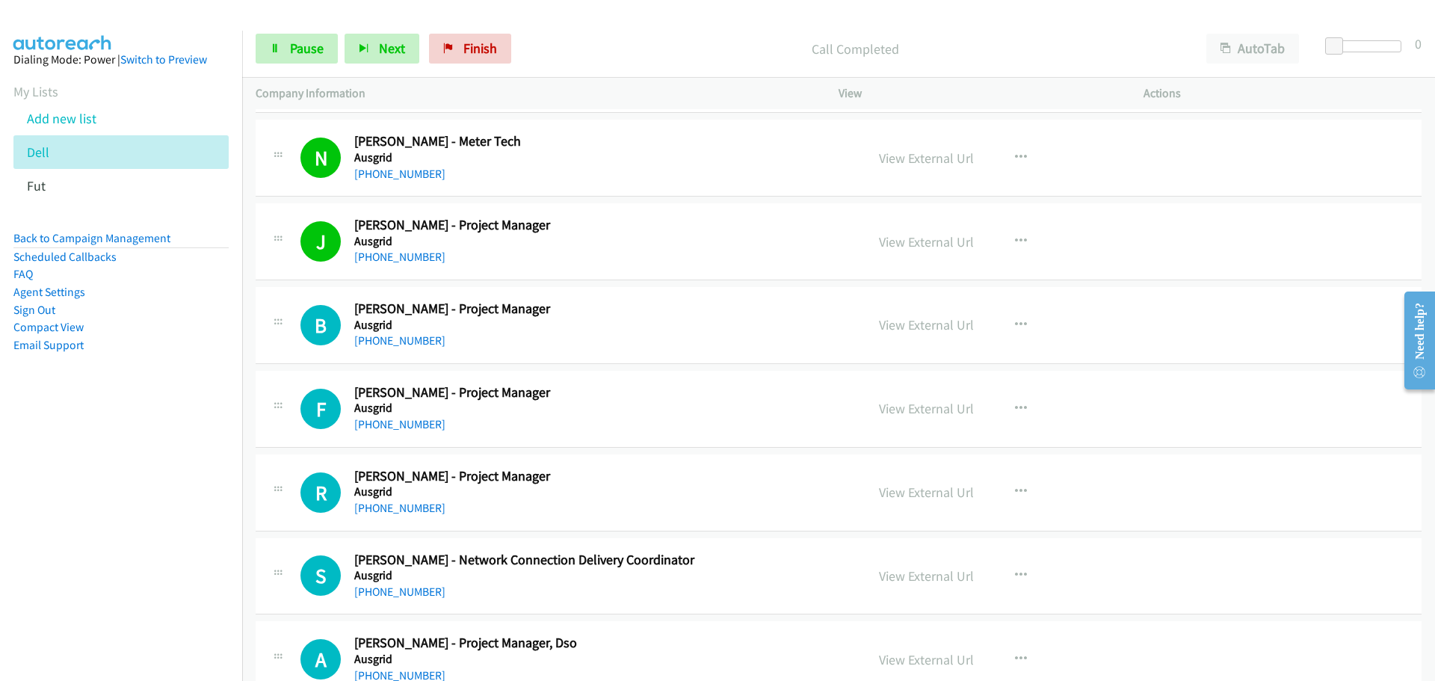
scroll to position [3663, 0]
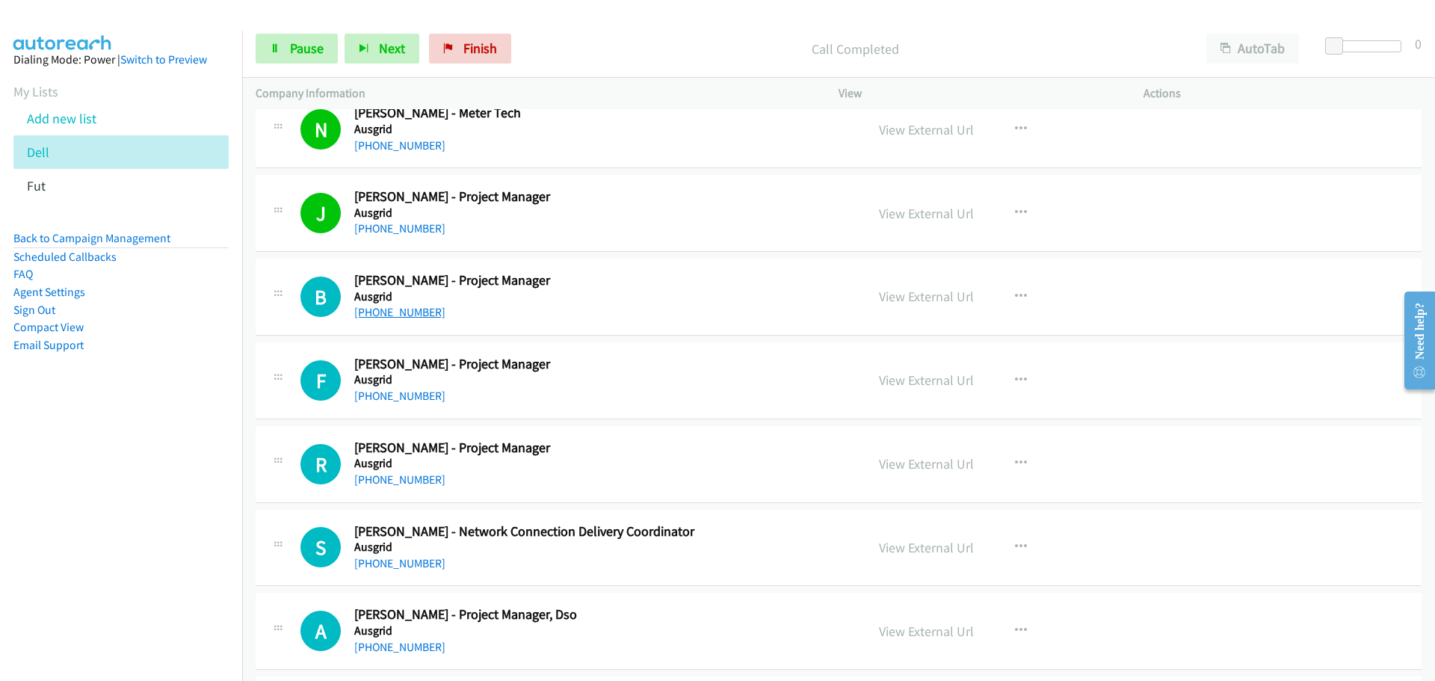
click at [404, 311] on link "[PHONE_NUMBER]" at bounding box center [399, 312] width 91 height 14
click at [377, 472] on link "[PHONE_NUMBER]" at bounding box center [399, 479] width 91 height 14
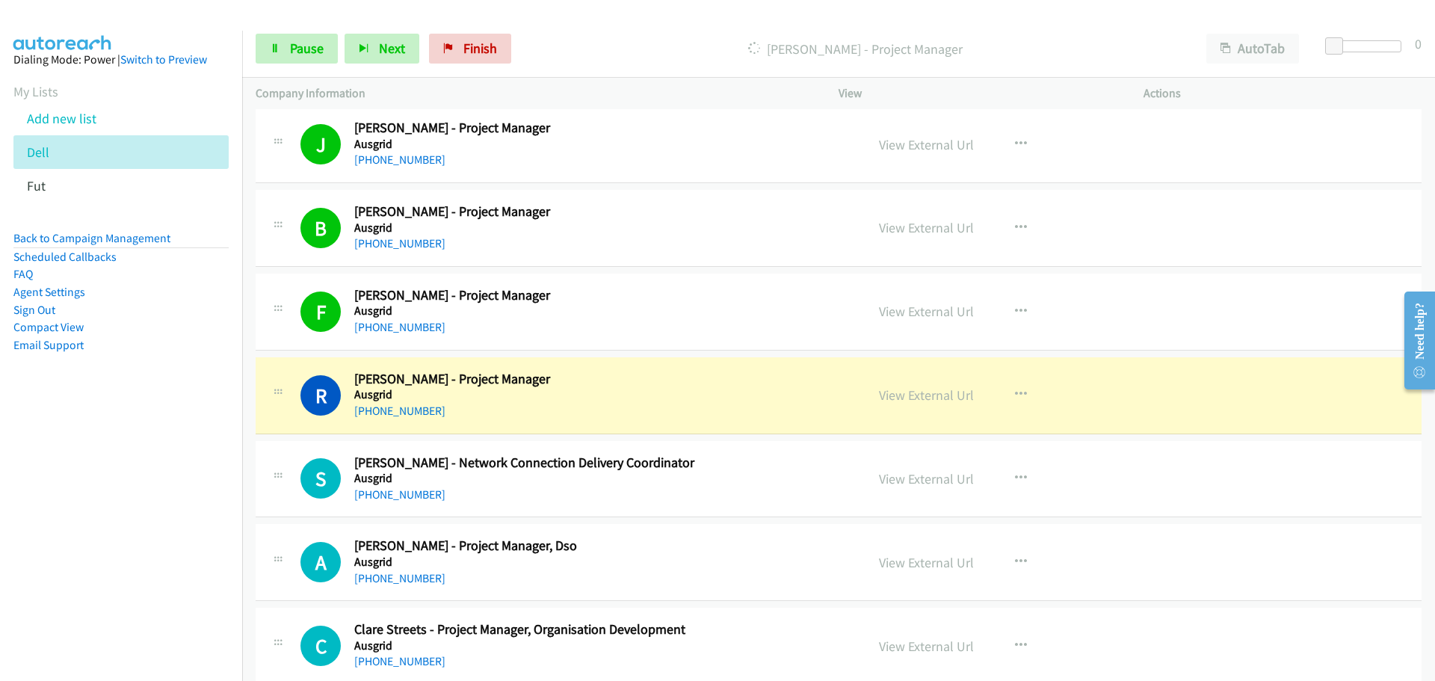
scroll to position [3962, 0]
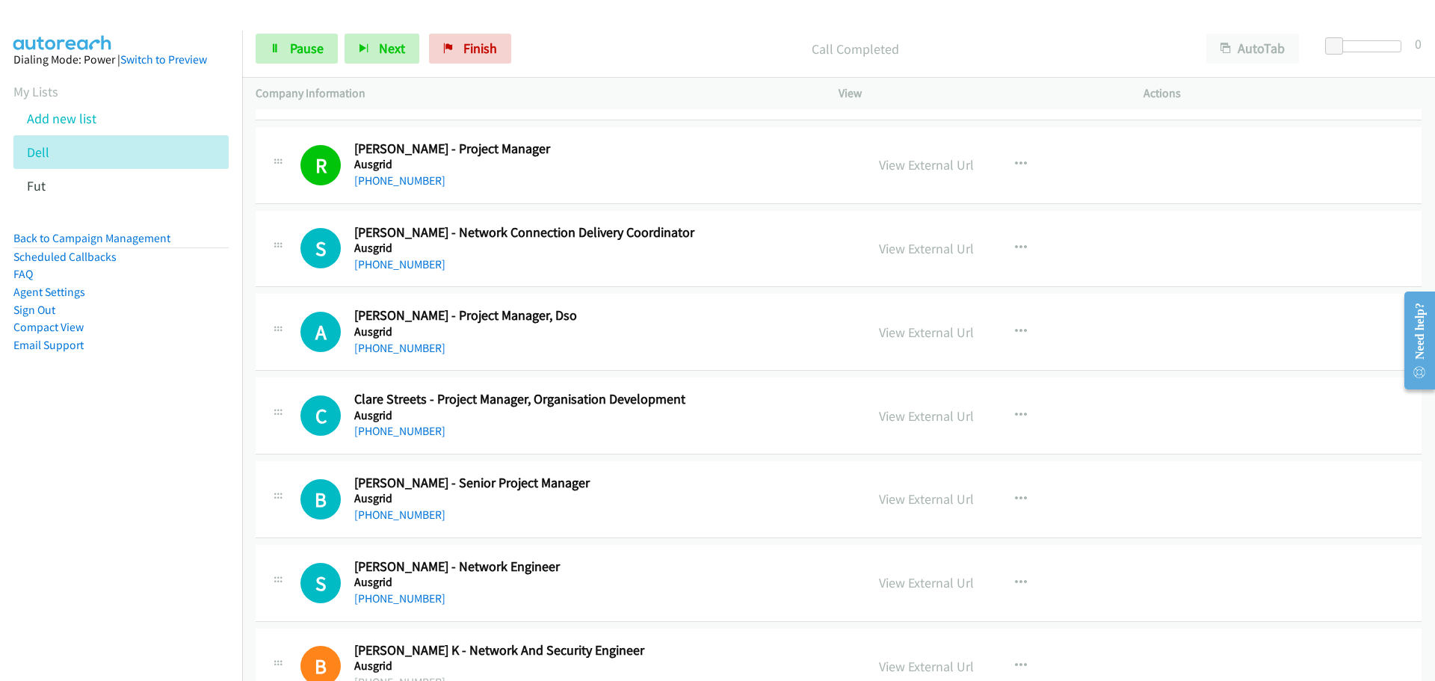
drag, startPoint x: 372, startPoint y: 262, endPoint x: 458, endPoint y: 260, distance: 86.0
click at [372, 262] on link "[PHONE_NUMBER]" at bounding box center [399, 264] width 91 height 14
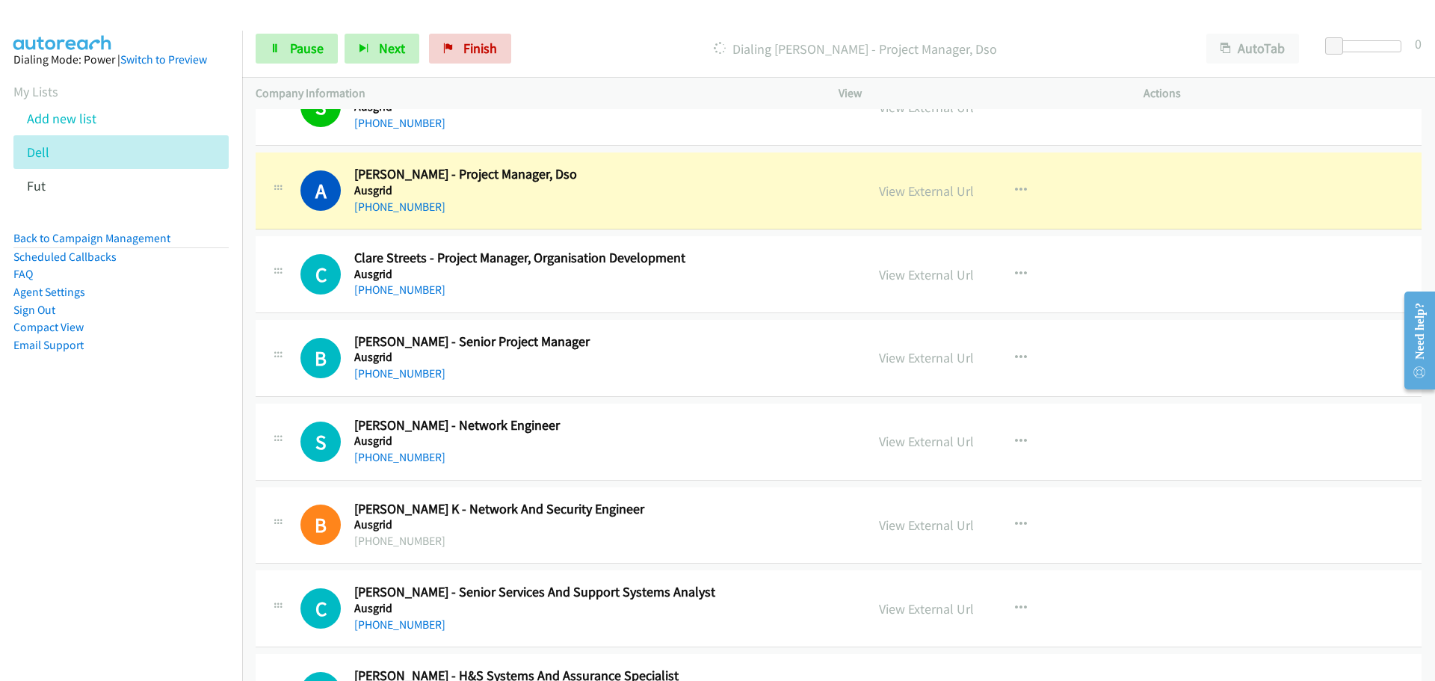
scroll to position [4112, 0]
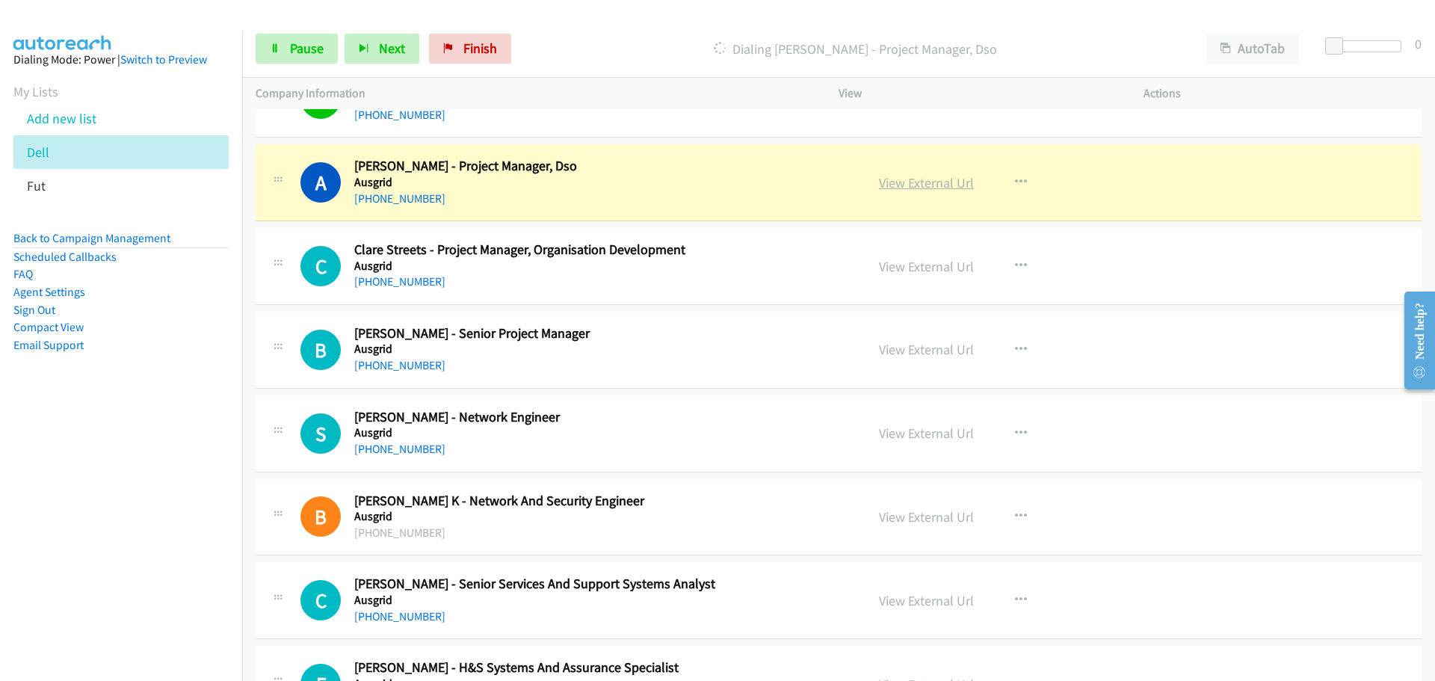
click at [935, 179] on link "View External Url" at bounding box center [926, 182] width 95 height 17
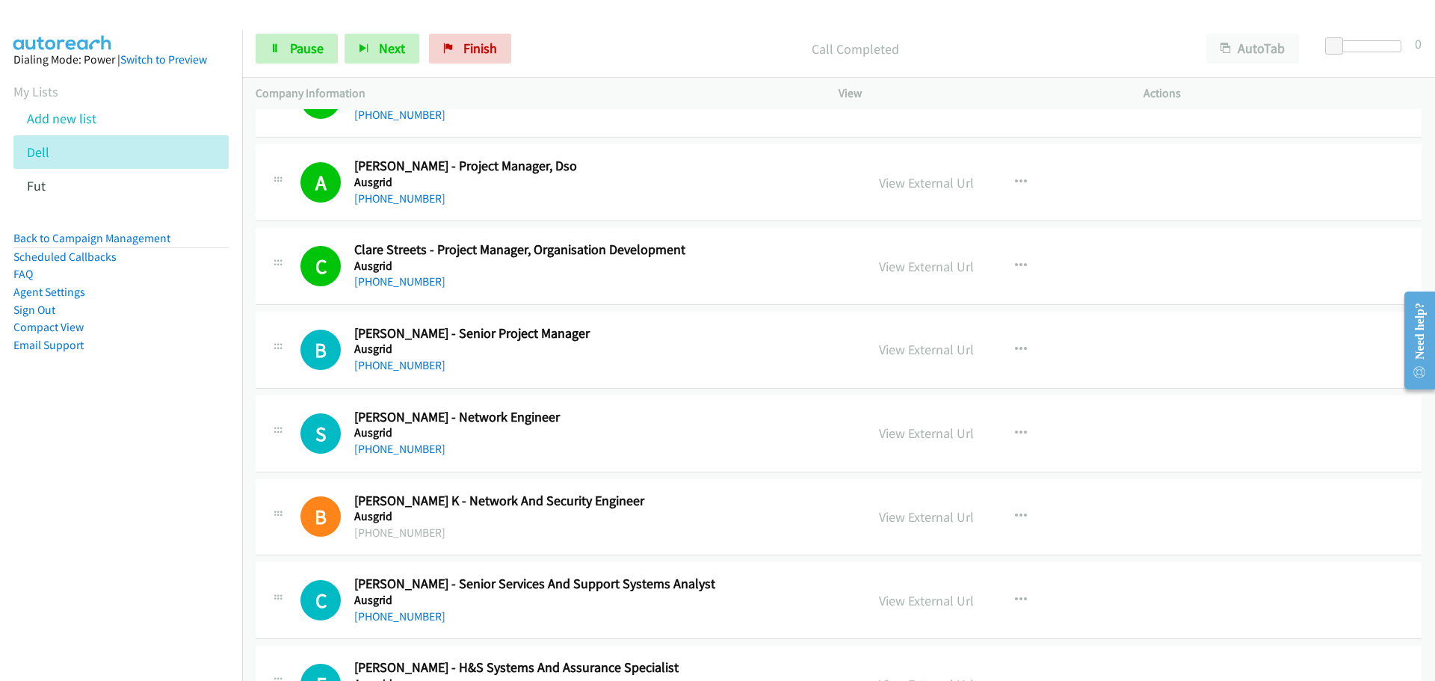
drag, startPoint x: 405, startPoint y: 360, endPoint x: 827, endPoint y: 361, distance: 421.7
click at [405, 360] on link "[PHONE_NUMBER]" at bounding box center [399, 365] width 91 height 14
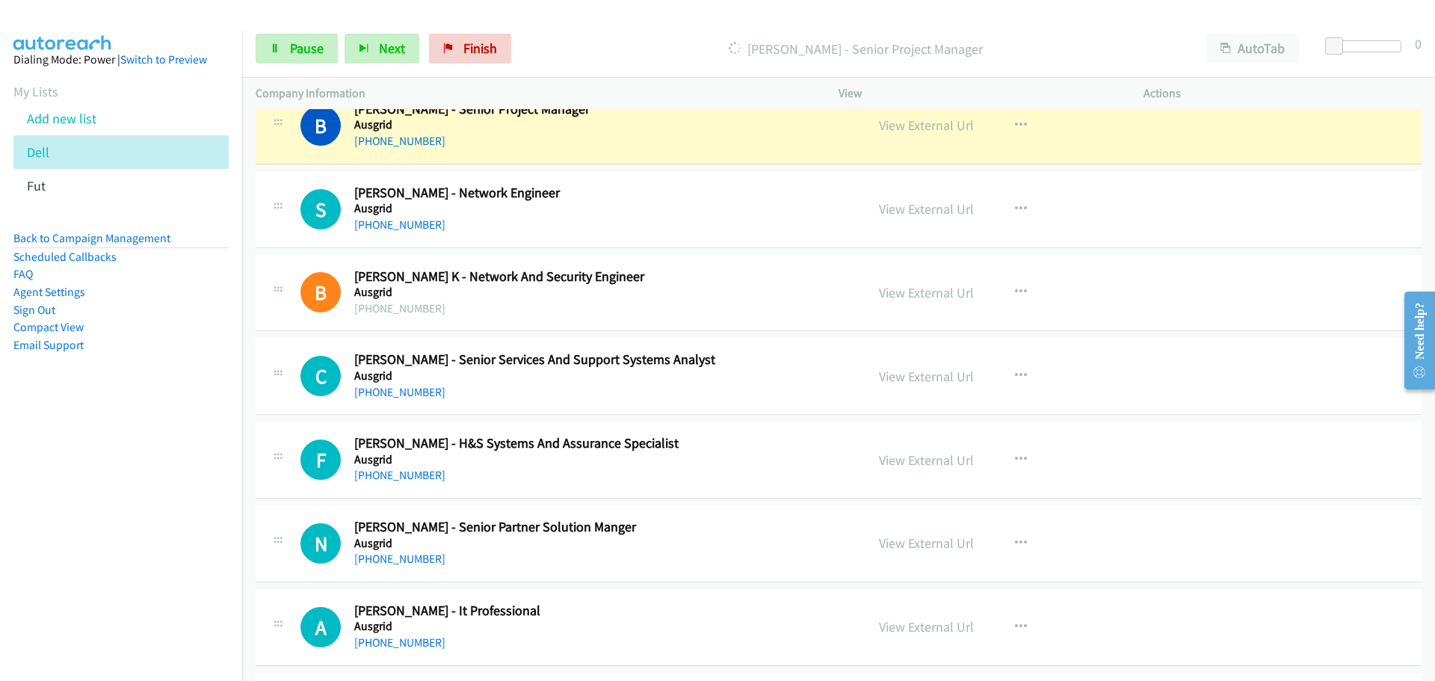
scroll to position [4261, 0]
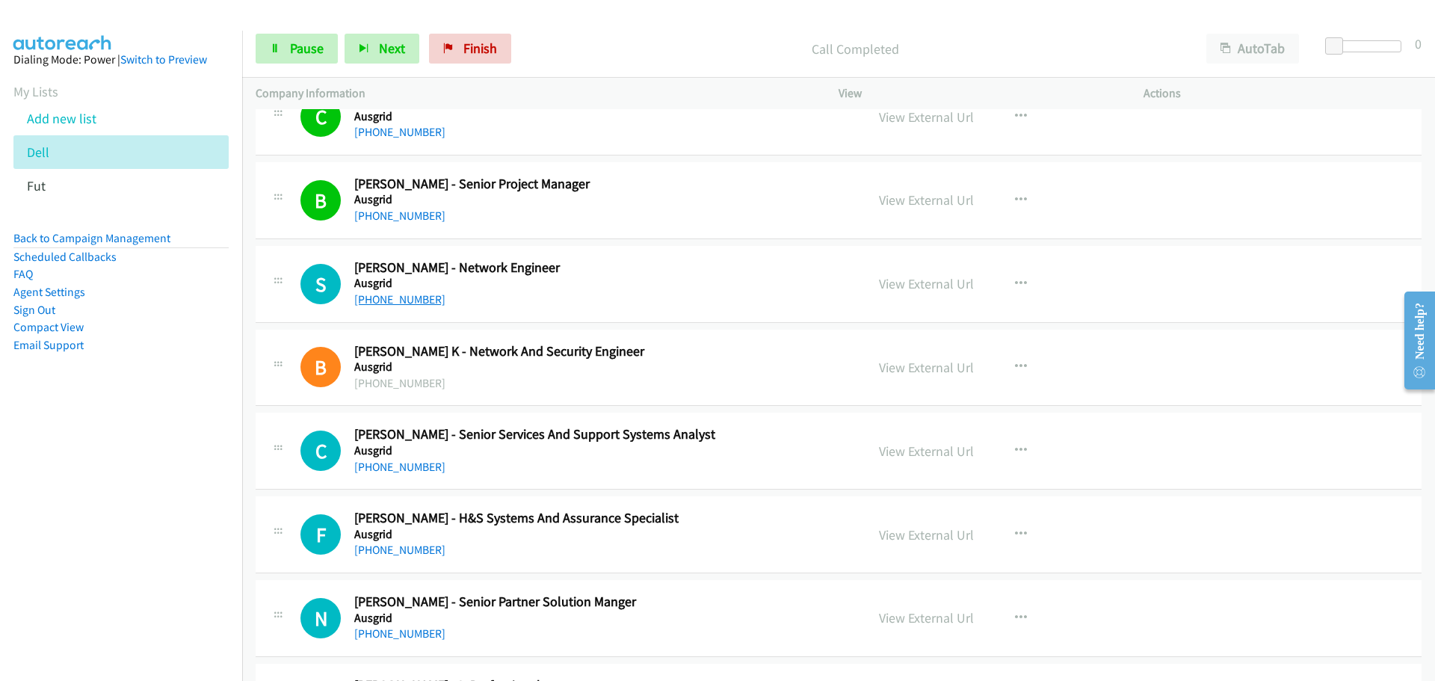
click at [422, 302] on link "[PHONE_NUMBER]" at bounding box center [399, 299] width 91 height 14
click at [404, 464] on link "[PHONE_NUMBER]" at bounding box center [399, 467] width 91 height 14
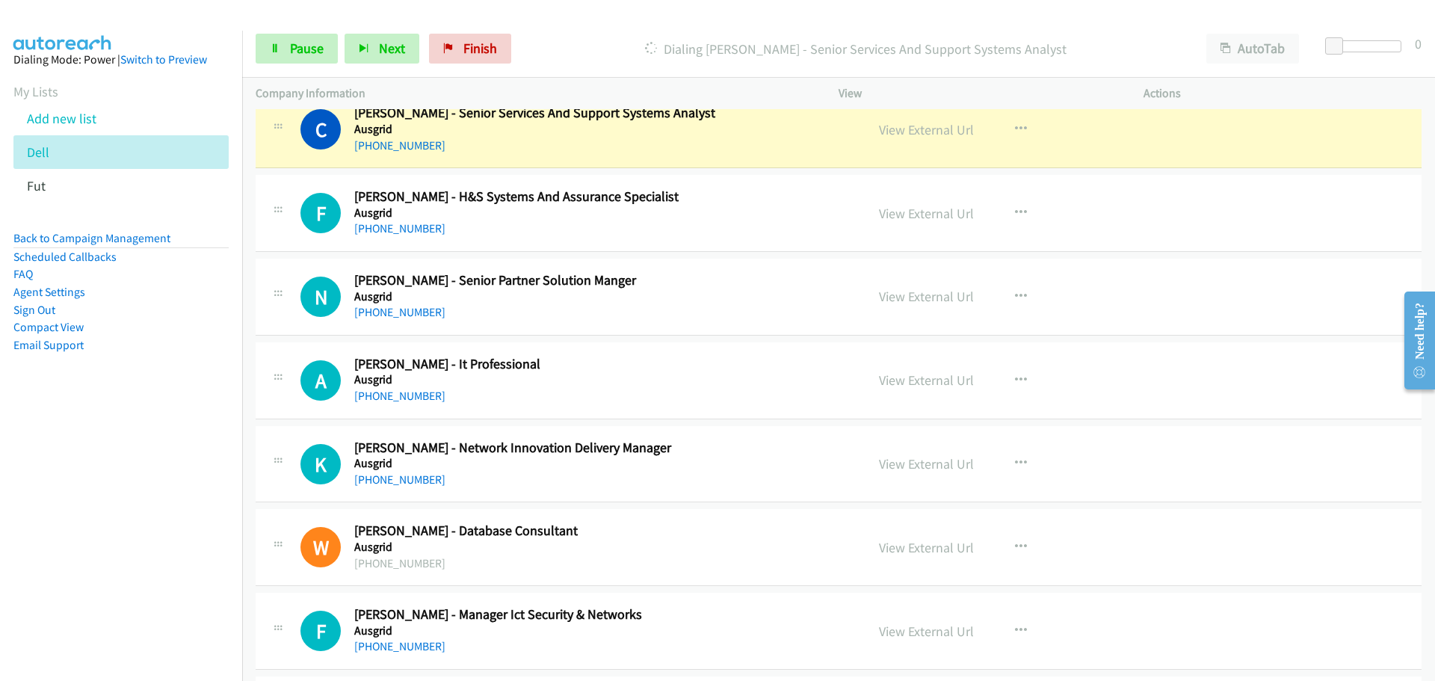
scroll to position [4561, 0]
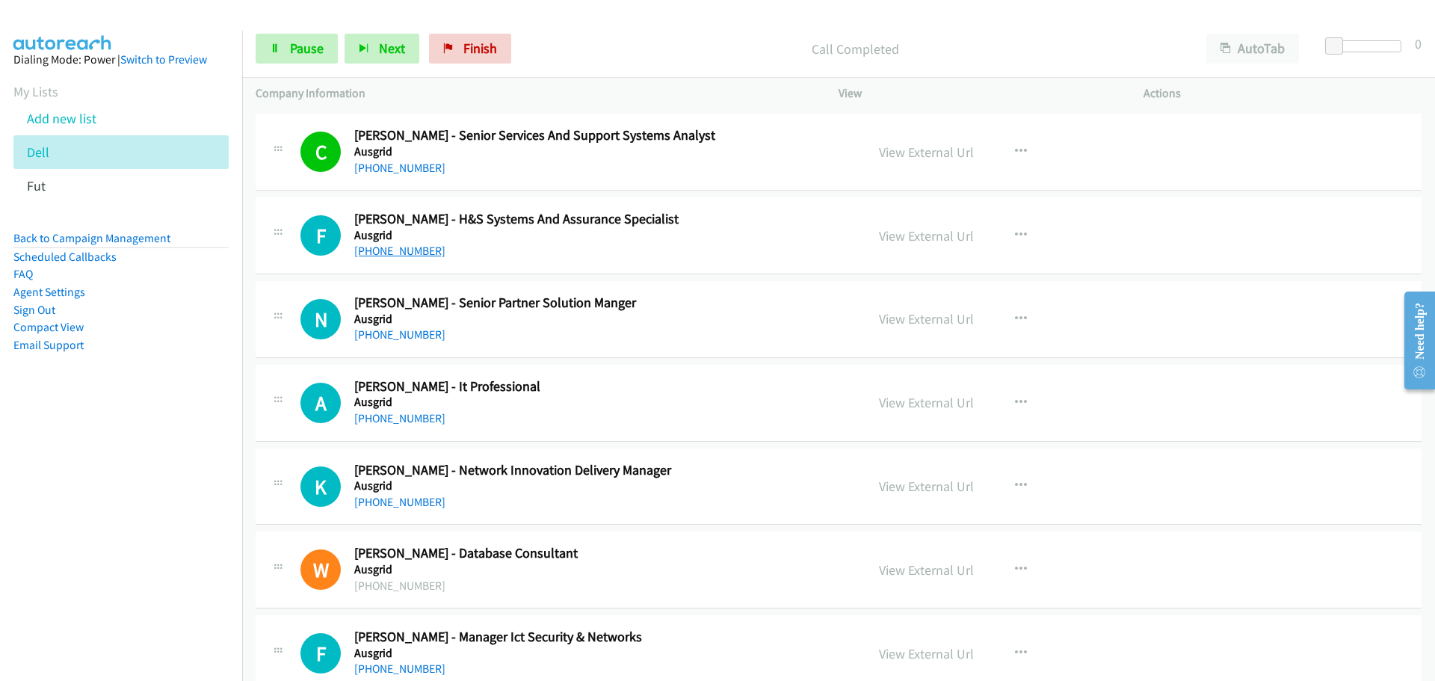
click at [408, 256] on link "[PHONE_NUMBER]" at bounding box center [399, 251] width 91 height 14
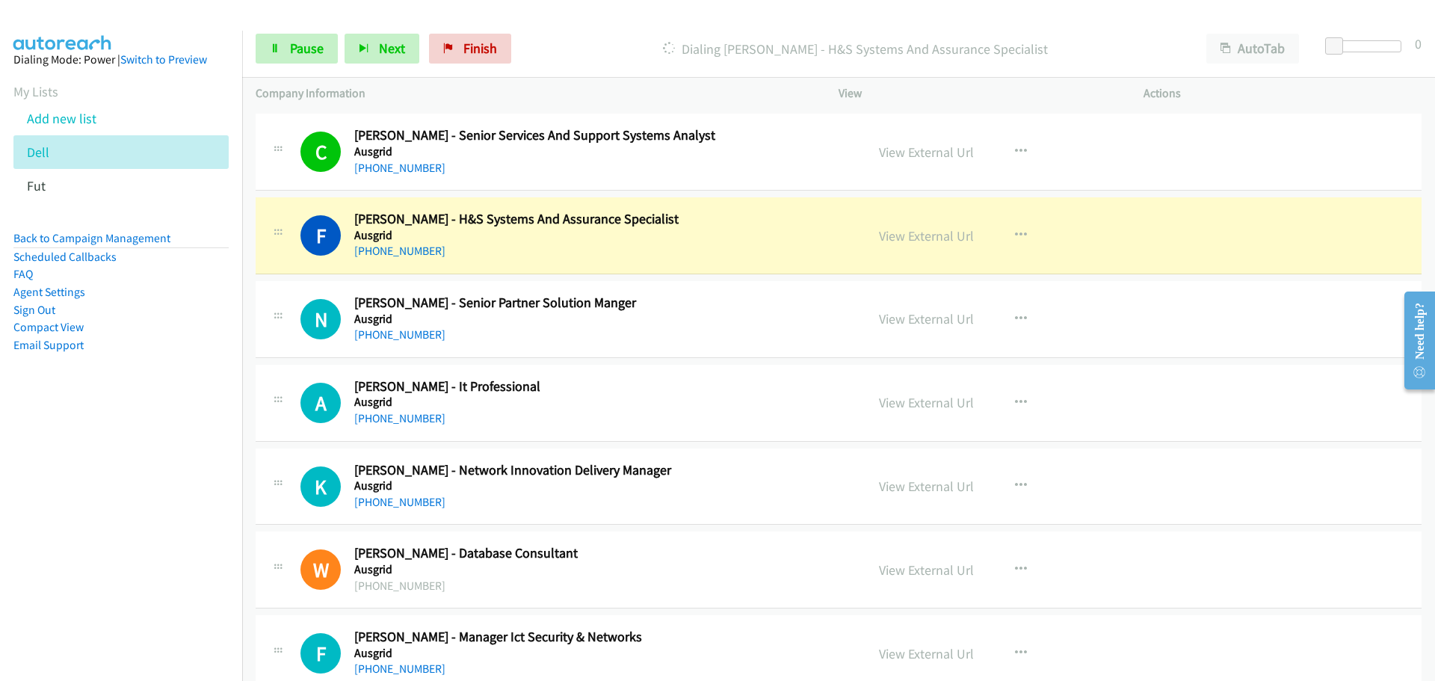
click at [1142, 372] on div "A Callback Scheduled Adele Da Costa - It Professional Ausgrid Australia/Sydney …" at bounding box center [839, 403] width 1166 height 77
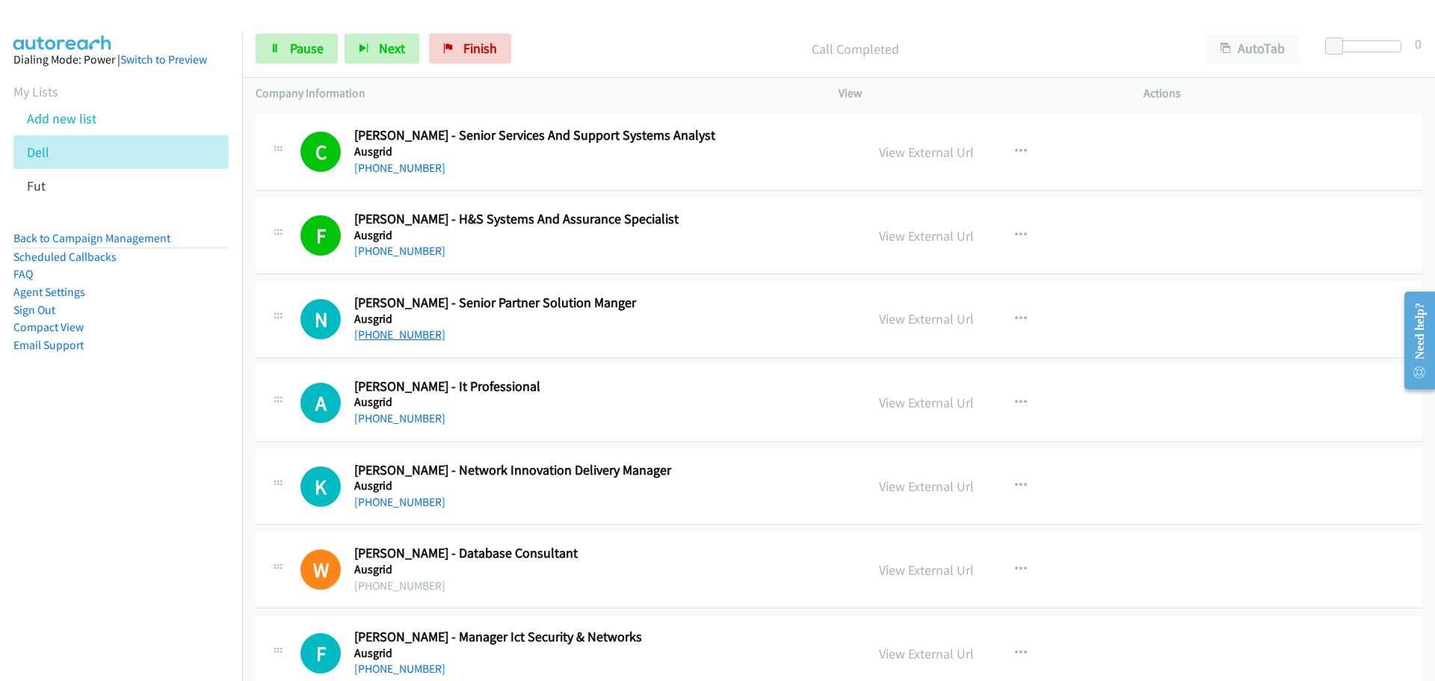
click at [413, 333] on link "[PHONE_NUMBER]" at bounding box center [399, 334] width 91 height 14
drag, startPoint x: 390, startPoint y: 420, endPoint x: 1362, endPoint y: 431, distance: 972.0
click at [390, 420] on link "[PHONE_NUMBER]" at bounding box center [399, 418] width 91 height 14
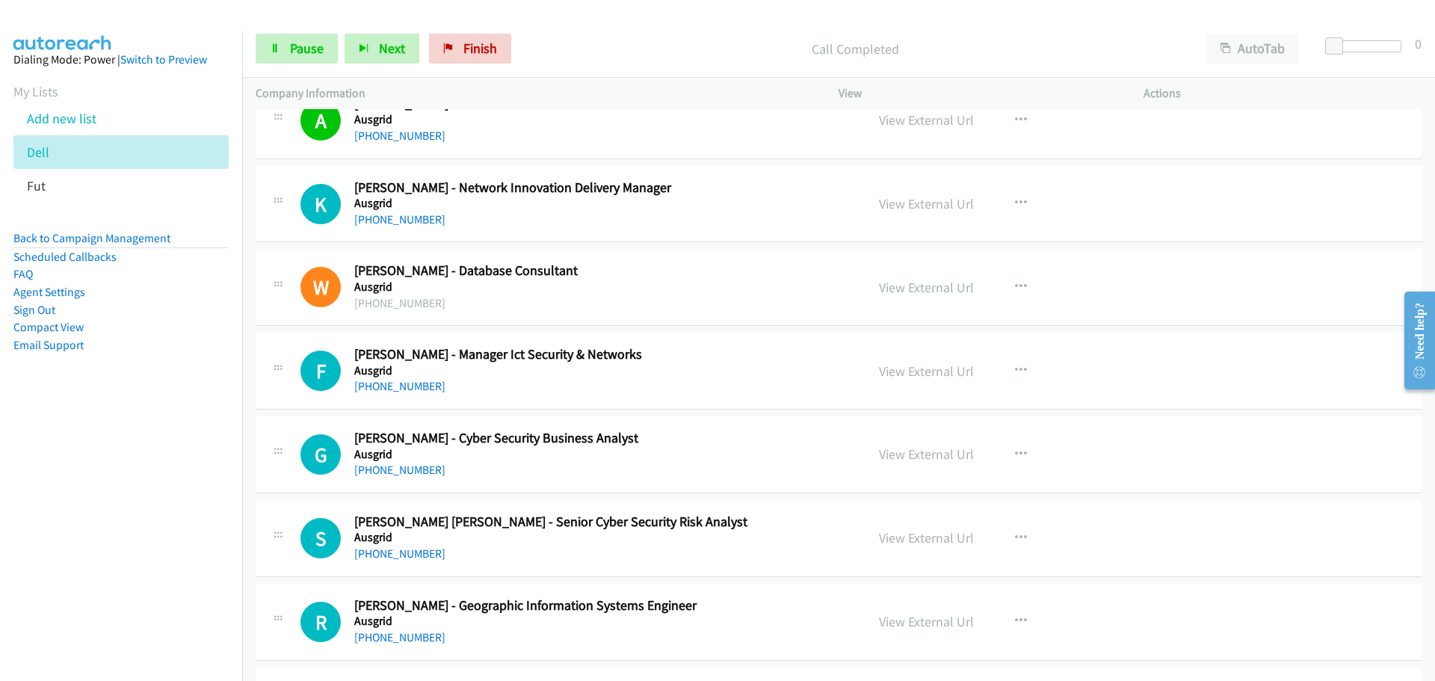
scroll to position [4860, 0]
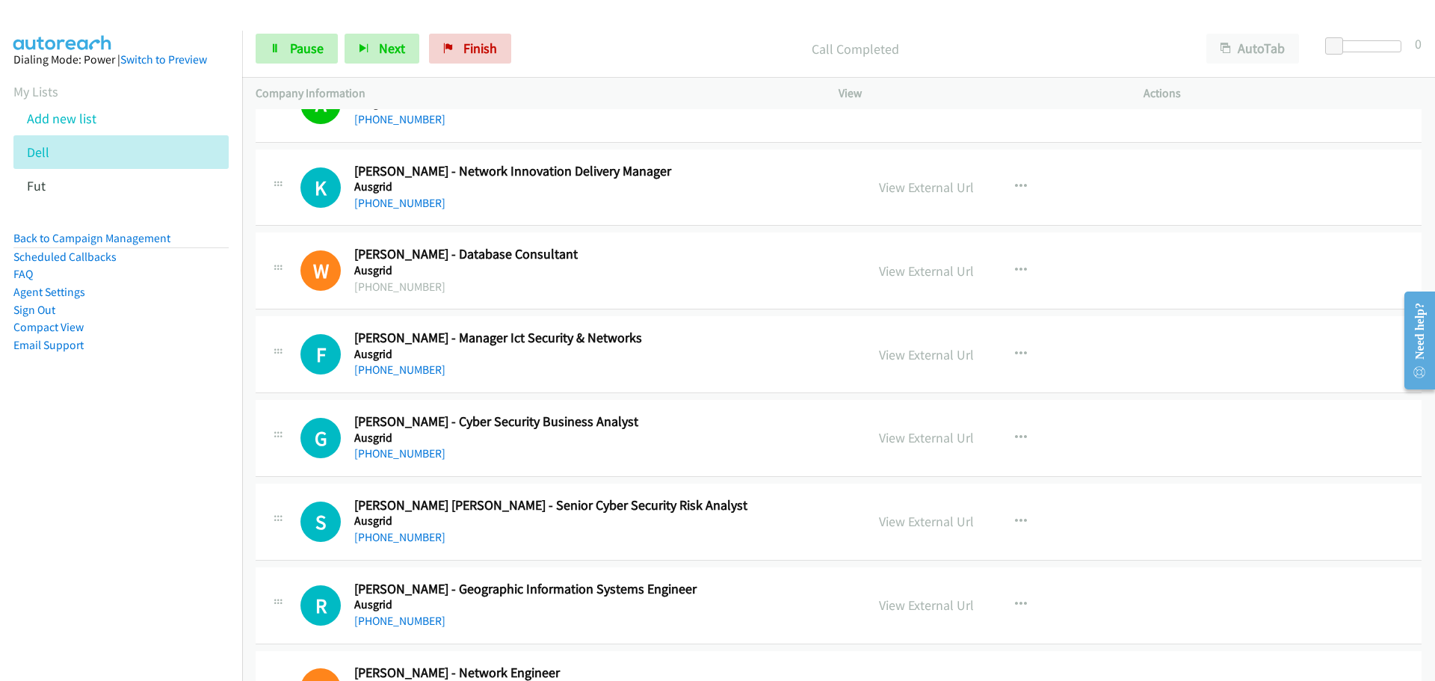
drag, startPoint x: 401, startPoint y: 200, endPoint x: 422, endPoint y: 191, distance: 22.4
click at [401, 200] on link "[PHONE_NUMBER]" at bounding box center [399, 203] width 91 height 14
click at [398, 371] on link "[PHONE_NUMBER]" at bounding box center [399, 370] width 91 height 14
click at [385, 455] on link "[PHONE_NUMBER]" at bounding box center [399, 453] width 91 height 14
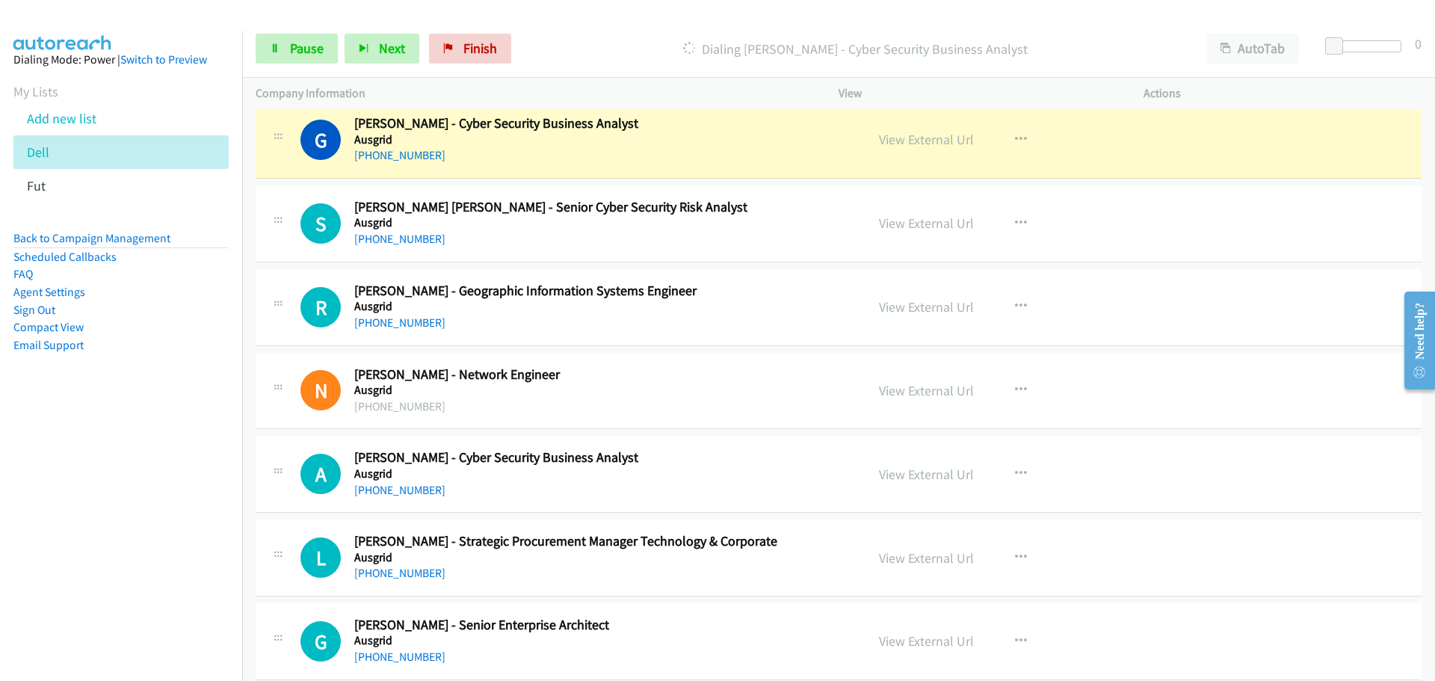
scroll to position [5159, 0]
click at [909, 138] on link "View External Url" at bounding box center [926, 138] width 95 height 17
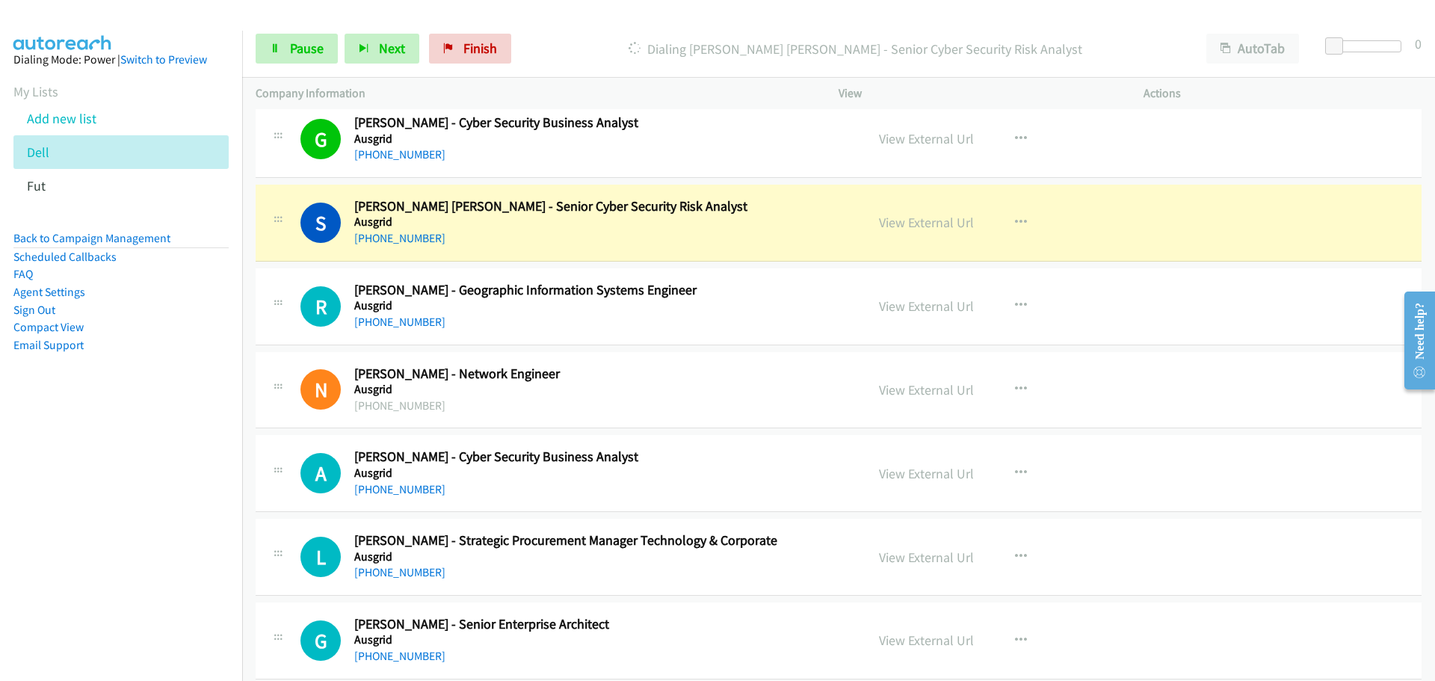
drag, startPoint x: 1100, startPoint y: 662, endPoint x: 348, endPoint y: 505, distance: 767.6
drag, startPoint x: 371, startPoint y: 318, endPoint x: 396, endPoint y: 315, distance: 25.6
click at [371, 318] on link "[PHONE_NUMBER]" at bounding box center [399, 322] width 91 height 14
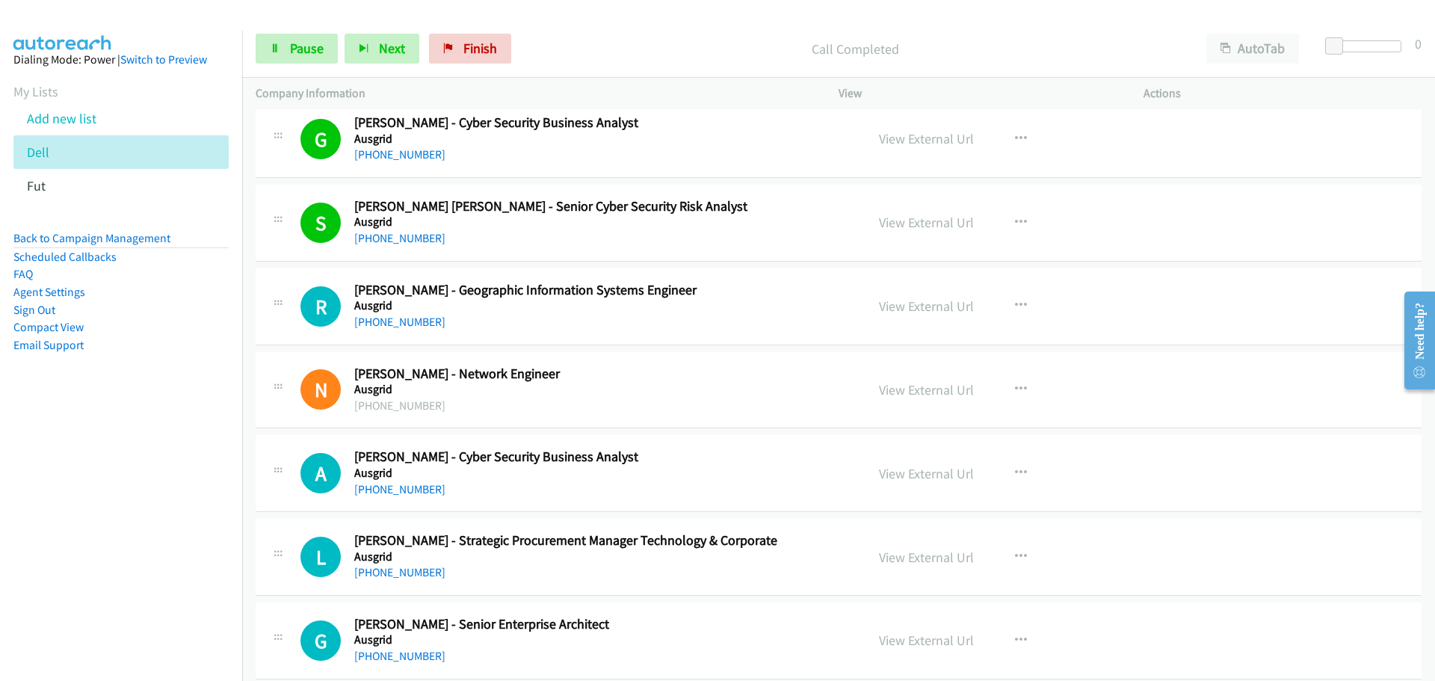
drag, startPoint x: 387, startPoint y: 322, endPoint x: 1261, endPoint y: 383, distance: 876.1
click at [387, 322] on link "[PHONE_NUMBER]" at bounding box center [399, 322] width 91 height 14
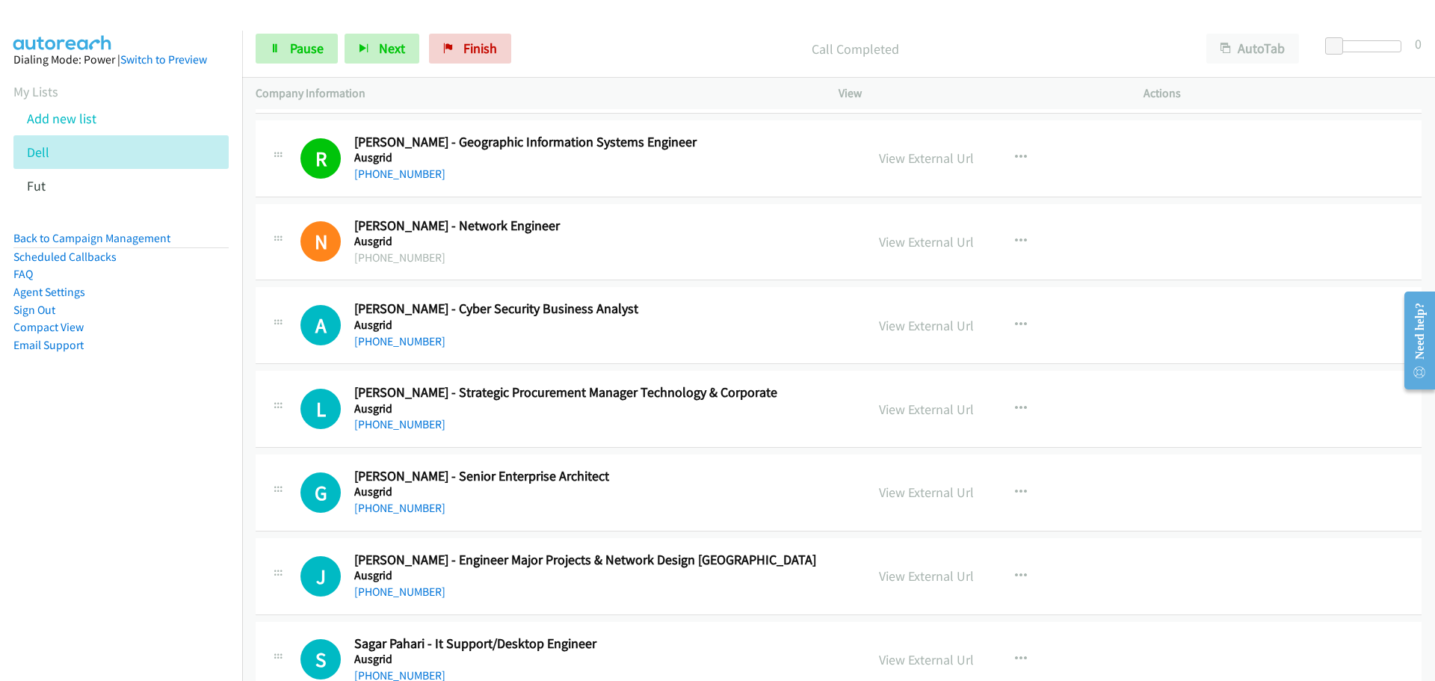
scroll to position [5308, 0]
click at [378, 342] on link "[PHONE_NUMBER]" at bounding box center [399, 340] width 91 height 14
click at [403, 422] on link "[PHONE_NUMBER]" at bounding box center [399, 423] width 91 height 14
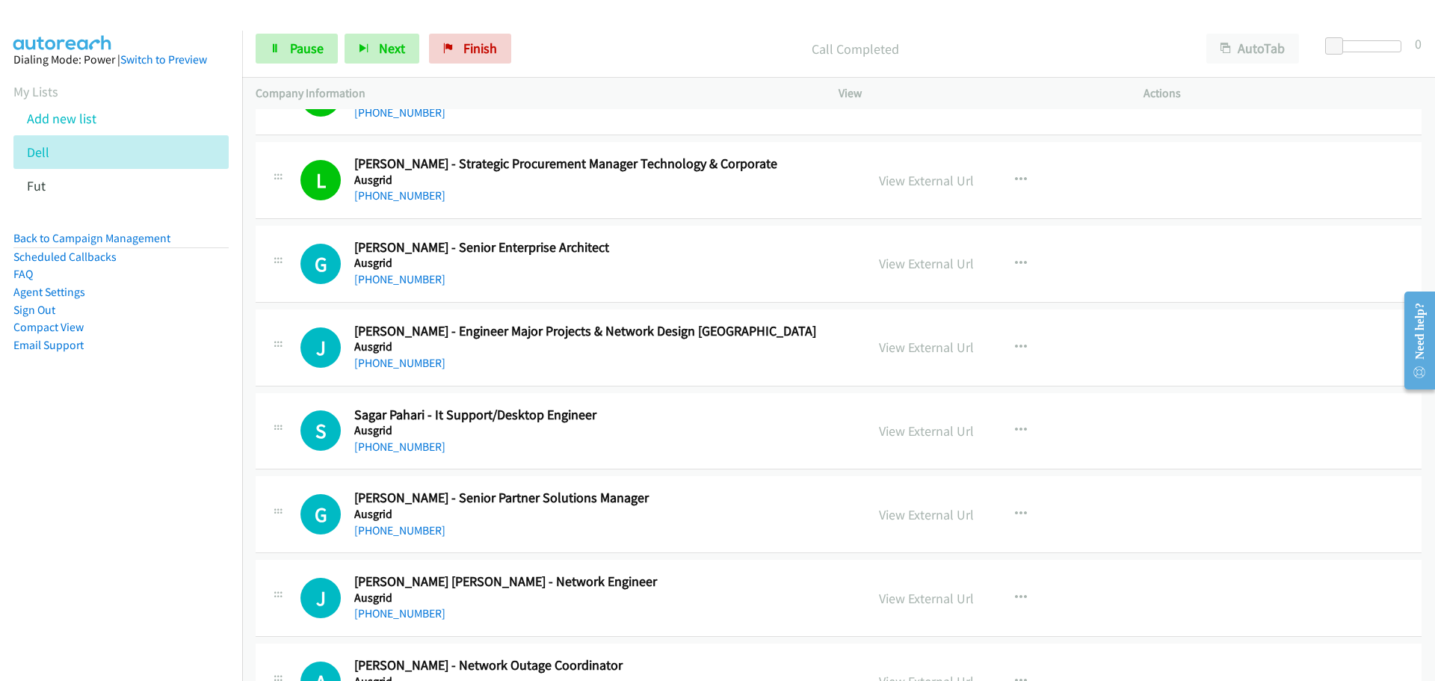
scroll to position [5532, 0]
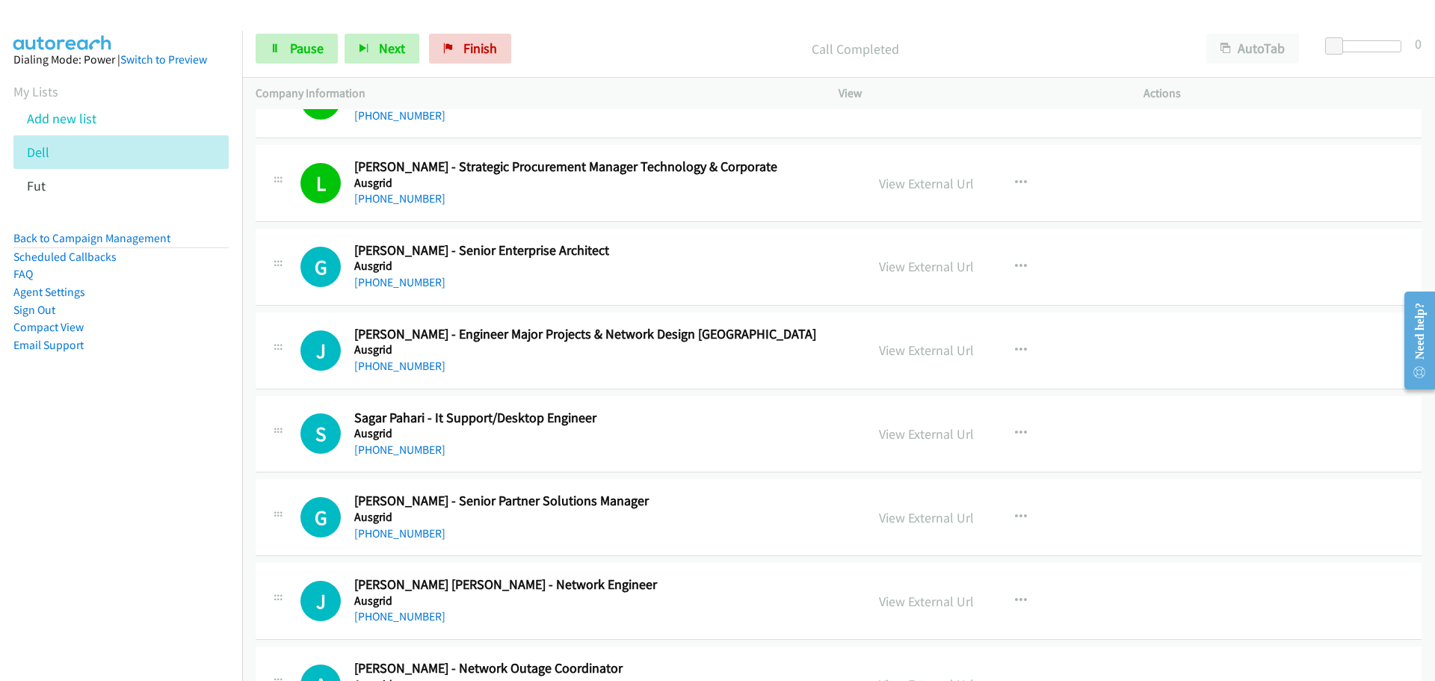
drag, startPoint x: 419, startPoint y: 280, endPoint x: 1412, endPoint y: 421, distance: 1002.0
click at [419, 280] on link "[PHONE_NUMBER]" at bounding box center [399, 282] width 91 height 14
click at [410, 370] on link "[PHONE_NUMBER]" at bounding box center [399, 366] width 91 height 14
drag, startPoint x: 395, startPoint y: 443, endPoint x: 395, endPoint y: 452, distance: 9.0
click at [402, 449] on link "[PHONE_NUMBER]" at bounding box center [399, 450] width 91 height 14
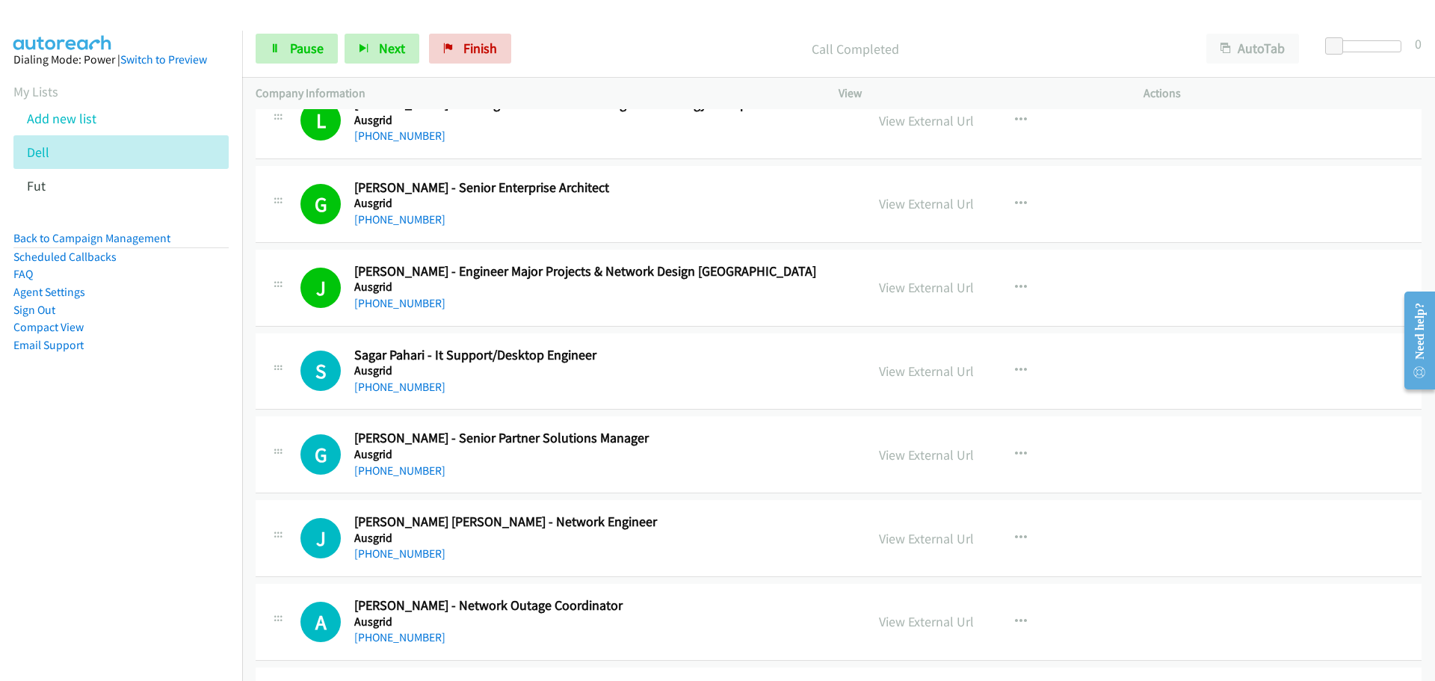
scroll to position [5607, 0]
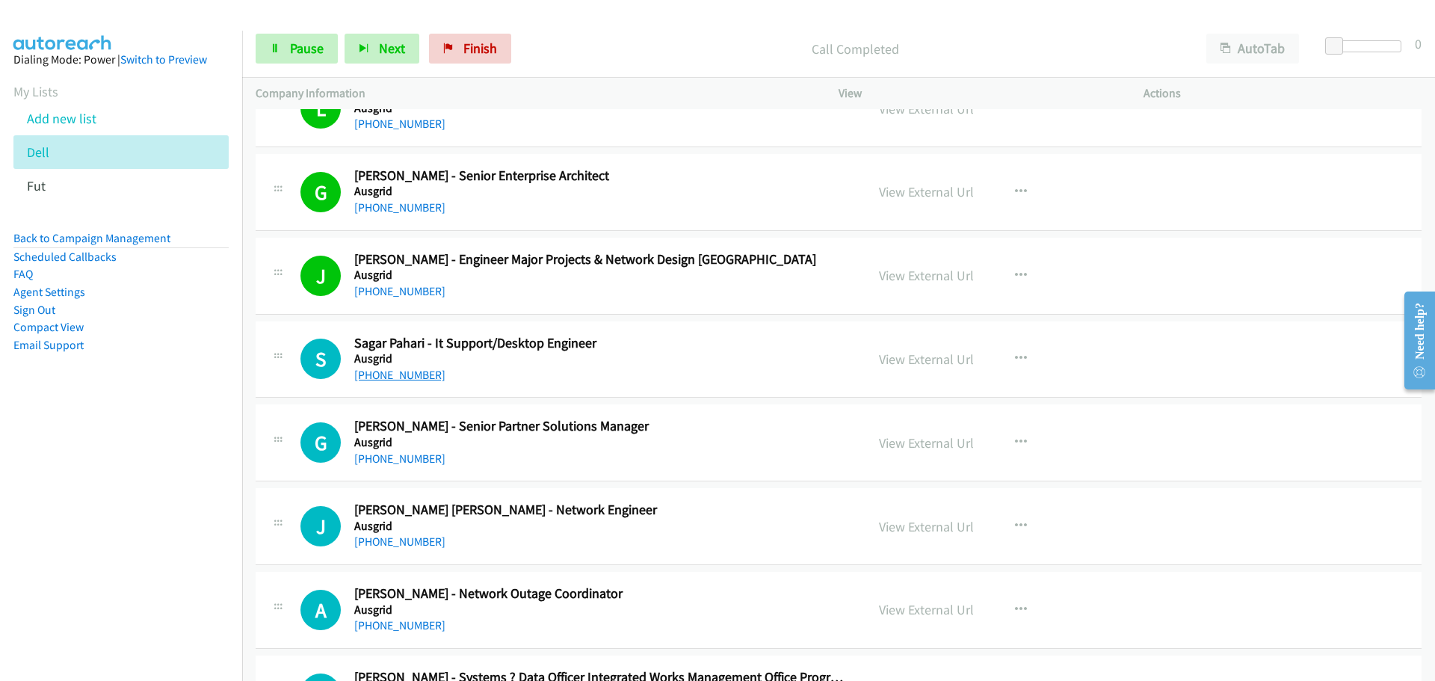
click at [403, 375] on link "[PHONE_NUMBER]" at bounding box center [399, 375] width 91 height 14
drag, startPoint x: 407, startPoint y: 457, endPoint x: 727, endPoint y: 460, distance: 320.0
click at [407, 457] on link "[PHONE_NUMBER]" at bounding box center [399, 459] width 91 height 14
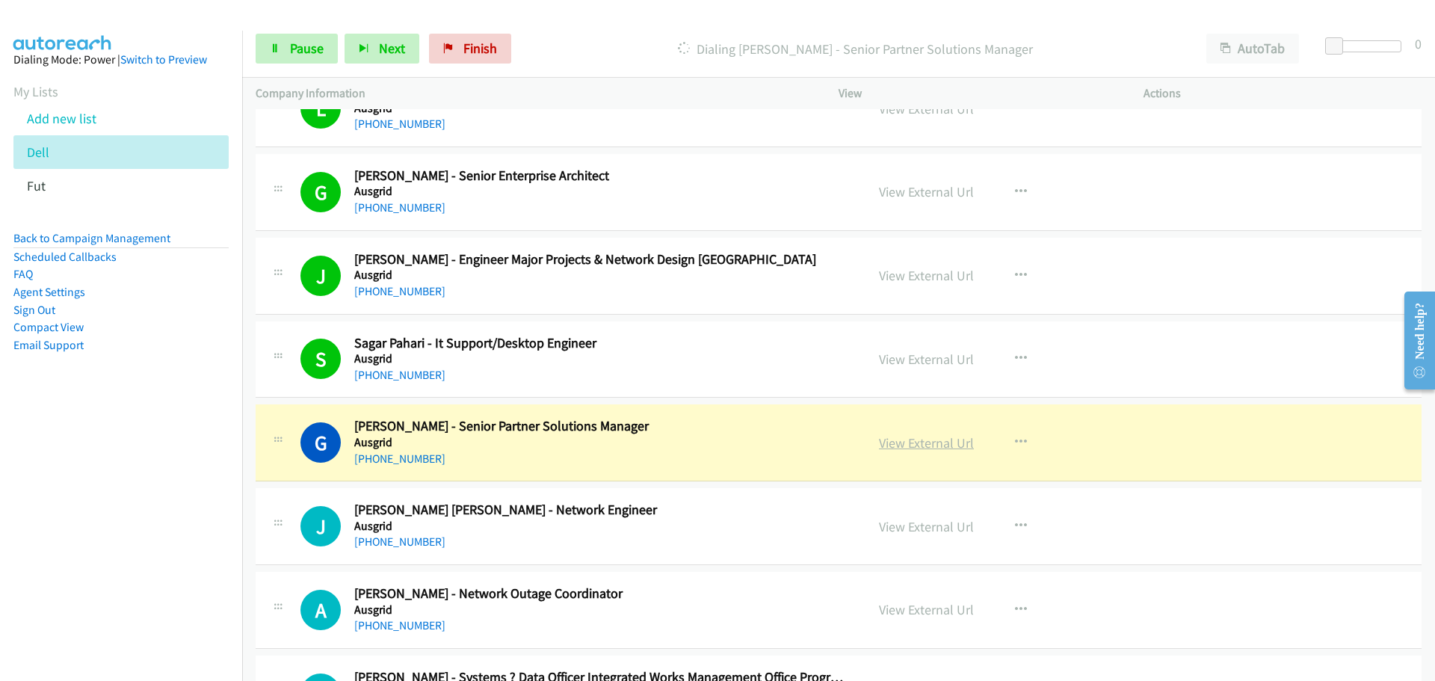
click at [931, 442] on link "View External Url" at bounding box center [926, 442] width 95 height 17
click at [396, 538] on link "[PHONE_NUMBER]" at bounding box center [399, 542] width 91 height 14
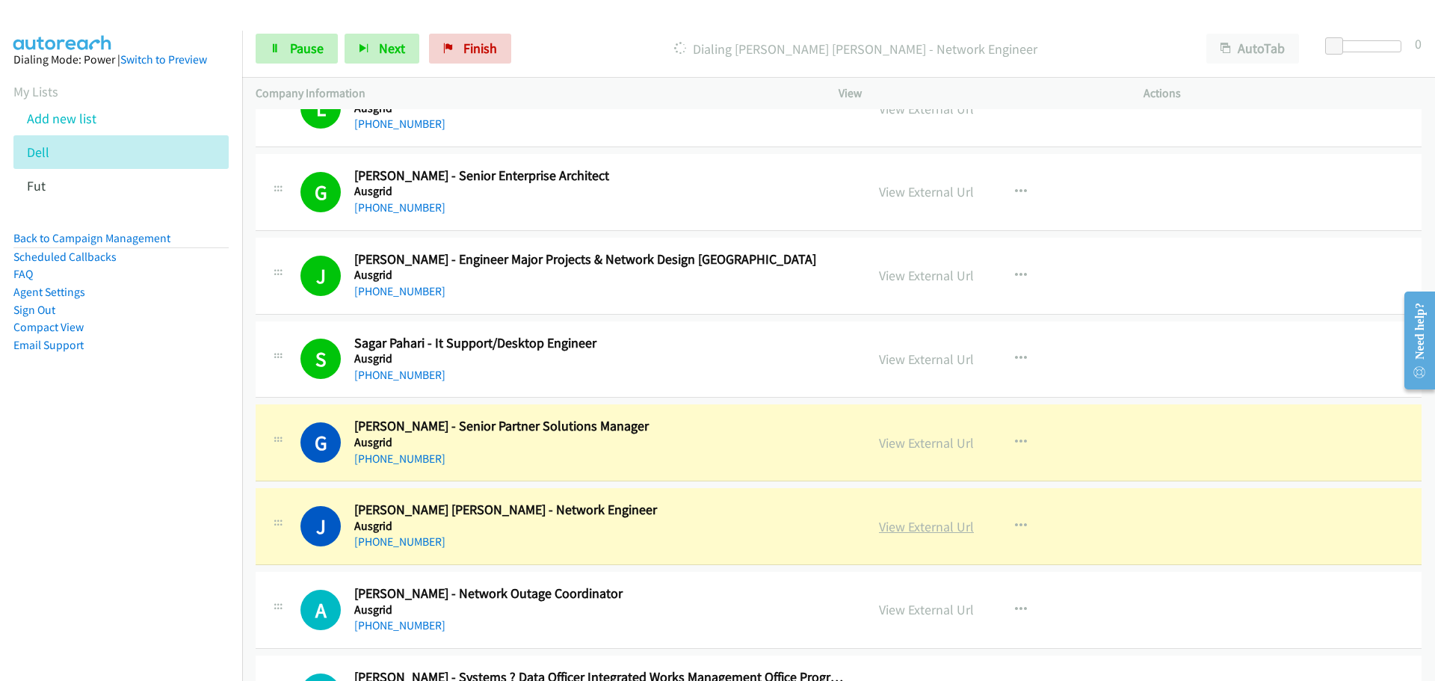
click at [935, 522] on link "View External Url" at bounding box center [926, 526] width 95 height 17
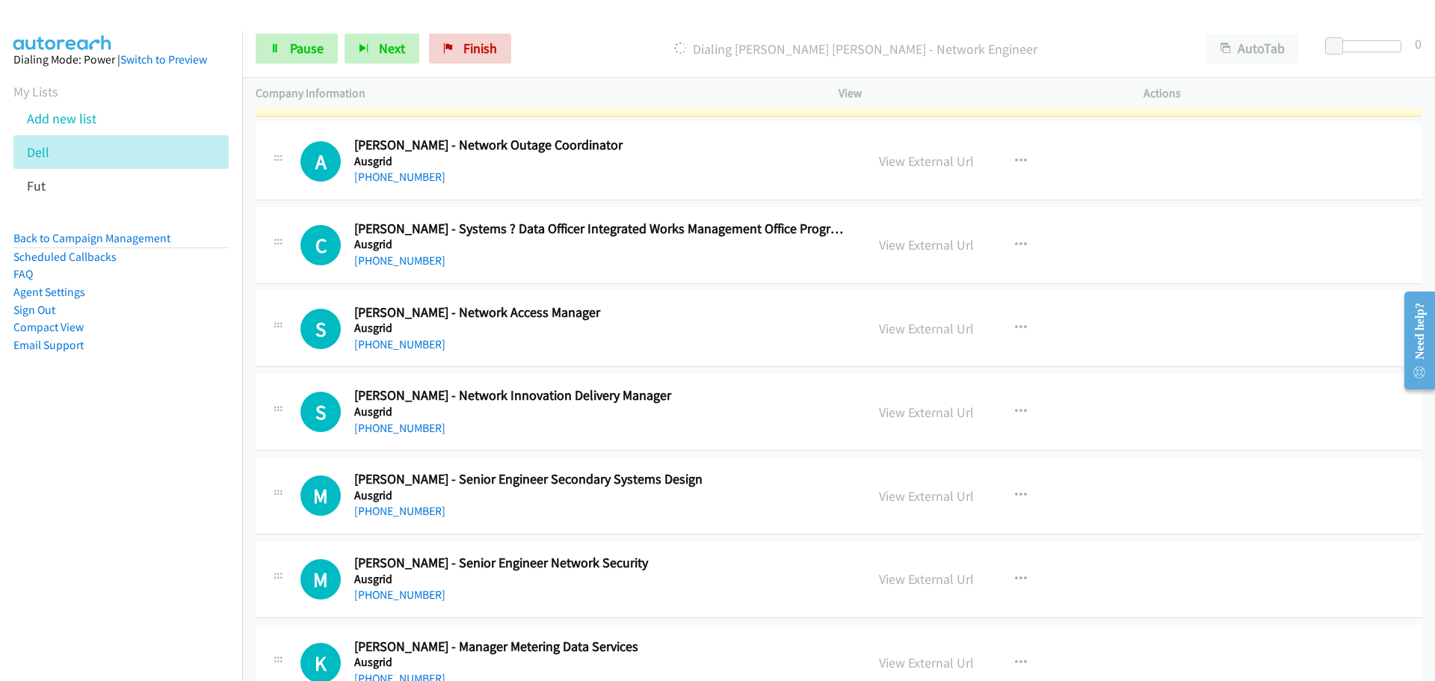
scroll to position [5981, 0]
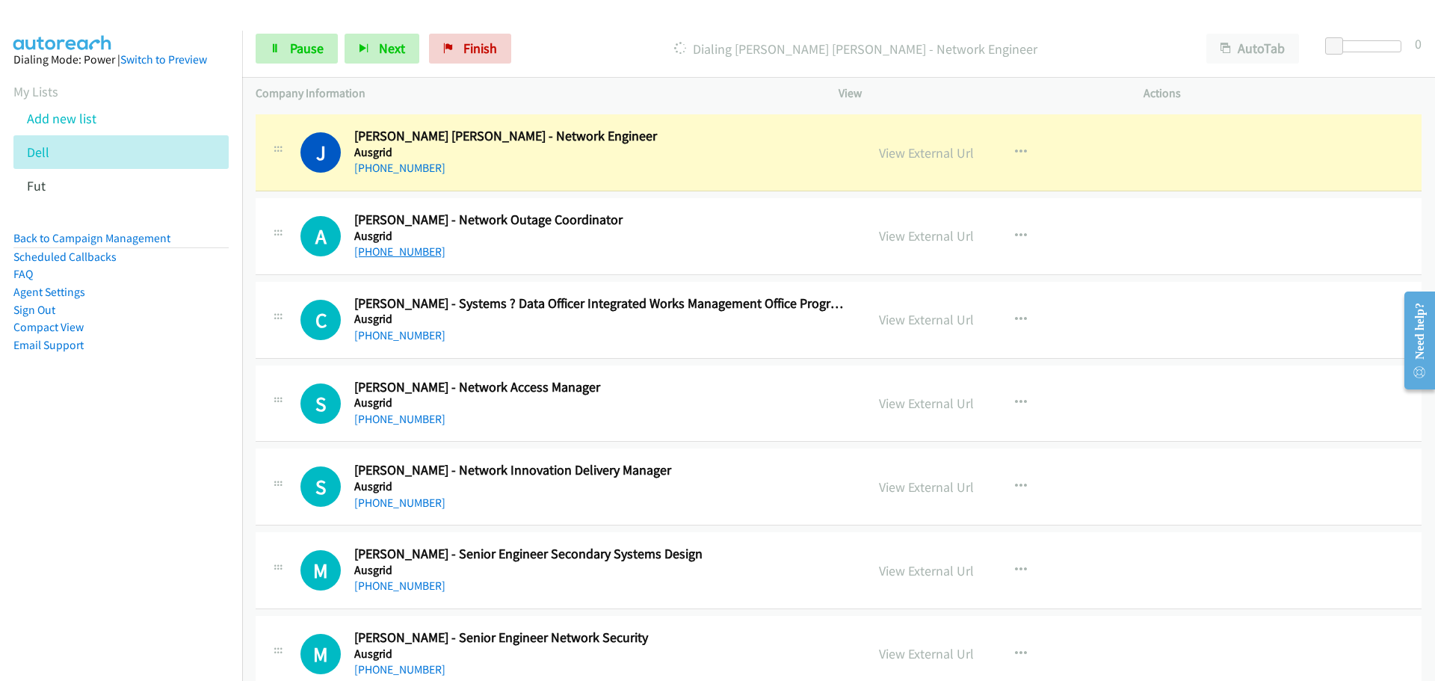
click at [401, 250] on link "[PHONE_NUMBER]" at bounding box center [399, 251] width 91 height 14
click at [406, 248] on link "[PHONE_NUMBER]" at bounding box center [399, 251] width 91 height 14
drag, startPoint x: 410, startPoint y: 423, endPoint x: 419, endPoint y: 418, distance: 9.7
click at [410, 423] on link "[PHONE_NUMBER]" at bounding box center [399, 419] width 91 height 14
drag, startPoint x: 397, startPoint y: 416, endPoint x: 437, endPoint y: 400, distance: 42.9
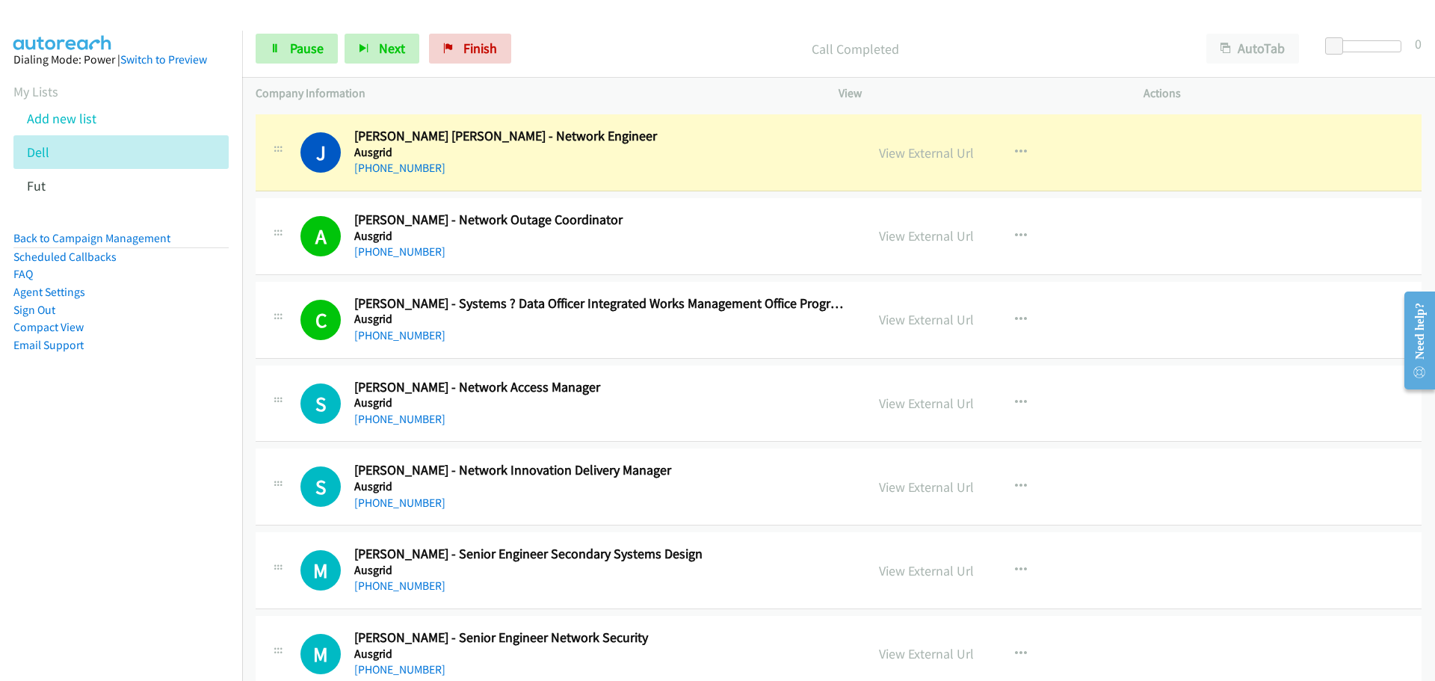
click at [397, 416] on link "[PHONE_NUMBER]" at bounding box center [399, 419] width 91 height 14
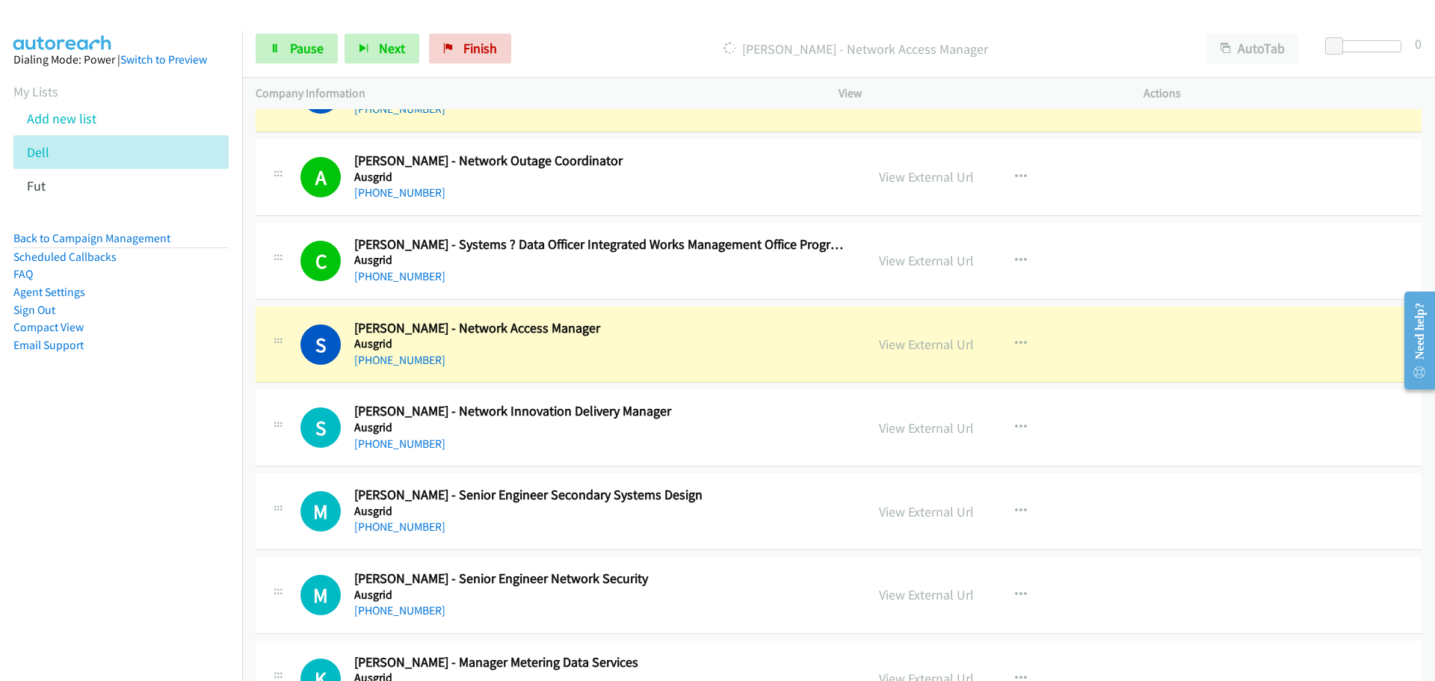
scroll to position [6131, 0]
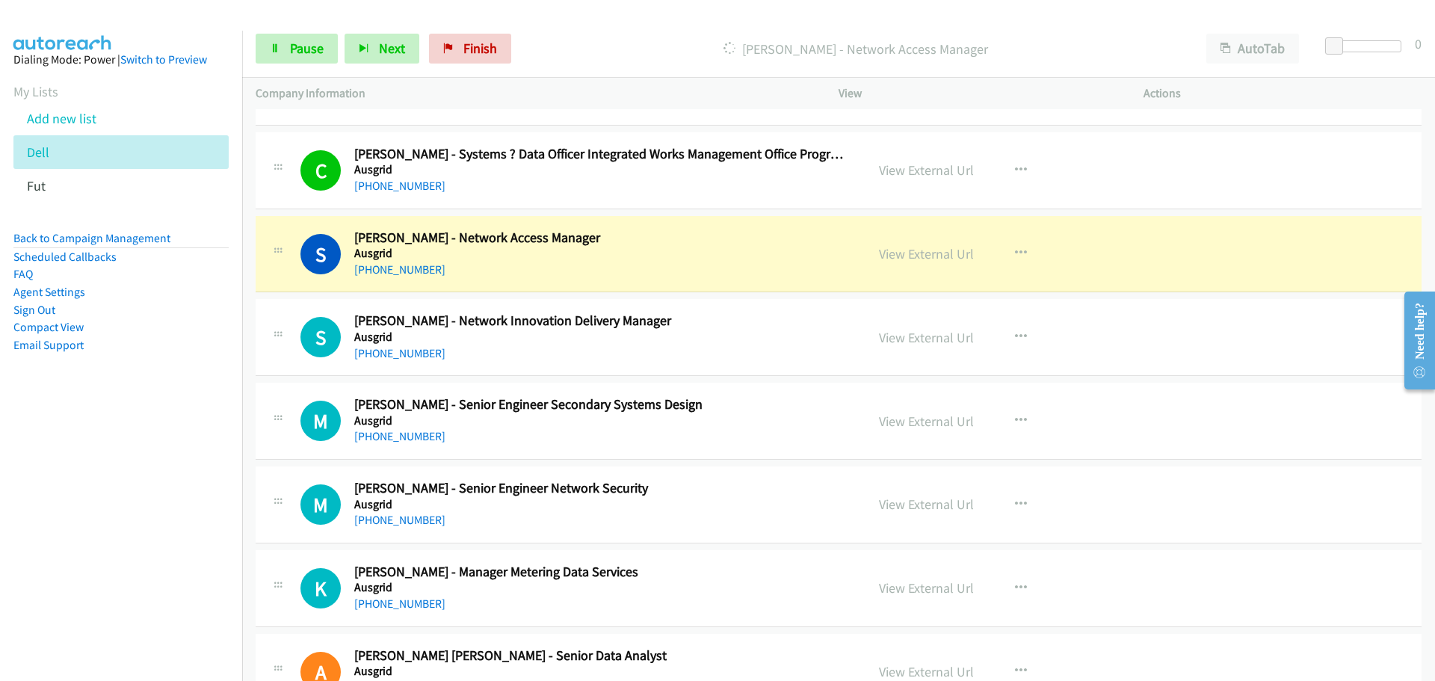
drag, startPoint x: 406, startPoint y: 351, endPoint x: 1361, endPoint y: 494, distance: 966.2
click at [406, 351] on link "[PHONE_NUMBER]" at bounding box center [399, 353] width 91 height 14
click at [416, 351] on link "[PHONE_NUMBER]" at bounding box center [399, 353] width 91 height 14
click at [415, 359] on link "[PHONE_NUMBER]" at bounding box center [399, 353] width 91 height 14
drag, startPoint x: 387, startPoint y: 356, endPoint x: 407, endPoint y: 360, distance: 20.7
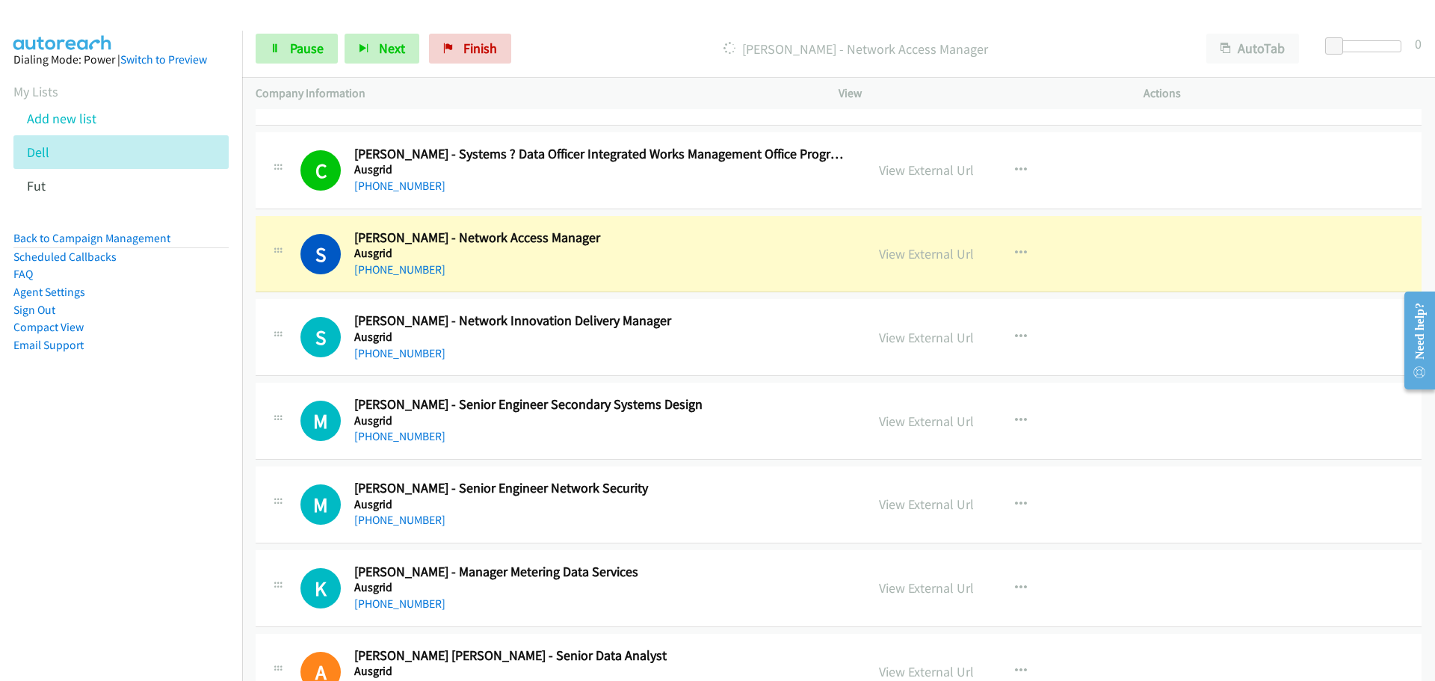
click at [387, 356] on link "[PHONE_NUMBER]" at bounding box center [399, 353] width 91 height 14
click at [428, 351] on link "[PHONE_NUMBER]" at bounding box center [399, 353] width 91 height 14
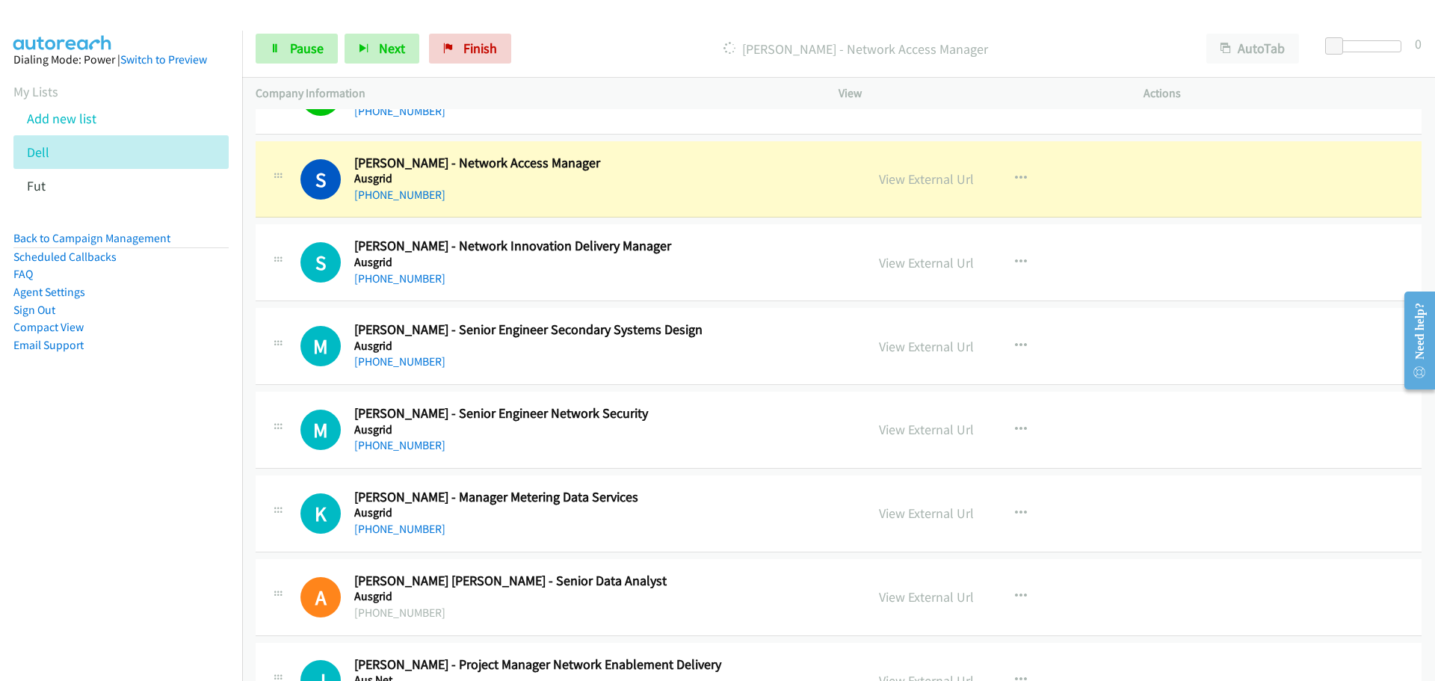
drag, startPoint x: 414, startPoint y: 280, endPoint x: 674, endPoint y: 276, distance: 260.2
click at [414, 280] on link "[PHONE_NUMBER]" at bounding box center [399, 278] width 91 height 14
drag, startPoint x: 412, startPoint y: 276, endPoint x: 597, endPoint y: 276, distance: 185.4
click at [412, 276] on link "[PHONE_NUMBER]" at bounding box center [399, 278] width 91 height 14
drag, startPoint x: 401, startPoint y: 274, endPoint x: 661, endPoint y: 284, distance: 260.4
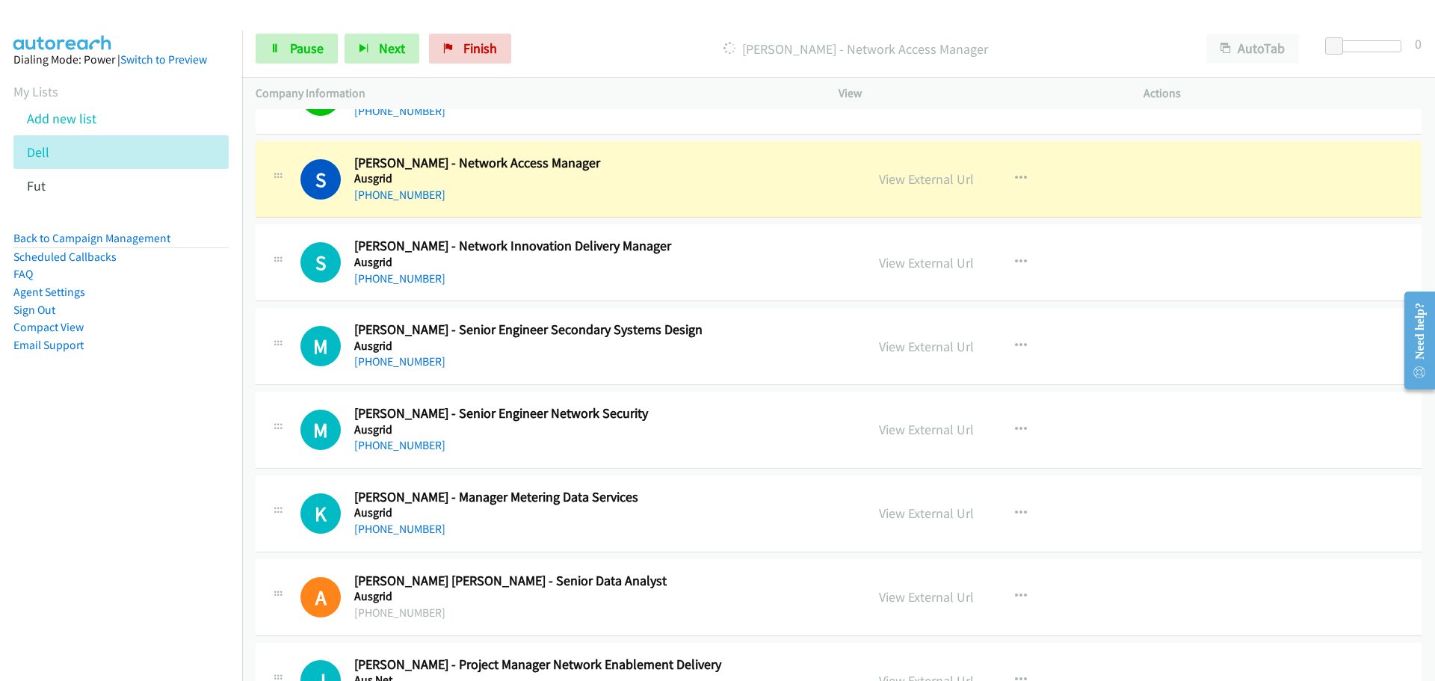
click at [401, 274] on link "[PHONE_NUMBER]" at bounding box center [399, 278] width 91 height 14
click at [409, 365] on link "[PHONE_NUMBER]" at bounding box center [399, 361] width 91 height 14
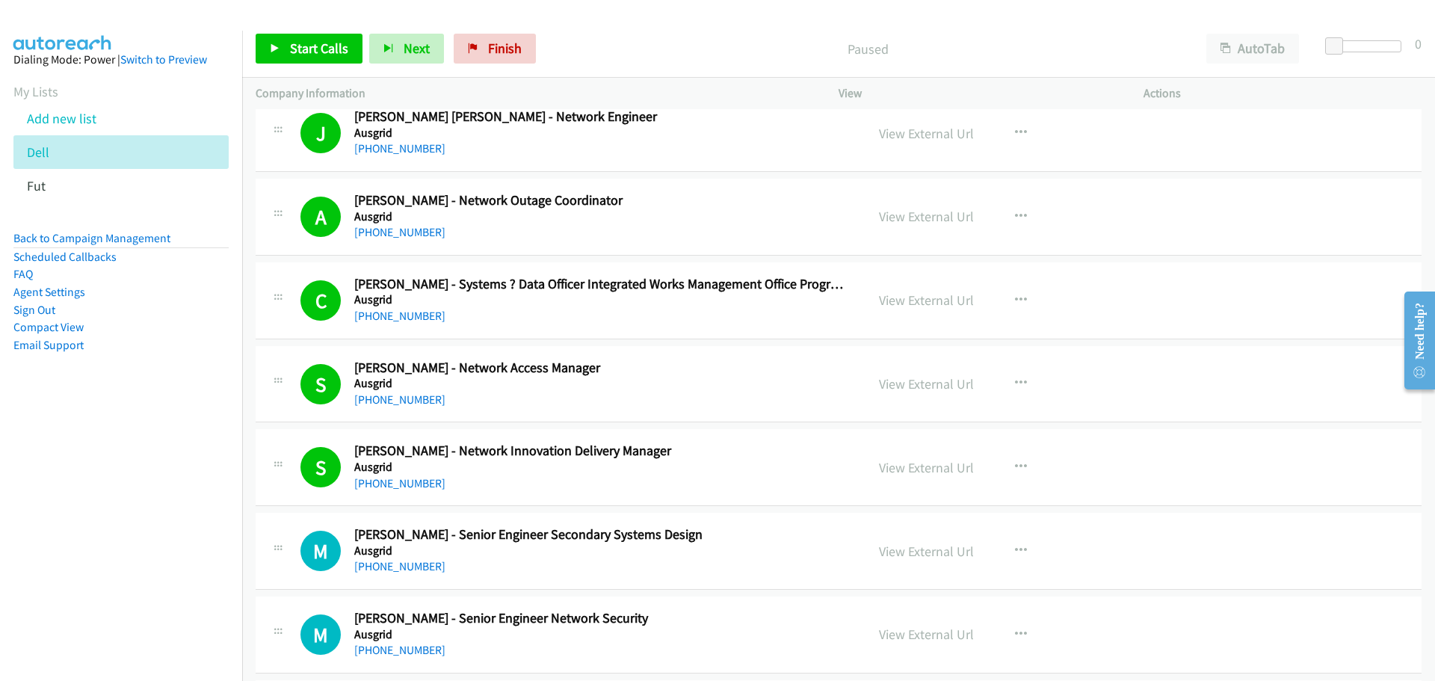
scroll to position [6056, 0]
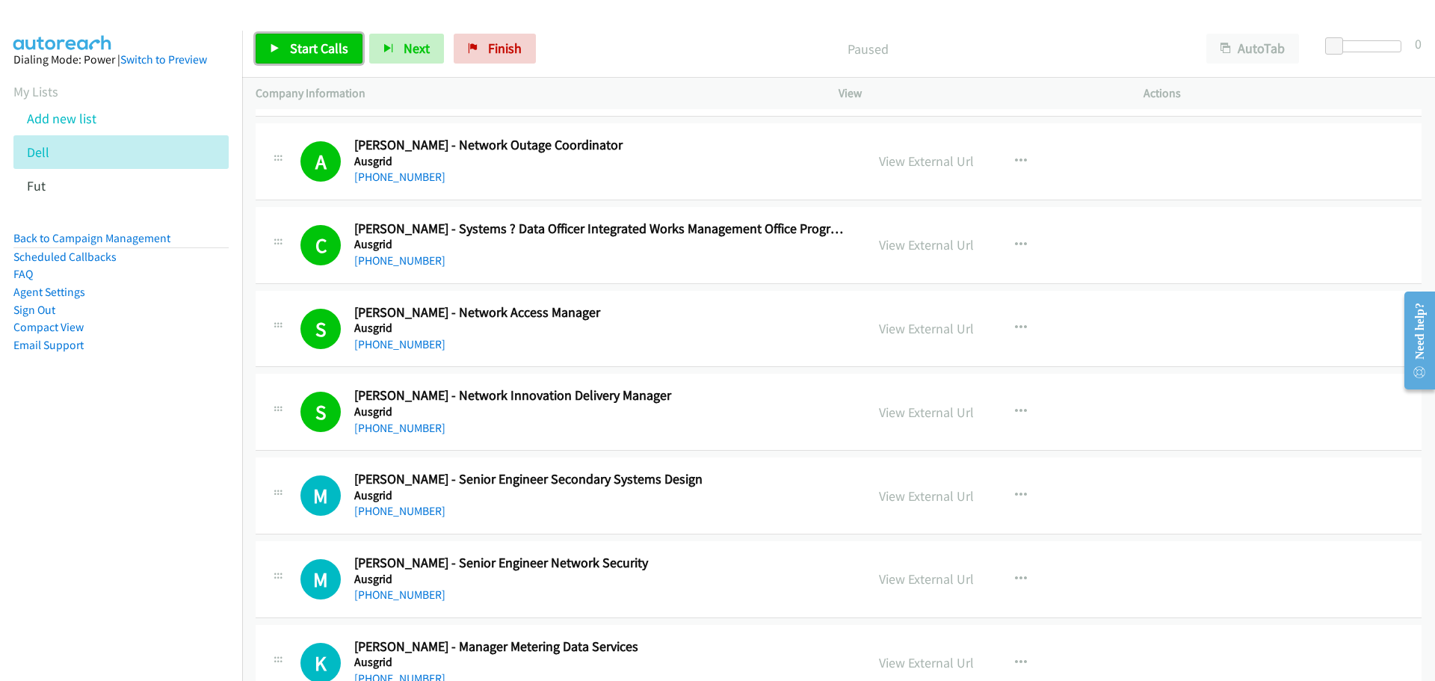
click at [322, 44] on span "Start Calls" at bounding box center [319, 48] width 58 height 17
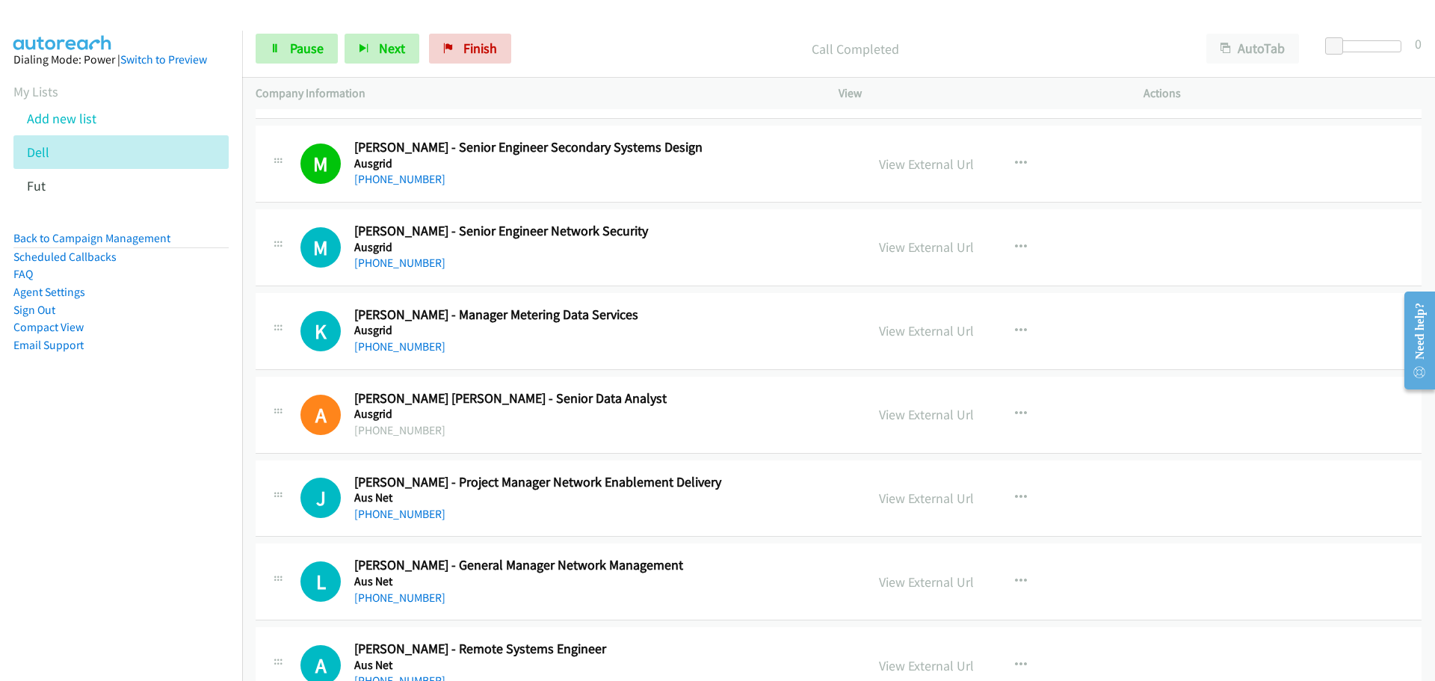
scroll to position [6430, 0]
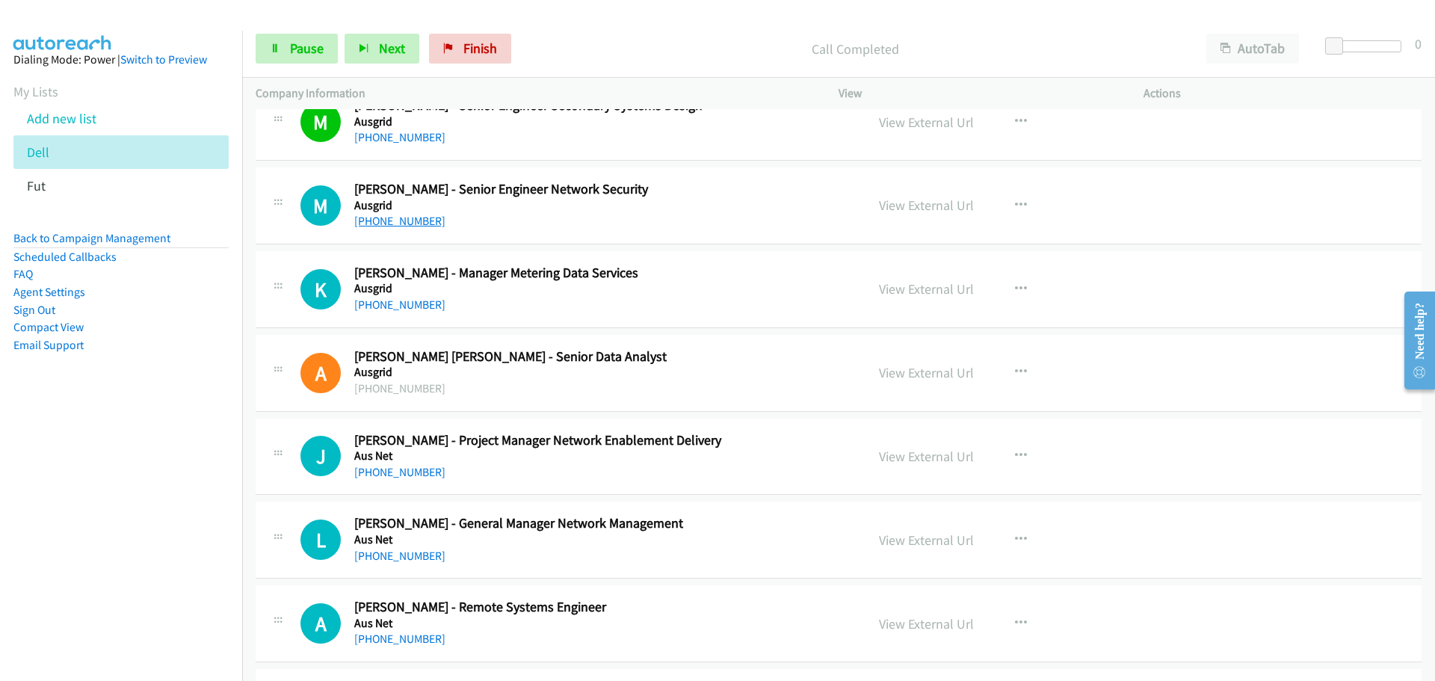
click at [395, 222] on link "[PHONE_NUMBER]" at bounding box center [399, 221] width 91 height 14
drag, startPoint x: 389, startPoint y: 224, endPoint x: 698, endPoint y: 239, distance: 309.9
click at [389, 224] on link "[PHONE_NUMBER]" at bounding box center [399, 221] width 91 height 14
click at [938, 203] on link "View External Url" at bounding box center [926, 205] width 95 height 17
drag, startPoint x: 406, startPoint y: 310, endPoint x: 415, endPoint y: 304, distance: 11.2
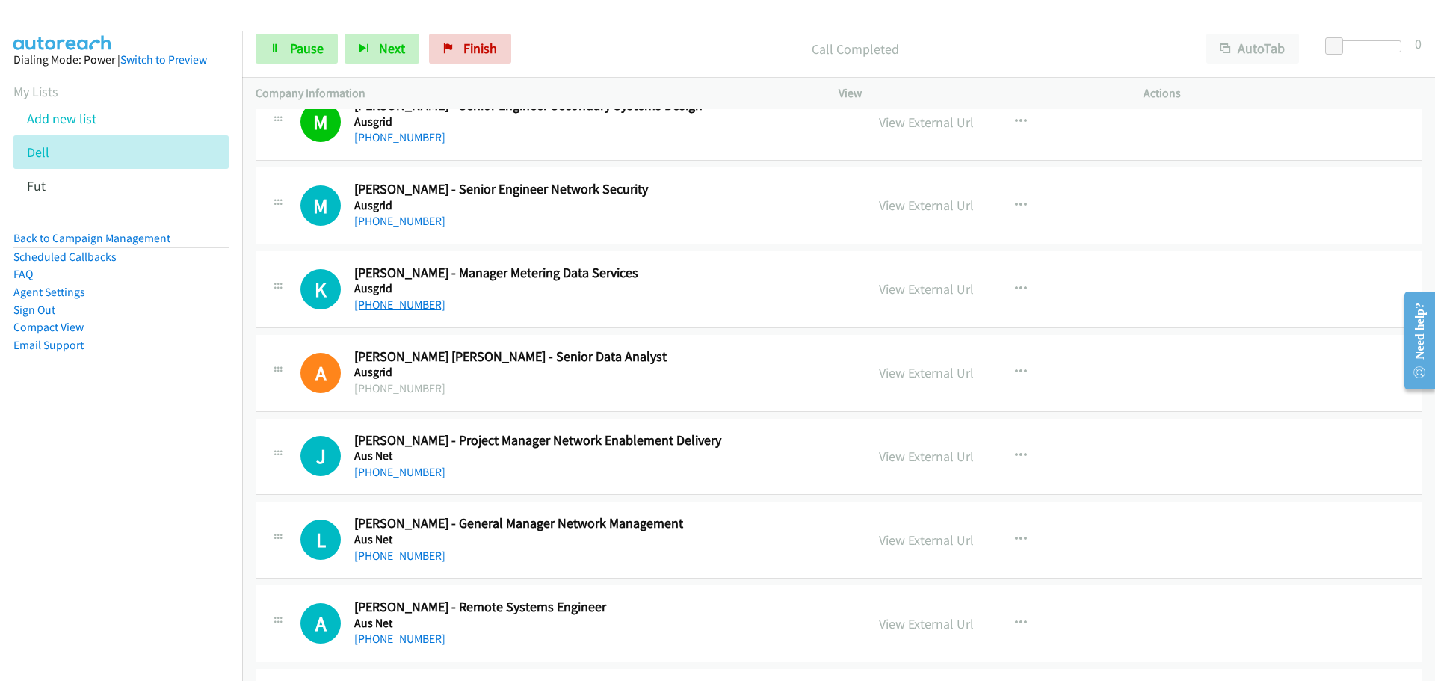
click at [406, 310] on link "[PHONE_NUMBER]" at bounding box center [399, 305] width 91 height 14
click at [371, 470] on link "[PHONE_NUMBER]" at bounding box center [399, 472] width 91 height 14
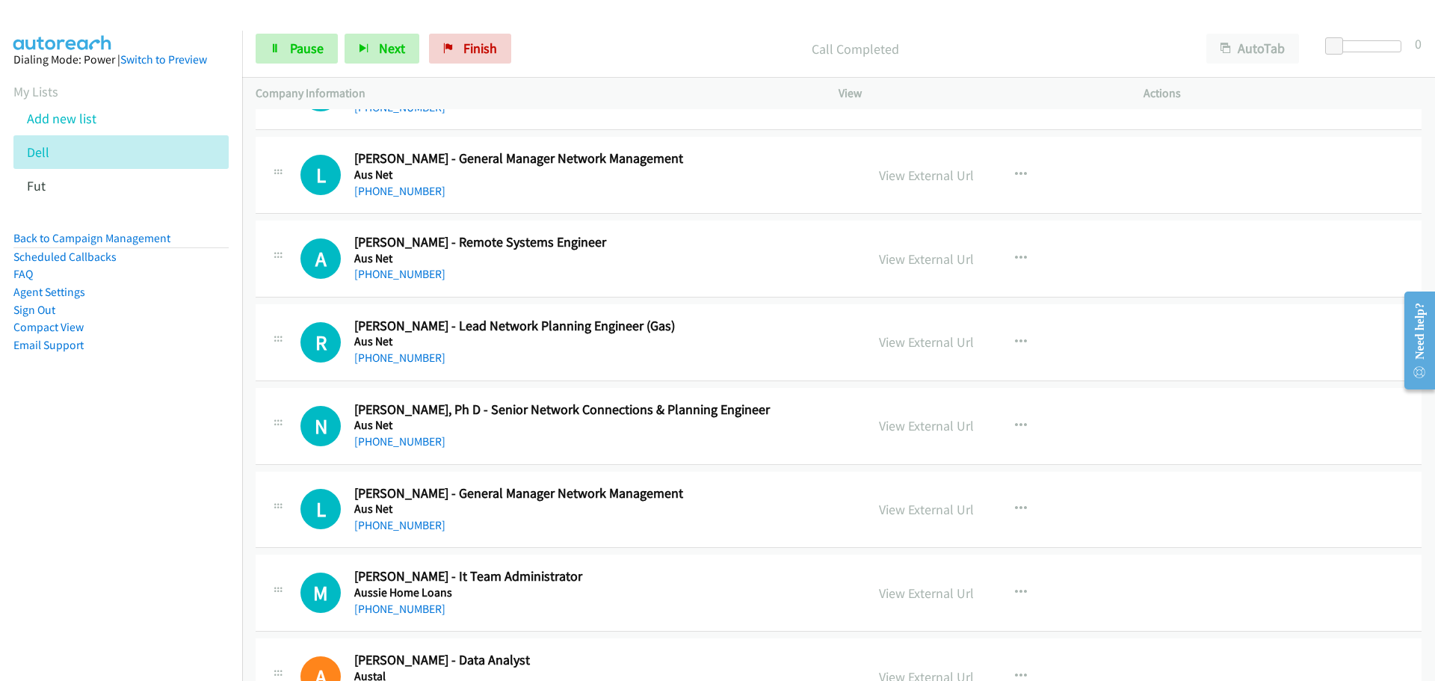
scroll to position [6803, 0]
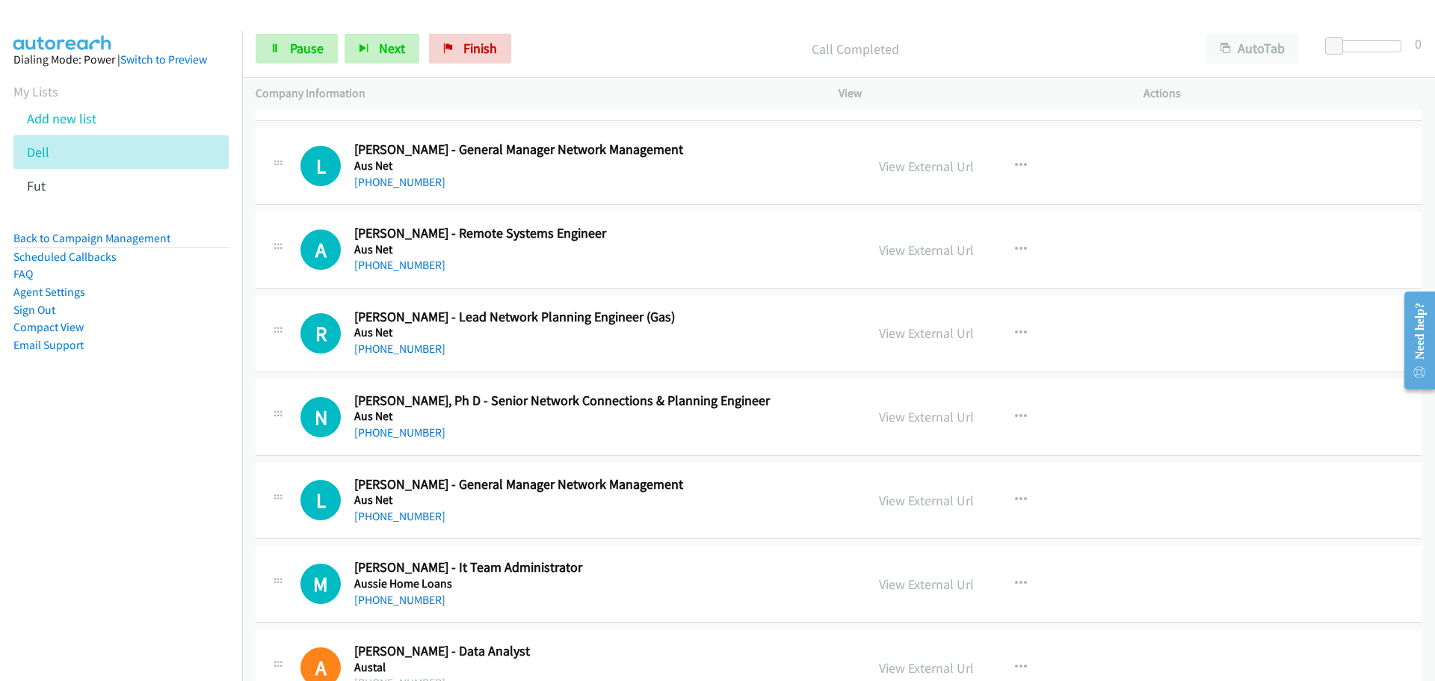
drag, startPoint x: 430, startPoint y: 186, endPoint x: 637, endPoint y: 206, distance: 208.1
click at [430, 186] on link "[PHONE_NUMBER]" at bounding box center [399, 182] width 91 height 14
drag, startPoint x: 401, startPoint y: 260, endPoint x: 973, endPoint y: 323, distance: 575.4
click at [401, 260] on link "[PHONE_NUMBER]" at bounding box center [399, 265] width 91 height 14
click at [914, 250] on link "View External Url" at bounding box center [926, 249] width 95 height 17
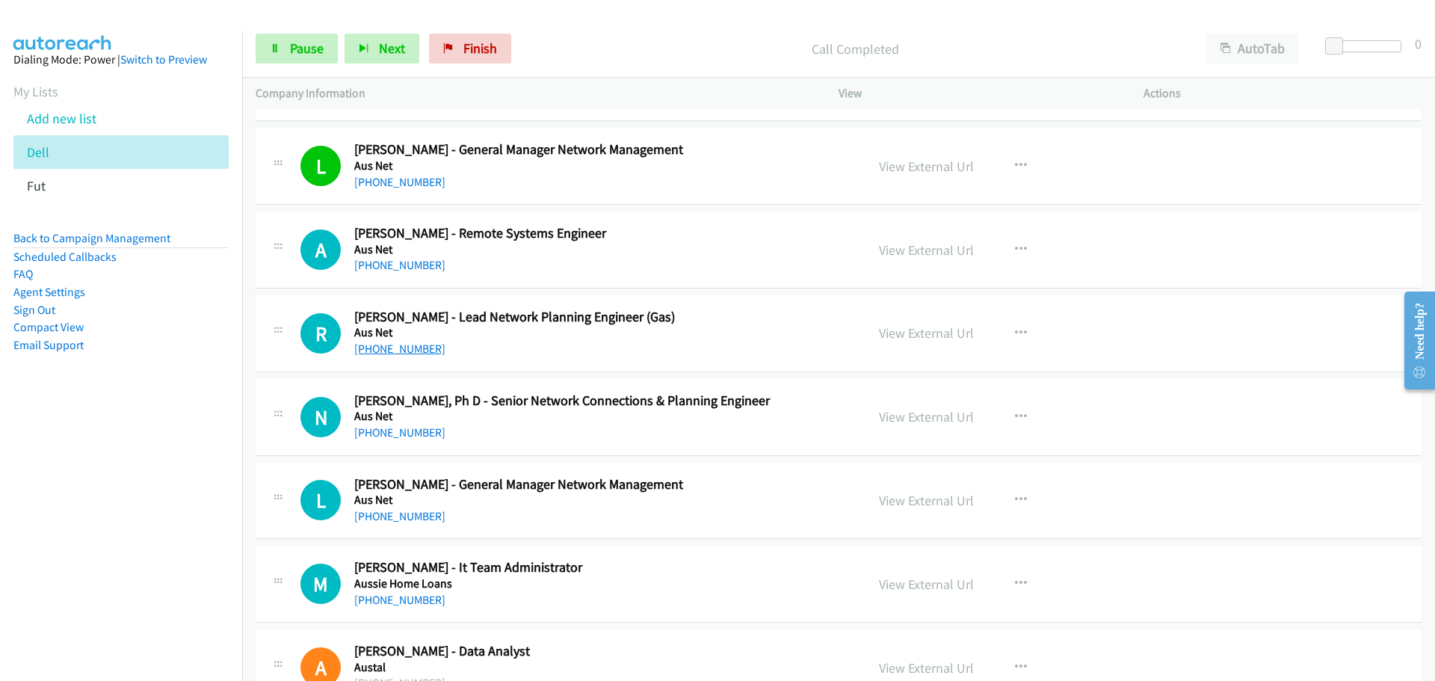
drag, startPoint x: 393, startPoint y: 345, endPoint x: 882, endPoint y: 398, distance: 492.5
click at [393, 345] on link "[PHONE_NUMBER]" at bounding box center [399, 349] width 91 height 14
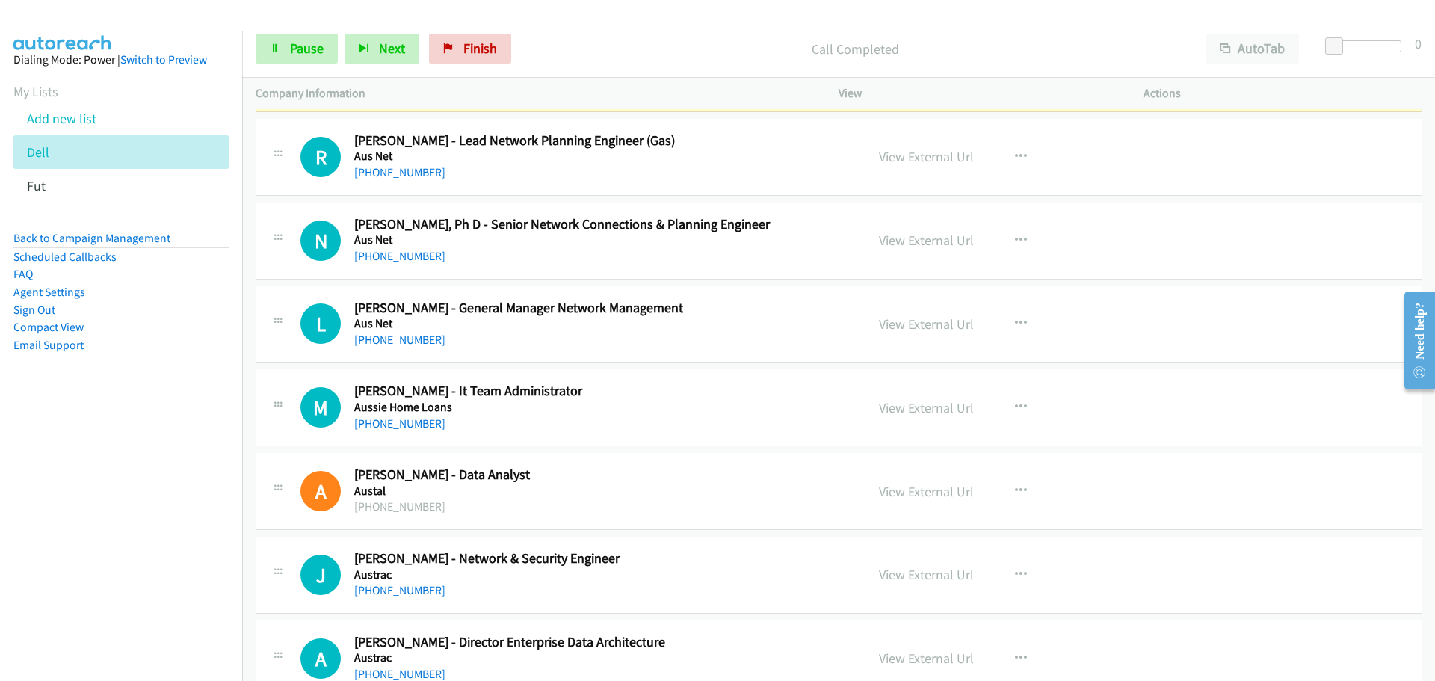
scroll to position [6953, 0]
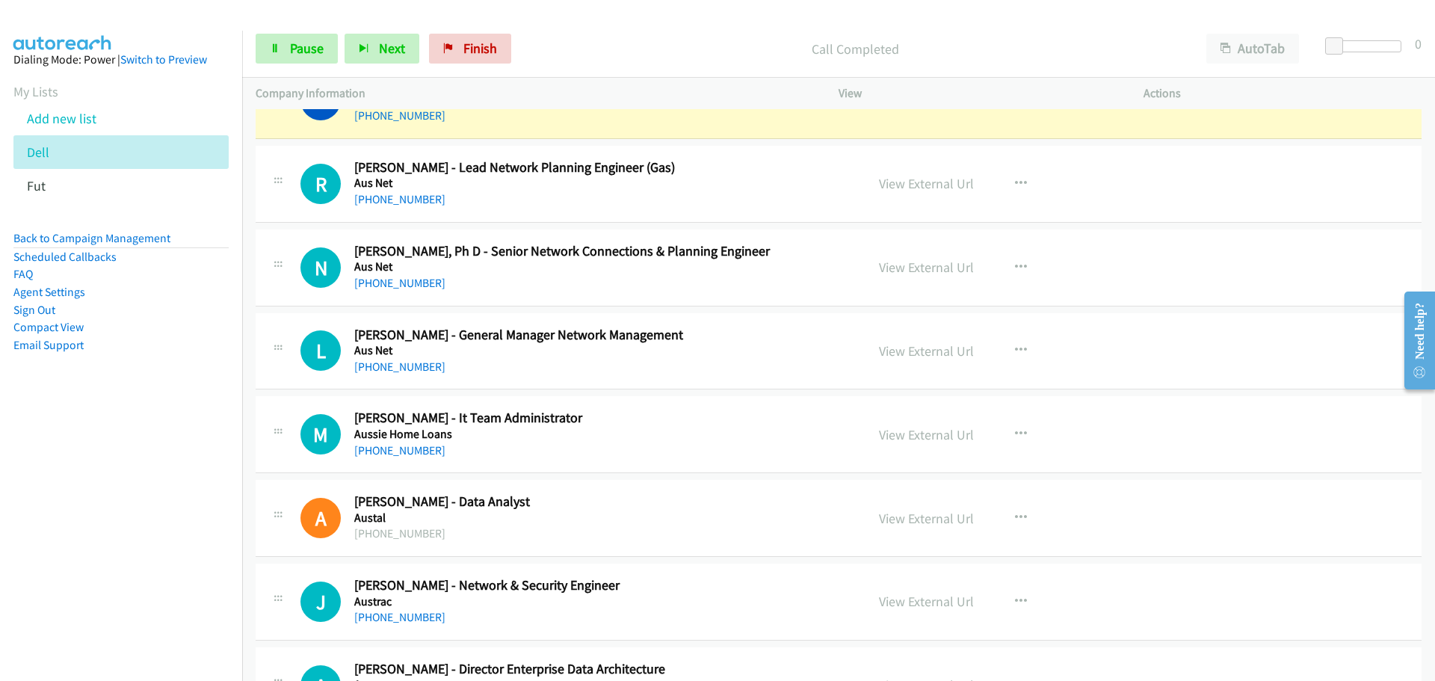
click at [410, 283] on link "[PHONE_NUMBER]" at bounding box center [399, 283] width 91 height 14
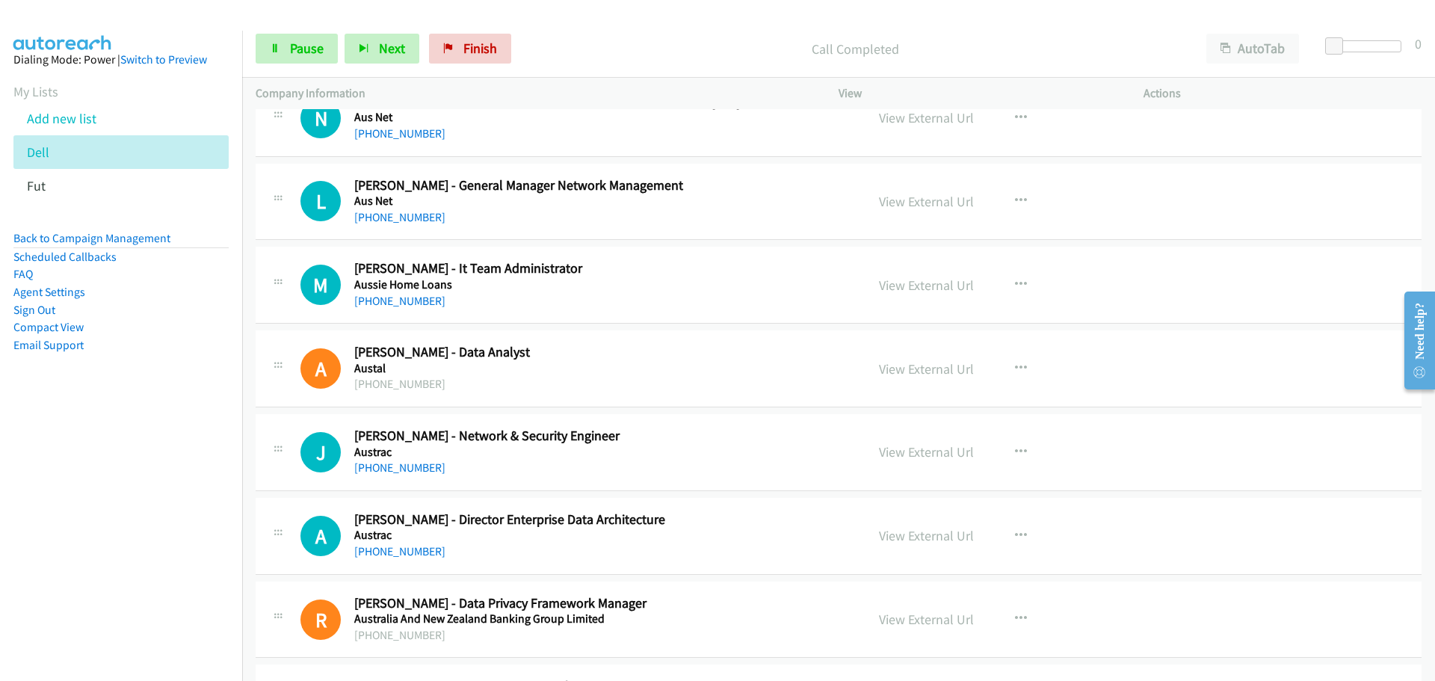
scroll to position [7028, 0]
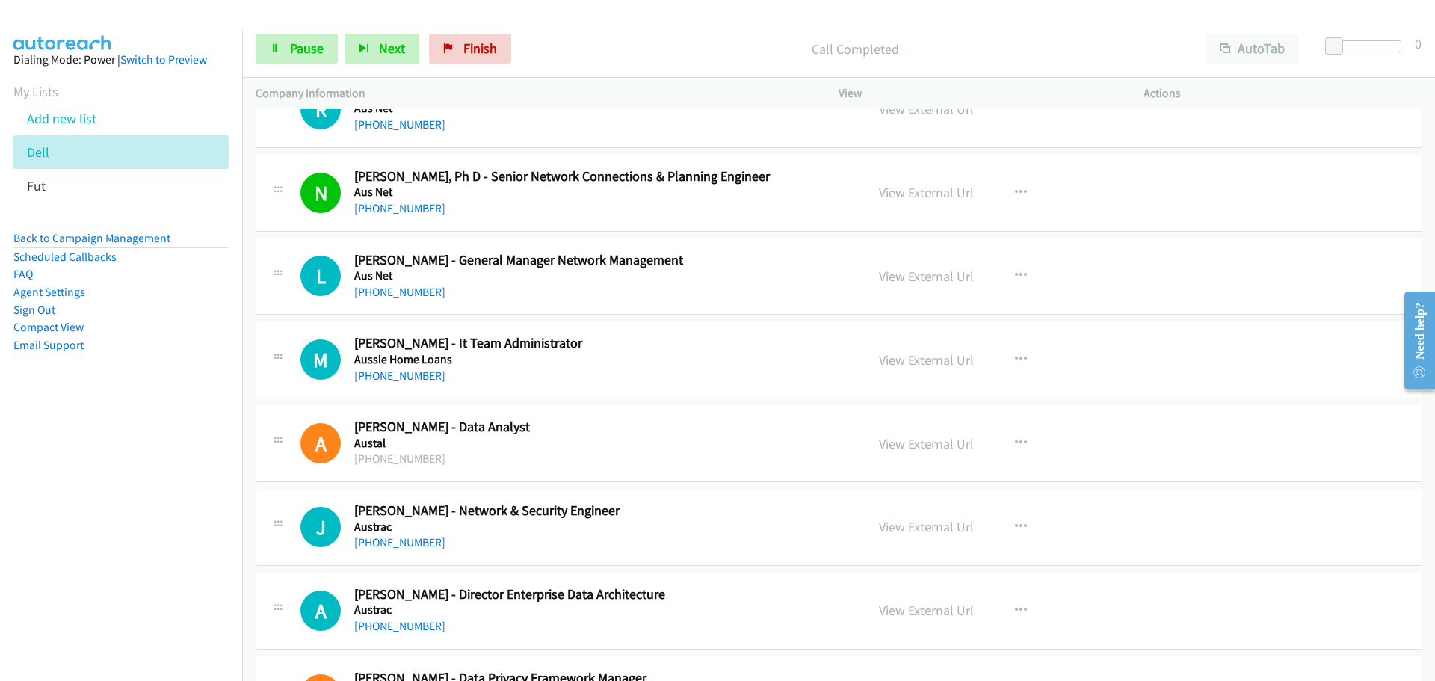
drag, startPoint x: 410, startPoint y: 293, endPoint x: 745, endPoint y: 306, distance: 335.2
click at [410, 293] on link "[PHONE_NUMBER]" at bounding box center [399, 292] width 91 height 14
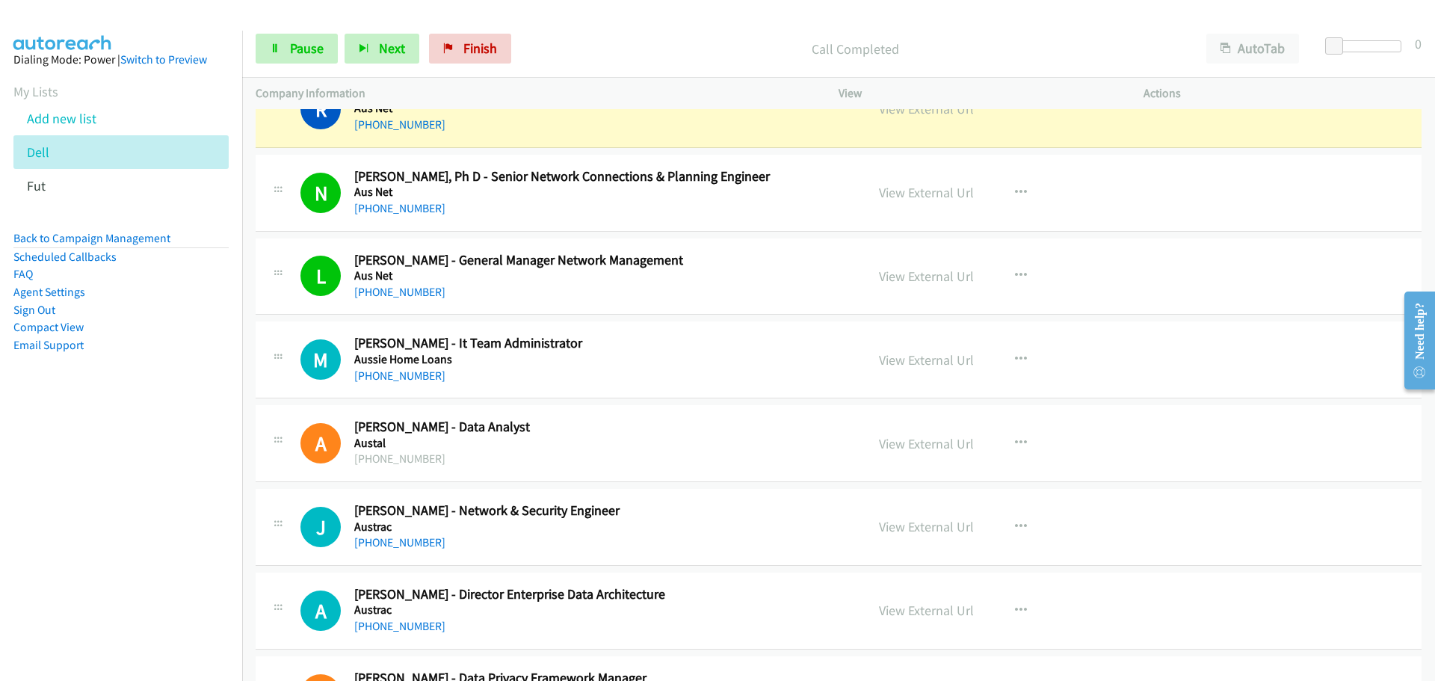
click at [410, 374] on link "[PHONE_NUMBER]" at bounding box center [399, 376] width 91 height 14
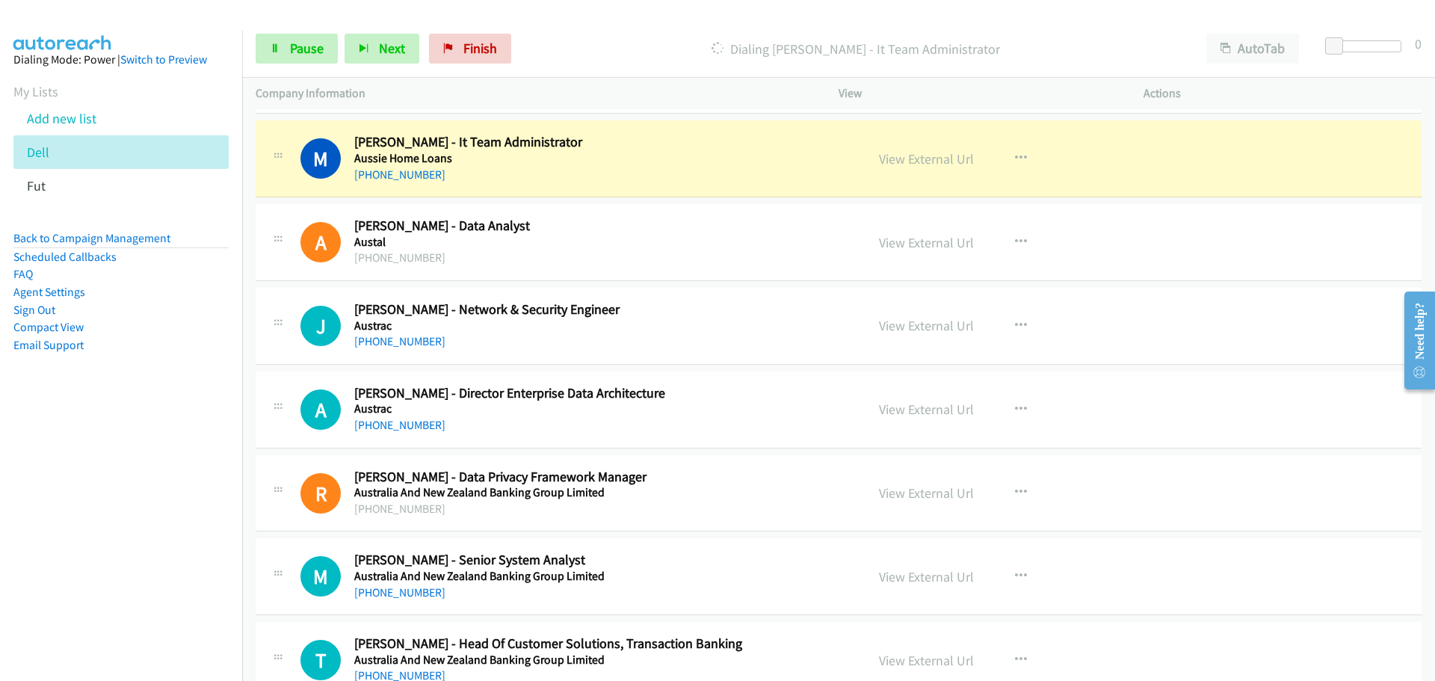
scroll to position [7252, 0]
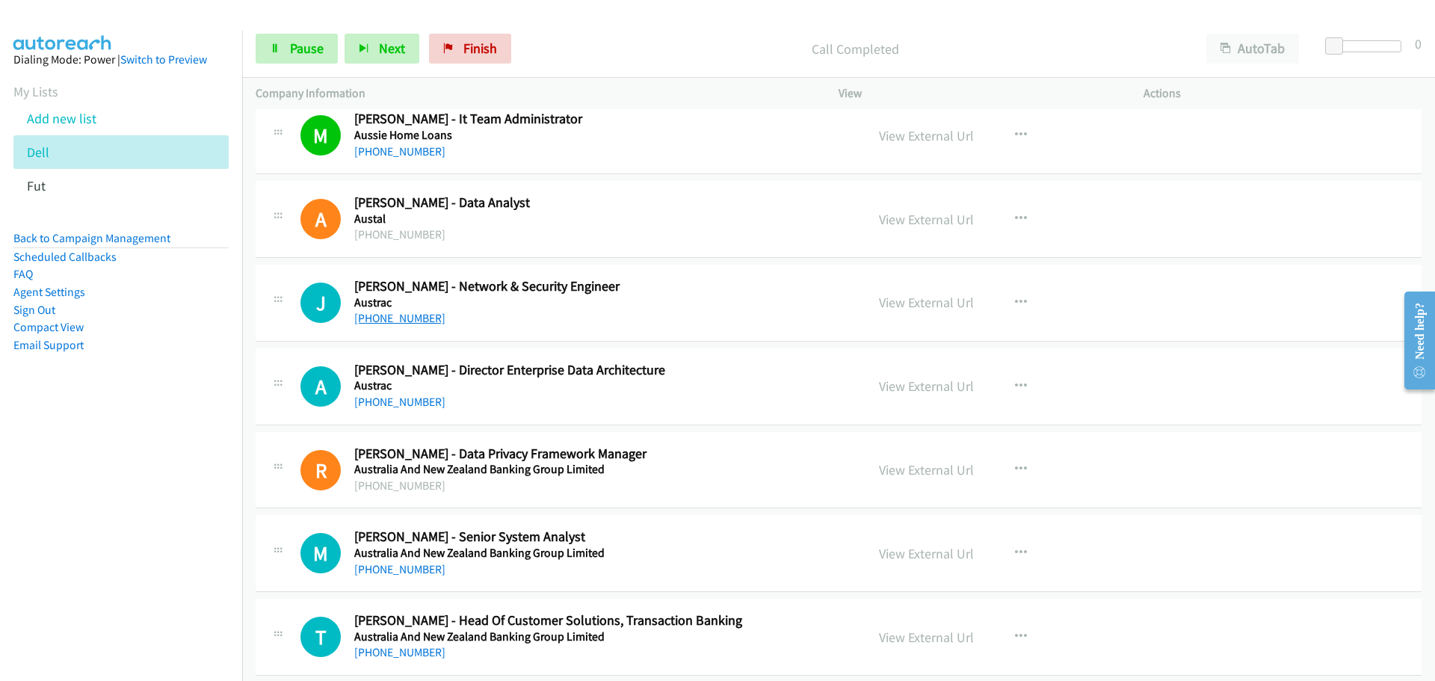
drag, startPoint x: 402, startPoint y: 314, endPoint x: 566, endPoint y: 305, distance: 164.0
click at [402, 314] on link "[PHONE_NUMBER]" at bounding box center [399, 318] width 91 height 14
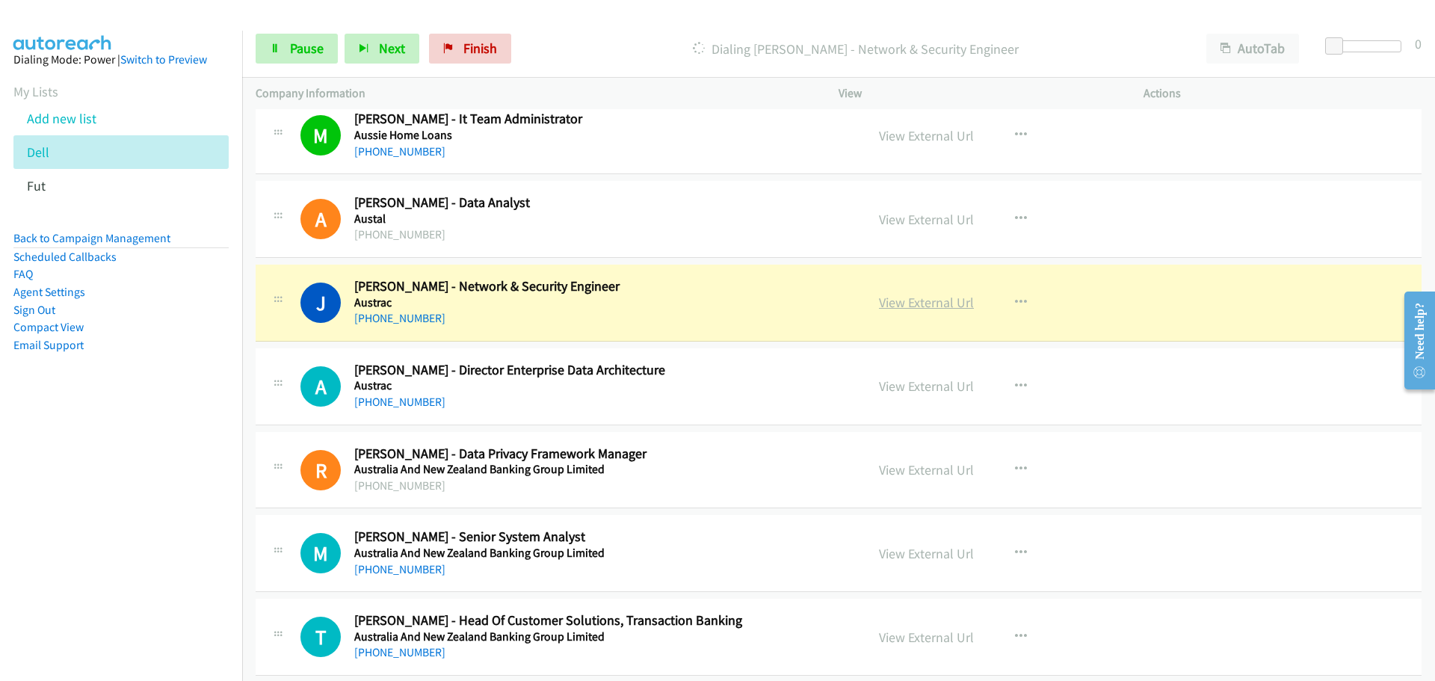
click at [934, 306] on link "View External Url" at bounding box center [926, 302] width 95 height 17
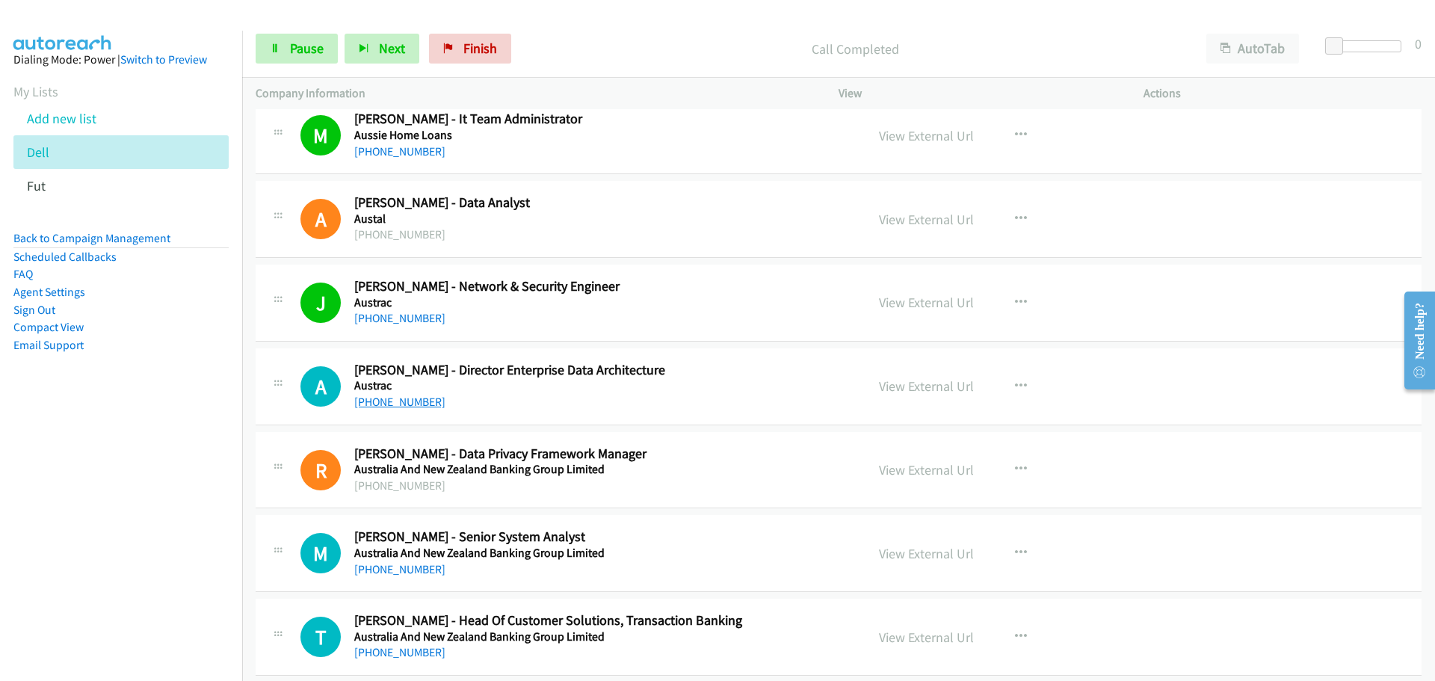
click at [398, 402] on link "[PHONE_NUMBER]" at bounding box center [399, 402] width 91 height 14
drag, startPoint x: 394, startPoint y: 562, endPoint x: 414, endPoint y: 557, distance: 20.9
click at [394, 562] on link "[PHONE_NUMBER]" at bounding box center [399, 569] width 91 height 14
